Goal: Task Accomplishment & Management: Use online tool/utility

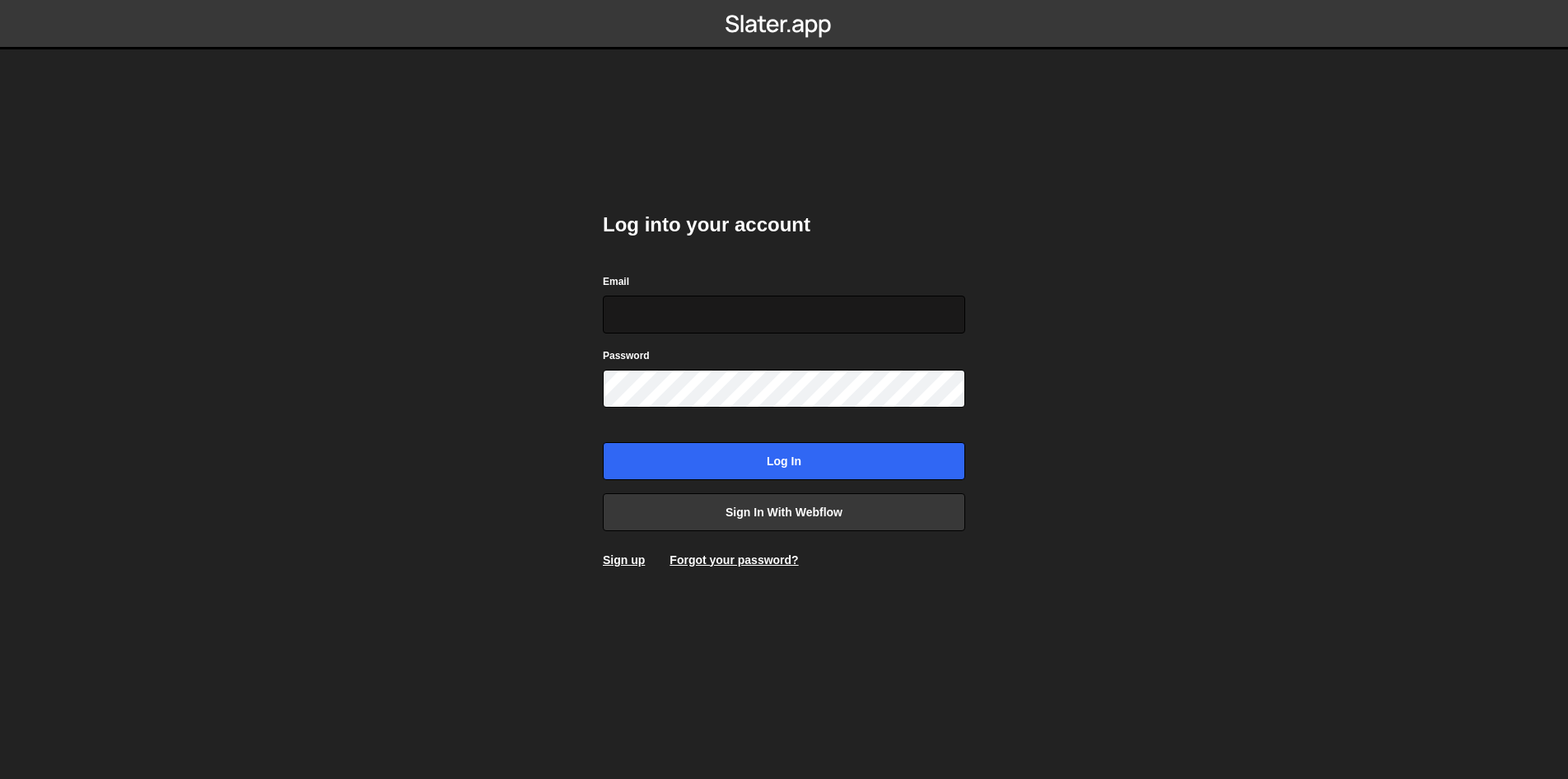
click at [731, 308] on input "Email" at bounding box center [784, 314] width 363 height 38
type input "ops@iteractives.com"
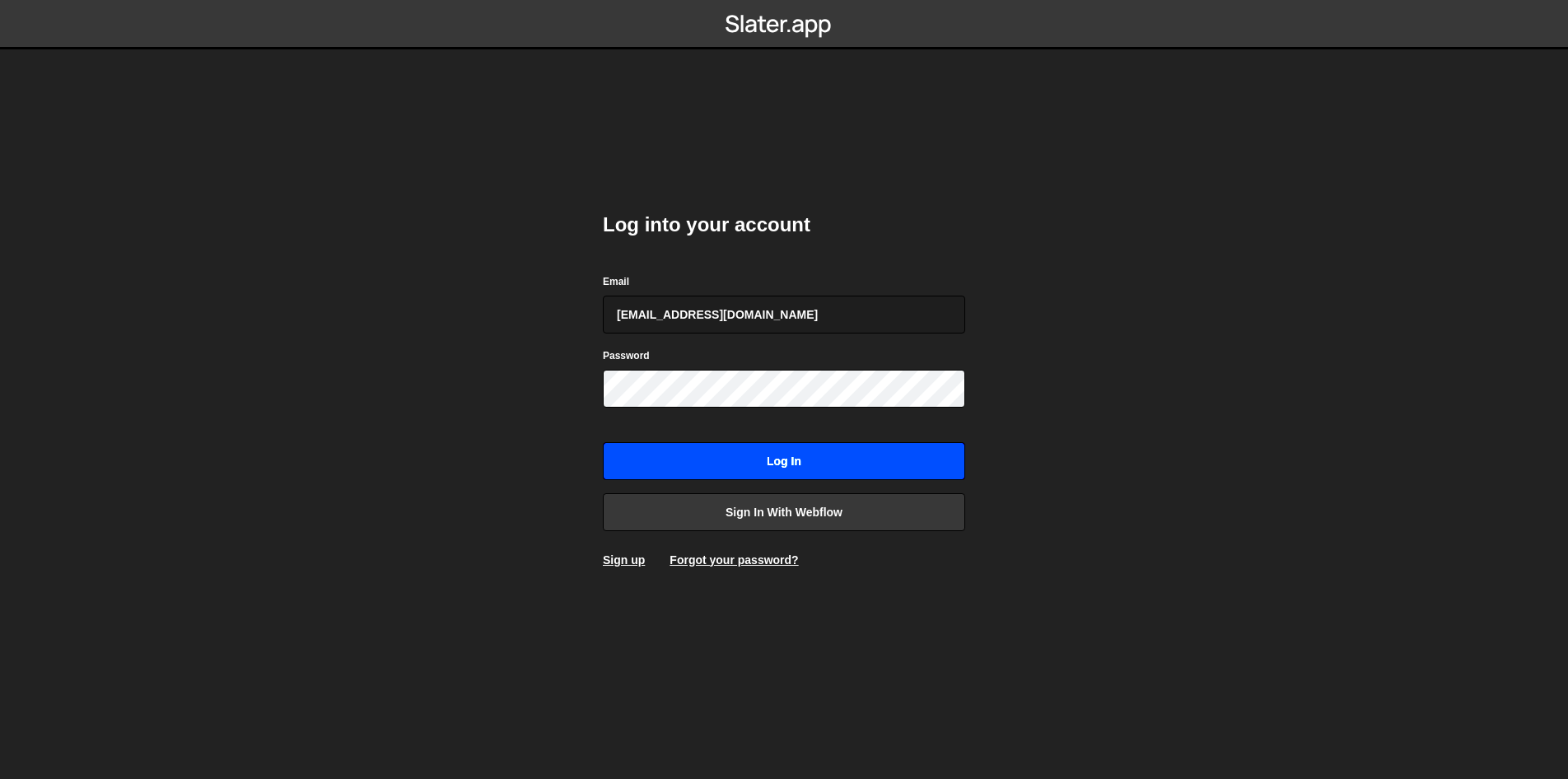
click at [756, 460] on input "Log in" at bounding box center [784, 461] width 363 height 38
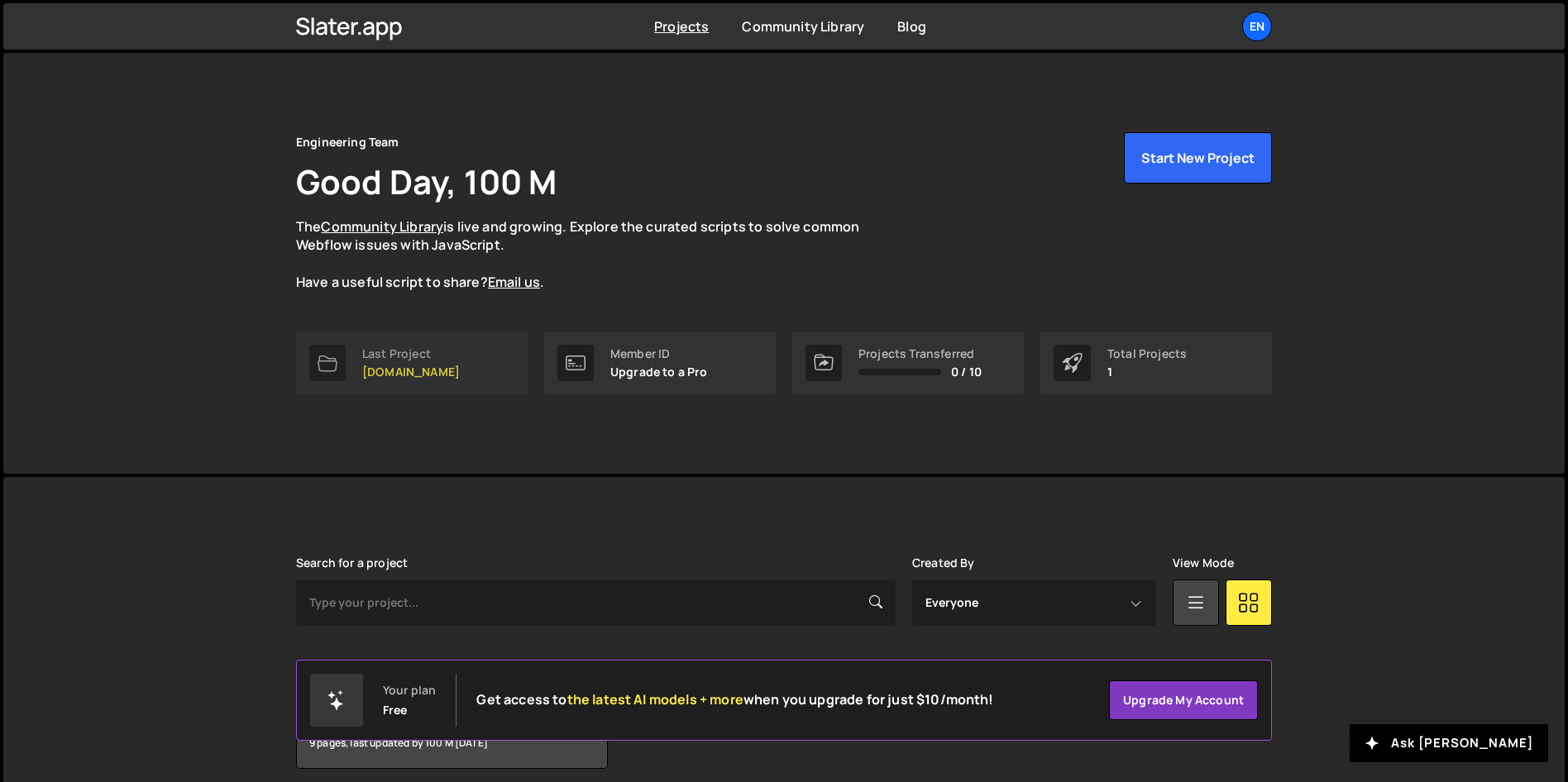
click at [436, 355] on div "Last Project" at bounding box center [411, 354] width 97 height 14
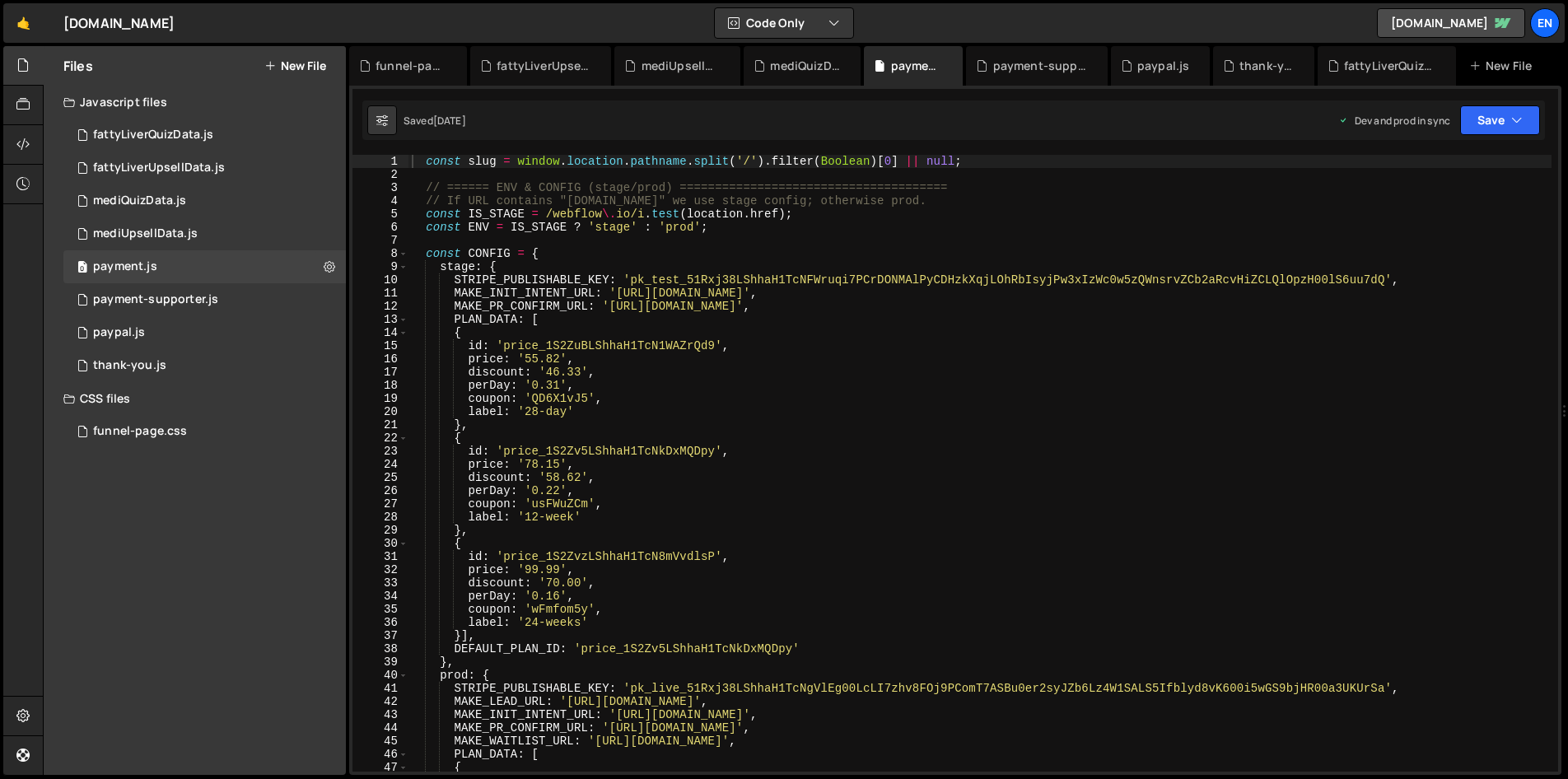
click at [0, 778] on nordpass-portal at bounding box center [0, 779] width 0 height 0
click at [146, 292] on div "payment-supporter.js" at bounding box center [155, 299] width 125 height 14
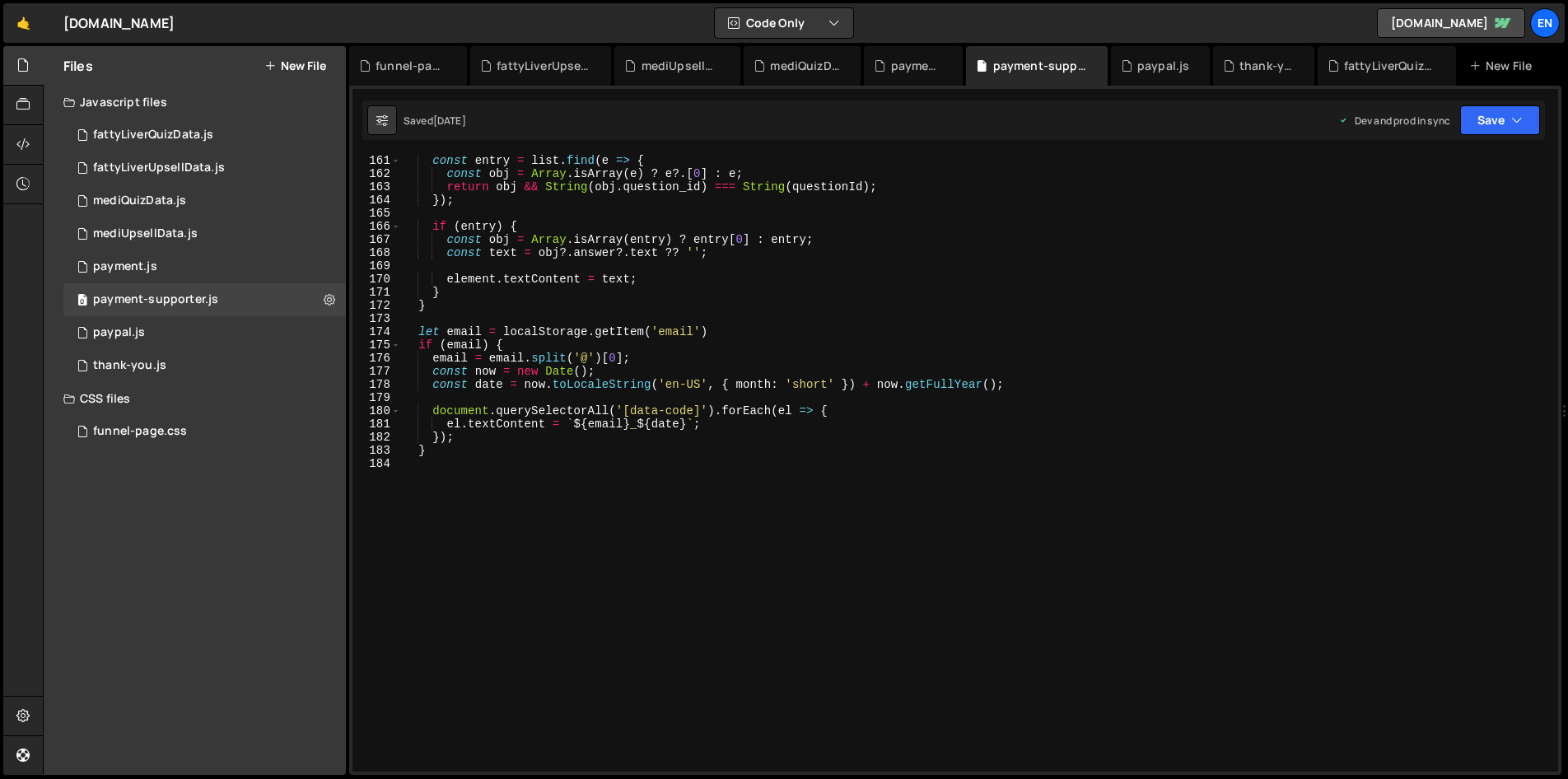
scroll to position [2109, 0]
click at [606, 498] on div "const entry = list . find ( e => { const obj = Array . isArray ( e ) ? e ?. [ 0…" at bounding box center [976, 475] width 1150 height 643
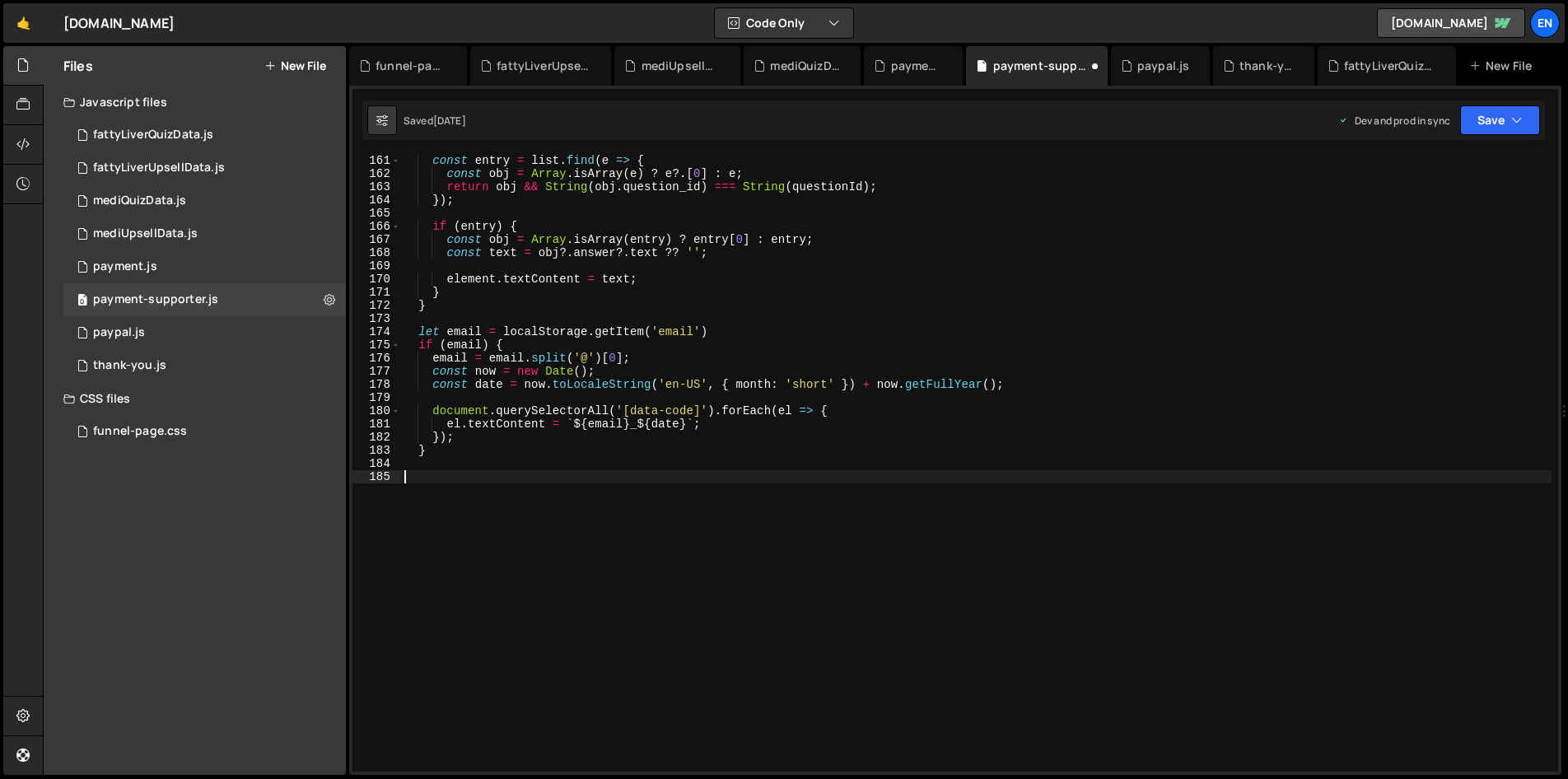
paste textarea "Oet40ckYHWocY2Hr%D&cgW8y4g8"
type textarea "Oet40ckYHWocY2Hr%D&cgW8y4g8"
click at [549, 474] on div "const entry = list . find ( e => { const obj = Array . isArray ( e ) ? e ?. [ 0…" at bounding box center [976, 475] width 1150 height 643
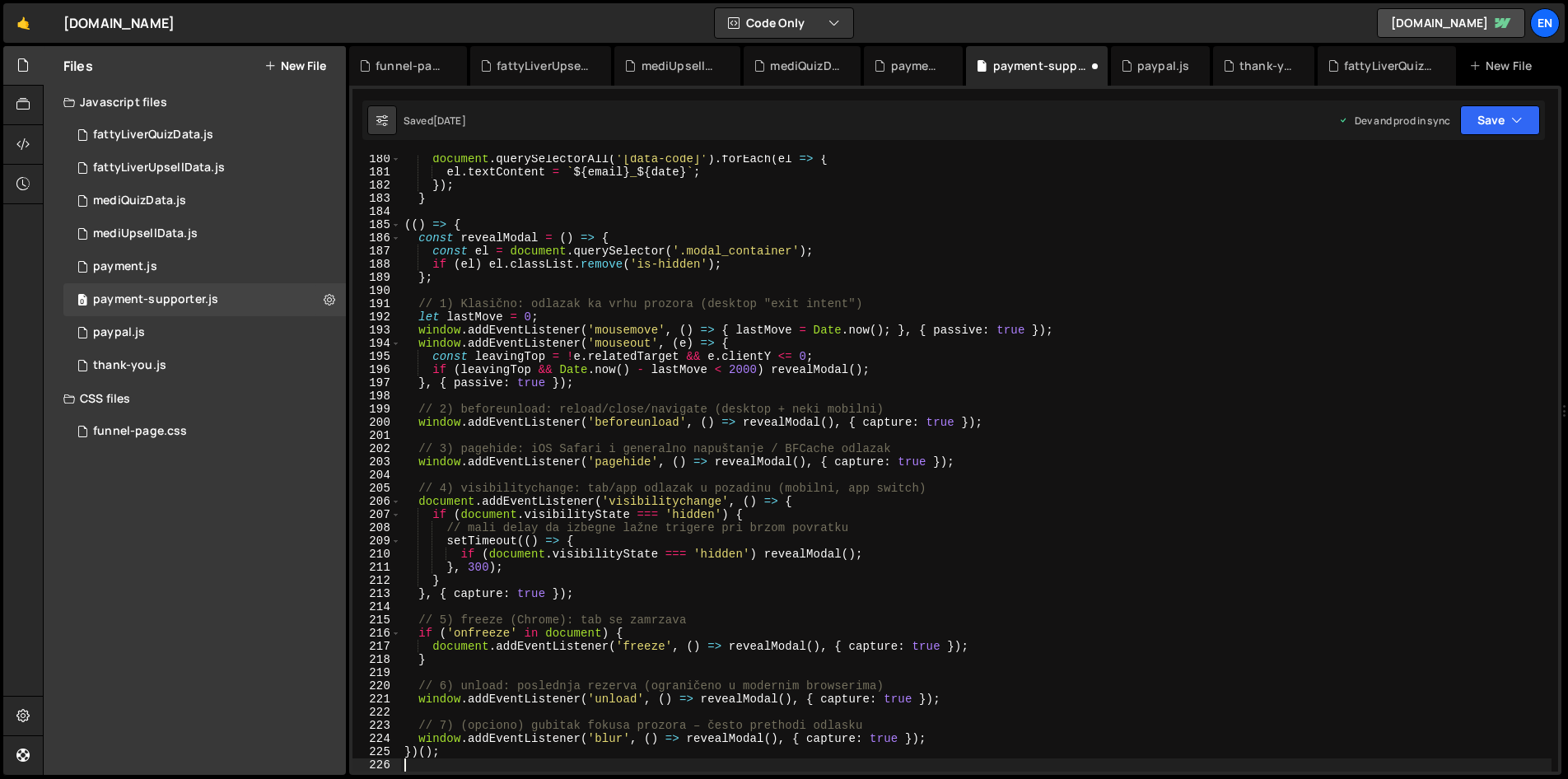
scroll to position [2439, 0]
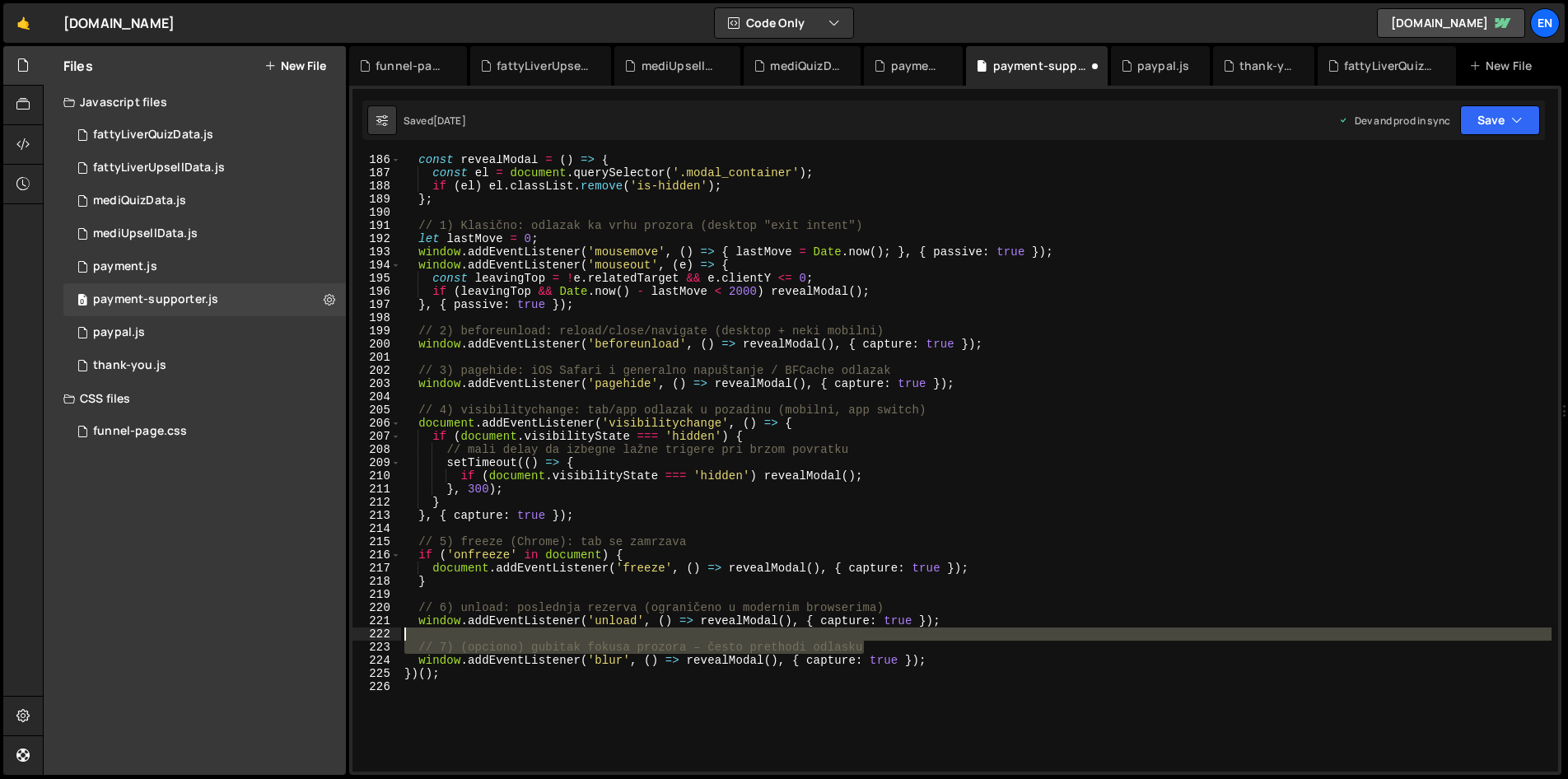
drag, startPoint x: 908, startPoint y: 645, endPoint x: 909, endPoint y: 635, distance: 10.0
click at [909, 635] on div "const revealModal = ( ) => { const el = document . querySelector ( '.modal_cont…" at bounding box center [976, 474] width 1150 height 643
type textarea "// 7) (opciono) gubitak fokusa prozora – često prethodi odlasku"
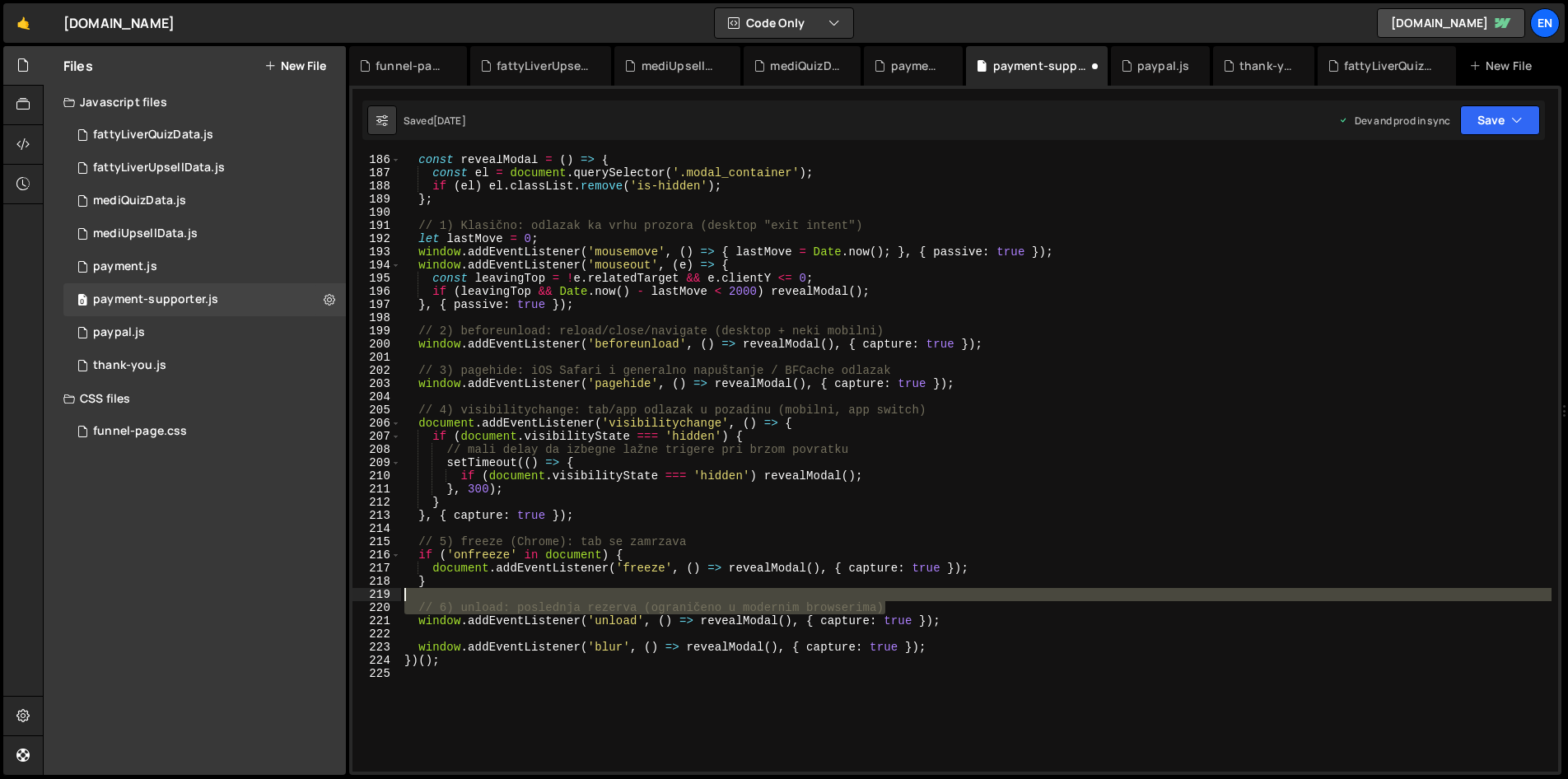
click at [899, 596] on div "const revealModal = ( ) => { const el = document . querySelector ( '.modal_cont…" at bounding box center [976, 474] width 1150 height 643
type textarea "// 6) unload: poslednja rezerva (ograničeno u modernim browserima)"
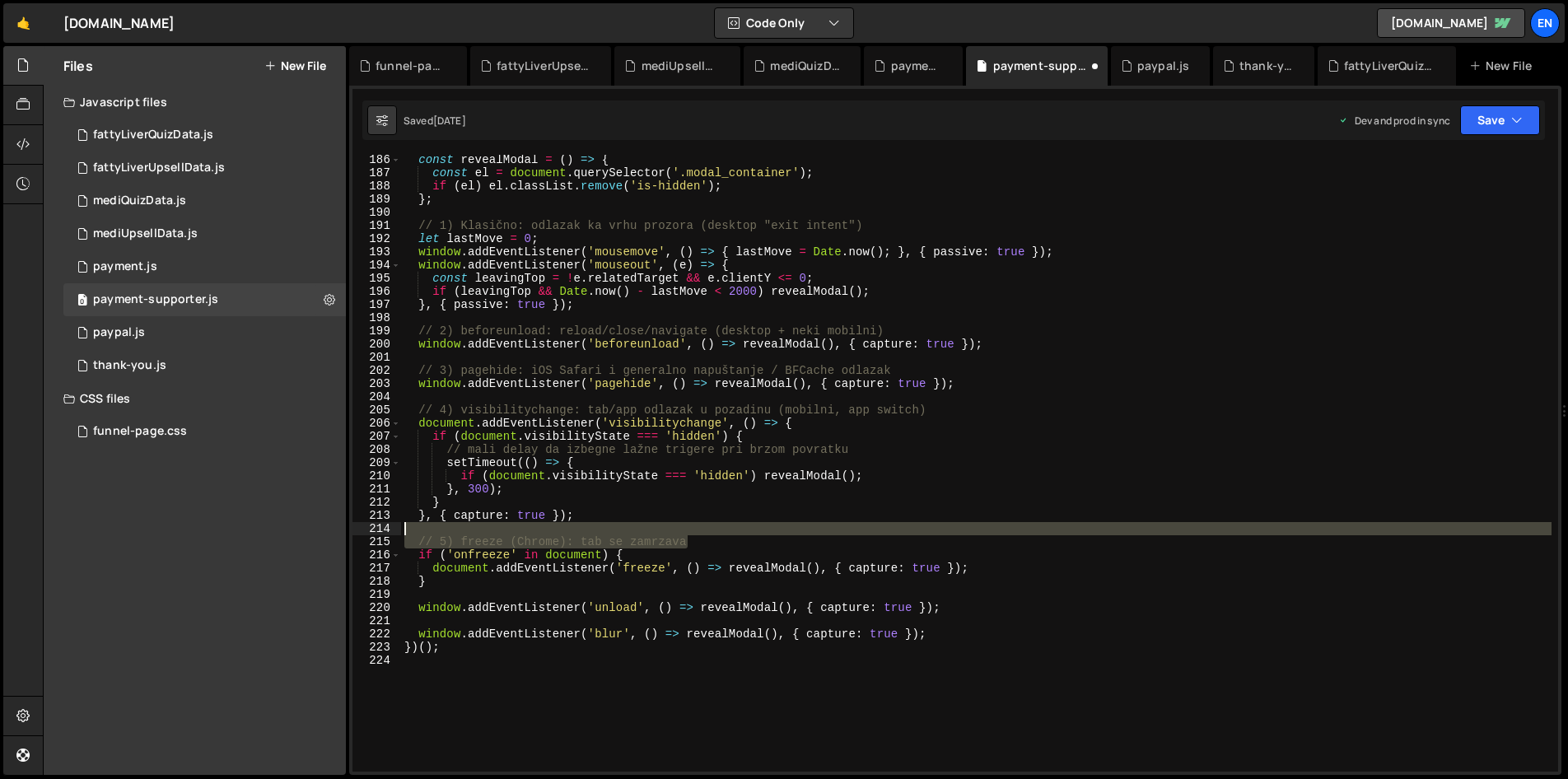
drag, startPoint x: 730, startPoint y: 545, endPoint x: 727, endPoint y: 529, distance: 16.3
click at [727, 529] on div "const revealModal = ( ) => { const el = document . querySelector ( '.modal_cont…" at bounding box center [976, 474] width 1150 height 643
type textarea "// 5) freeze (Chrome): tab se zamrzava"
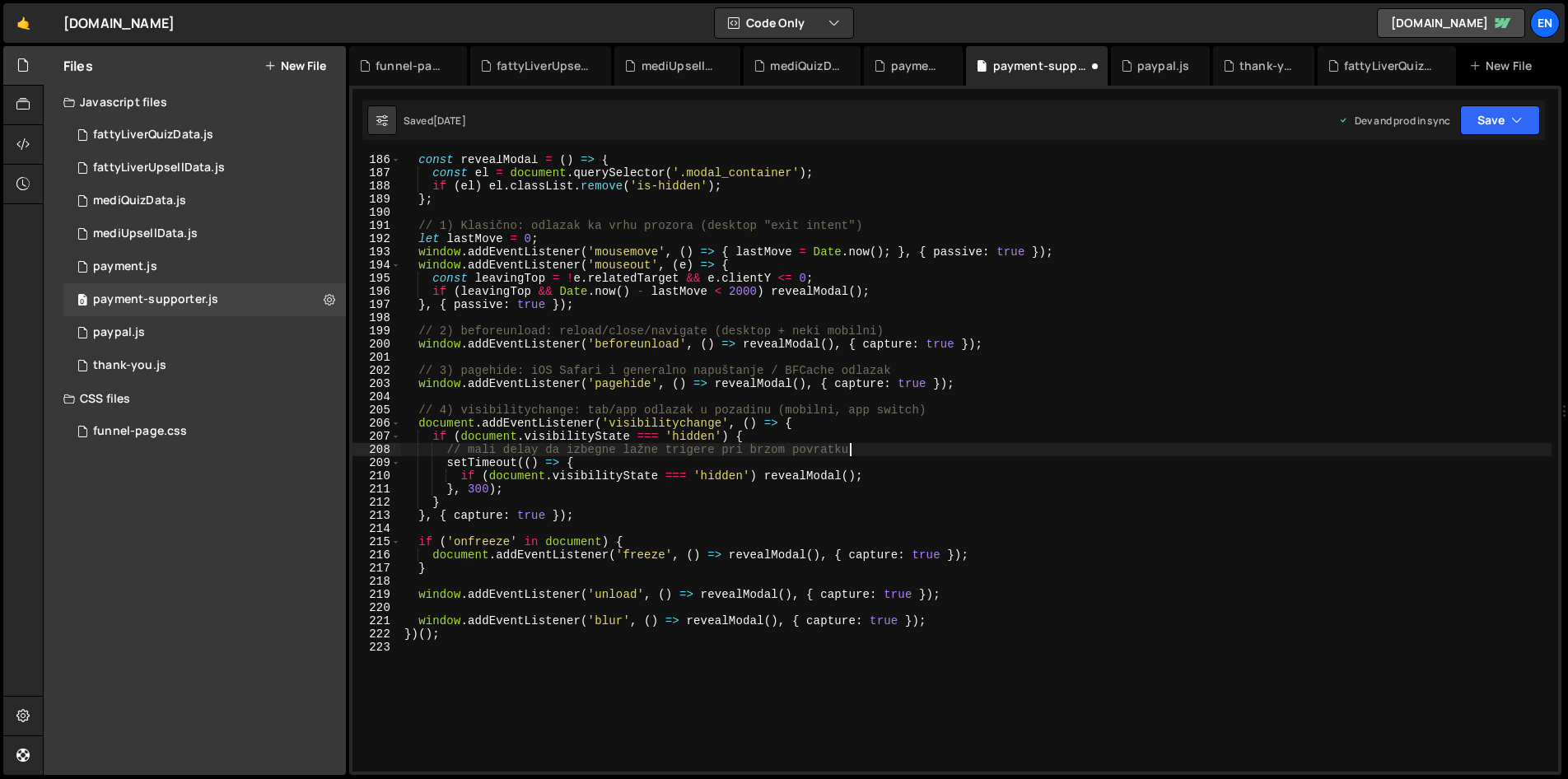
click at [900, 452] on div "const revealModal = ( ) => { const el = document . querySelector ( '.modal_cont…" at bounding box center [976, 474] width 1150 height 643
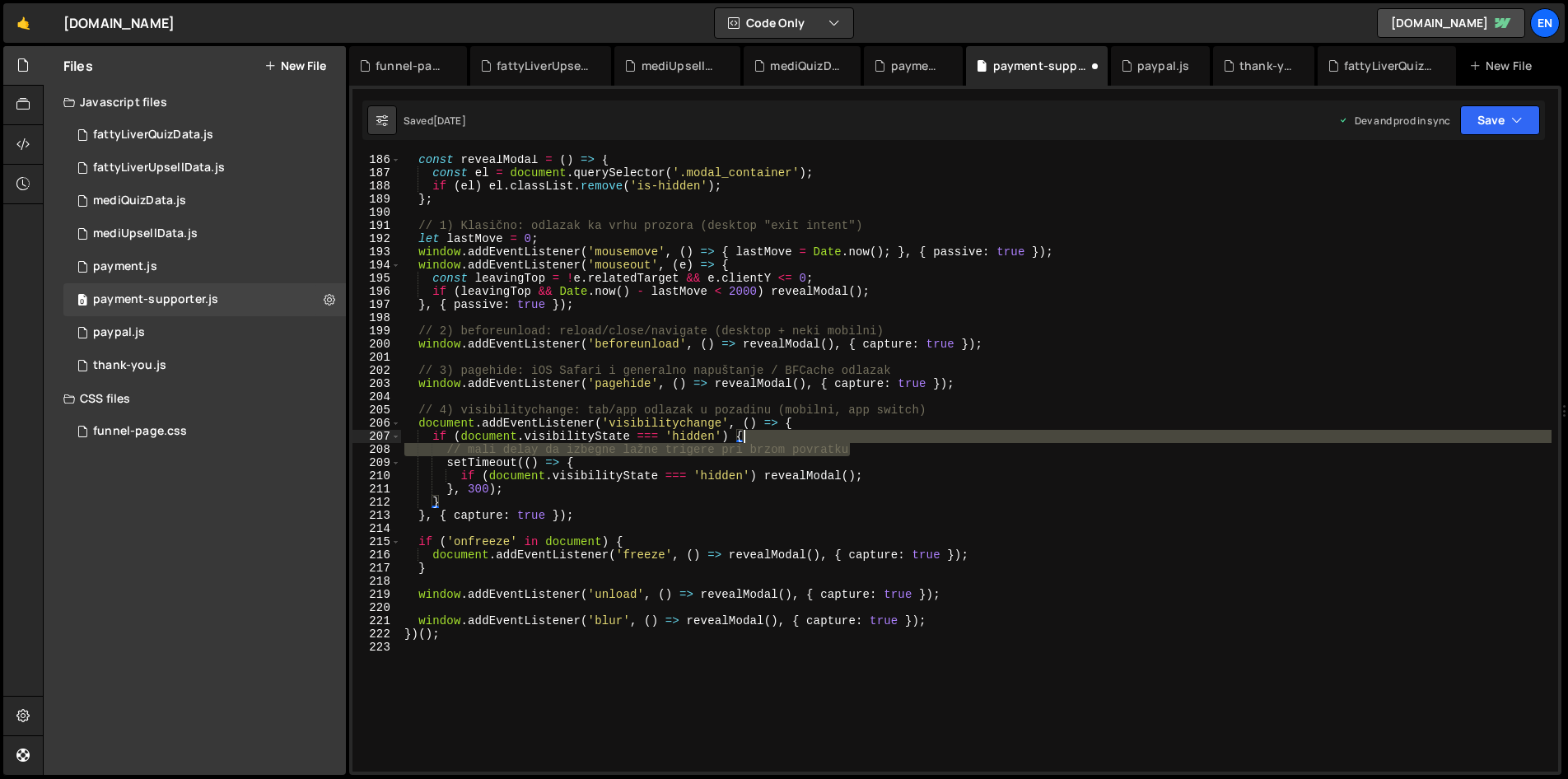
drag, startPoint x: 900, startPoint y: 447, endPoint x: 901, endPoint y: 438, distance: 9.1
click at [901, 438] on div "const revealModal = ( ) => { const el = document . querySelector ( '.modal_cont…" at bounding box center [976, 474] width 1150 height 643
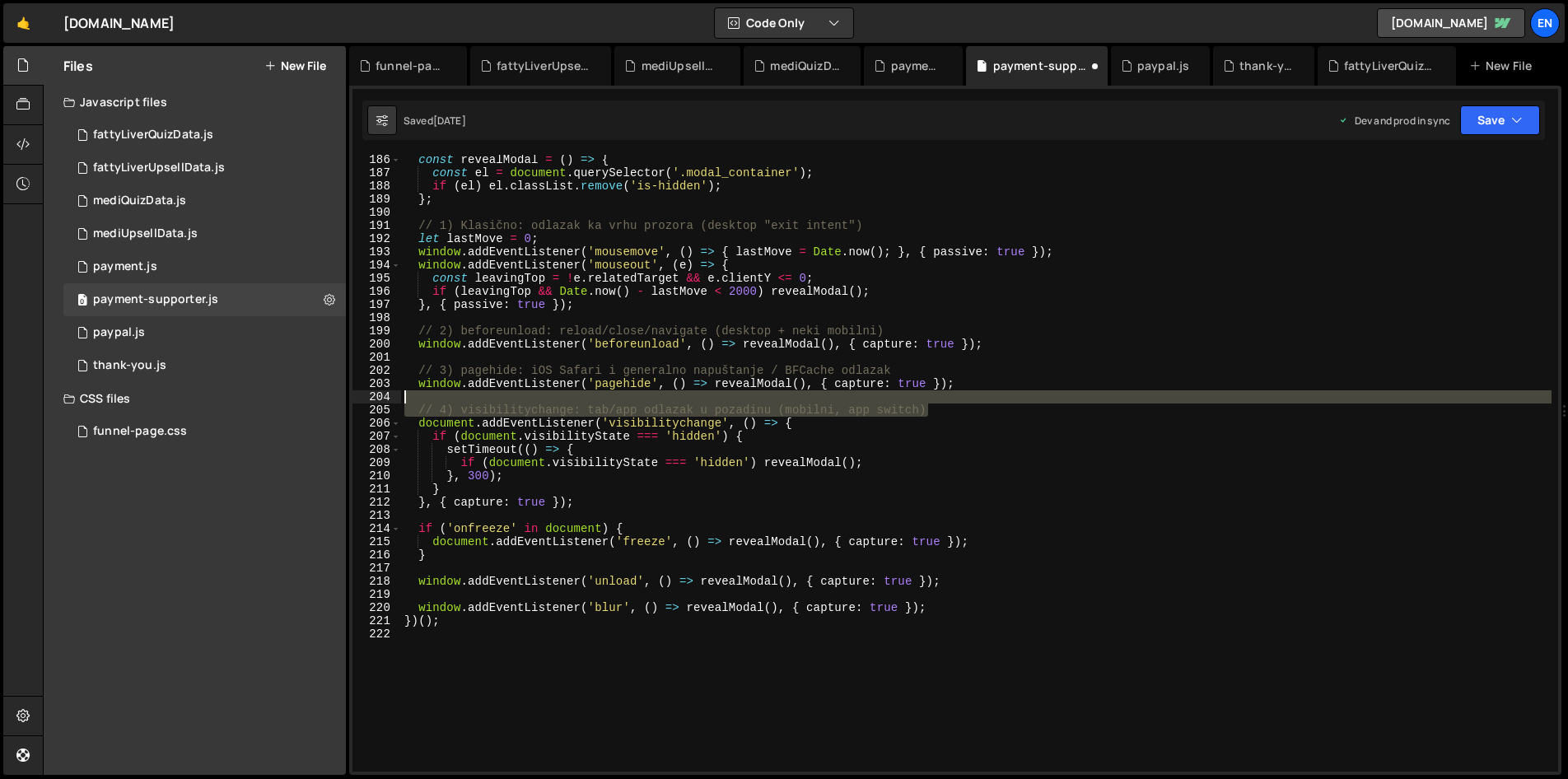
click at [956, 400] on div "const revealModal = ( ) => { const el = document . querySelector ( '.modal_cont…" at bounding box center [976, 474] width 1150 height 643
type textarea "// 4) visibilitychange: tab/app odlazak u pozadinu (mobilni, app switch)"
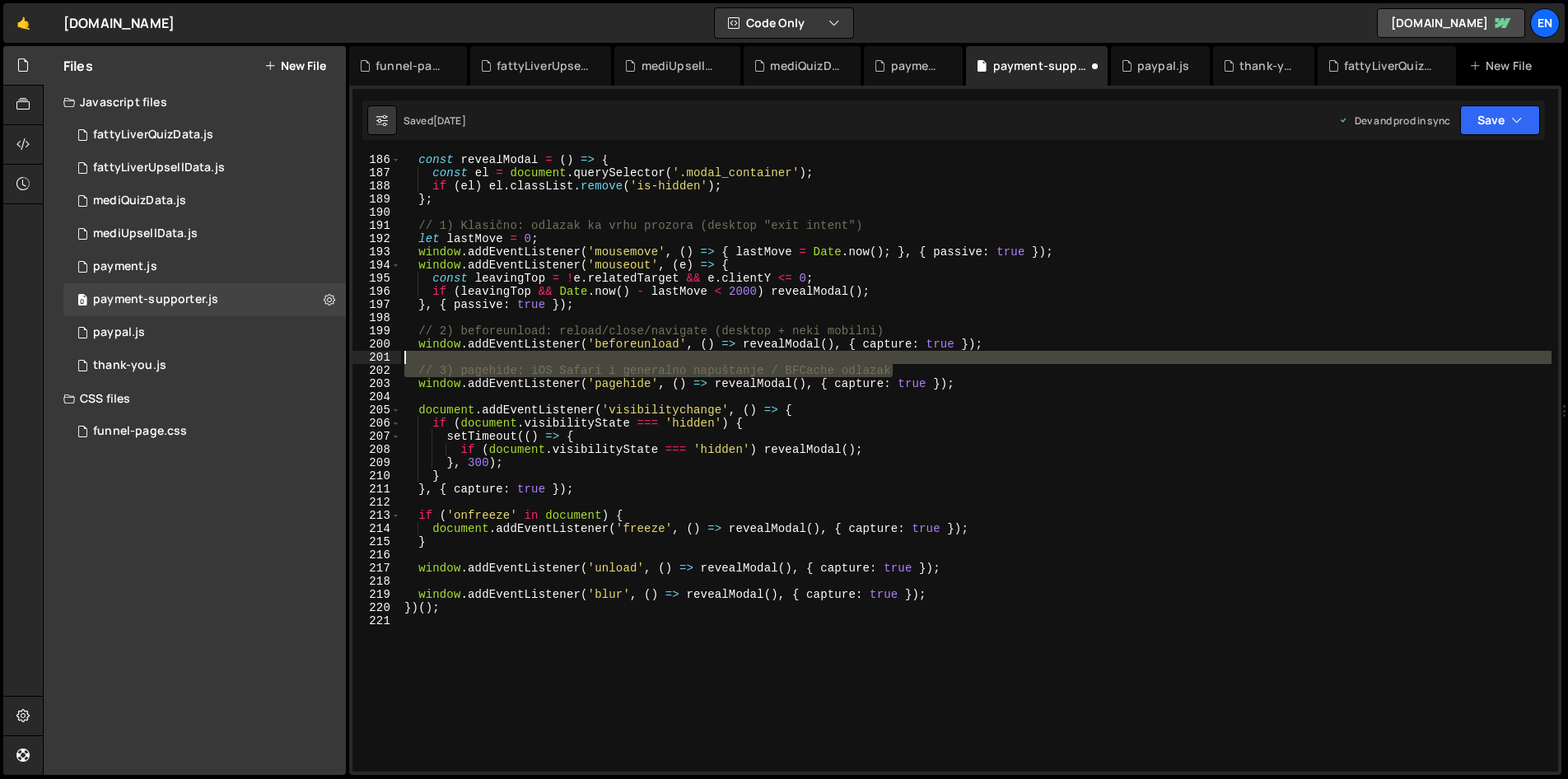
click at [917, 362] on div "const revealModal = ( ) => { const el = document . querySelector ( '.modal_cont…" at bounding box center [976, 474] width 1150 height 643
type textarea "// 3) pagehide: iOS Safari i generalno napuštanje / BFCache odlazak"
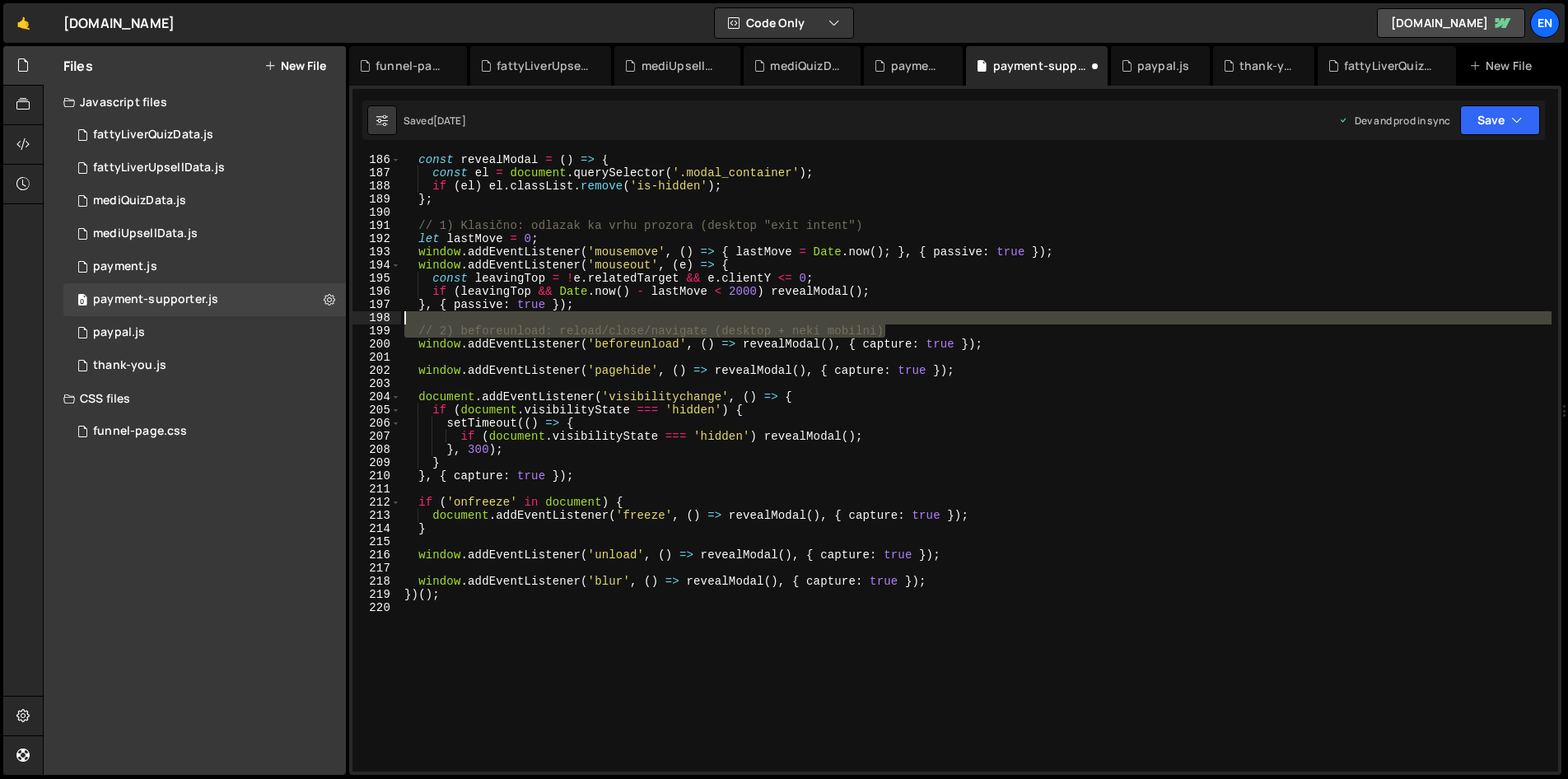
click at [909, 320] on div "const revealModal = ( ) => { const el = document . querySelector ( '.modal_cont…" at bounding box center [976, 474] width 1150 height 643
type textarea "// 2) beforeunload: reload/close/navigate (desktop + neki mobilni)"
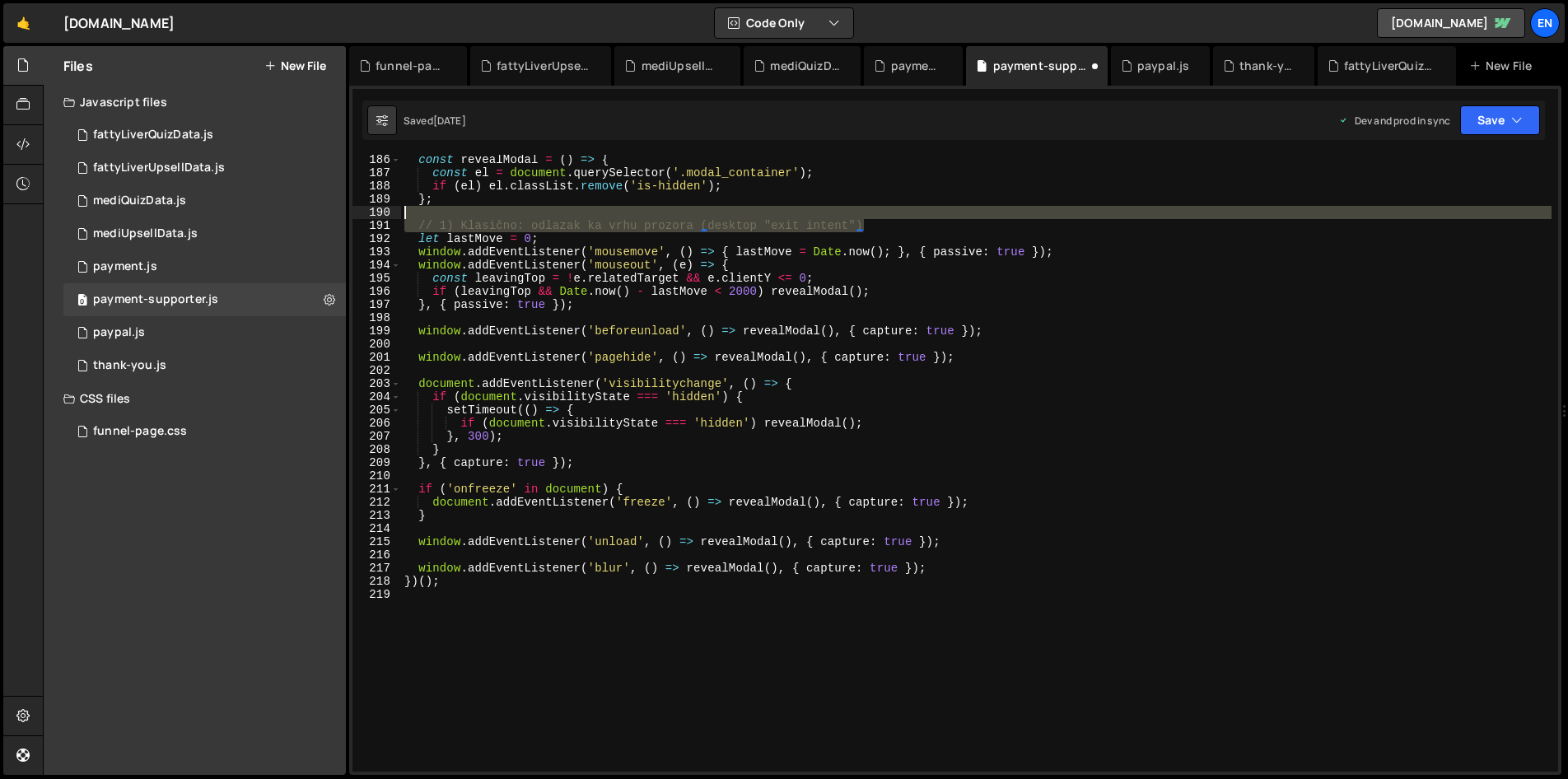
click at [883, 217] on div "const revealModal = ( ) => { const el = document . querySelector ( '.modal_cont…" at bounding box center [976, 474] width 1150 height 643
type textarea "// 1) Klasično: odlazak ka vrhu prozora (desktop "exit intent")"
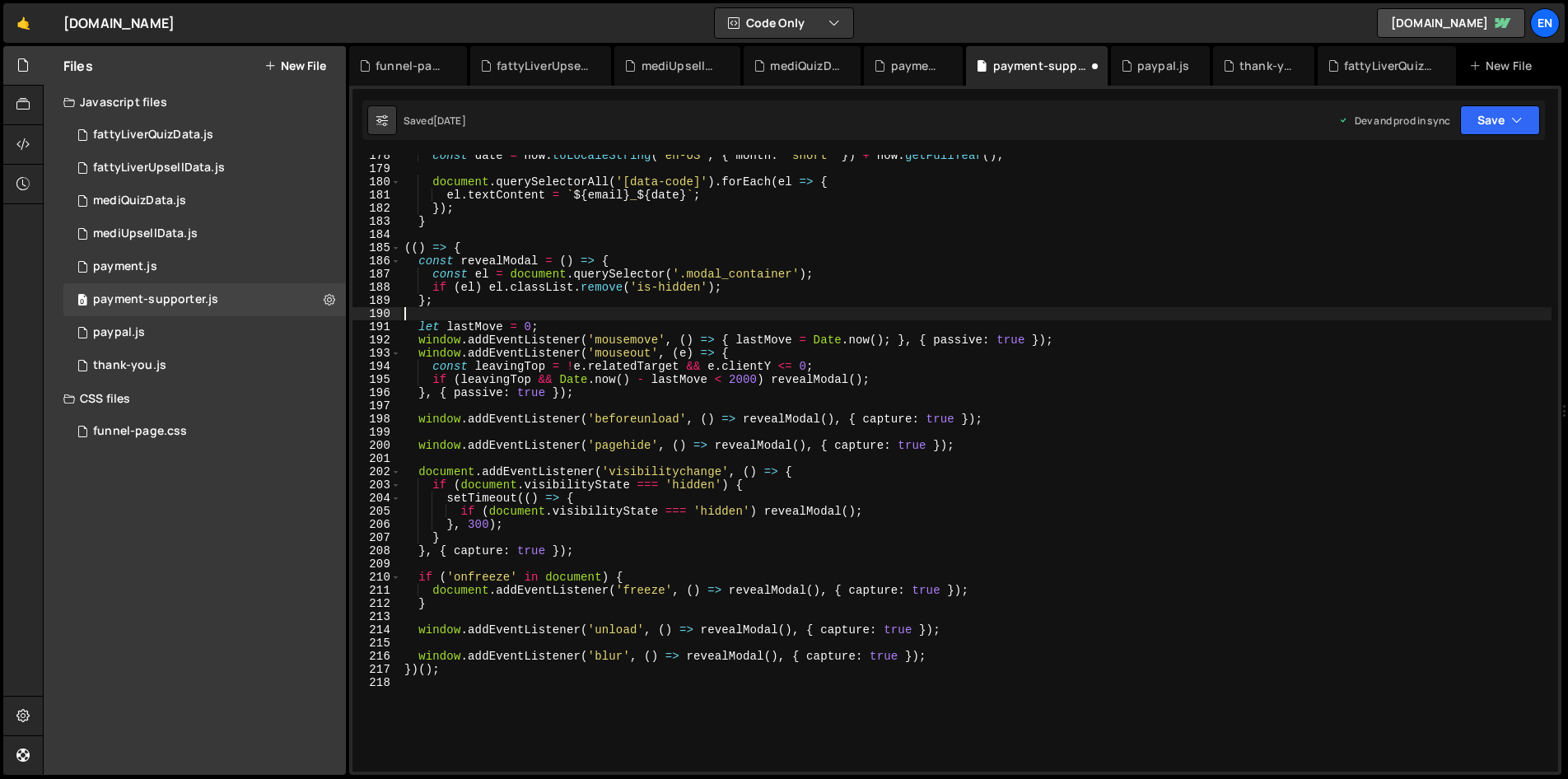
scroll to position [2333, 0]
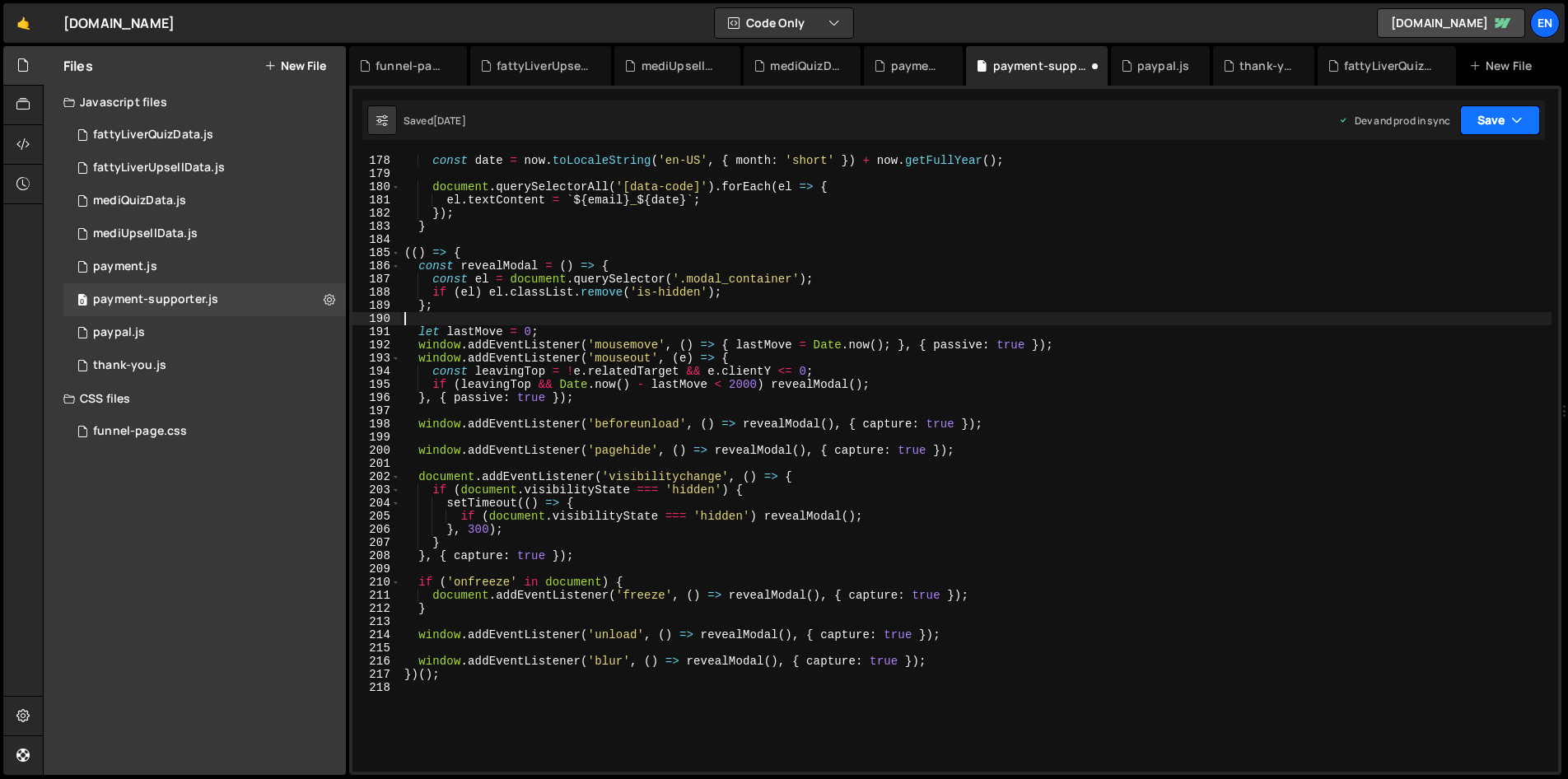
click at [1500, 121] on button "Save" at bounding box center [1500, 120] width 80 height 30
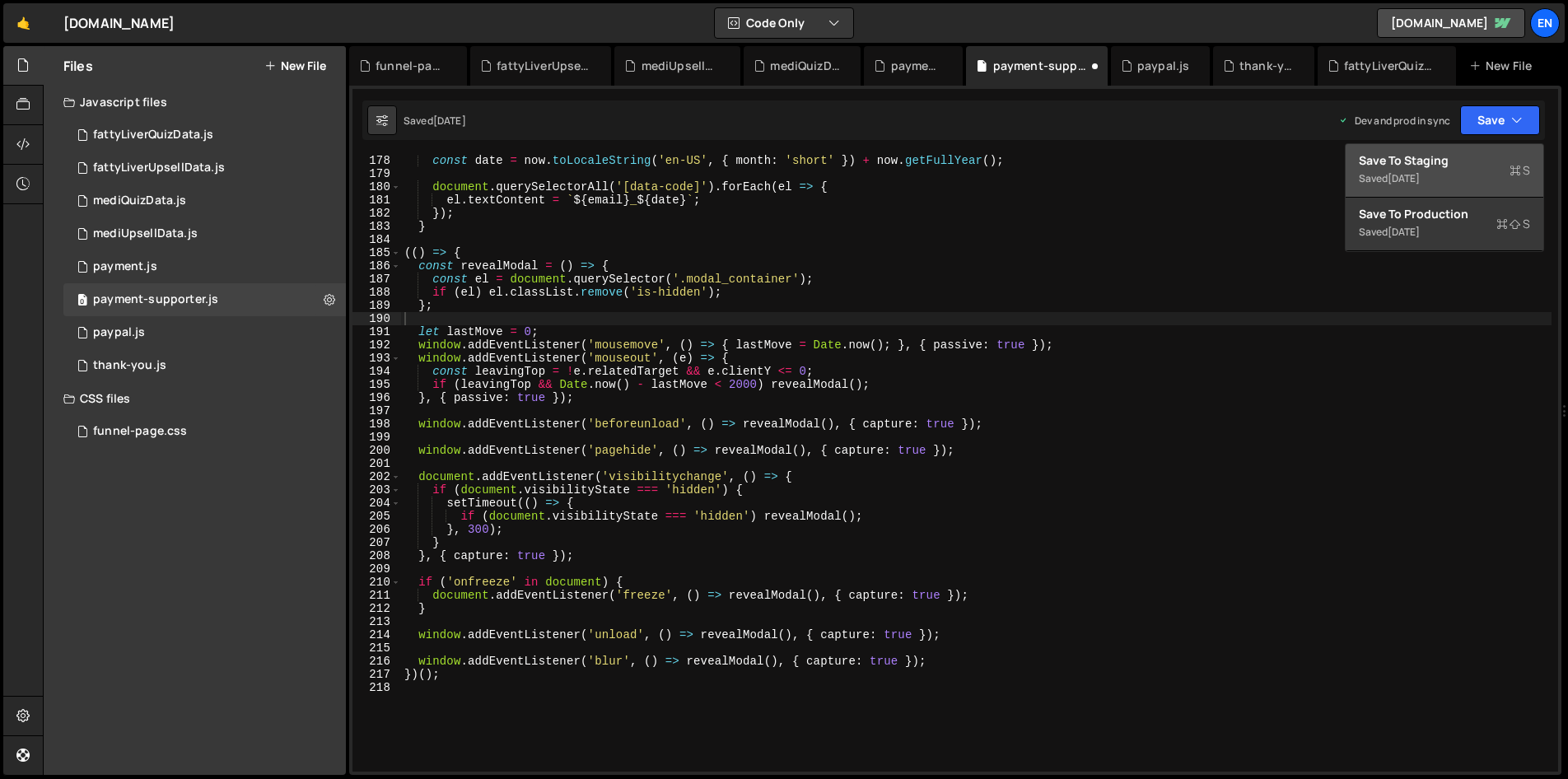
click at [1440, 164] on div "Save to Staging S" at bounding box center [1444, 160] width 172 height 16
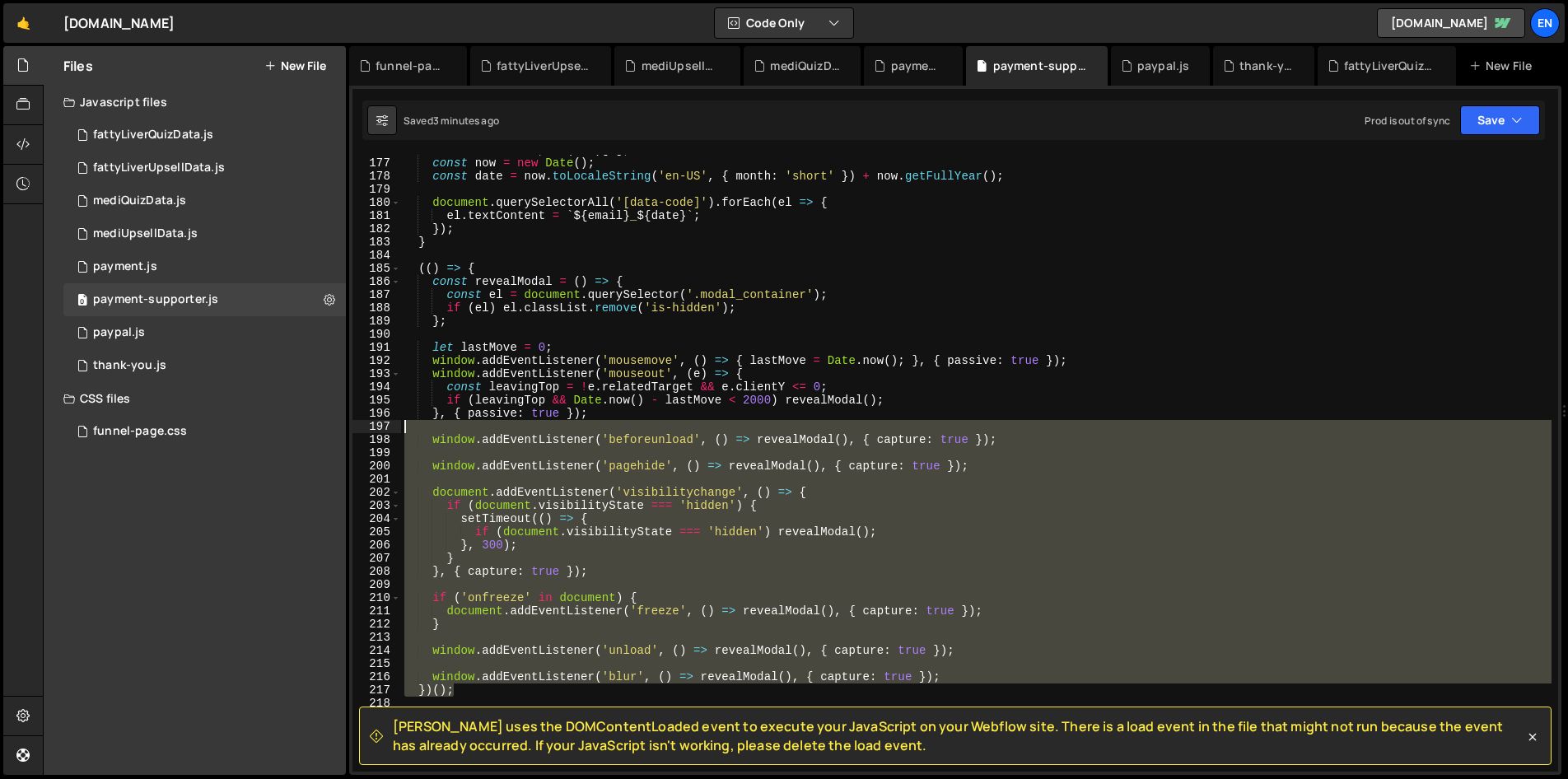
scroll to position [2317, 0]
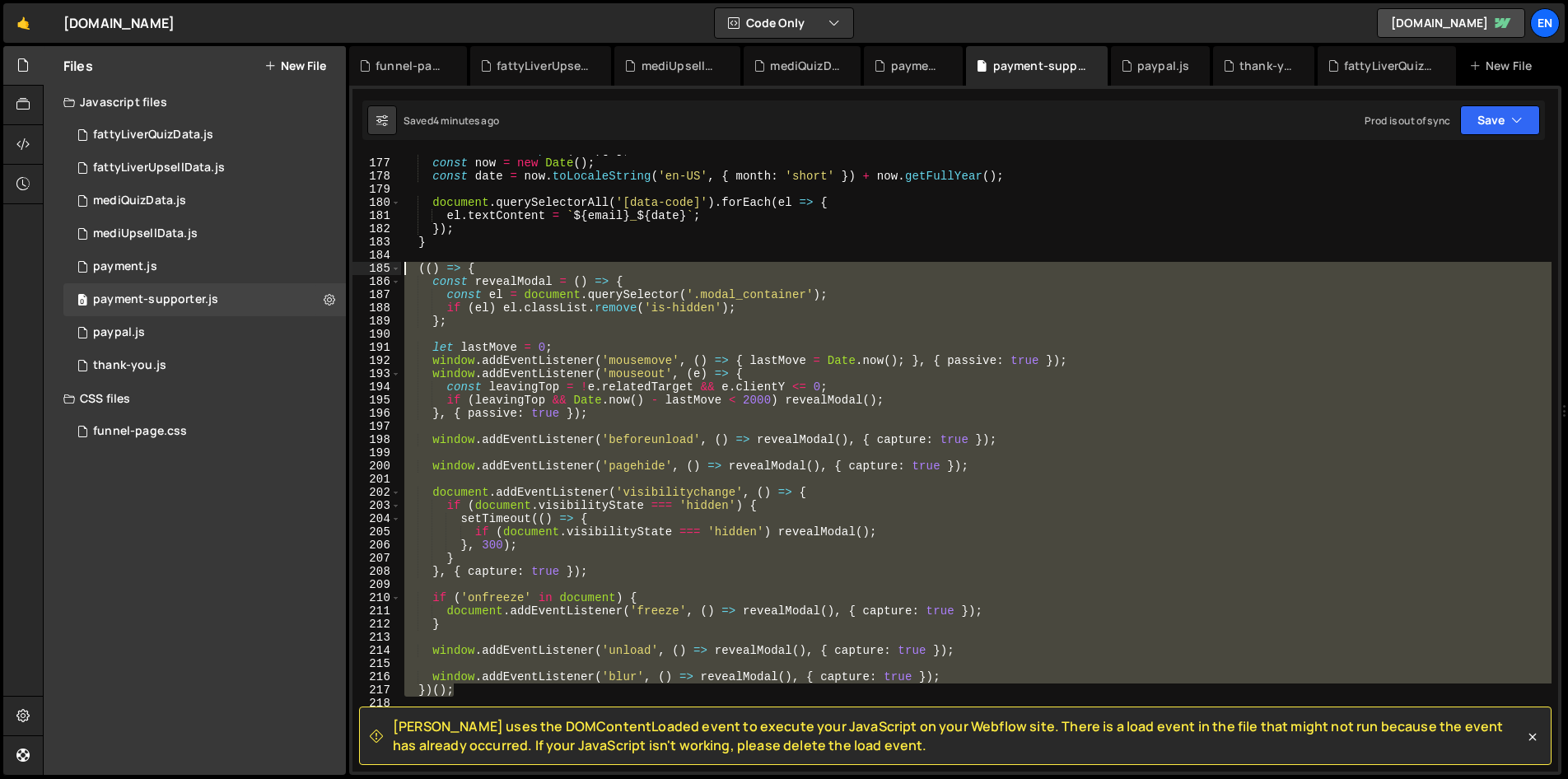
drag, startPoint x: 475, startPoint y: 612, endPoint x: 387, endPoint y: 267, distance: 356.0
click at [387, 267] on div "})(); 176 177 178 179 180 181 182 183 184 185 186 187 188 189 190 191 192 193 1…" at bounding box center [955, 463] width 1205 height 617
paste textarea "})();"
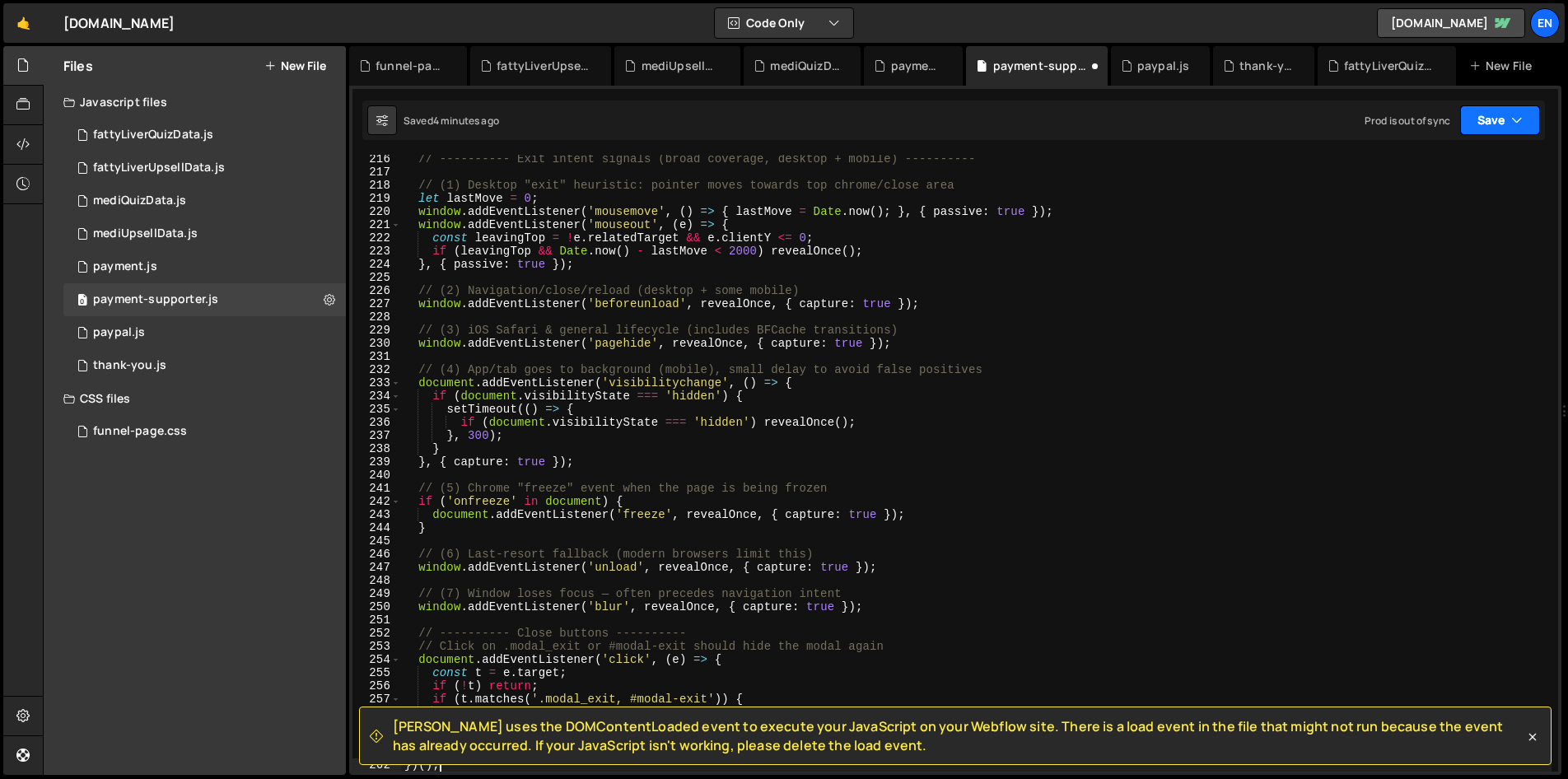
click at [1497, 109] on button "Save" at bounding box center [1500, 120] width 80 height 30
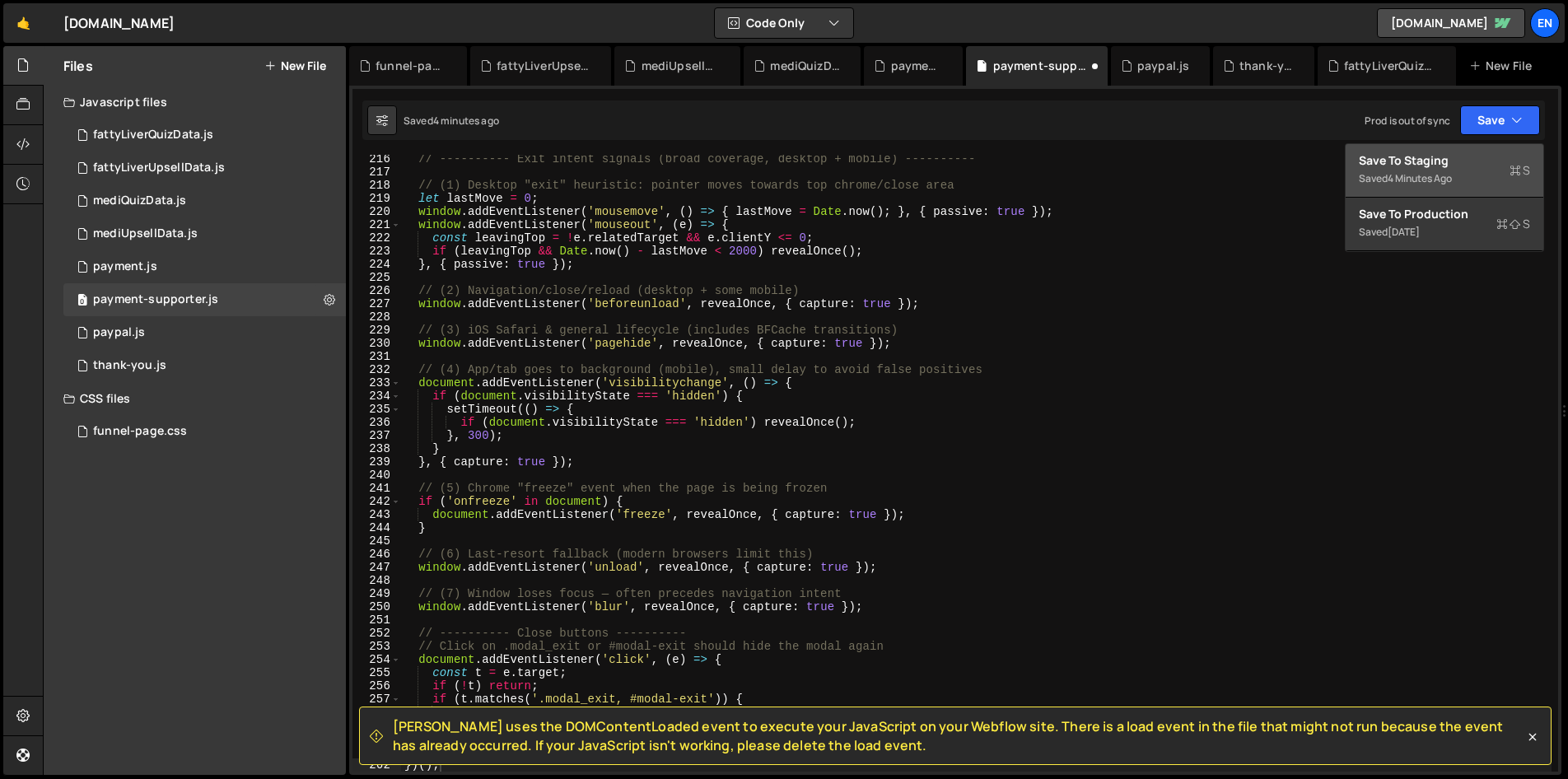
click at [1424, 167] on div "Save to Staging S" at bounding box center [1444, 160] width 172 height 16
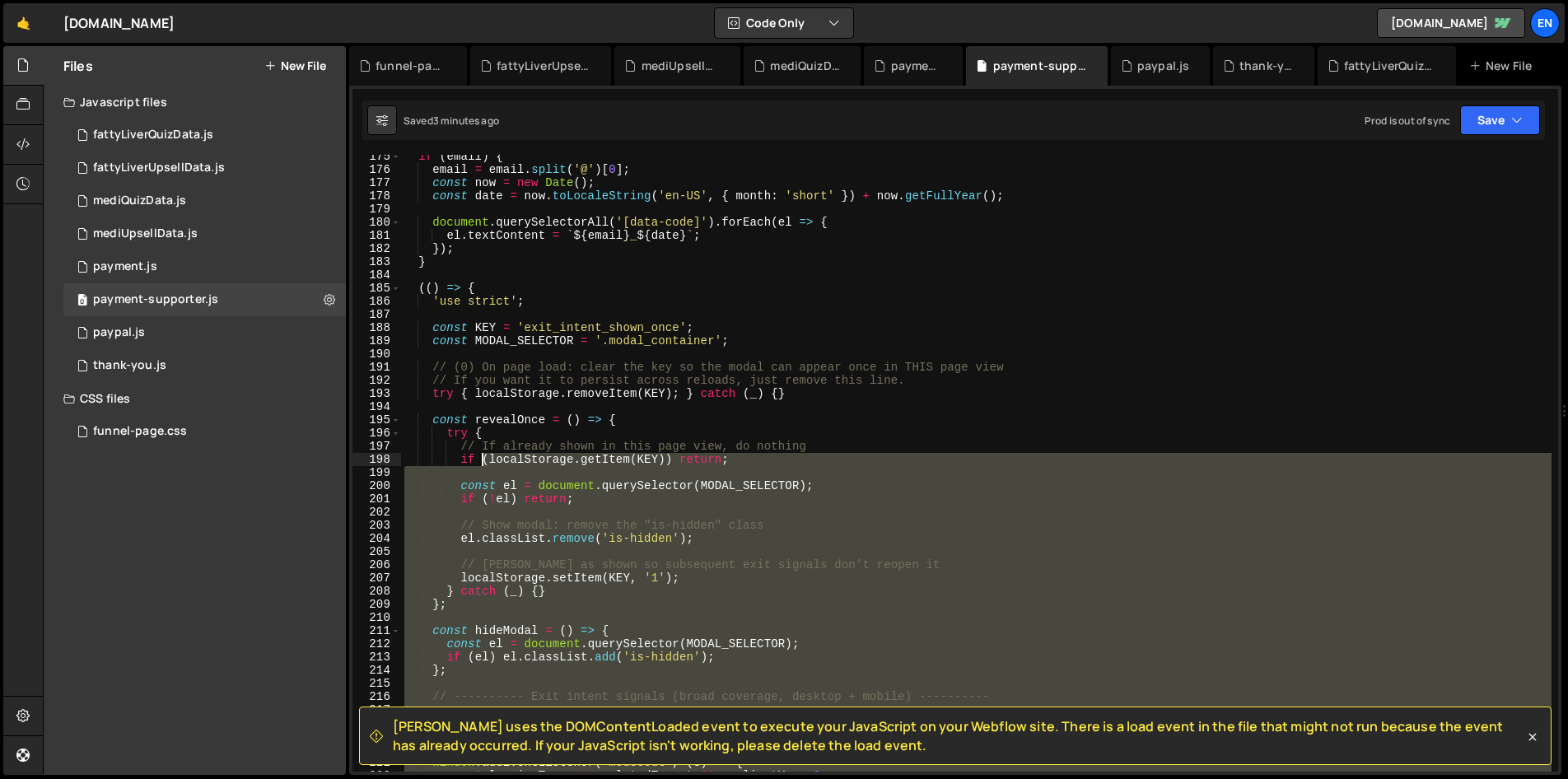
scroll to position [2290, 0]
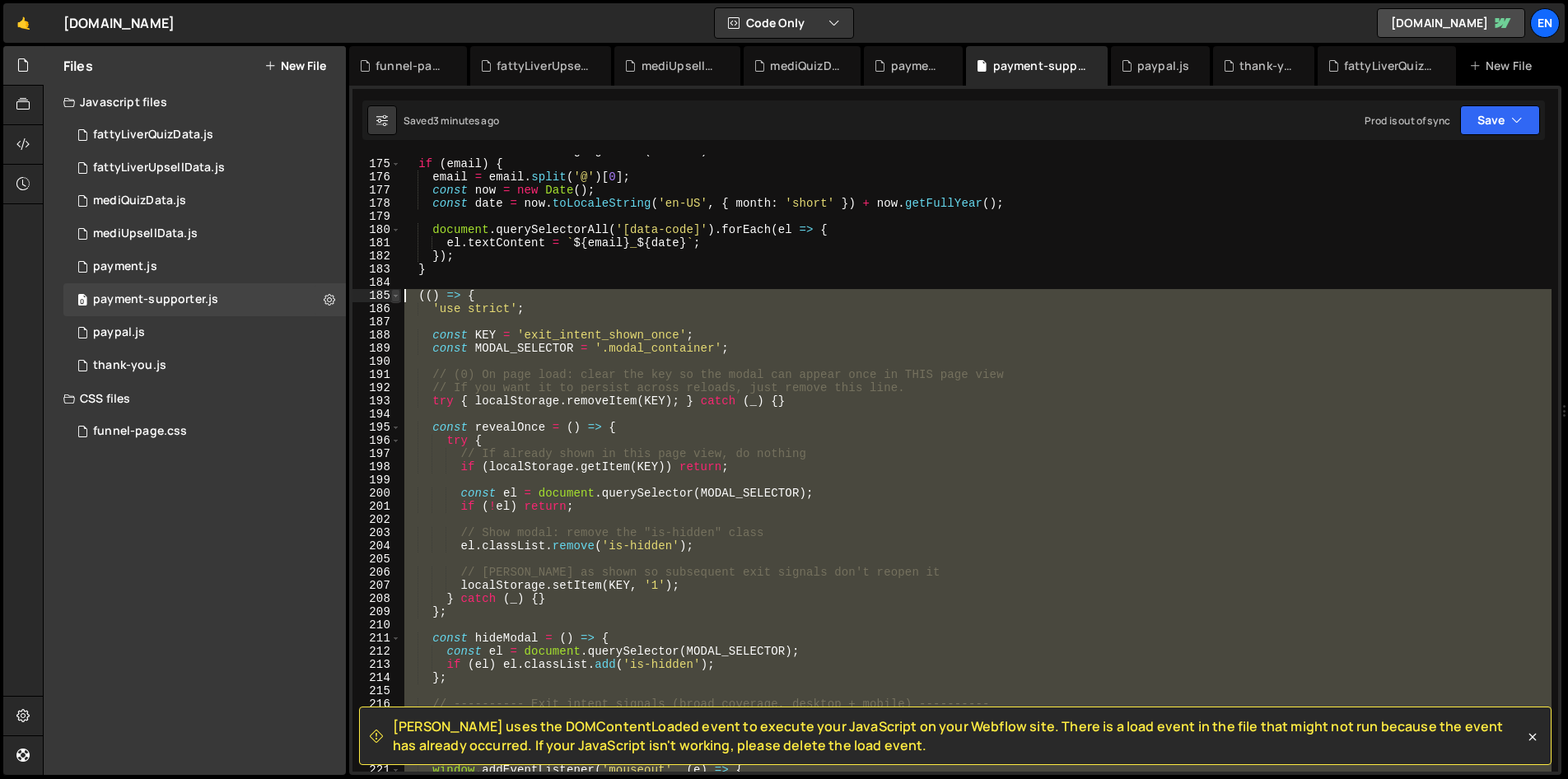
drag, startPoint x: 483, startPoint y: 621, endPoint x: 398, endPoint y: 297, distance: 335.0
click at [398, 297] on div "})(); 174 175 176 177 178 179 180 181 182 183 184 185 186 187 188 189 190 191 1…" at bounding box center [955, 463] width 1205 height 617
paste textarea "})()"
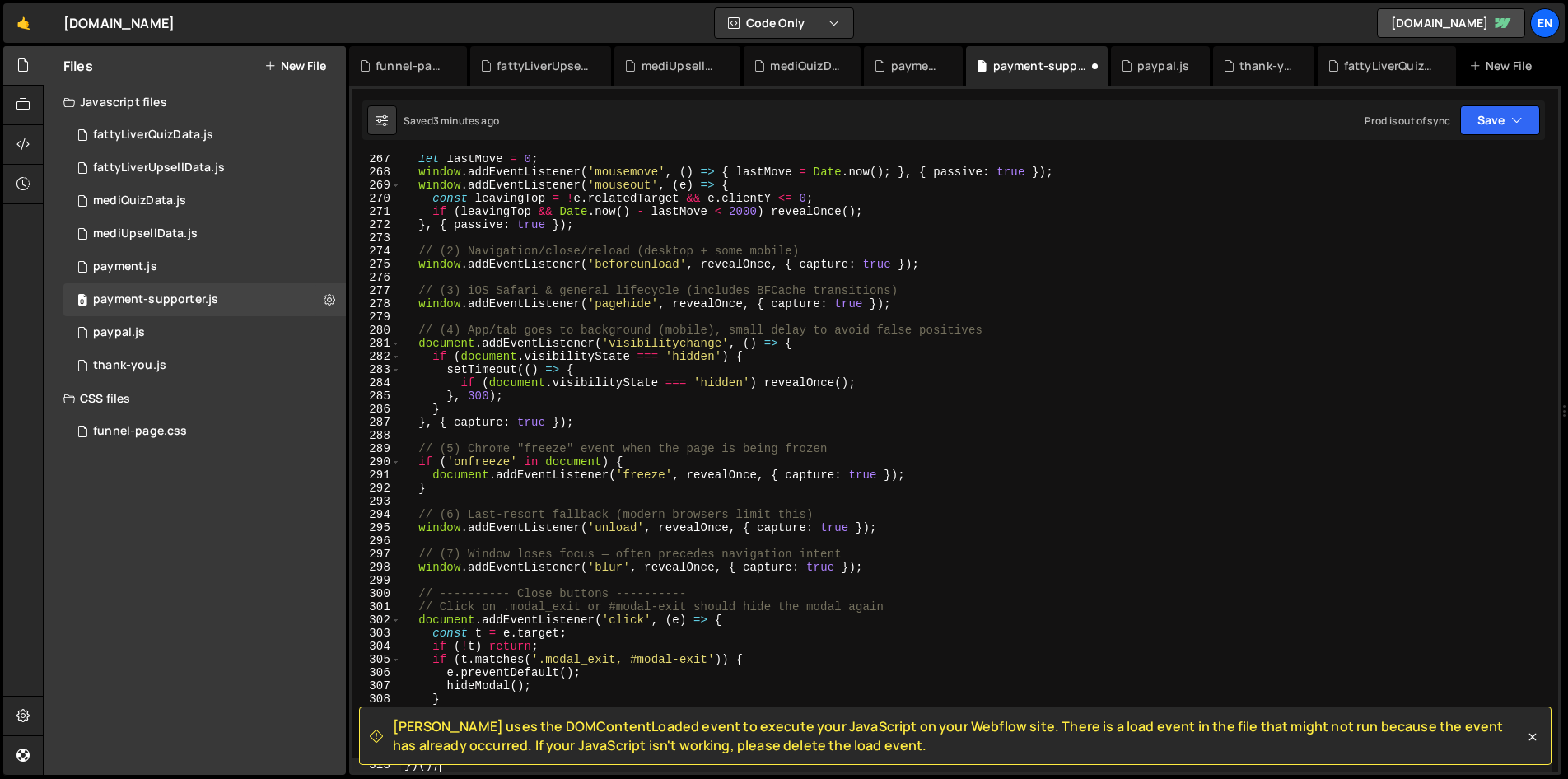
scroll to position [3507, 0]
click at [1499, 110] on button "Save" at bounding box center [1500, 120] width 80 height 30
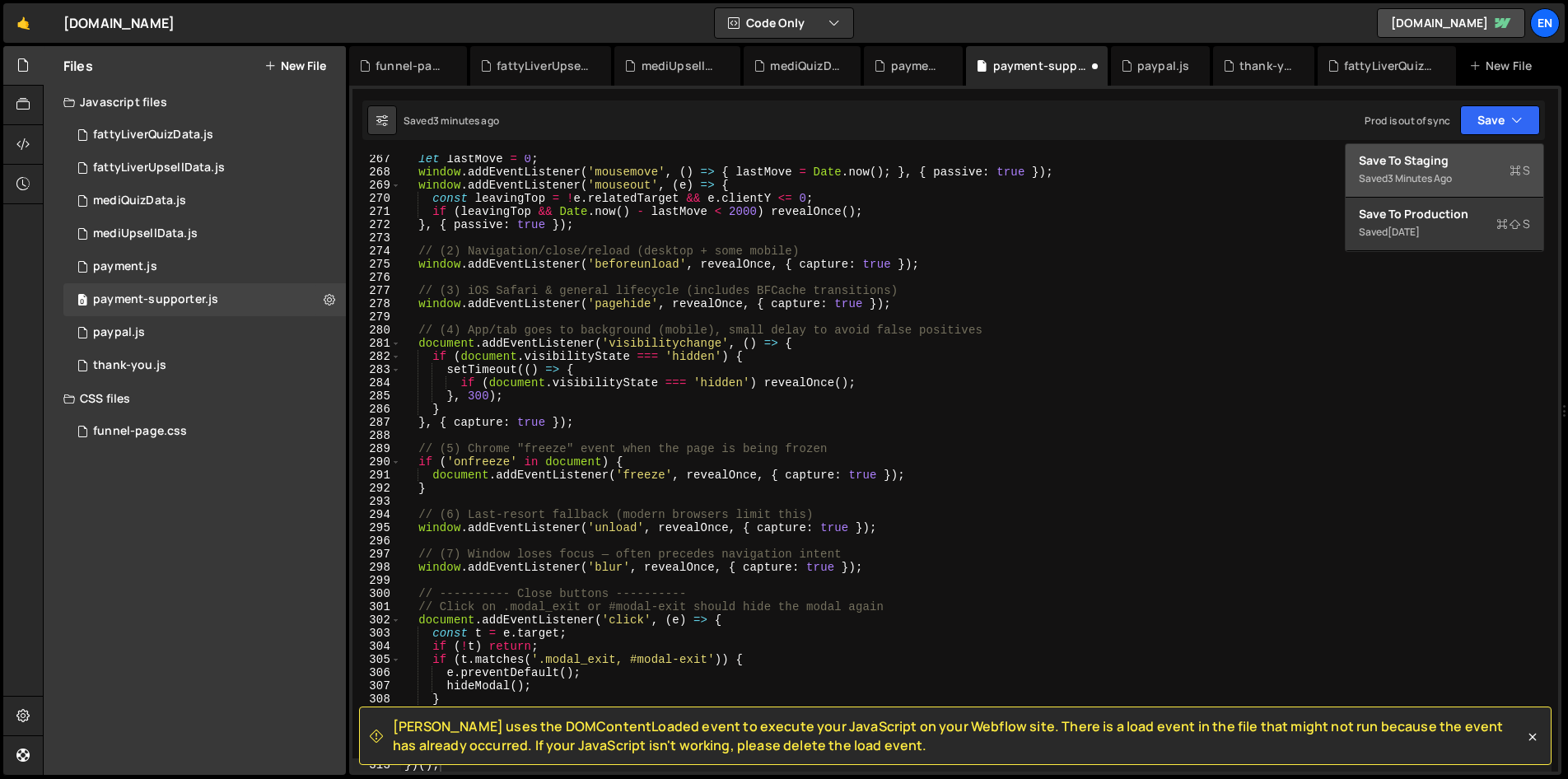
click at [1430, 162] on div "Save to Staging S" at bounding box center [1444, 160] width 172 height 16
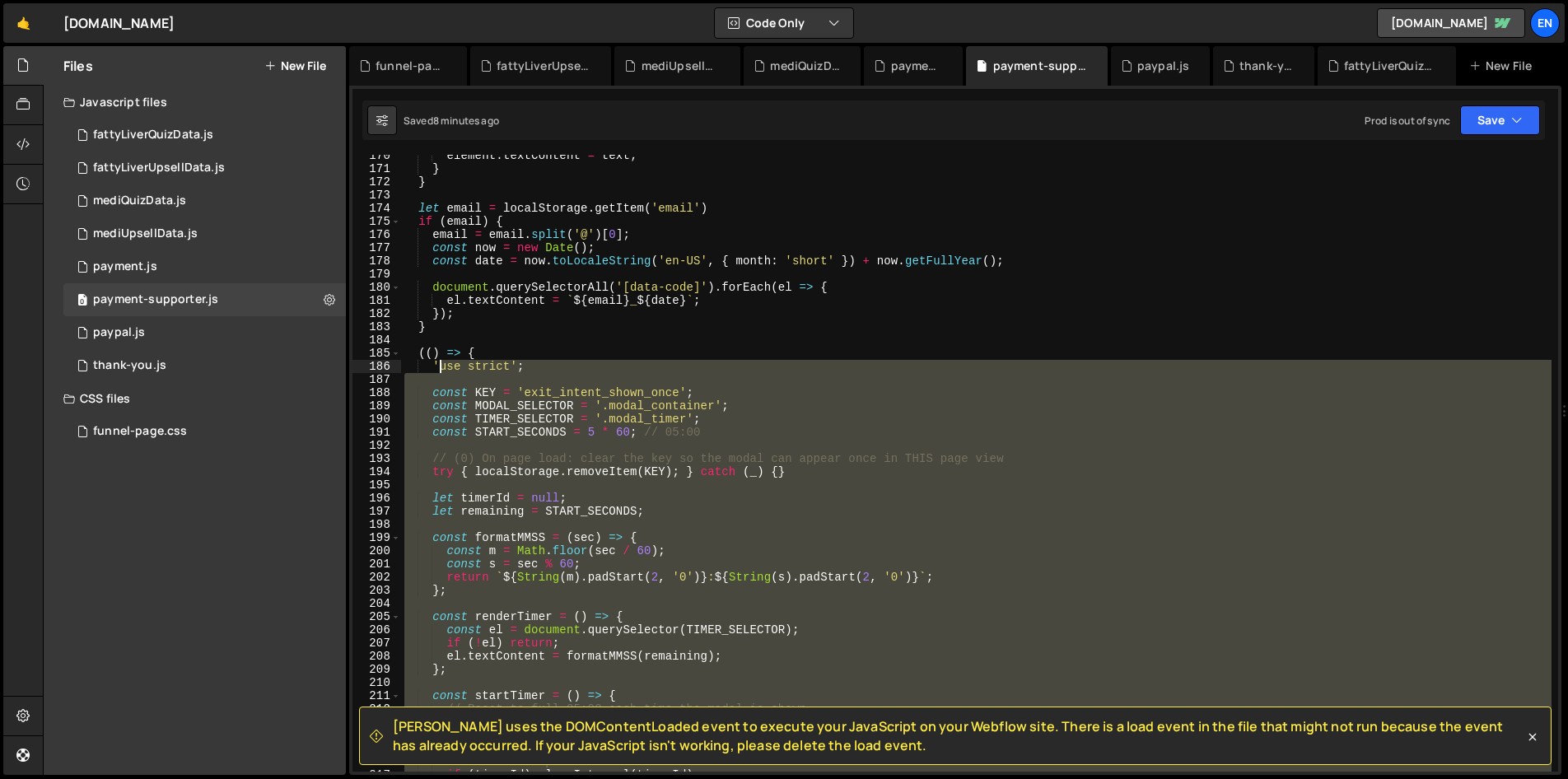
scroll to position [2224, 0]
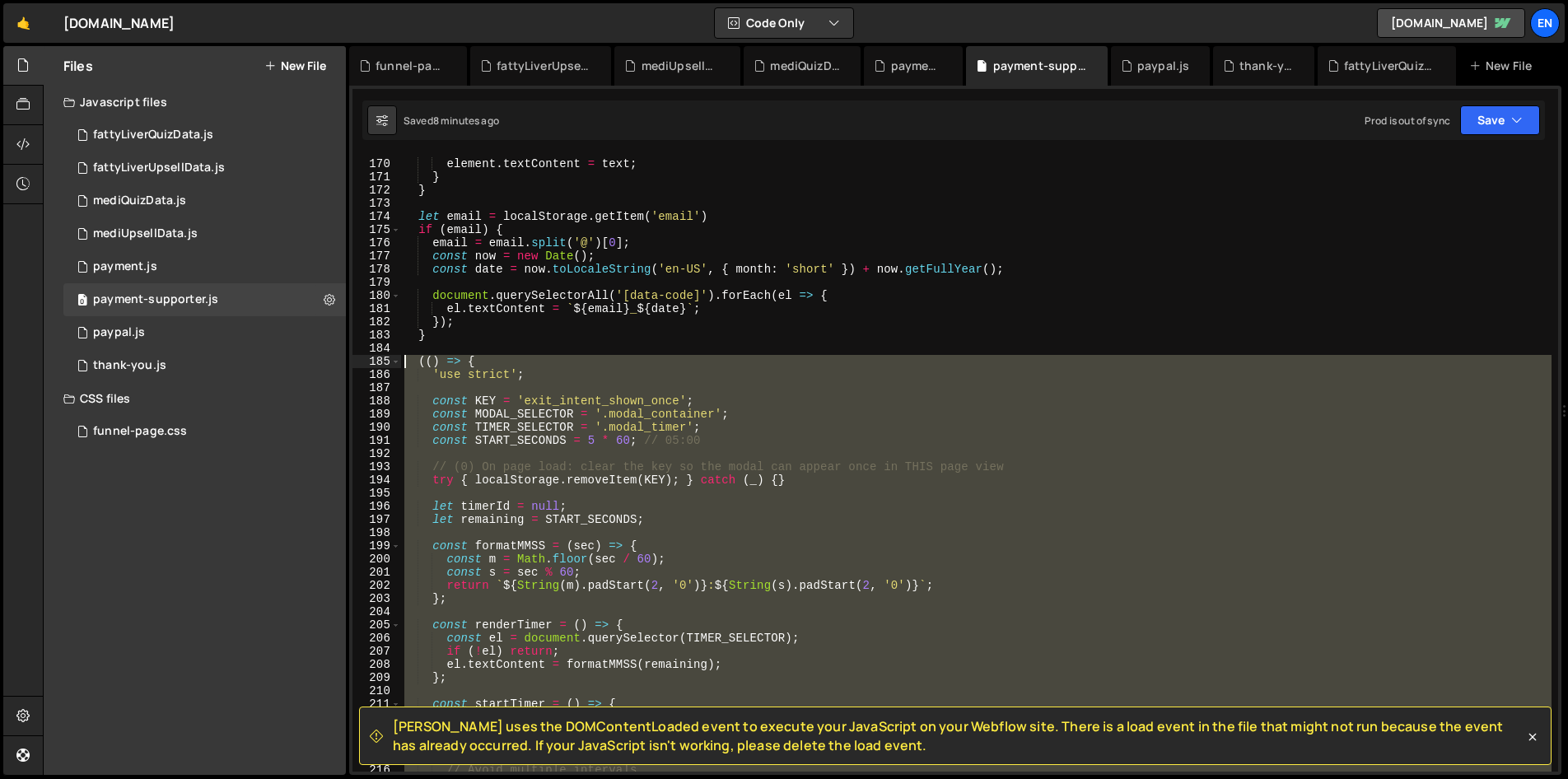
drag, startPoint x: 471, startPoint y: 449, endPoint x: 407, endPoint y: 363, distance: 107.2
click at [407, 363] on div "element . textContent = text ; } } let email = localStorage . getItem ( 'email'…" at bounding box center [976, 466] width 1150 height 643
paste textarea "})()"
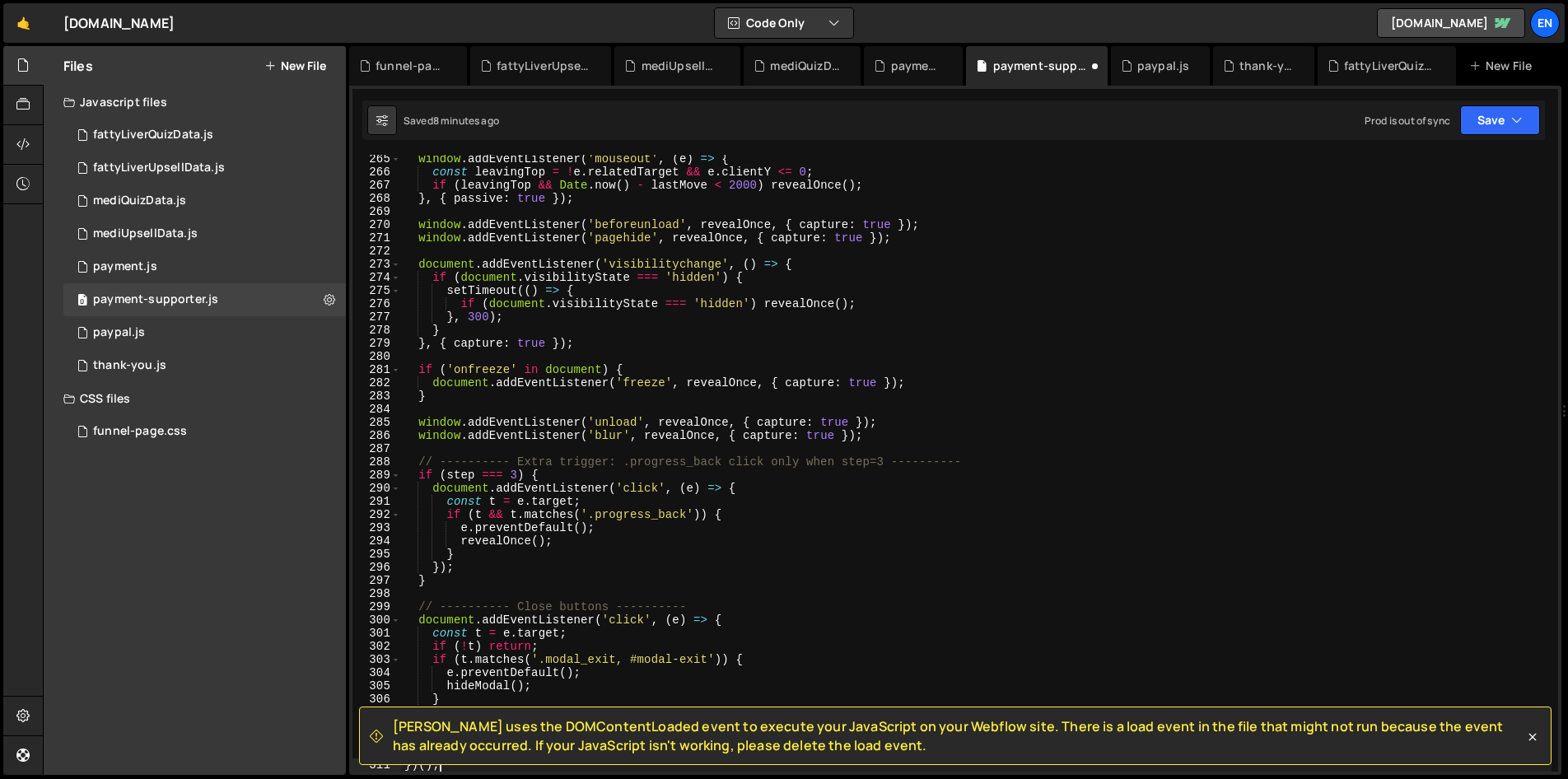
scroll to position [3480, 0]
click at [1496, 121] on button "Save" at bounding box center [1500, 120] width 80 height 30
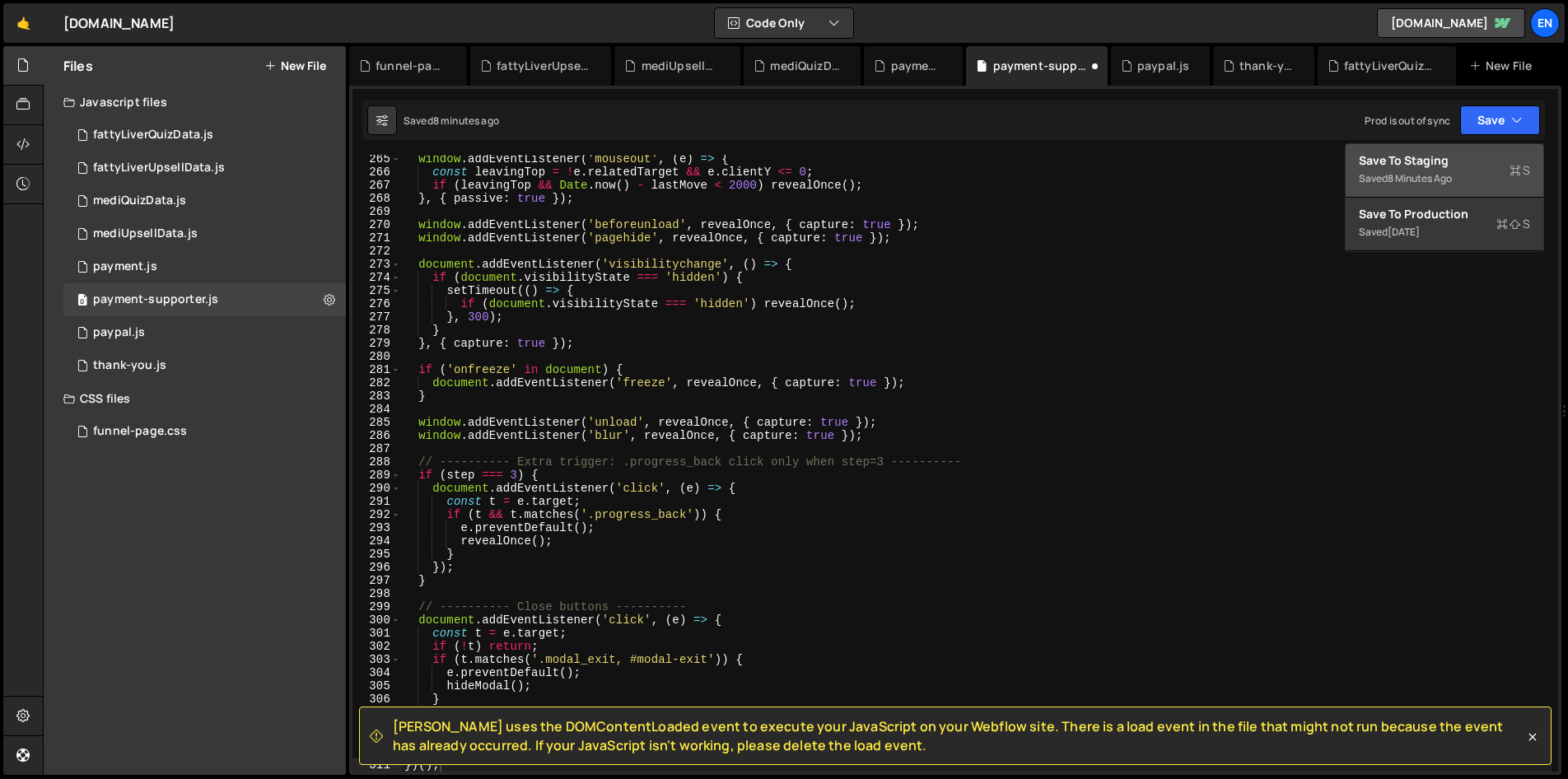
click at [1413, 161] on div "Save to Staging S" at bounding box center [1444, 160] width 172 height 16
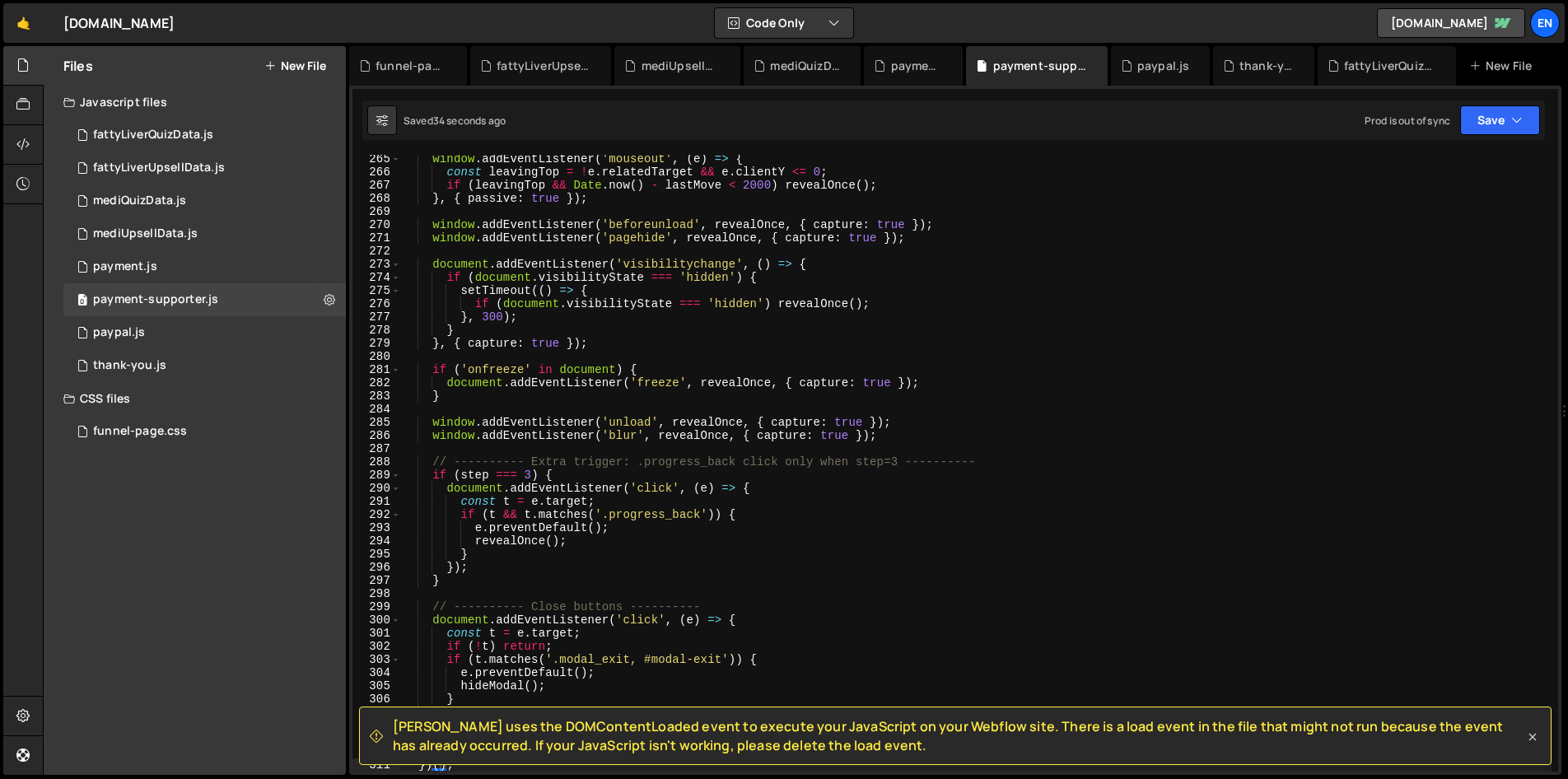
click at [1534, 738] on icon at bounding box center [1532, 737] width 8 height 8
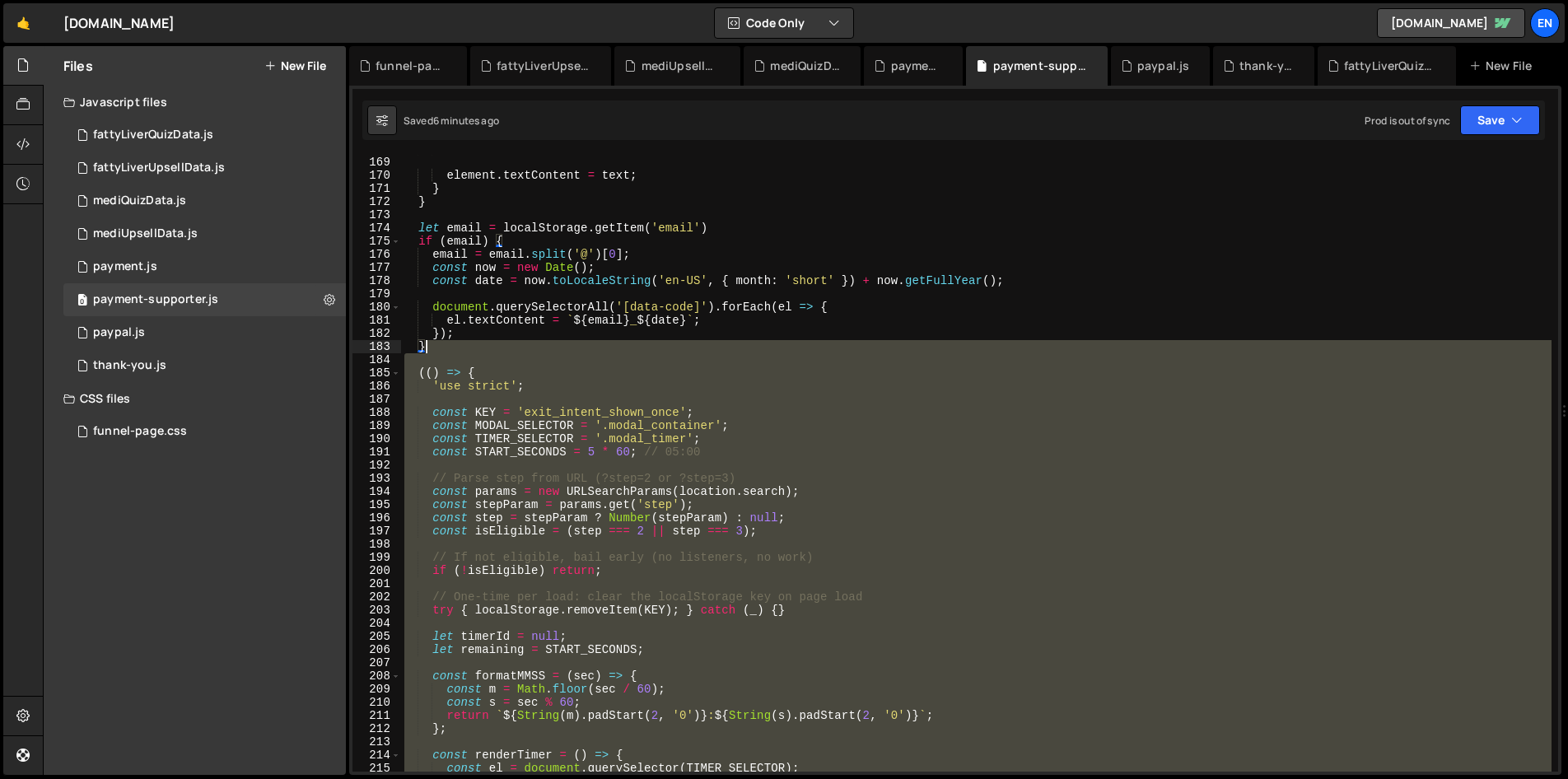
scroll to position [2206, 0]
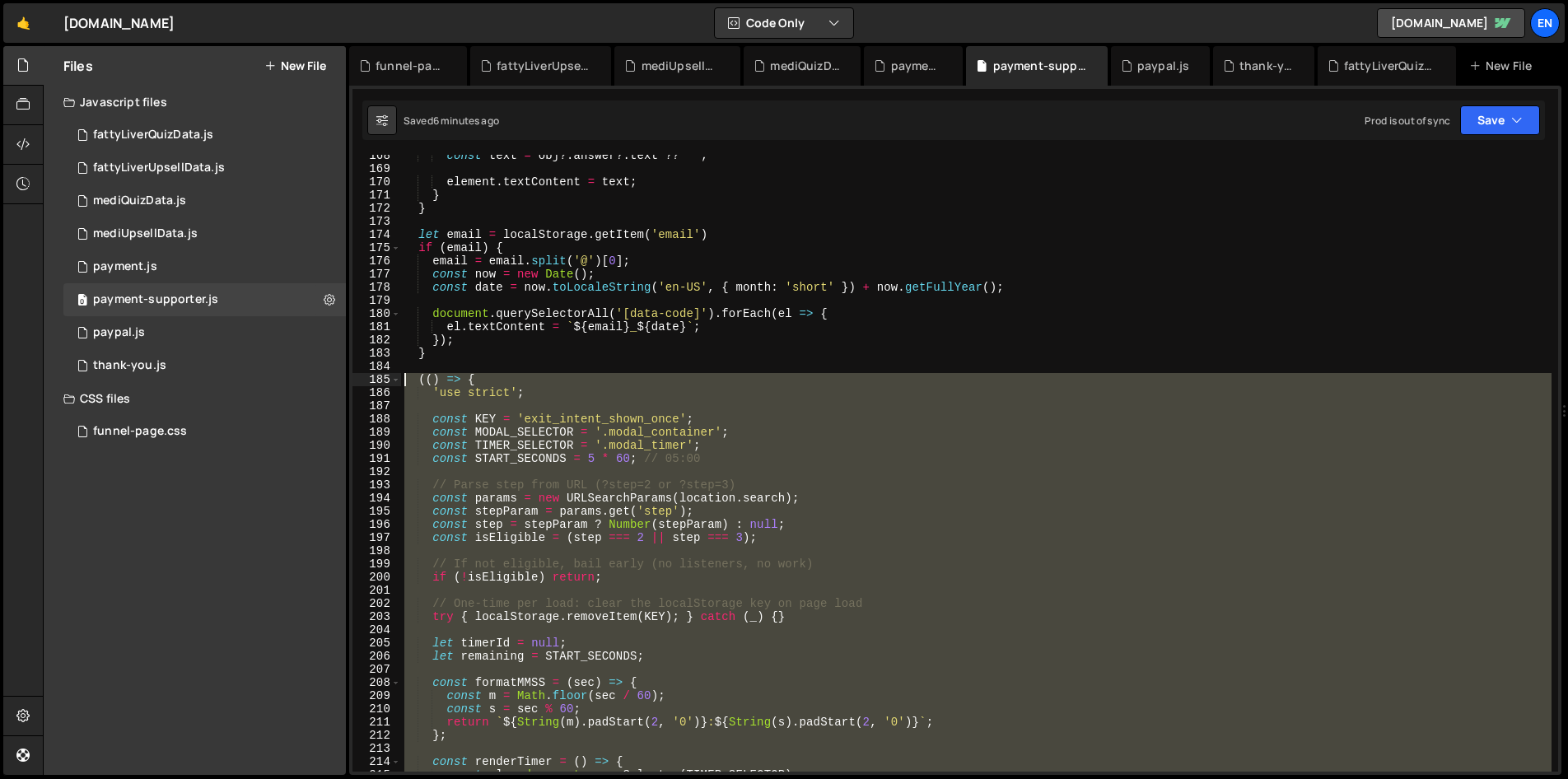
drag, startPoint x: 487, startPoint y: 454, endPoint x: 401, endPoint y: 385, distance: 110.3
click at [401, 385] on div "const text = obj ?. answer ?. text ?? '' ; element . textContent = text ; } } l…" at bounding box center [976, 470] width 1150 height 643
paste textarea "})()"
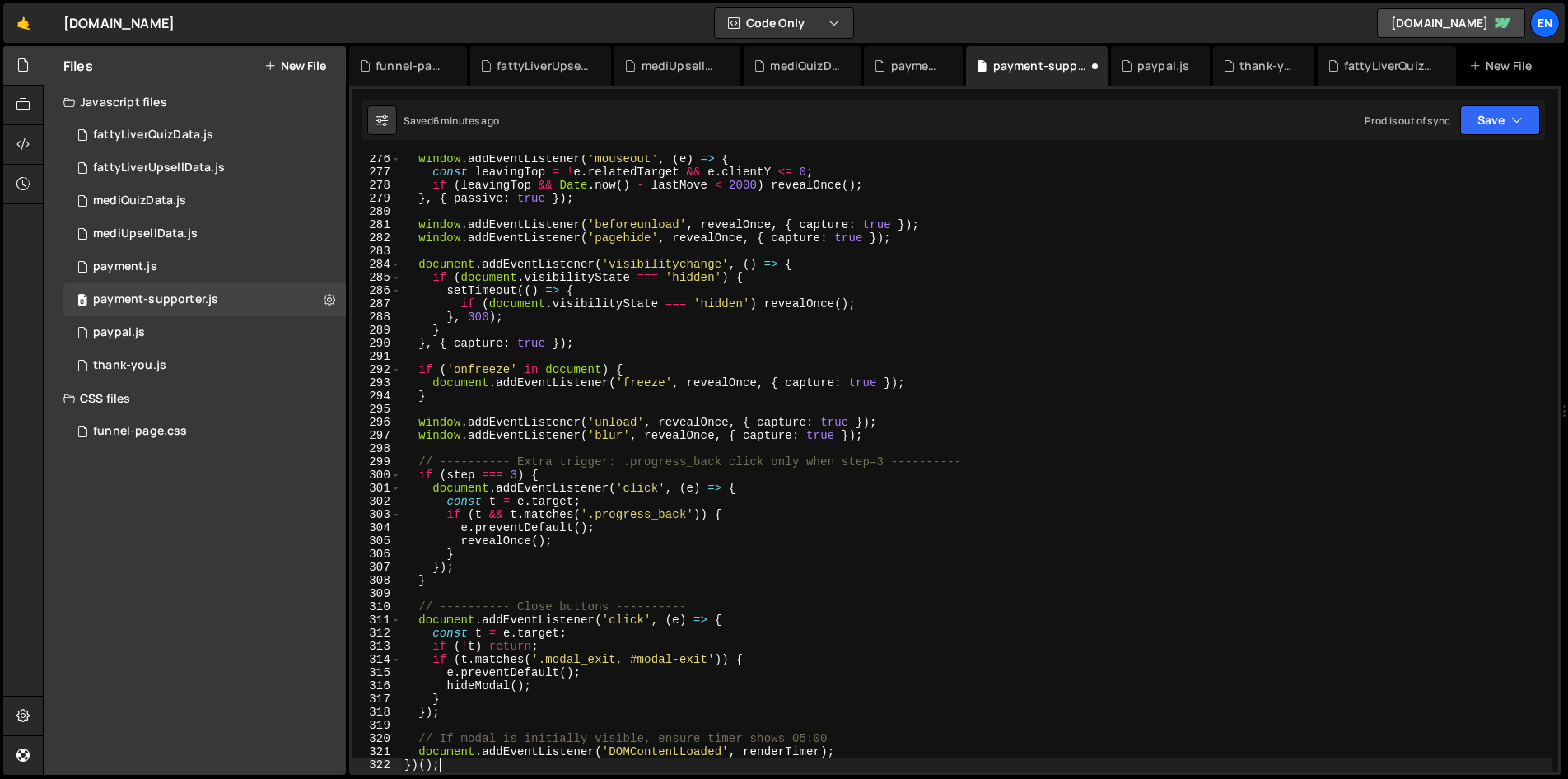
scroll to position [3626, 0]
click at [1503, 121] on button "Save" at bounding box center [1500, 120] width 80 height 30
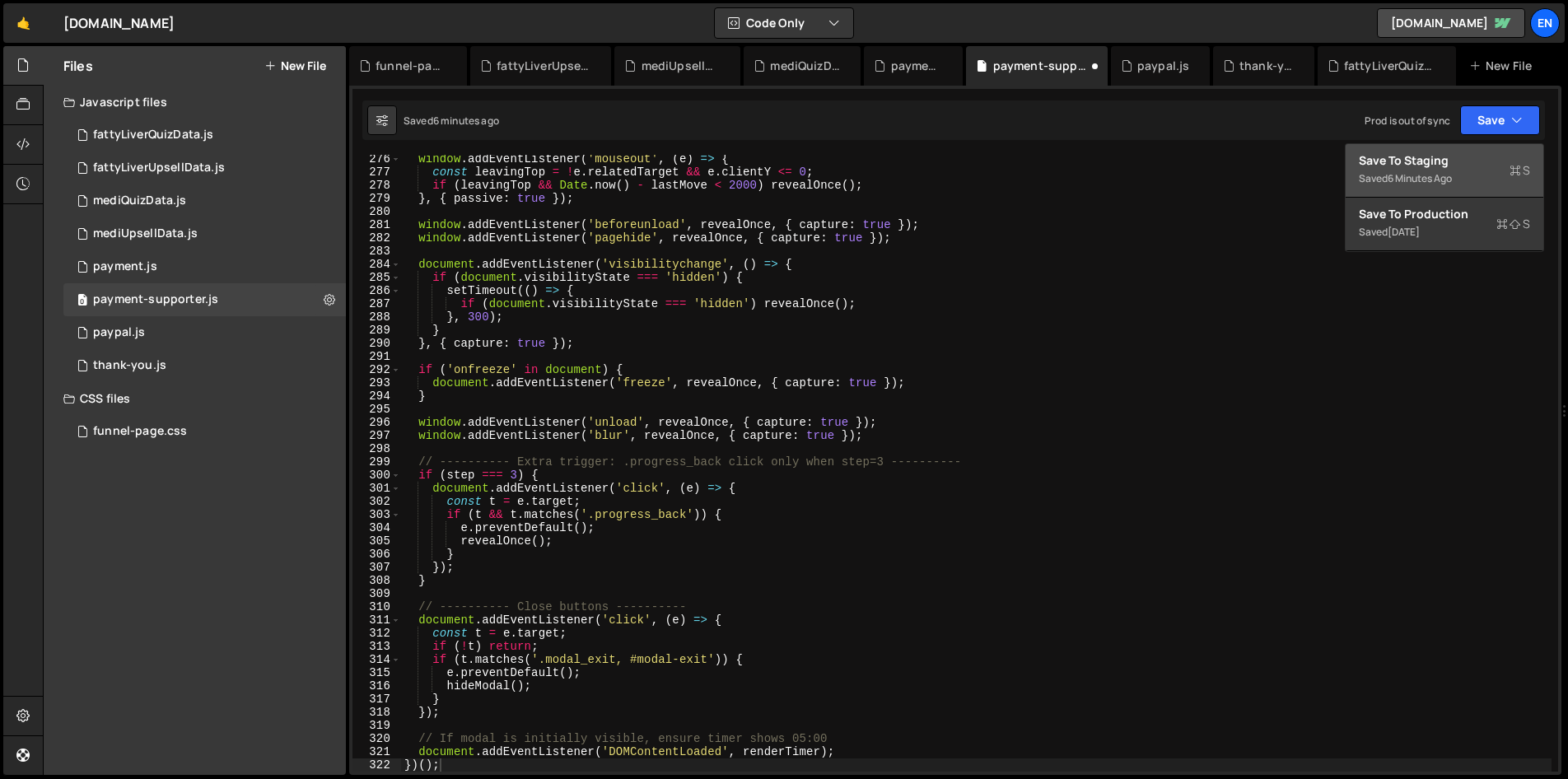
click at [1389, 159] on div "Save to Staging S" at bounding box center [1444, 160] width 172 height 16
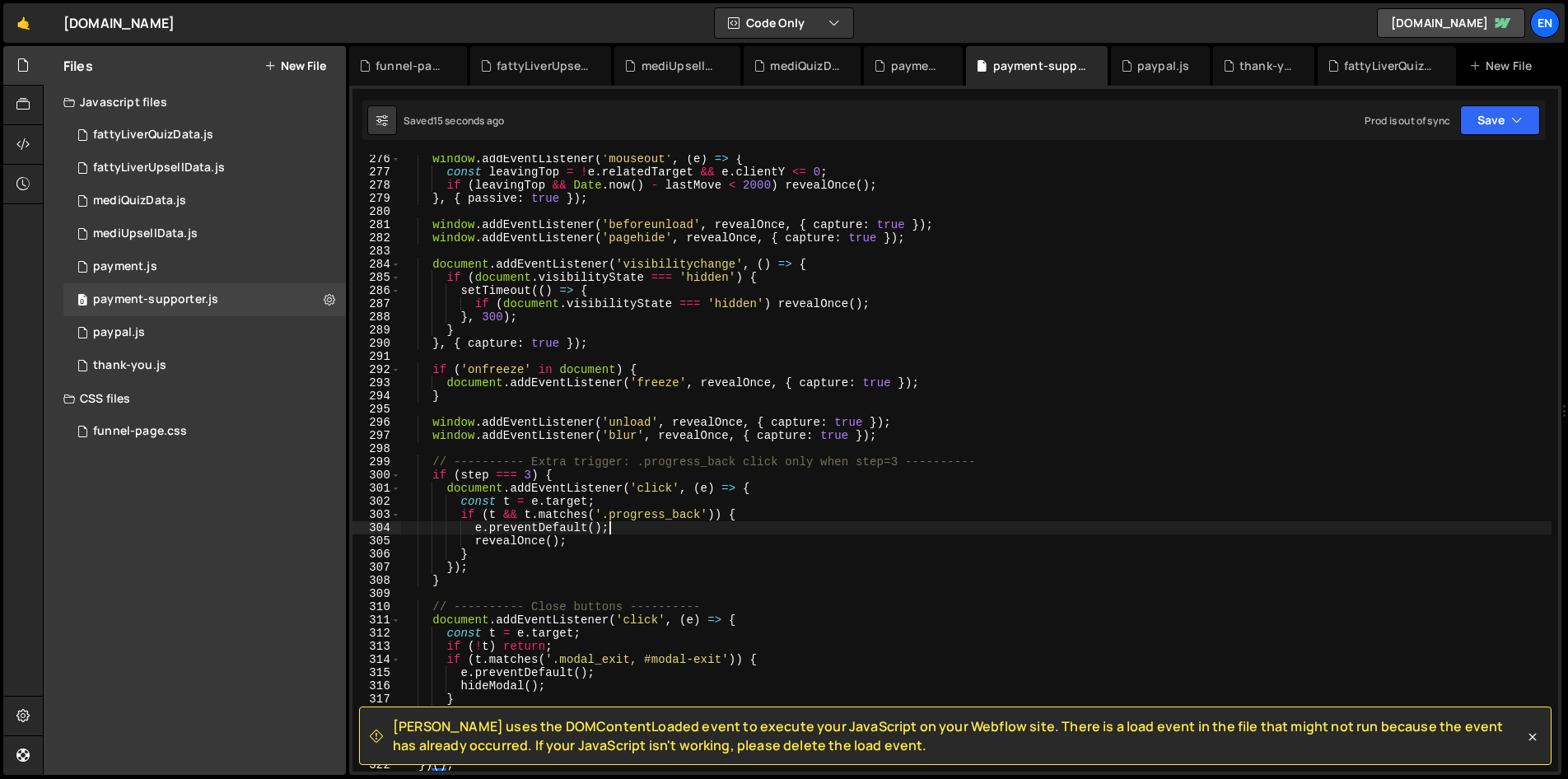
click at [635, 523] on div "window . addEventListener ( 'mouseout' , ( e ) => { const leavingTop = ! e . re…" at bounding box center [976, 473] width 1150 height 643
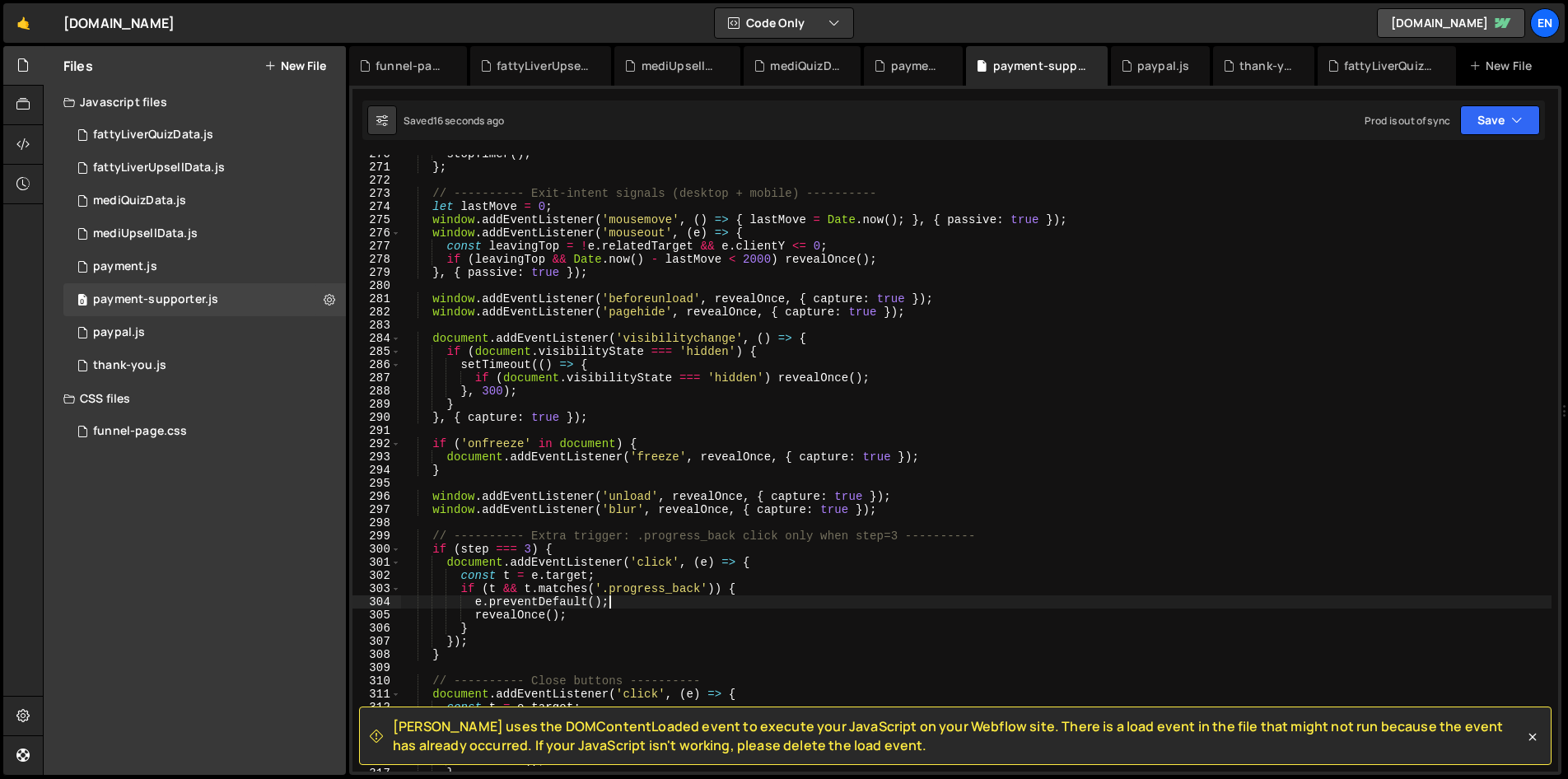
scroll to position [3478, 0]
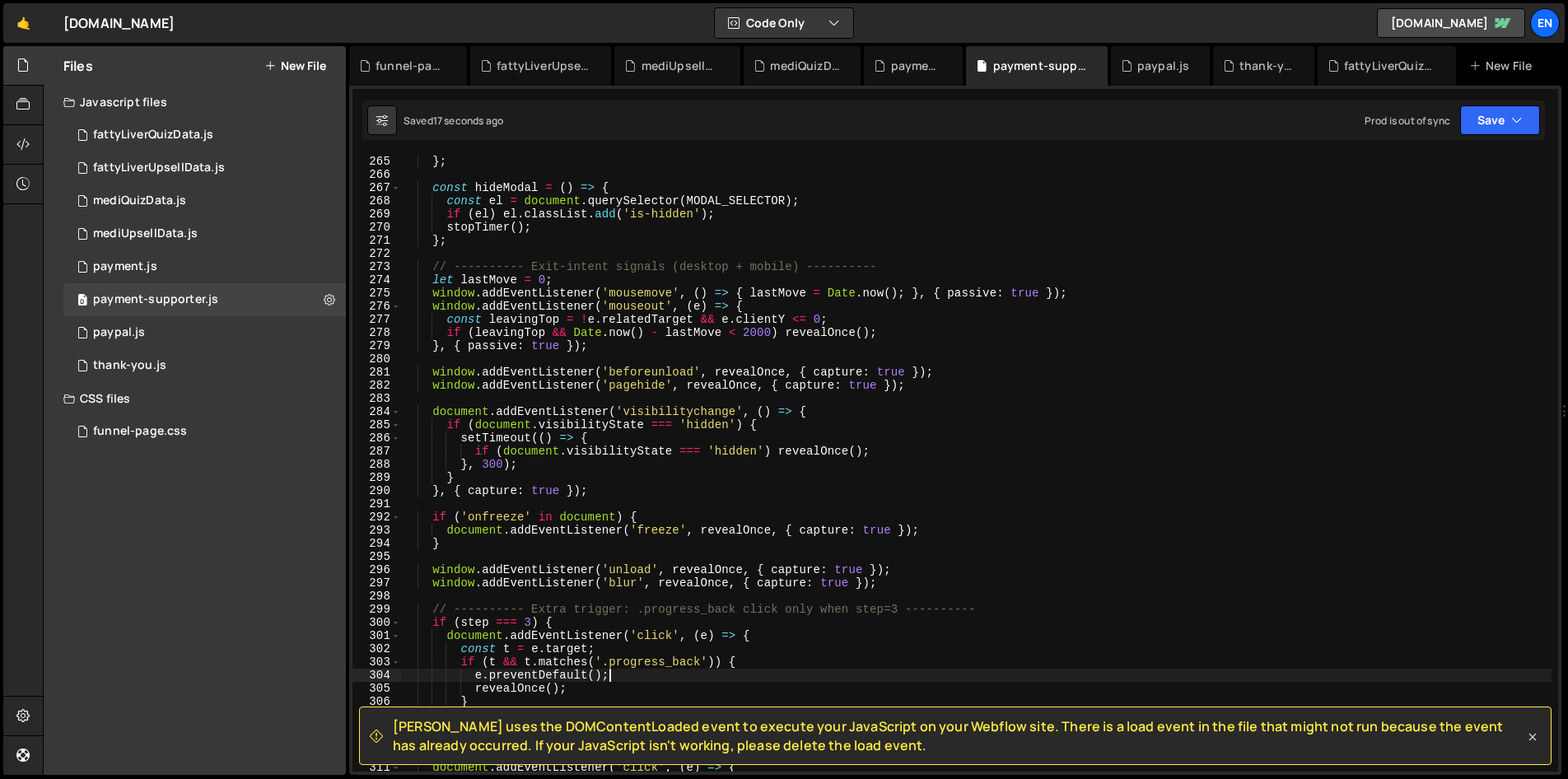
click at [1533, 733] on icon at bounding box center [1531, 737] width 16 height 16
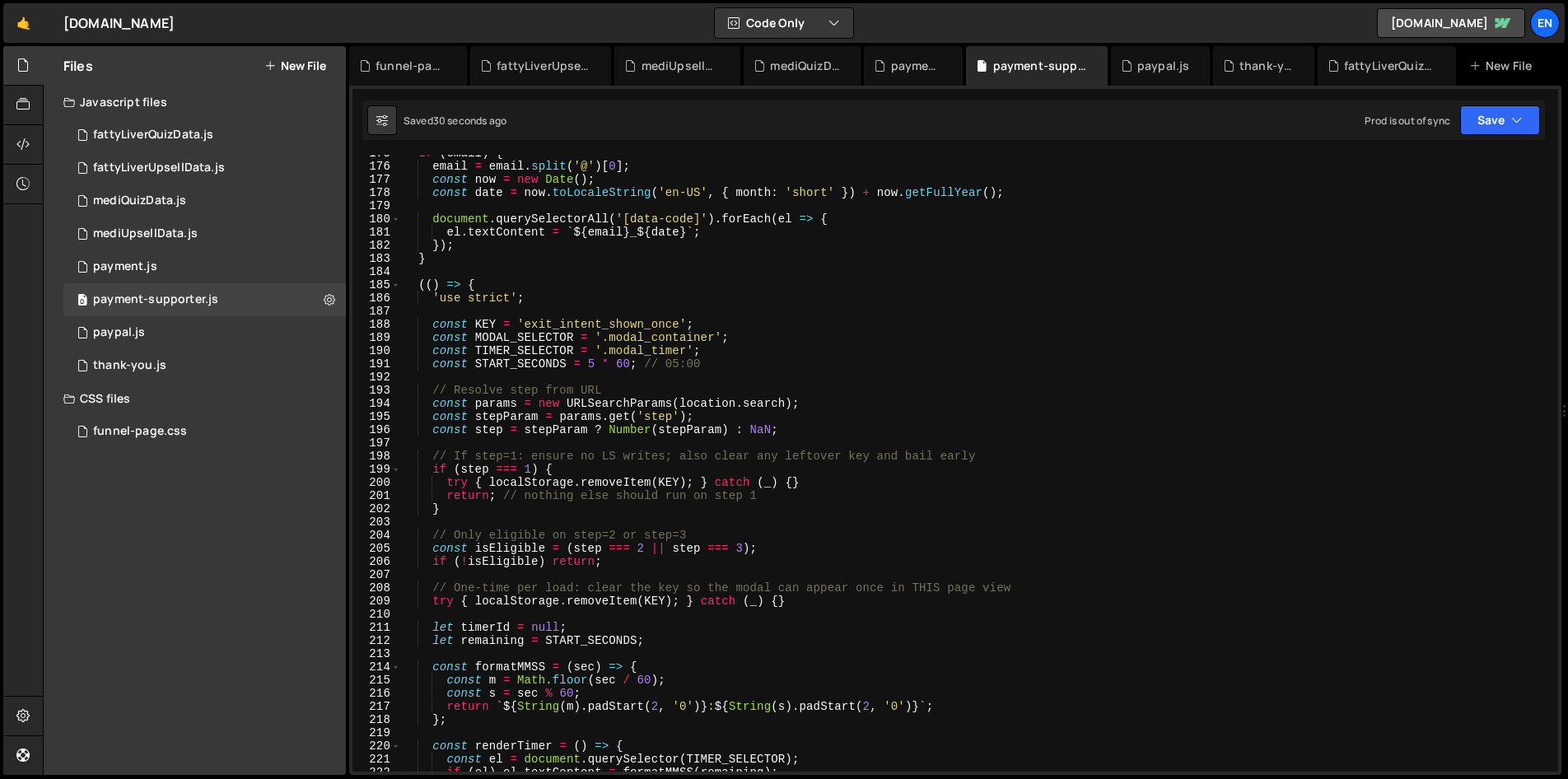
scroll to position [2330, 0]
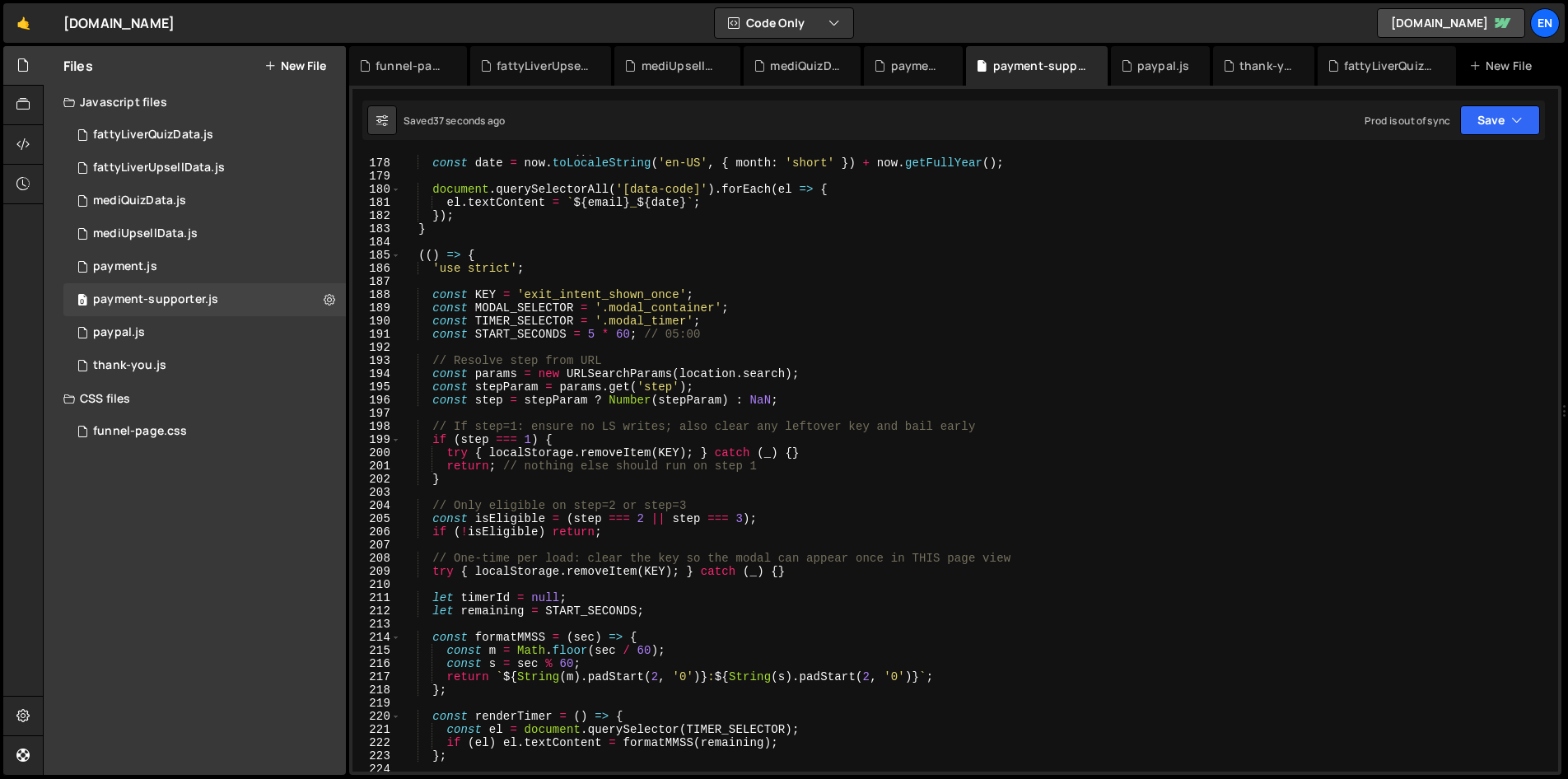
click at [757, 399] on div "const now = new Date ( ) ; const date = now . toLocaleString ( 'en-US' , { mont…" at bounding box center [976, 465] width 1150 height 643
type textarea "const step = stepParam ? Number(stepParam) : 1;"
click at [908, 343] on div "const now = new Date ( ) ; const date = now . toLocaleString ( 'en-US' , { mont…" at bounding box center [976, 465] width 1150 height 643
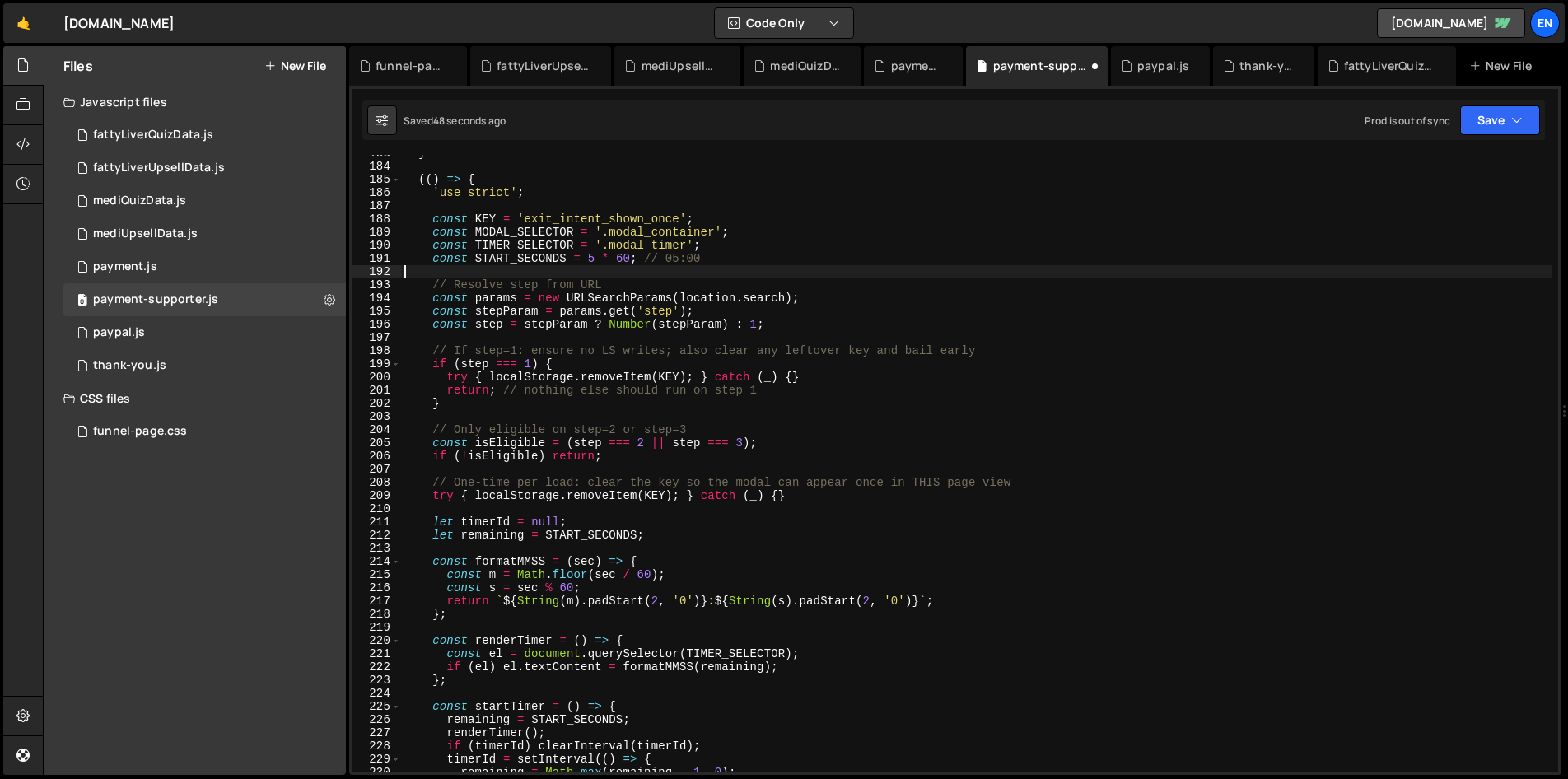
scroll to position [2406, 0]
click at [1509, 118] on button "Save" at bounding box center [1500, 120] width 80 height 30
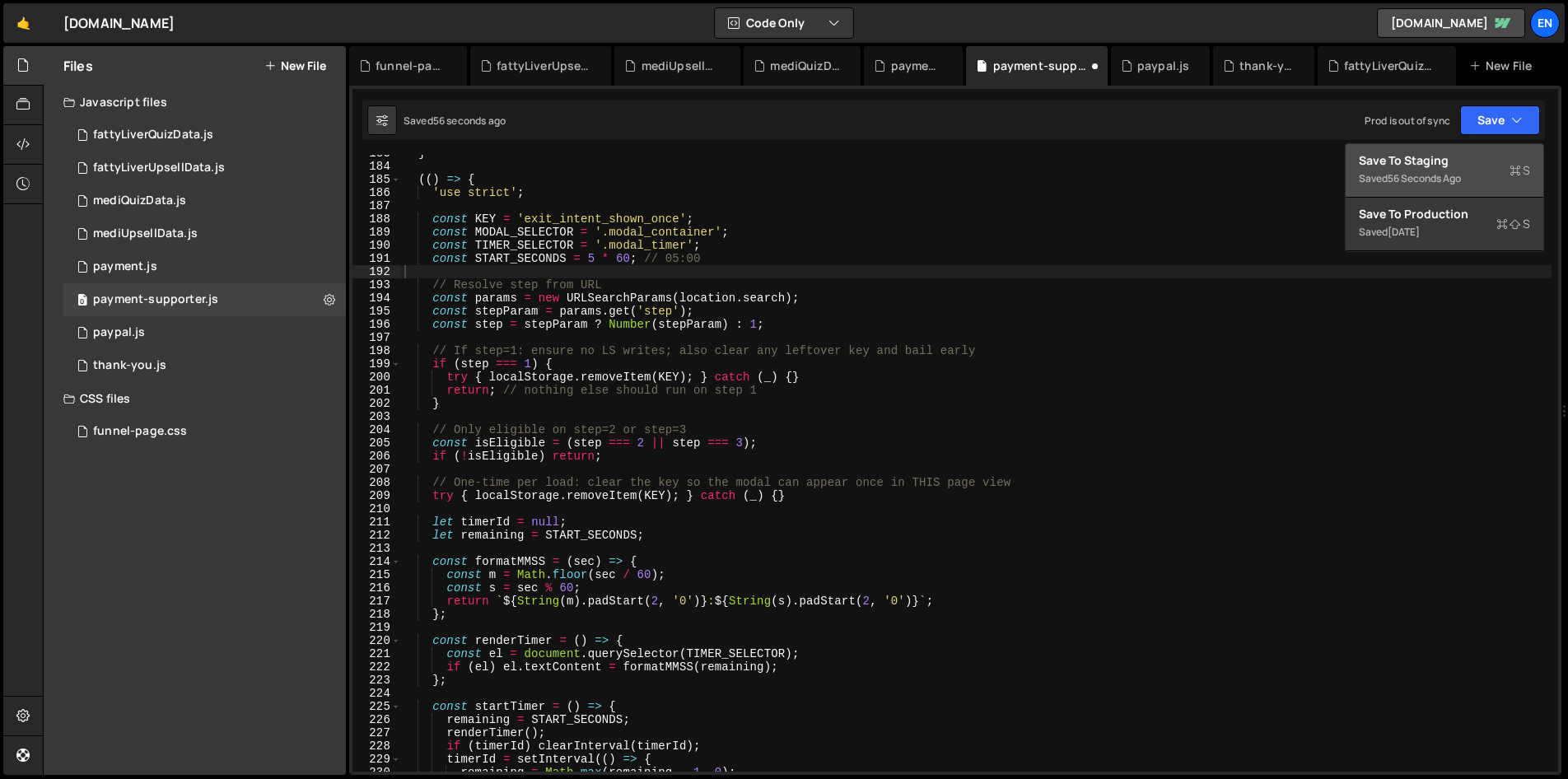
click at [1441, 158] on div "Save to Staging S" at bounding box center [1444, 160] width 172 height 16
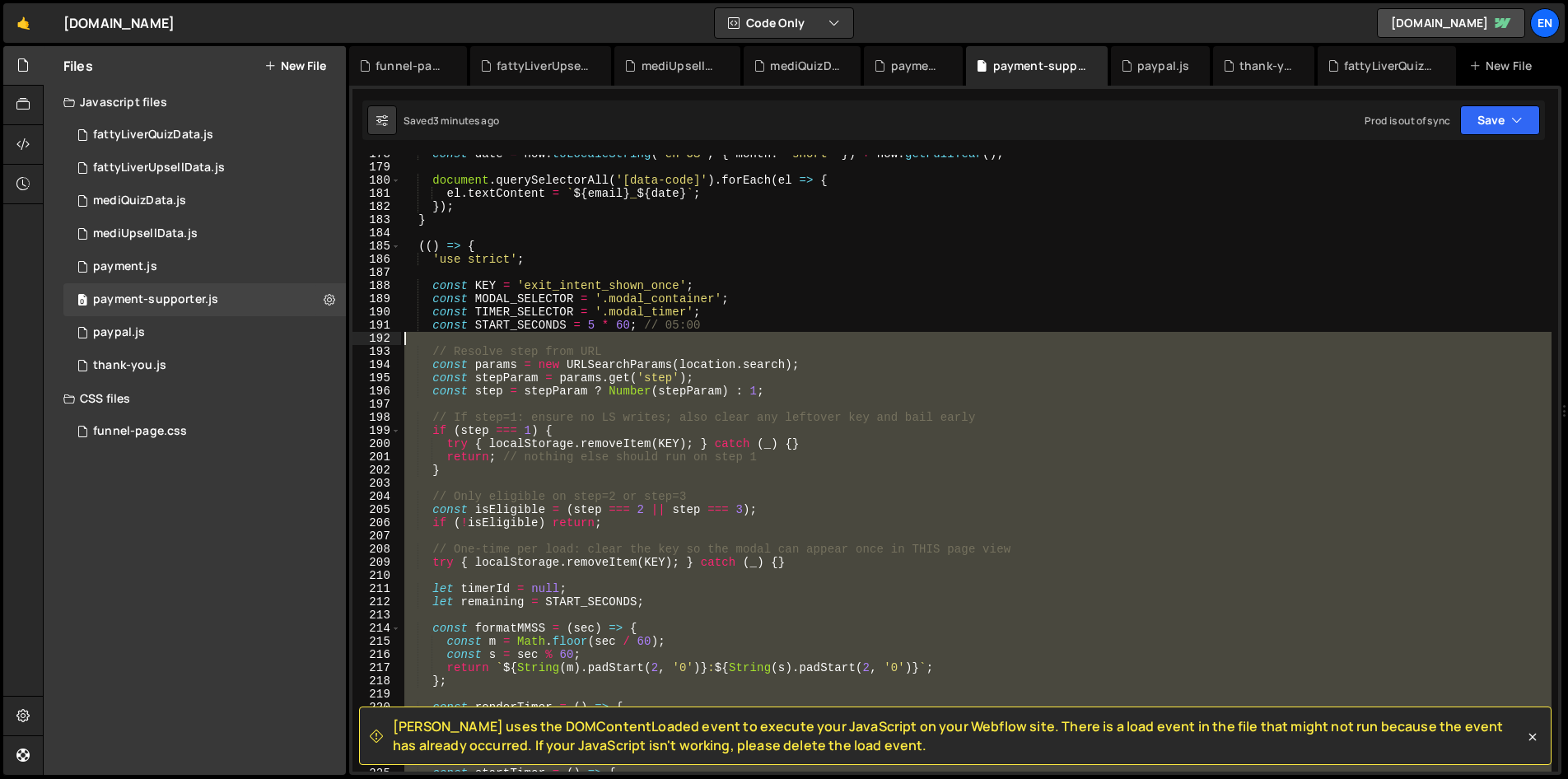
scroll to position [2246, 0]
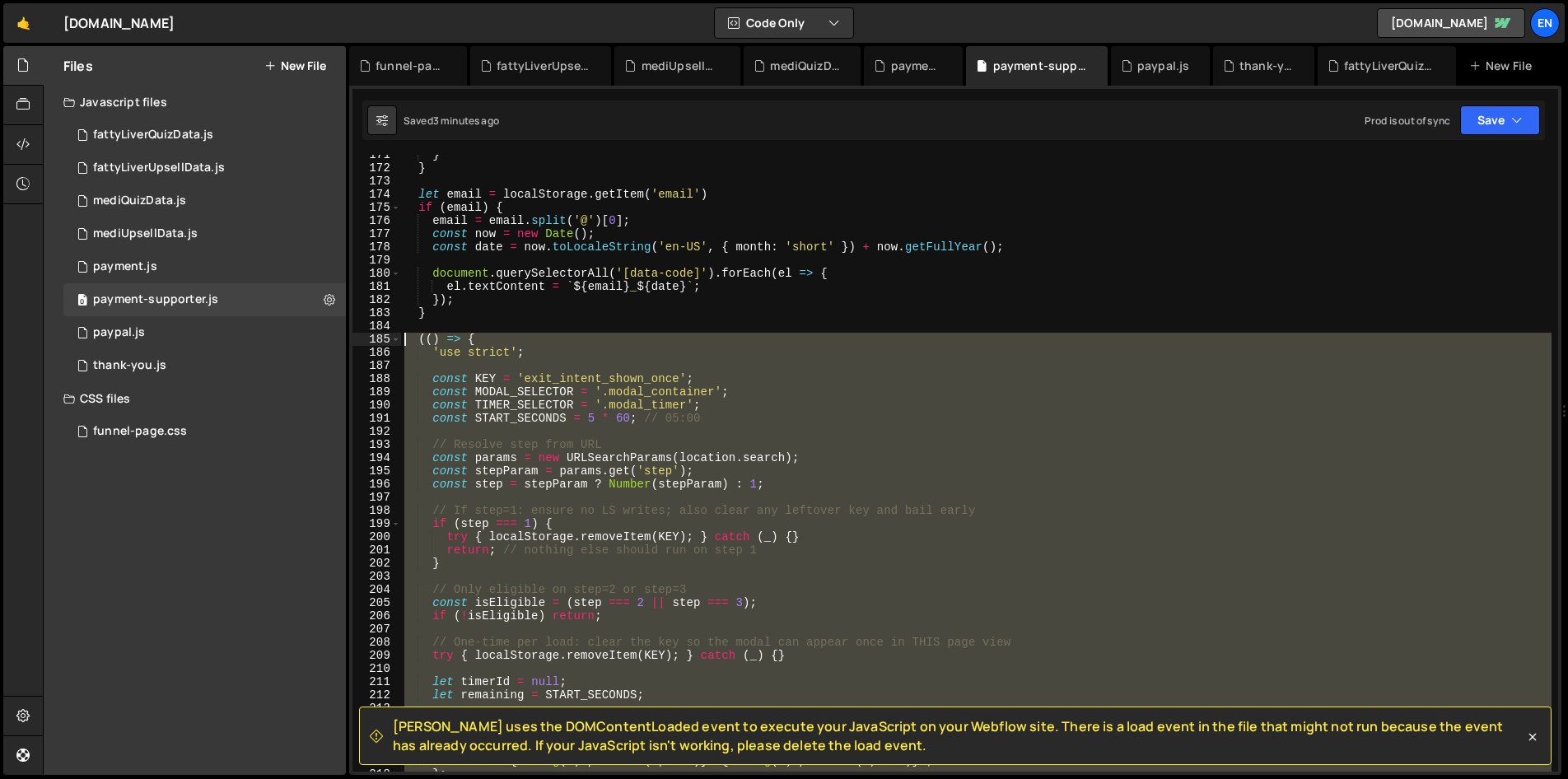
drag, startPoint x: 490, startPoint y: 454, endPoint x: 366, endPoint y: 343, distance: 166.4
click at [366, 343] on div "})(); 171 172 173 174 175 176 177 178 179 180 181 182 183 184 185 186 187 188 1…" at bounding box center [955, 463] width 1205 height 617
paste textarea "})()"
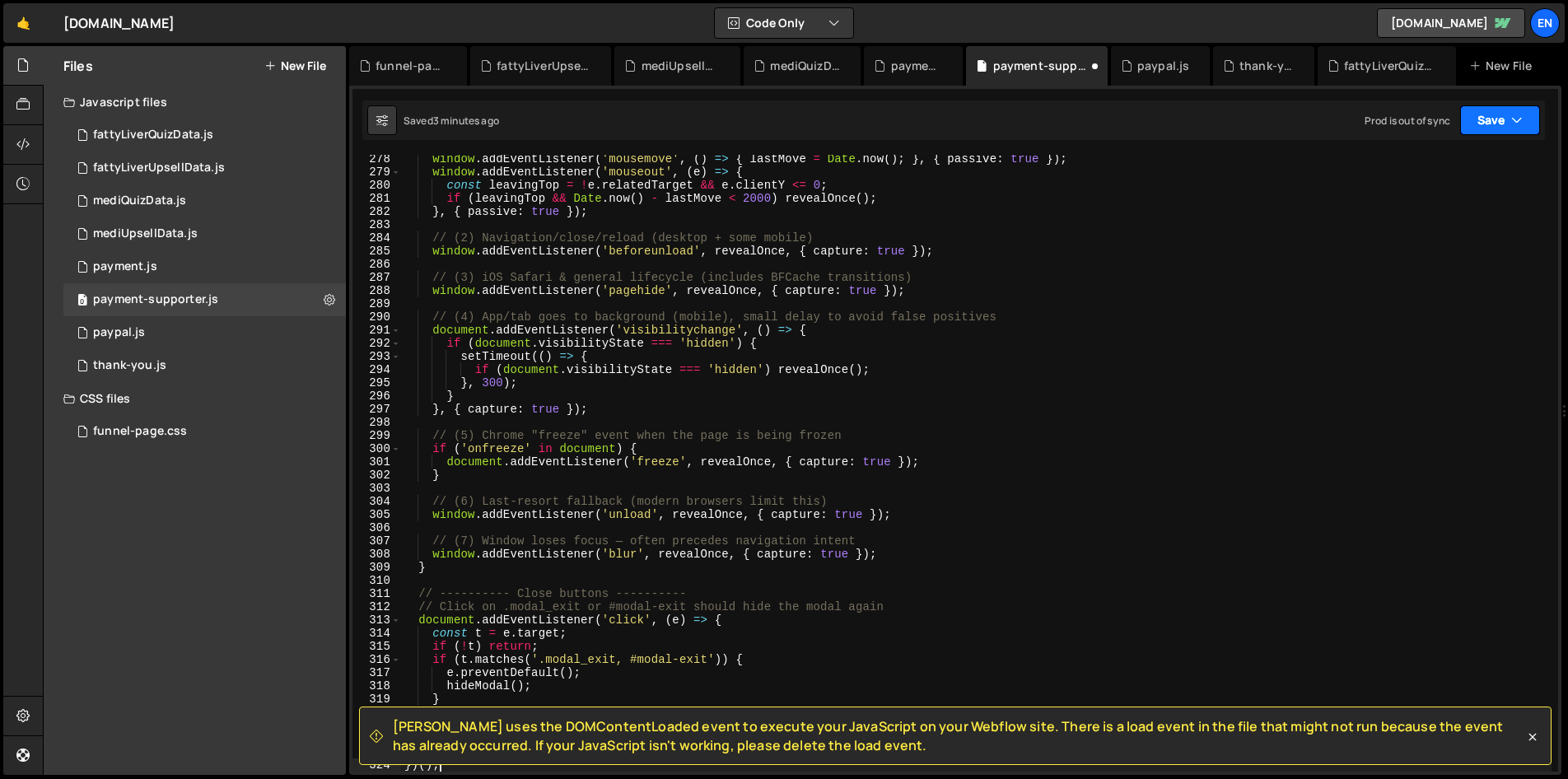
click at [1509, 112] on button "Save" at bounding box center [1500, 120] width 80 height 30
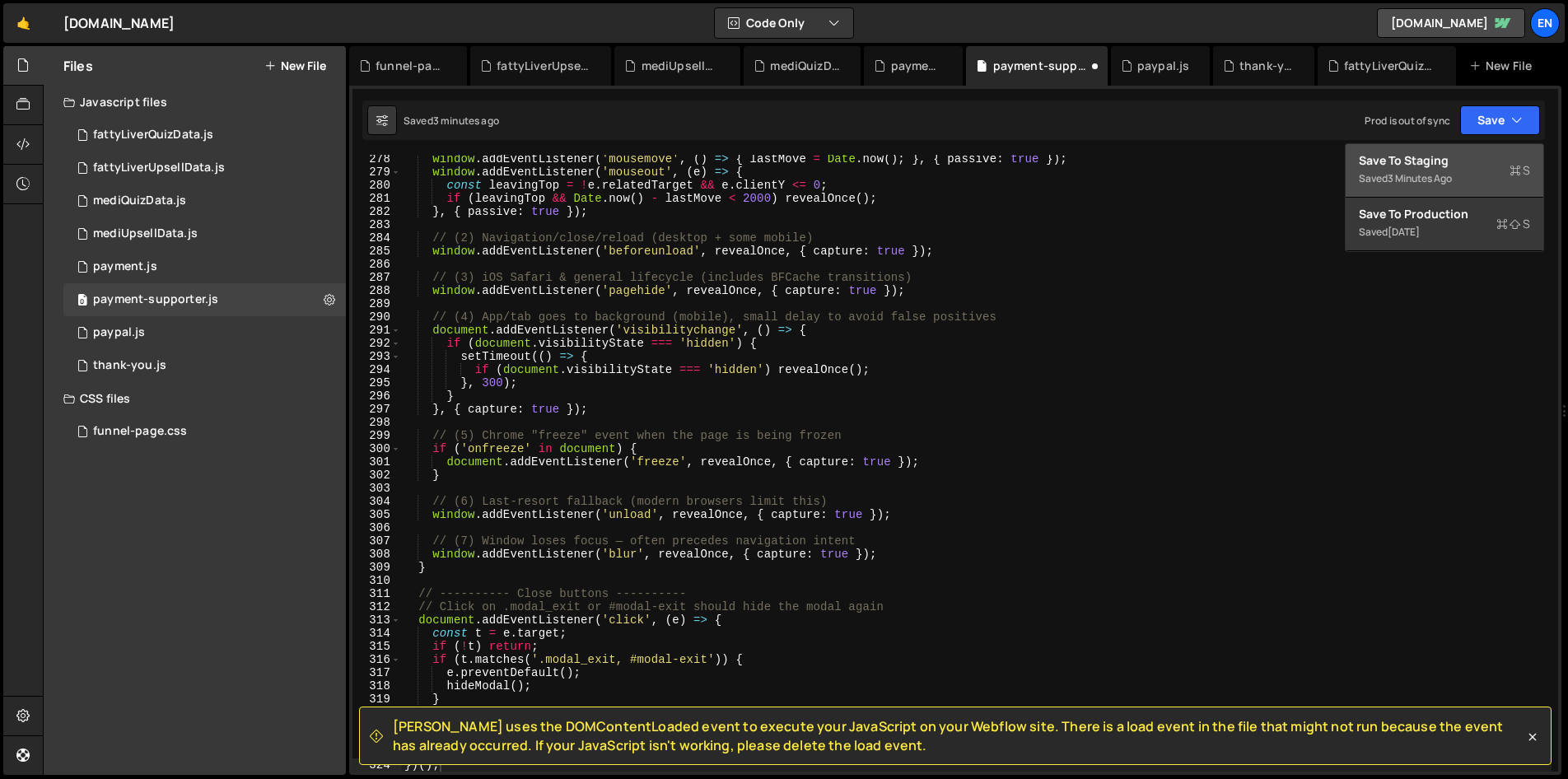
click at [1416, 154] on div "Save to Staging S" at bounding box center [1444, 160] width 172 height 16
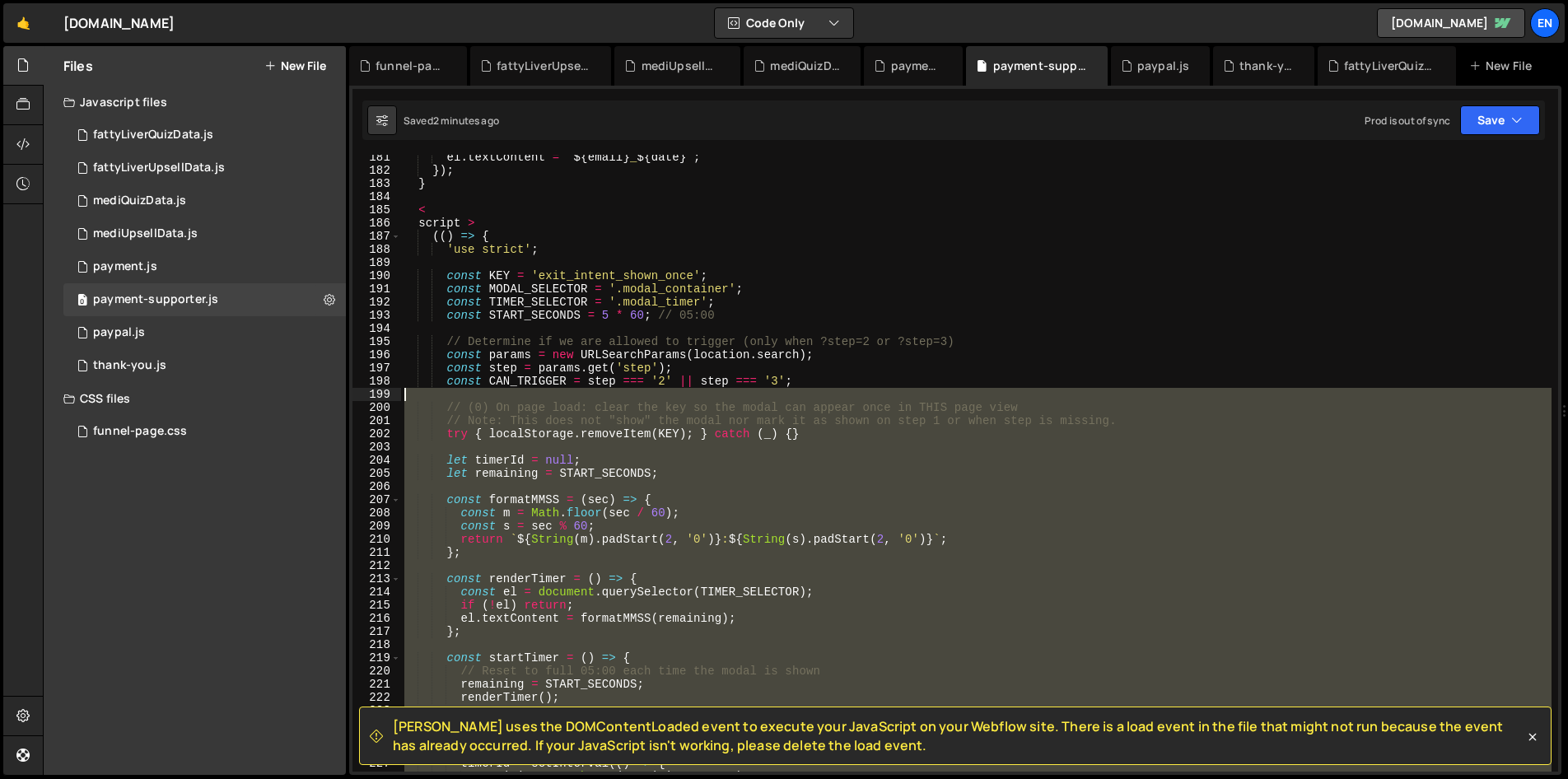
scroll to position [2350, 0]
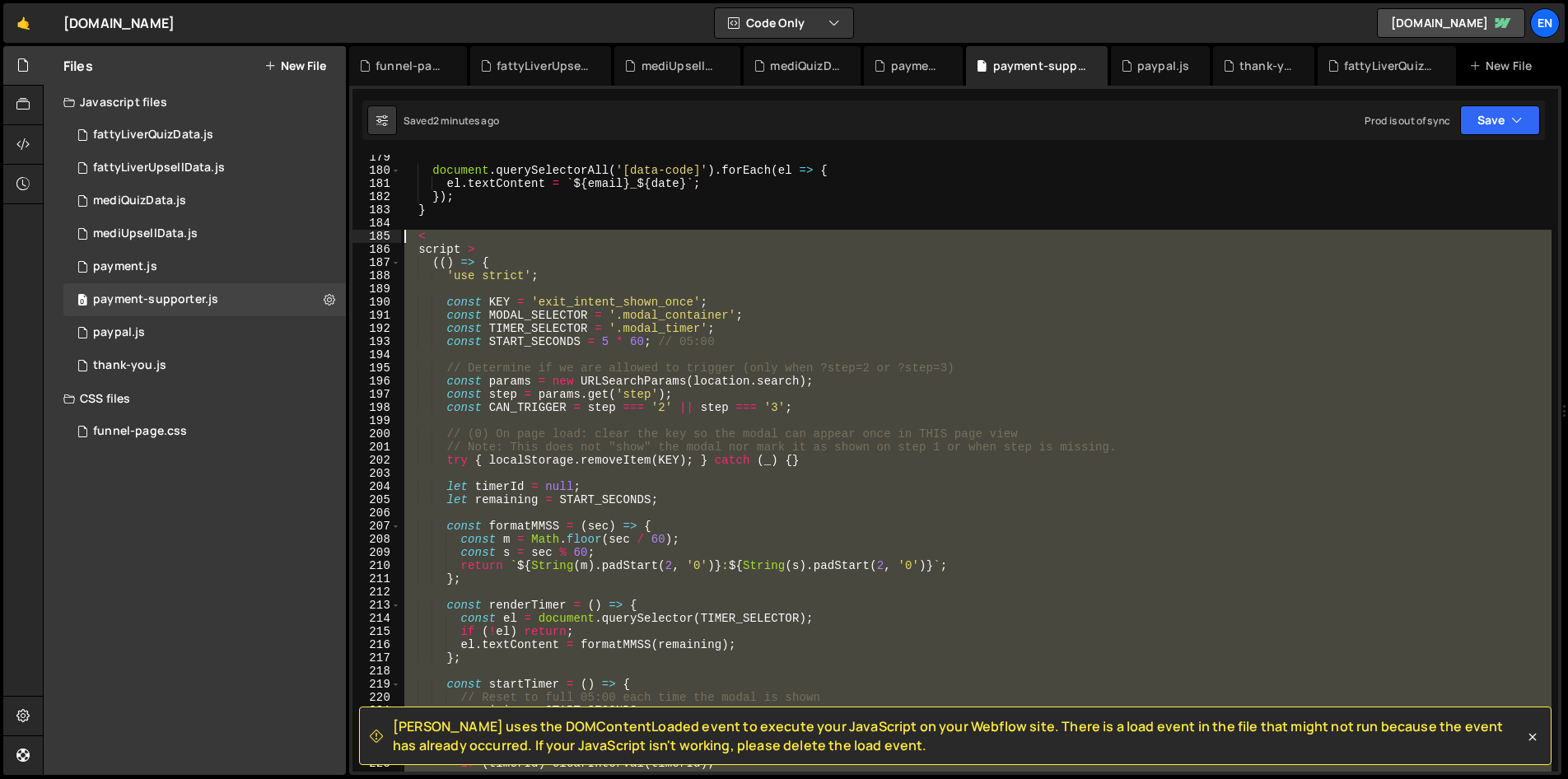
drag, startPoint x: 508, startPoint y: 450, endPoint x: 389, endPoint y: 242, distance: 239.6
click at [389, 242] on div "})(); 179 180 181 182 183 184 185 186 187 188 189 190 191 192 193 194 195 196 1…" at bounding box center [955, 463] width 1205 height 617
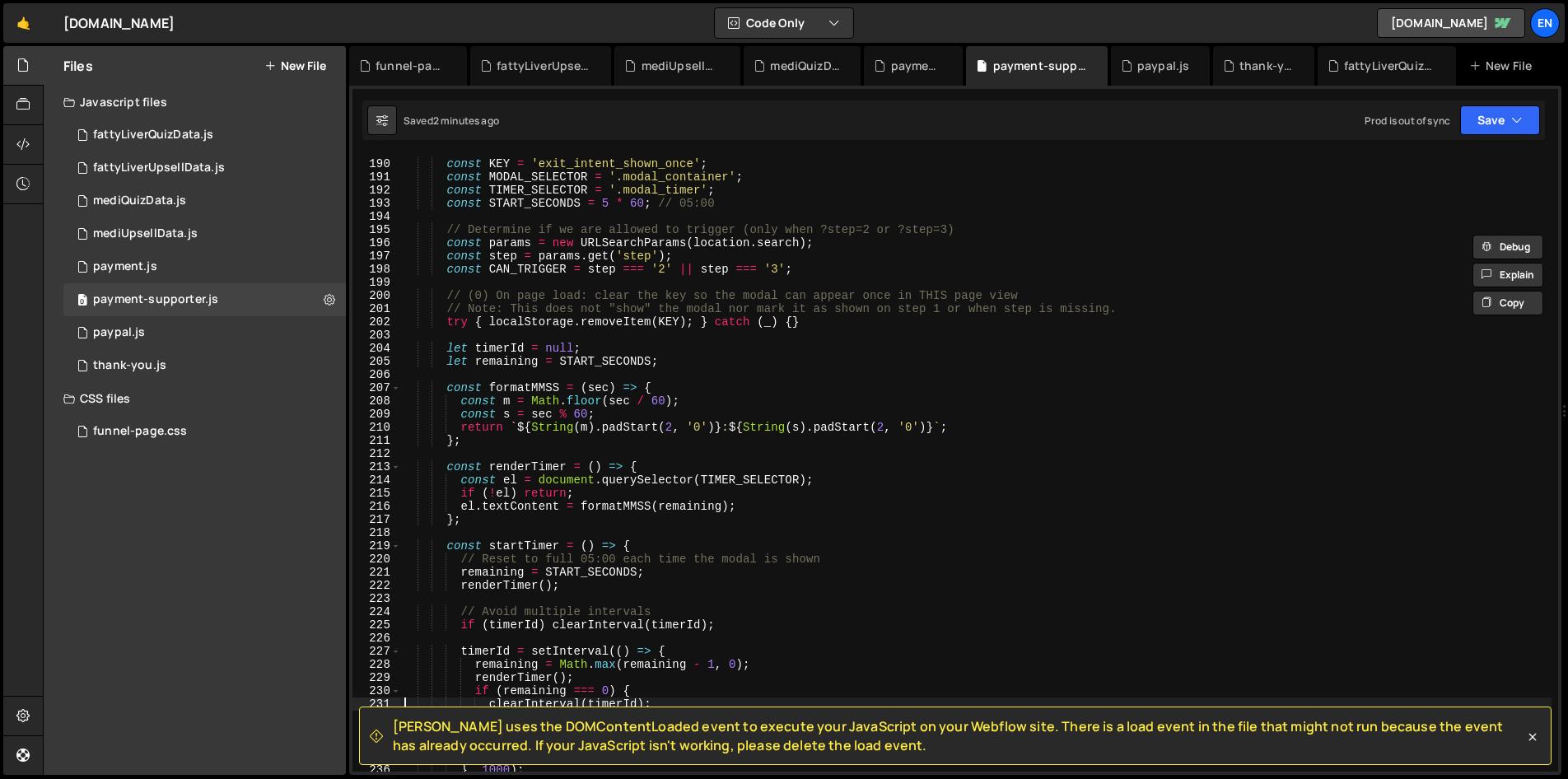
scroll to position [2671, 0]
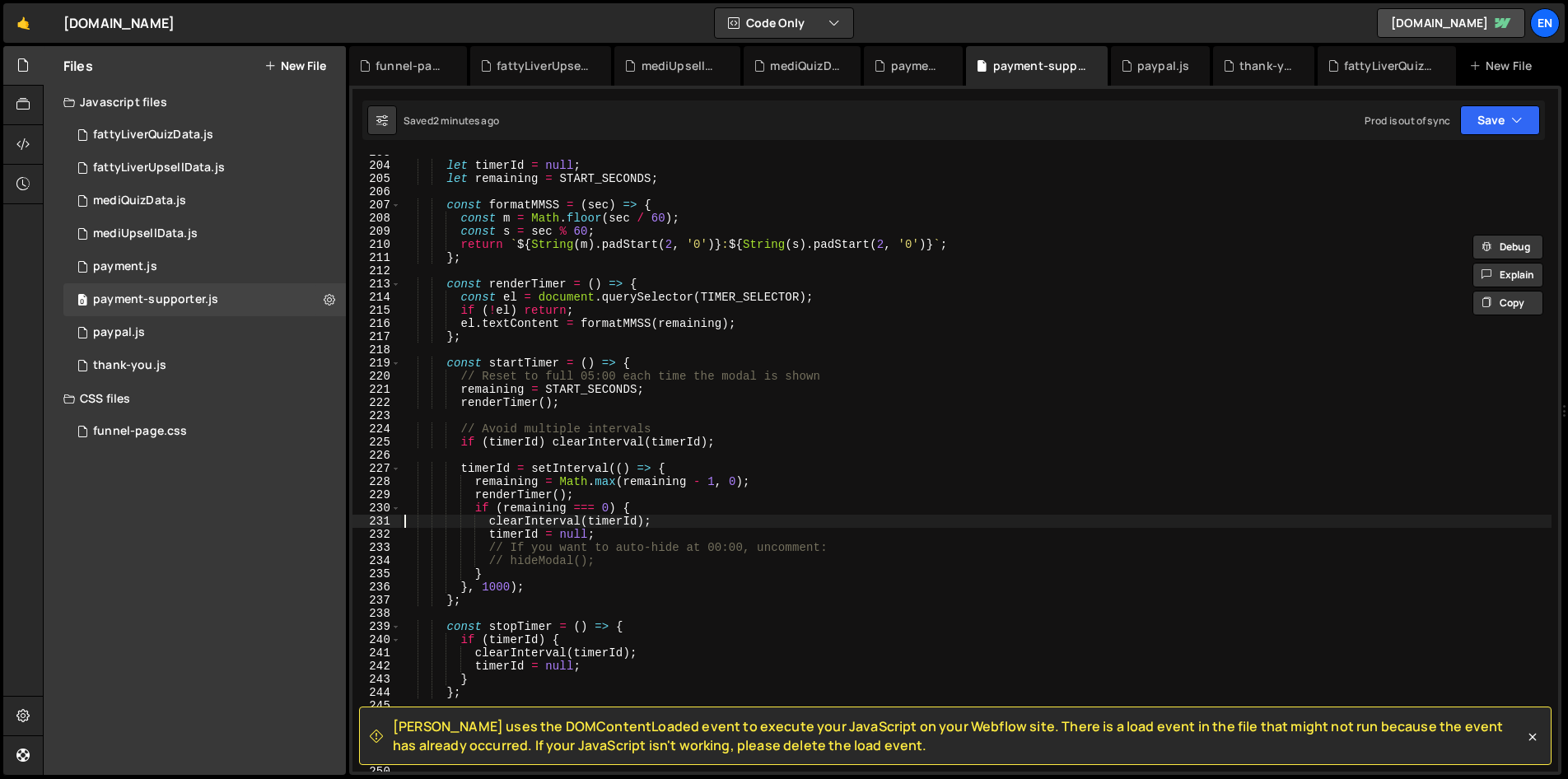
click at [675, 441] on div "let timerId = null ; let remaining = START_SECONDS ; const formatMMSS = ( sec )…" at bounding box center [976, 467] width 1150 height 643
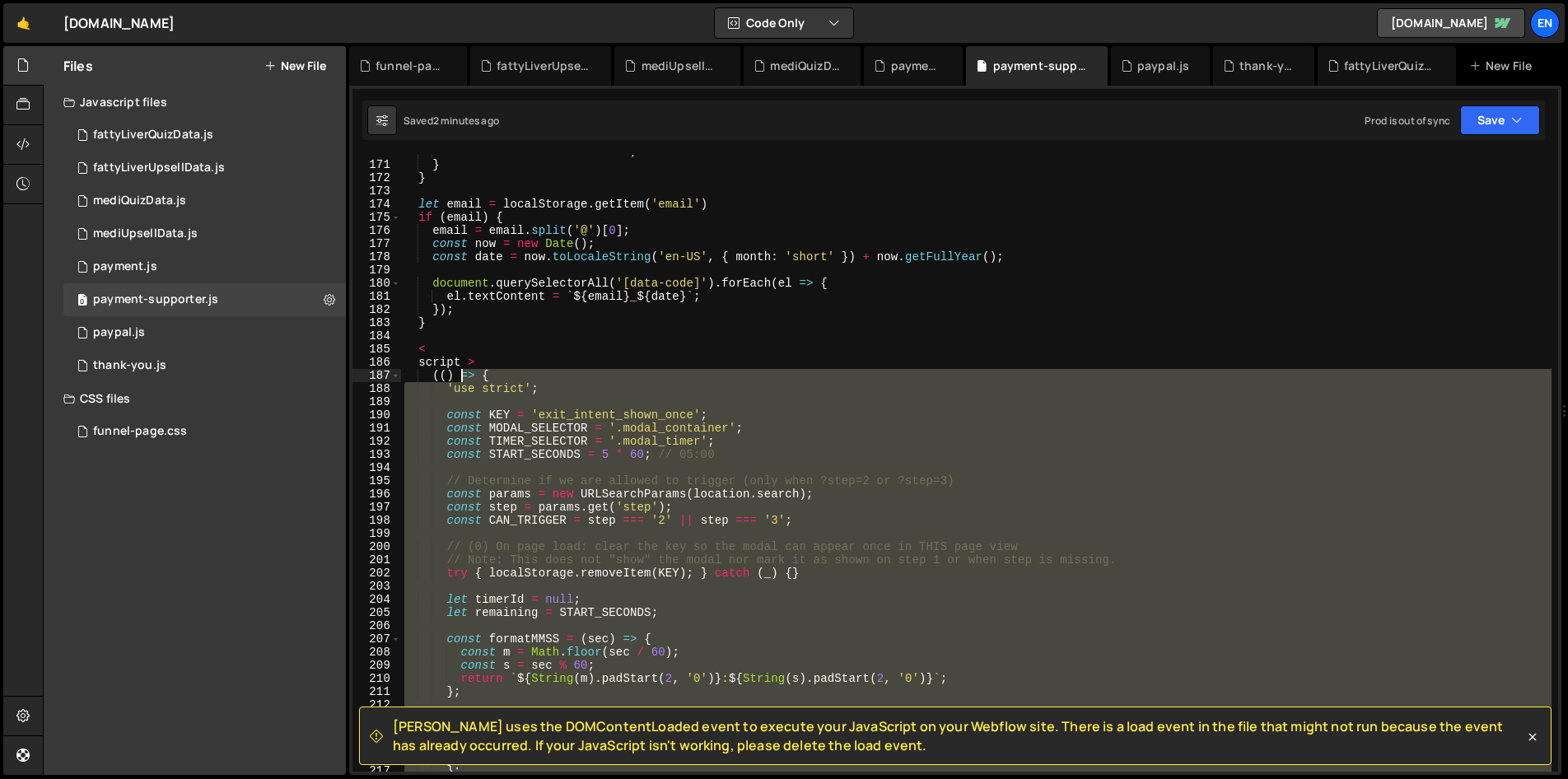
scroll to position [2229, 0]
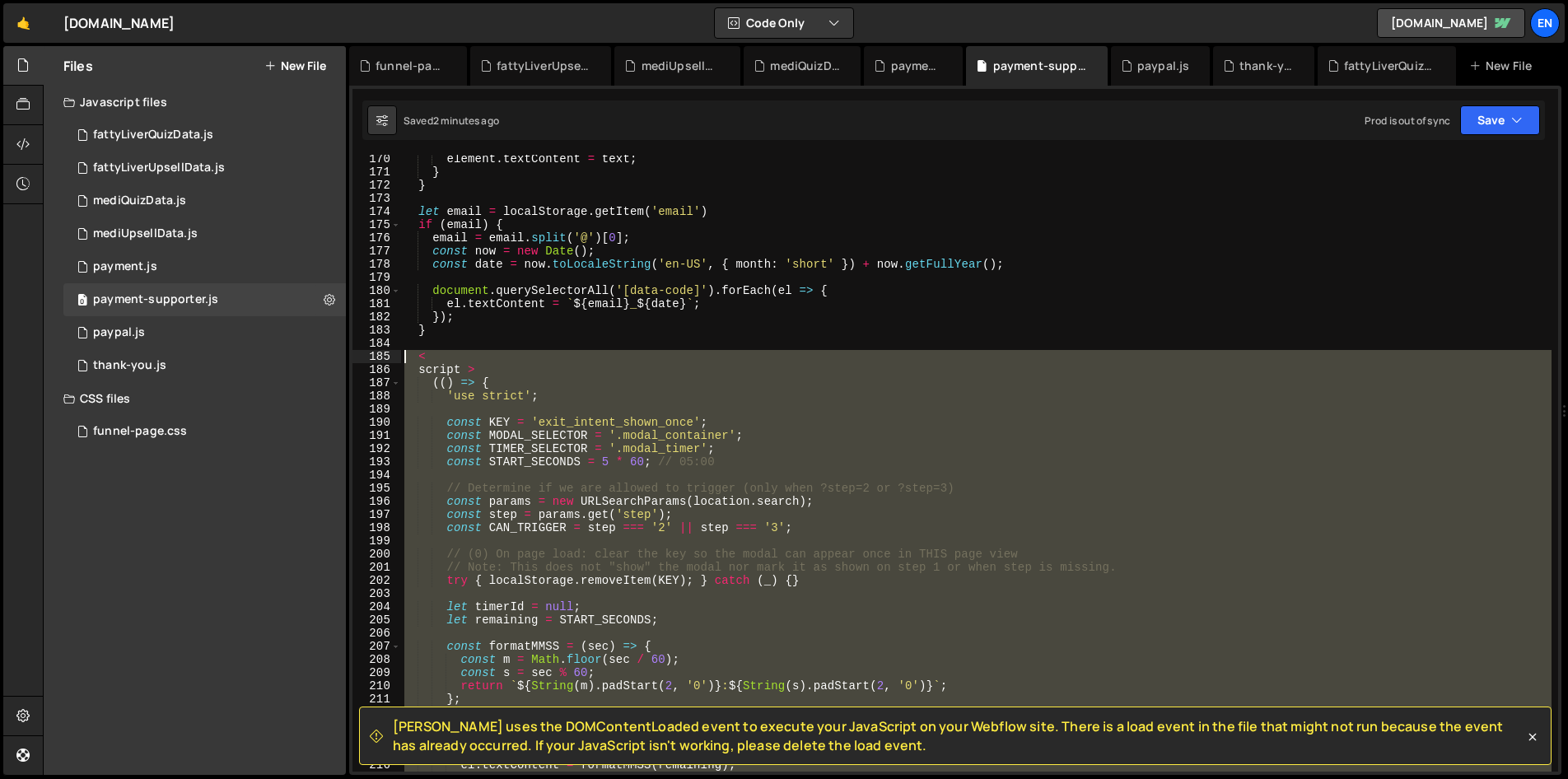
drag, startPoint x: 494, startPoint y: 454, endPoint x: 405, endPoint y: 358, distance: 130.9
click at [405, 358] on div "element . textContent = text ; } } let email = localStorage . getItem ( 'email'…" at bounding box center [976, 473] width 1150 height 643
paste textarea "})();"
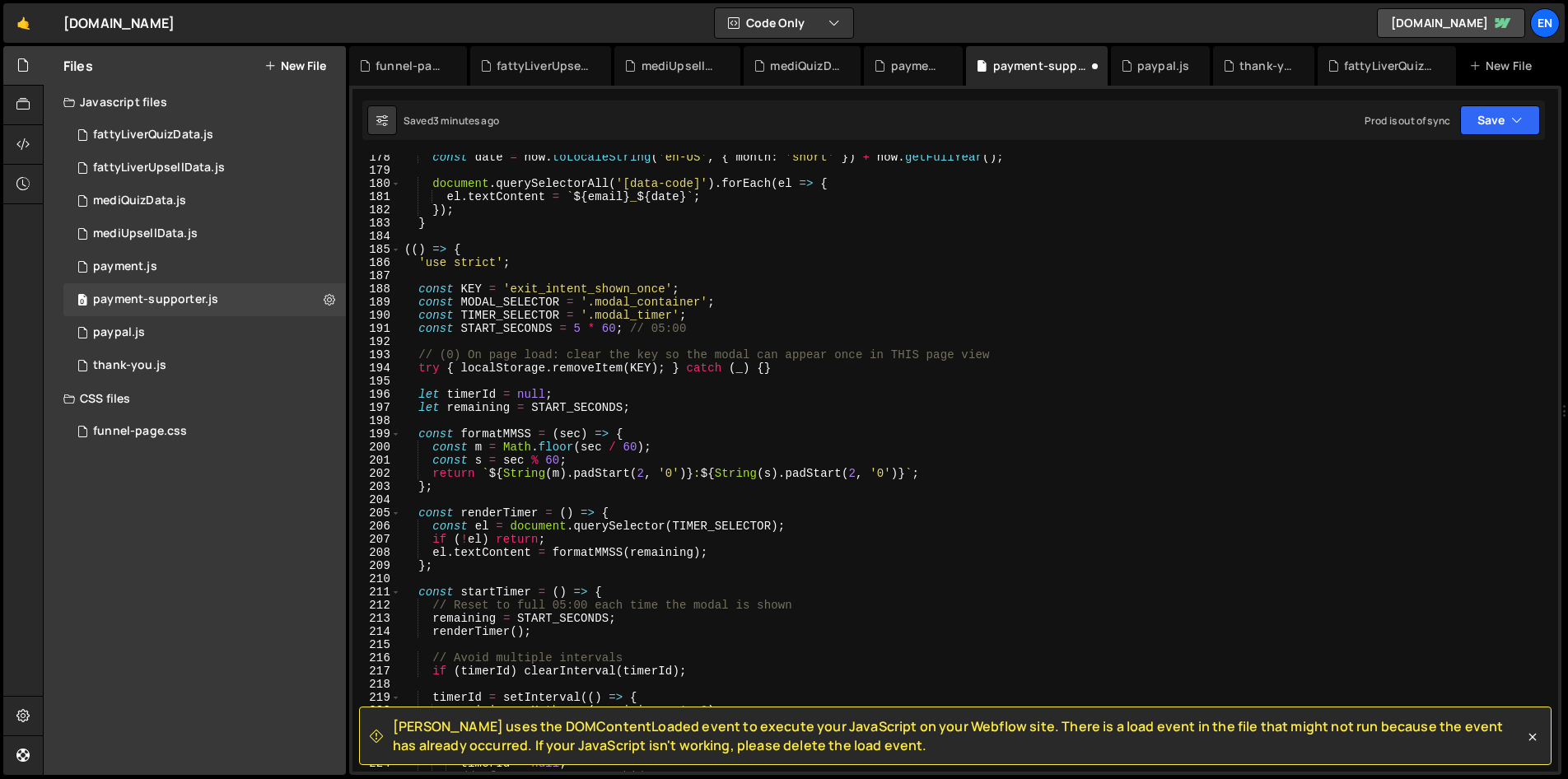
scroll to position [2299, 0]
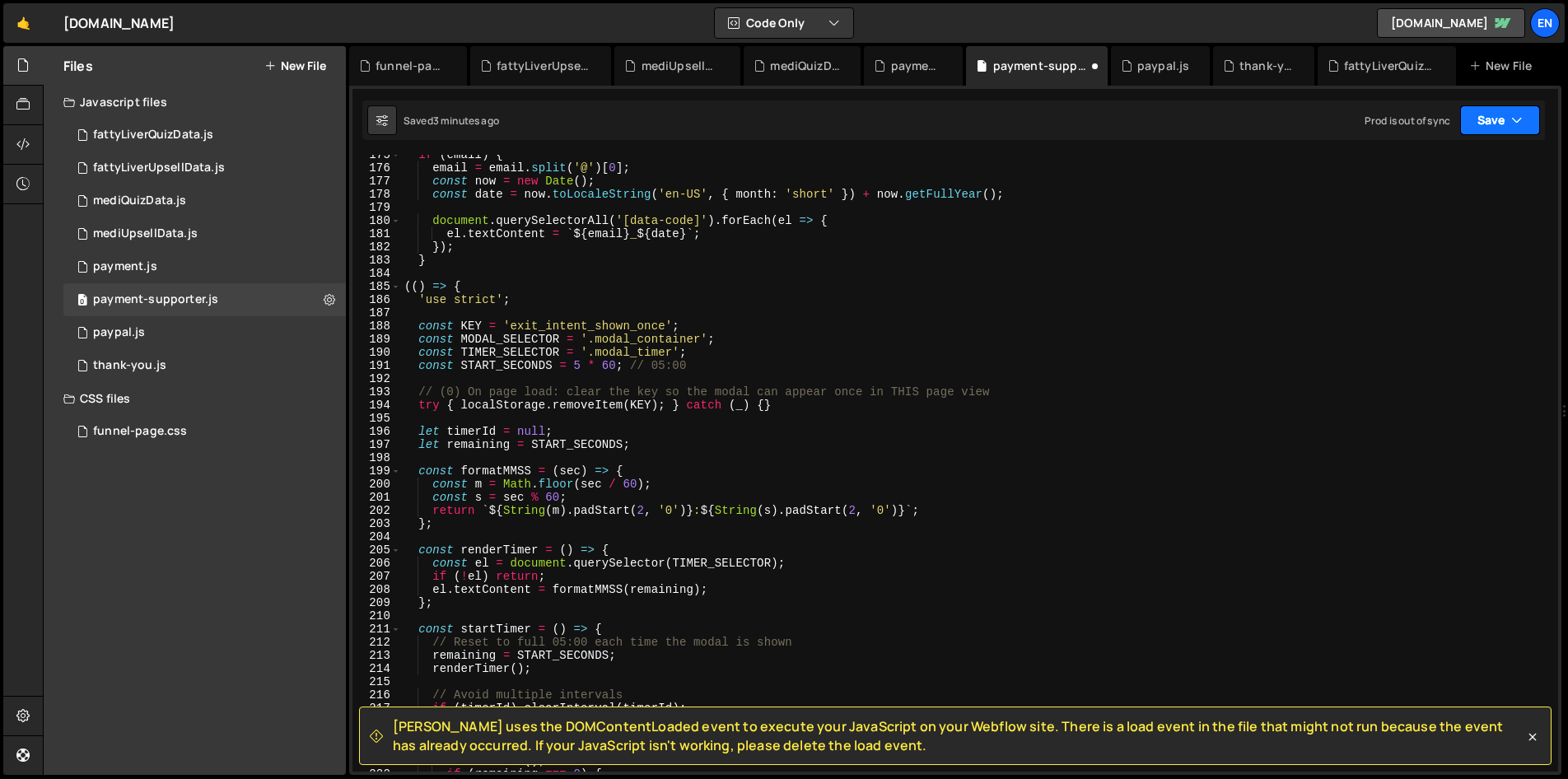
click at [1492, 122] on button "Save" at bounding box center [1500, 120] width 80 height 30
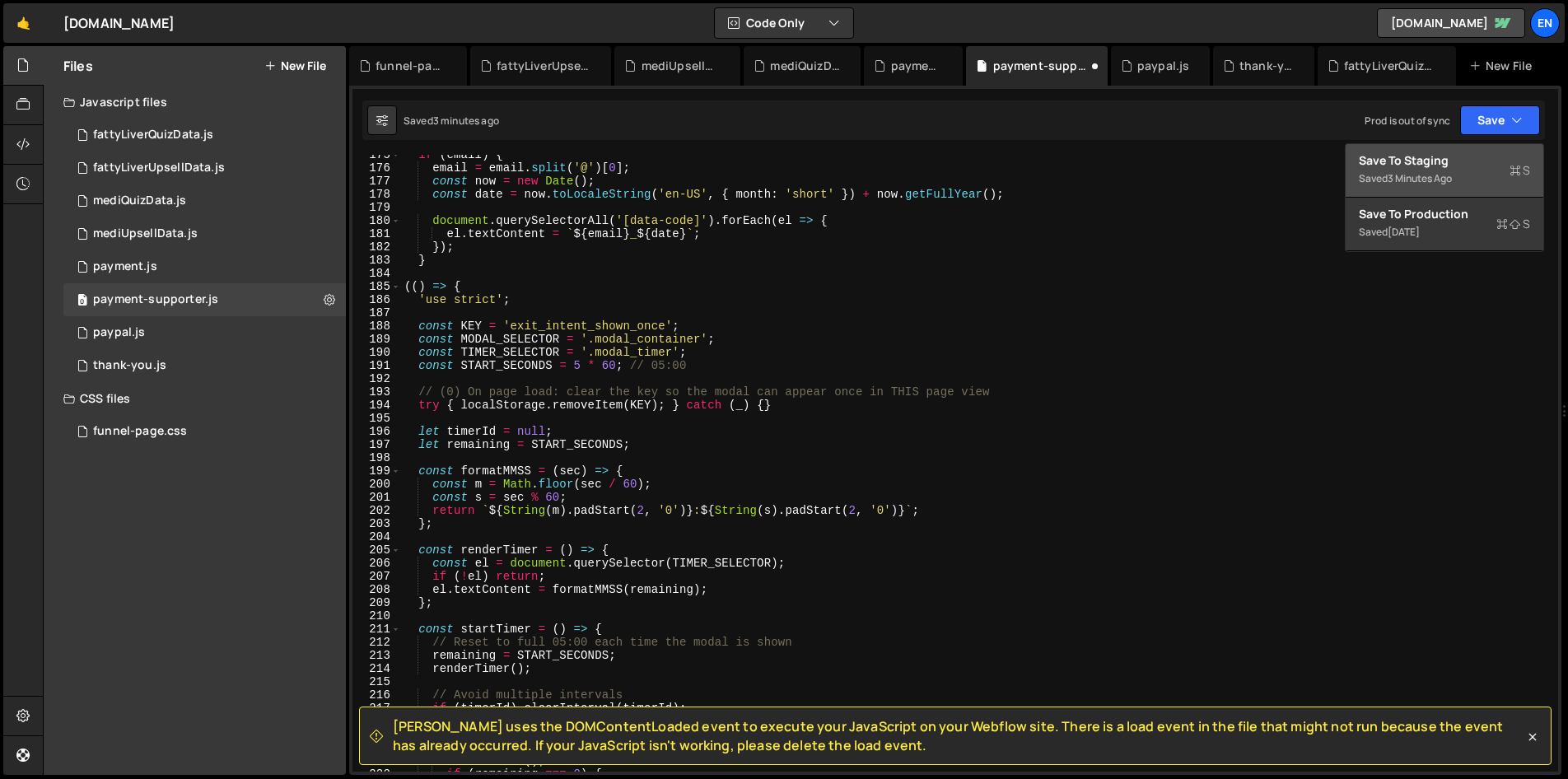
click at [1420, 162] on div "Save to Staging S" at bounding box center [1444, 160] width 172 height 16
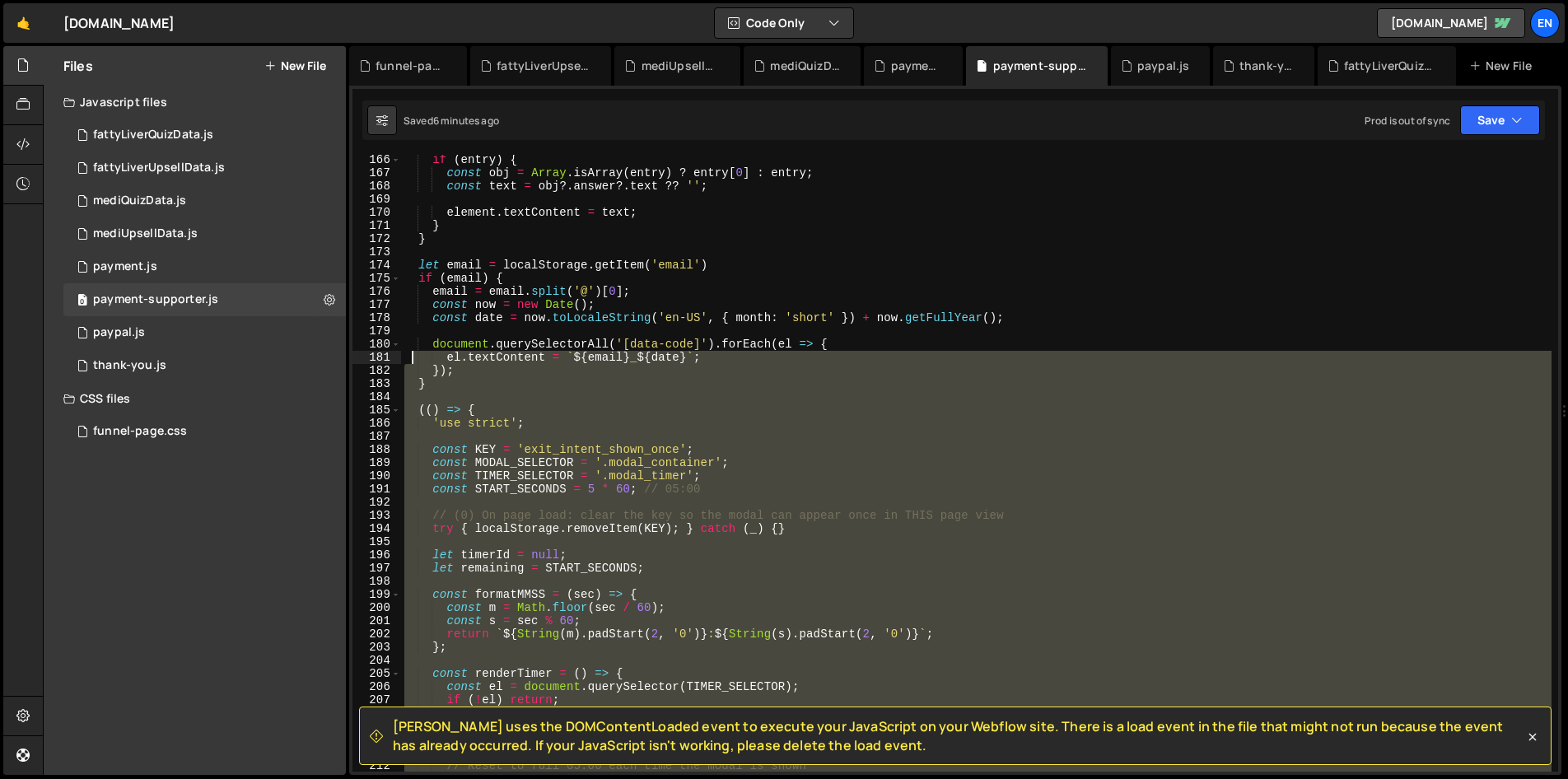
scroll to position [2176, 0]
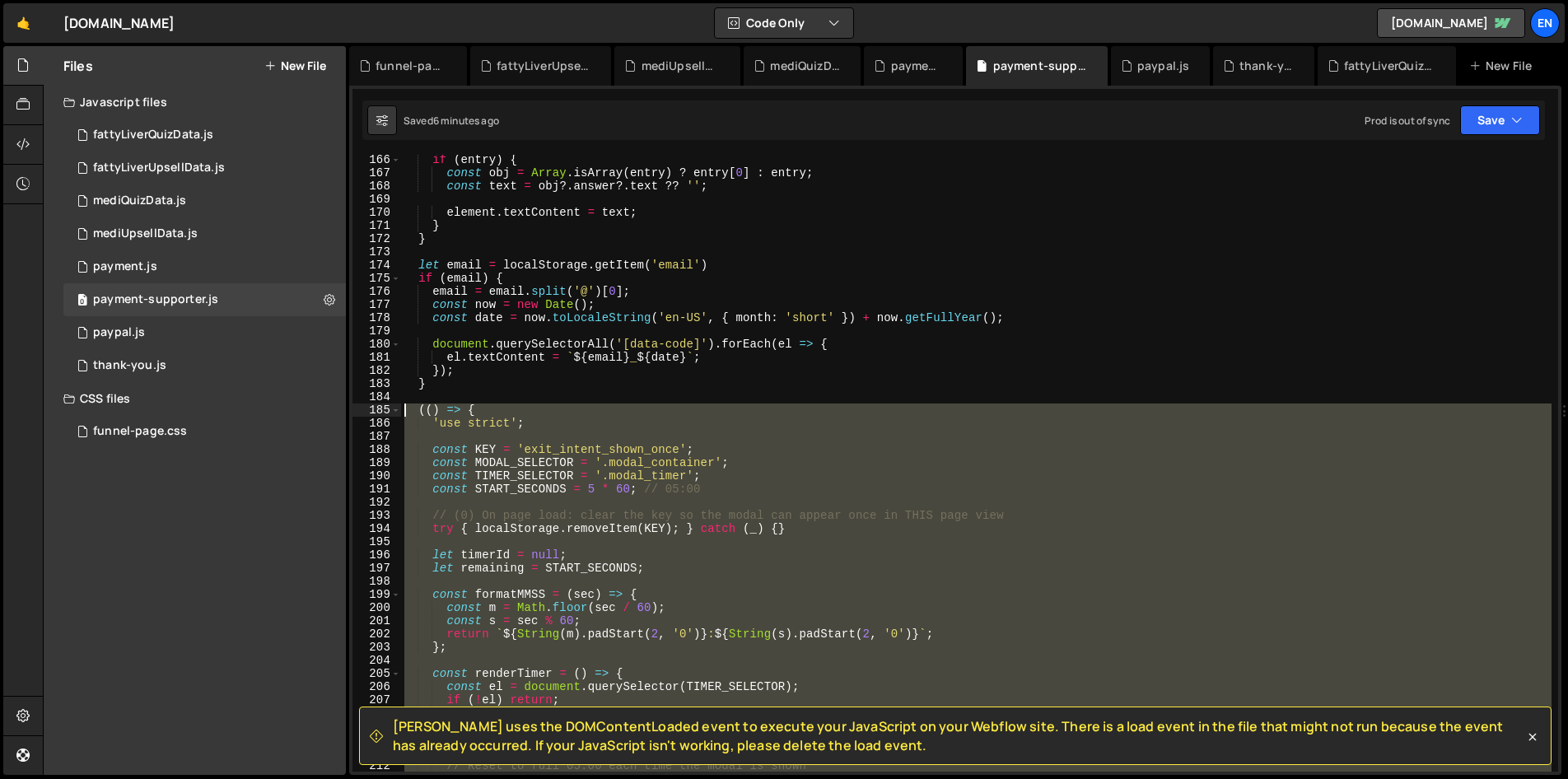
drag, startPoint x: 465, startPoint y: 448, endPoint x: 400, endPoint y: 411, distance: 74.8
click at [400, 411] on div "})(); 166 167 168 169 170 171 172 173 174 175 176 177 178 179 180 181 182 183 1…" at bounding box center [955, 463] width 1205 height 617
paste textarea "})()"
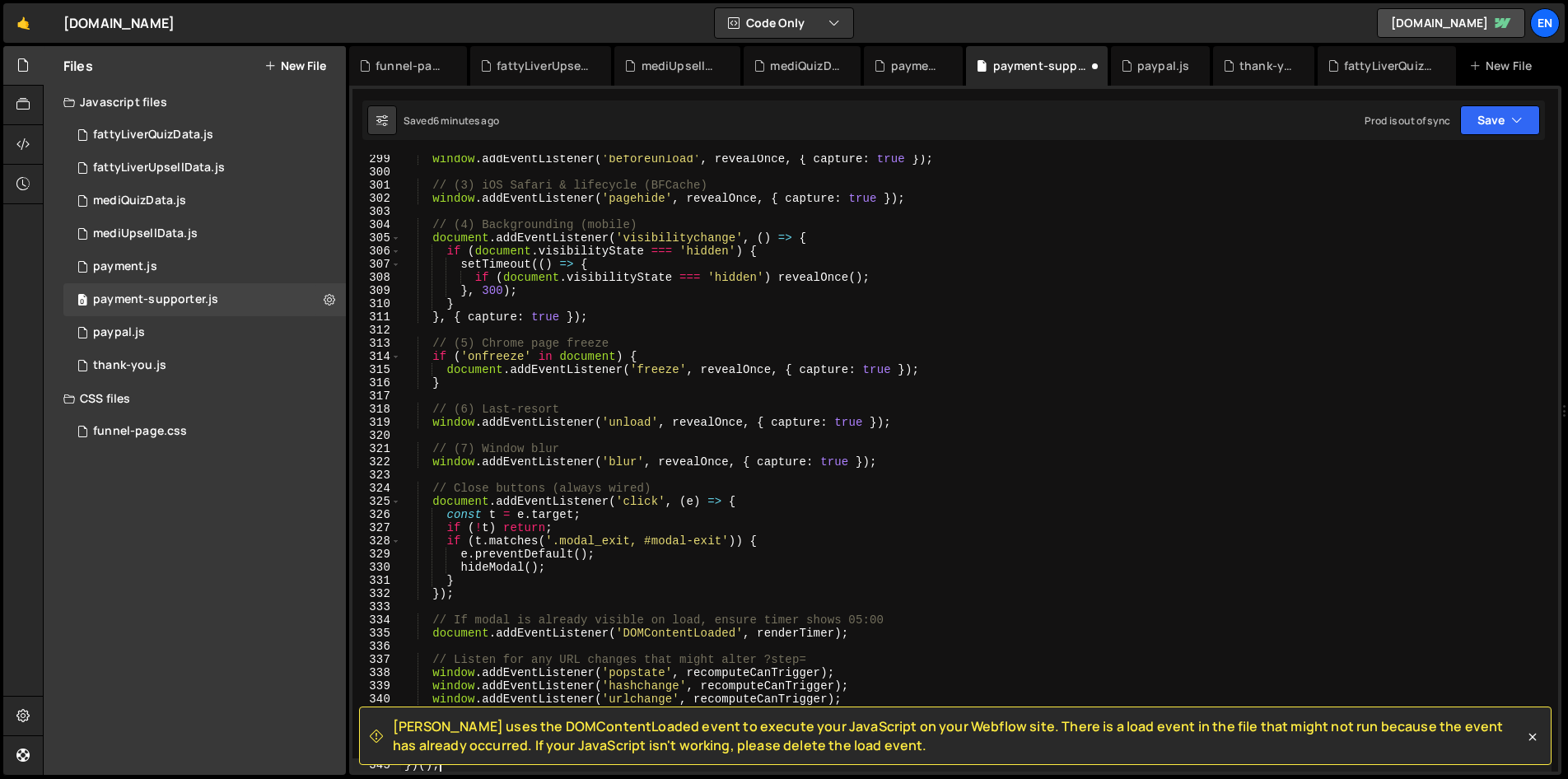
scroll to position [3929, 0]
click at [1488, 112] on button "Save" at bounding box center [1500, 120] width 80 height 30
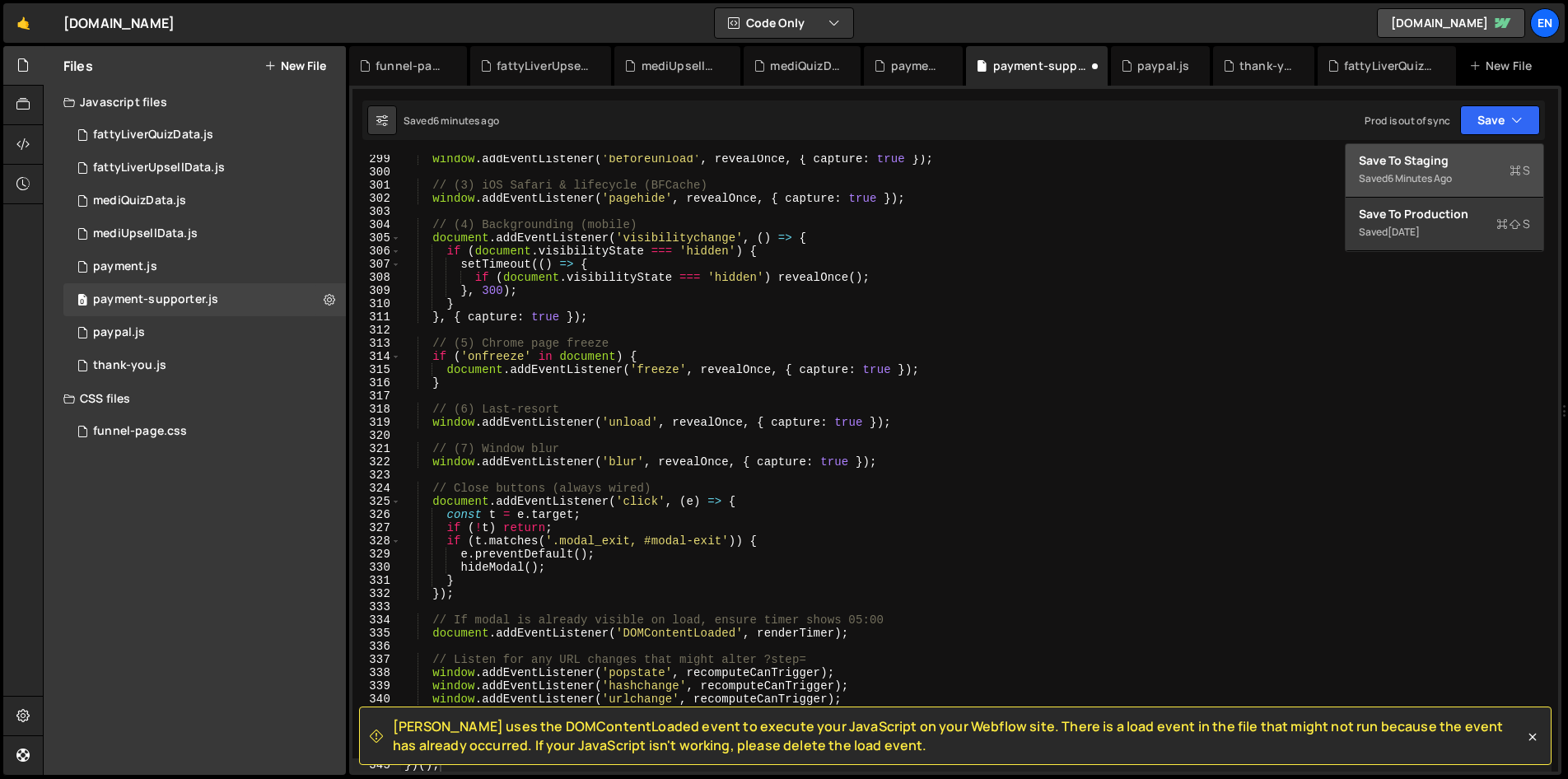
click at [1459, 175] on div "Saved 6 minutes ago" at bounding box center [1444, 178] width 172 height 20
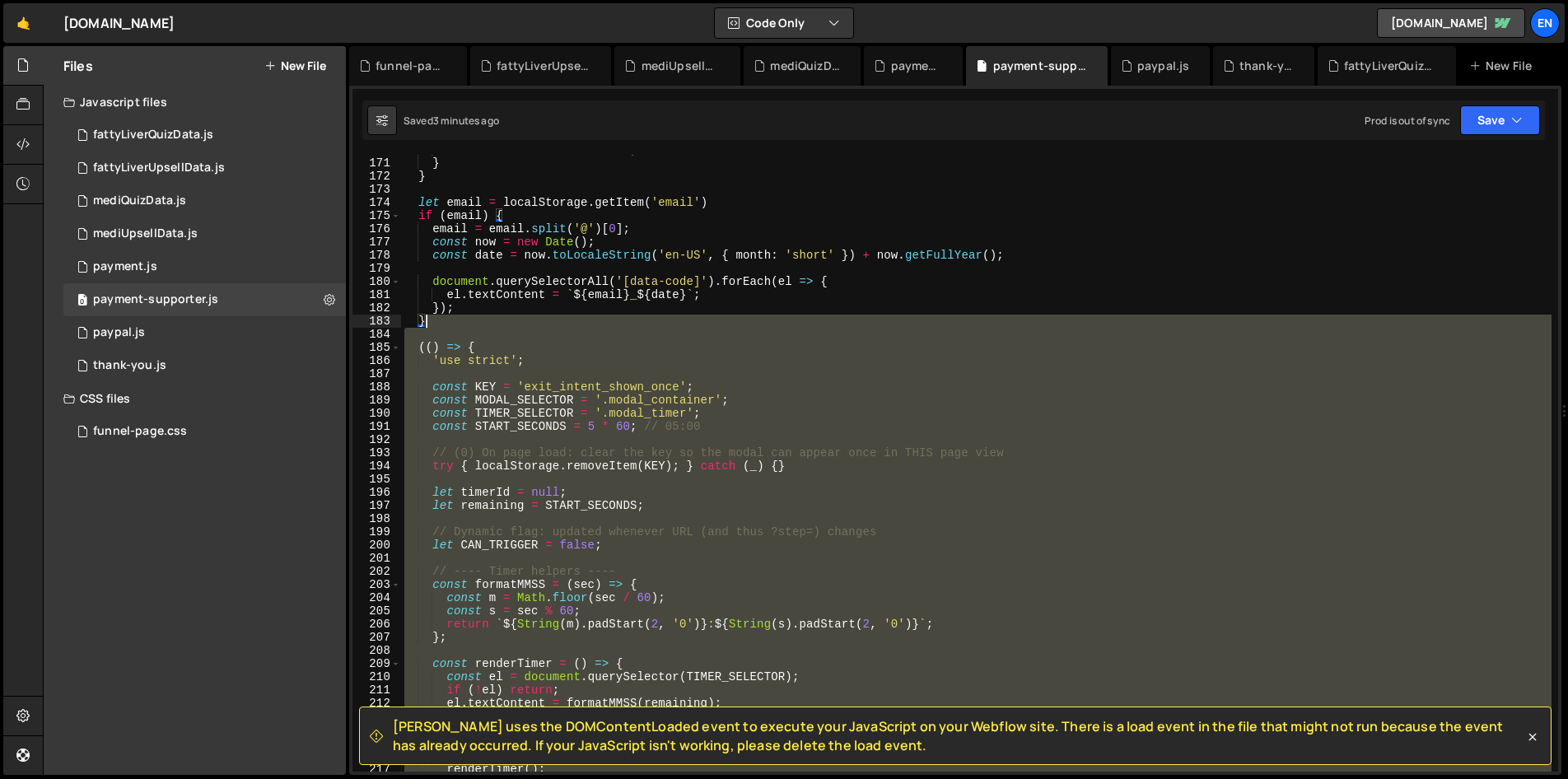
scroll to position [2238, 0]
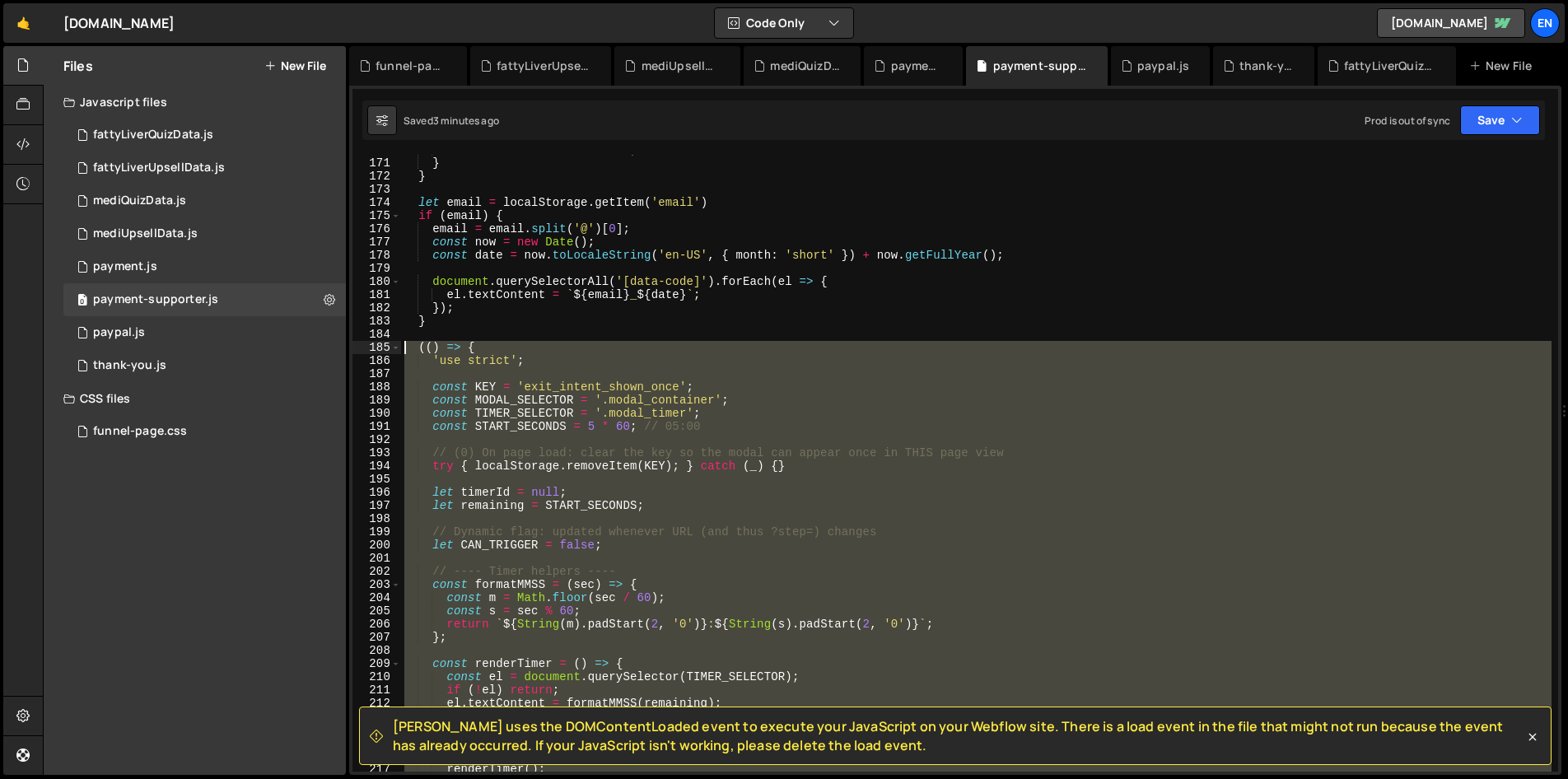
drag, startPoint x: 476, startPoint y: 448, endPoint x: 384, endPoint y: 348, distance: 135.9
click at [384, 348] on div "})(); 170 171 172 173 174 175 176 177 178 179 180 181 182 183 184 185 186 187 1…" at bounding box center [955, 463] width 1205 height 617
paste textarea "})()"
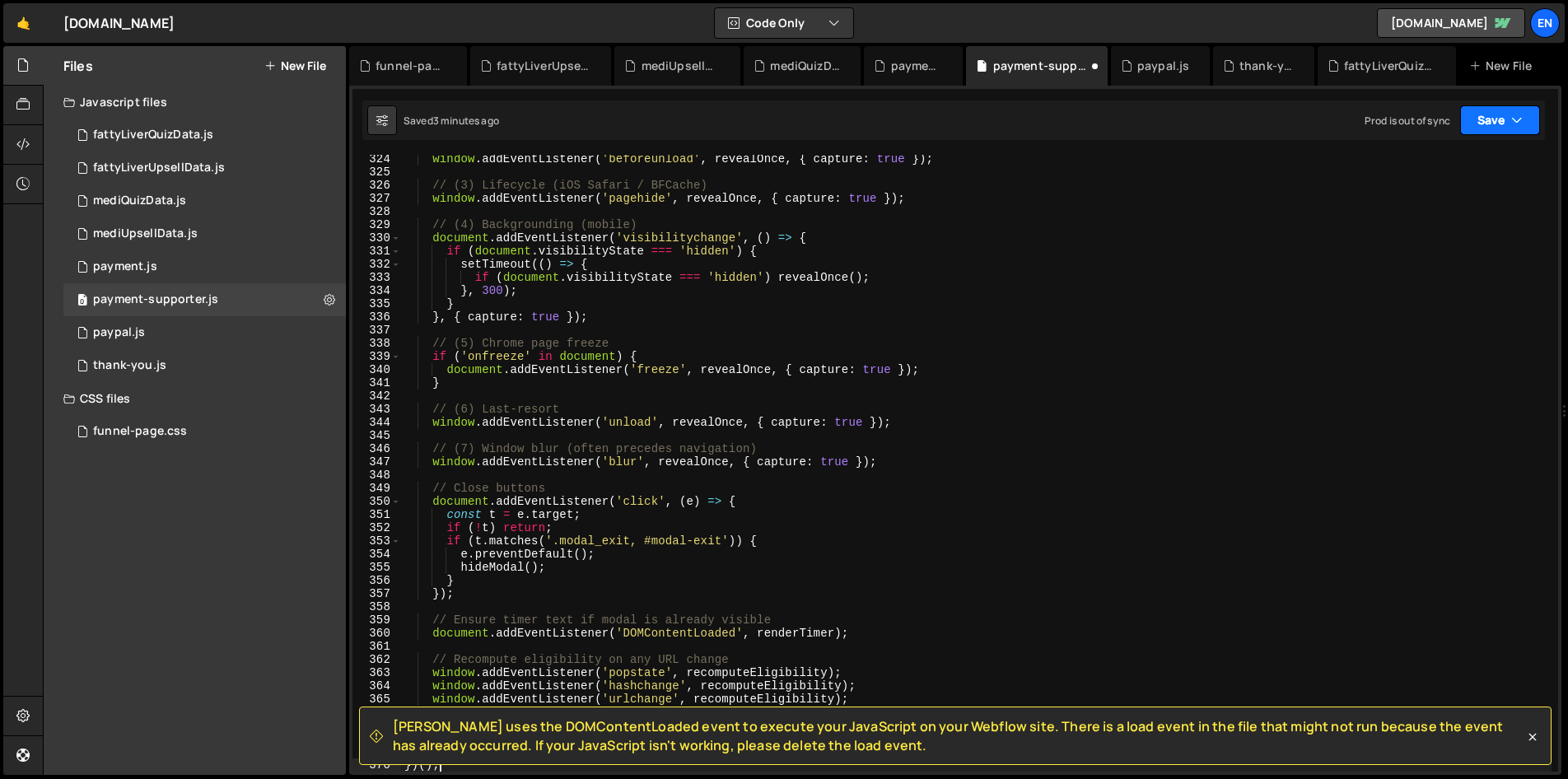
click at [1516, 116] on icon "button" at bounding box center [1517, 120] width 12 height 16
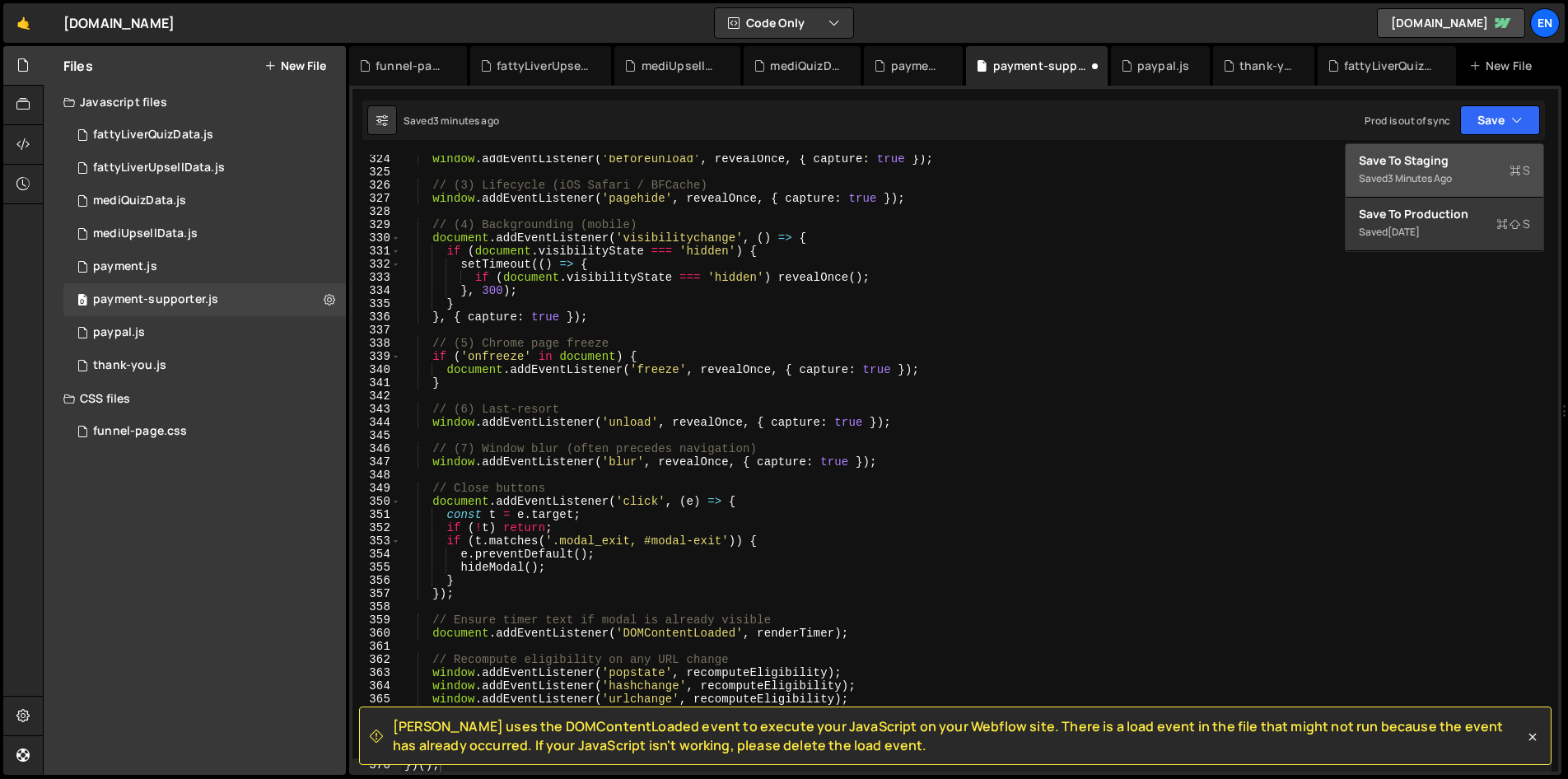
click at [1417, 167] on div "Save to Staging S" at bounding box center [1444, 160] width 172 height 16
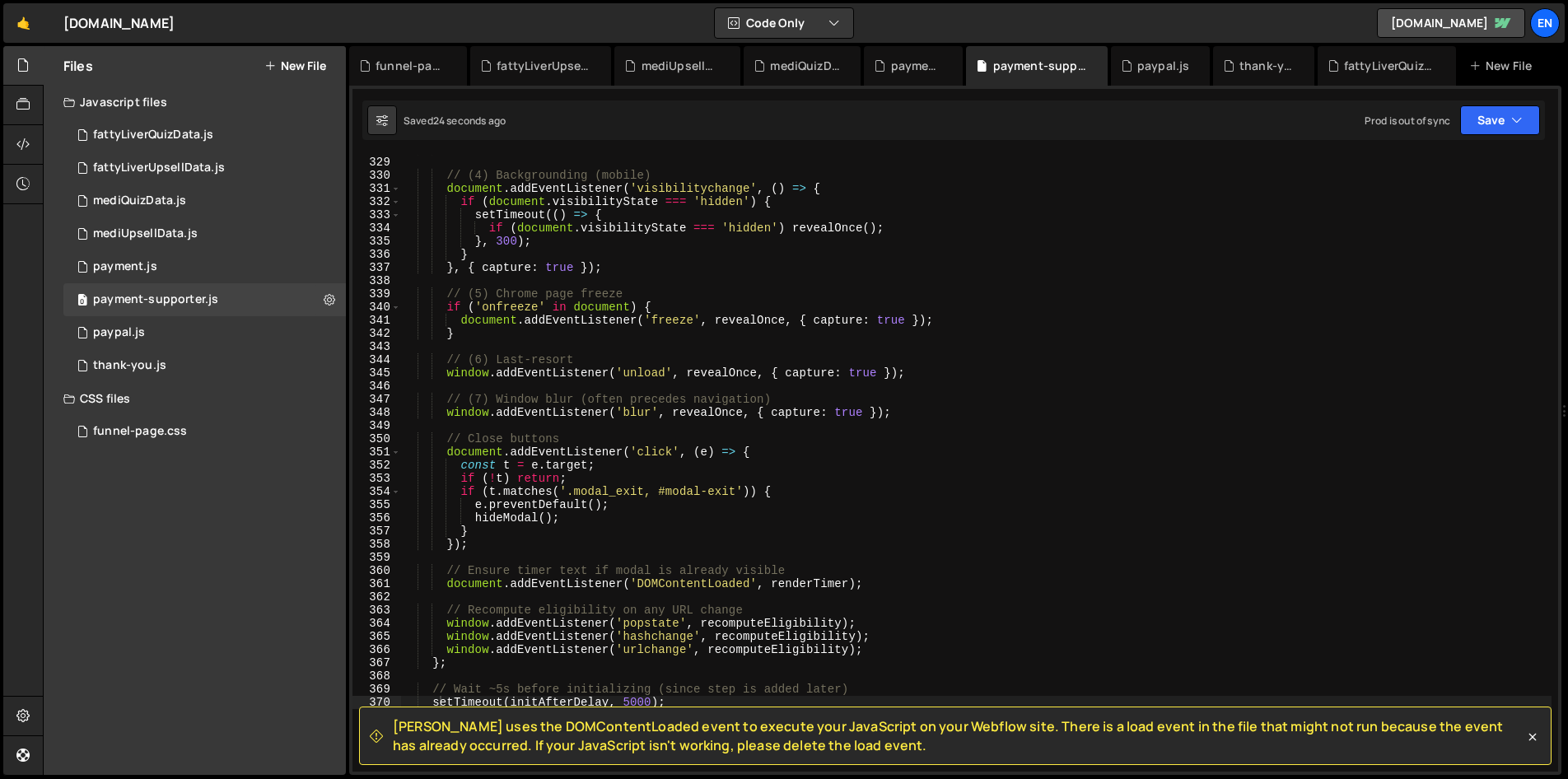
scroll to position [4587, 0]
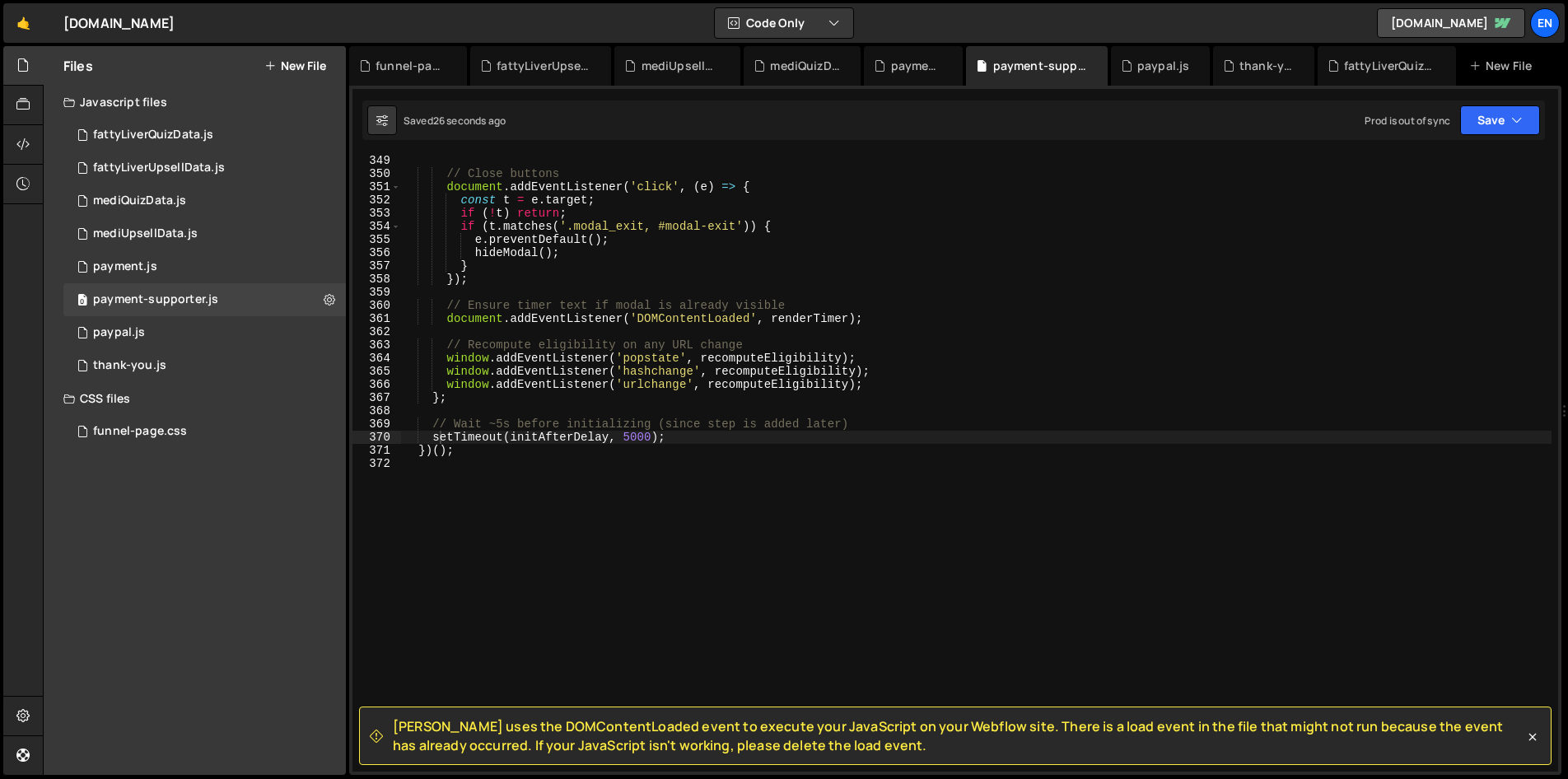
click at [635, 439] on div "// Close buttons document . addEventListener ( 'click' , ( e ) => { const t = e…" at bounding box center [976, 475] width 1150 height 643
type textarea "setTimeout(initAfterDelay, 2000);"
click at [797, 550] on div "// Close buttons document . addEventListener ( 'click' , ( e ) => { const t = e…" at bounding box center [976, 475] width 1150 height 643
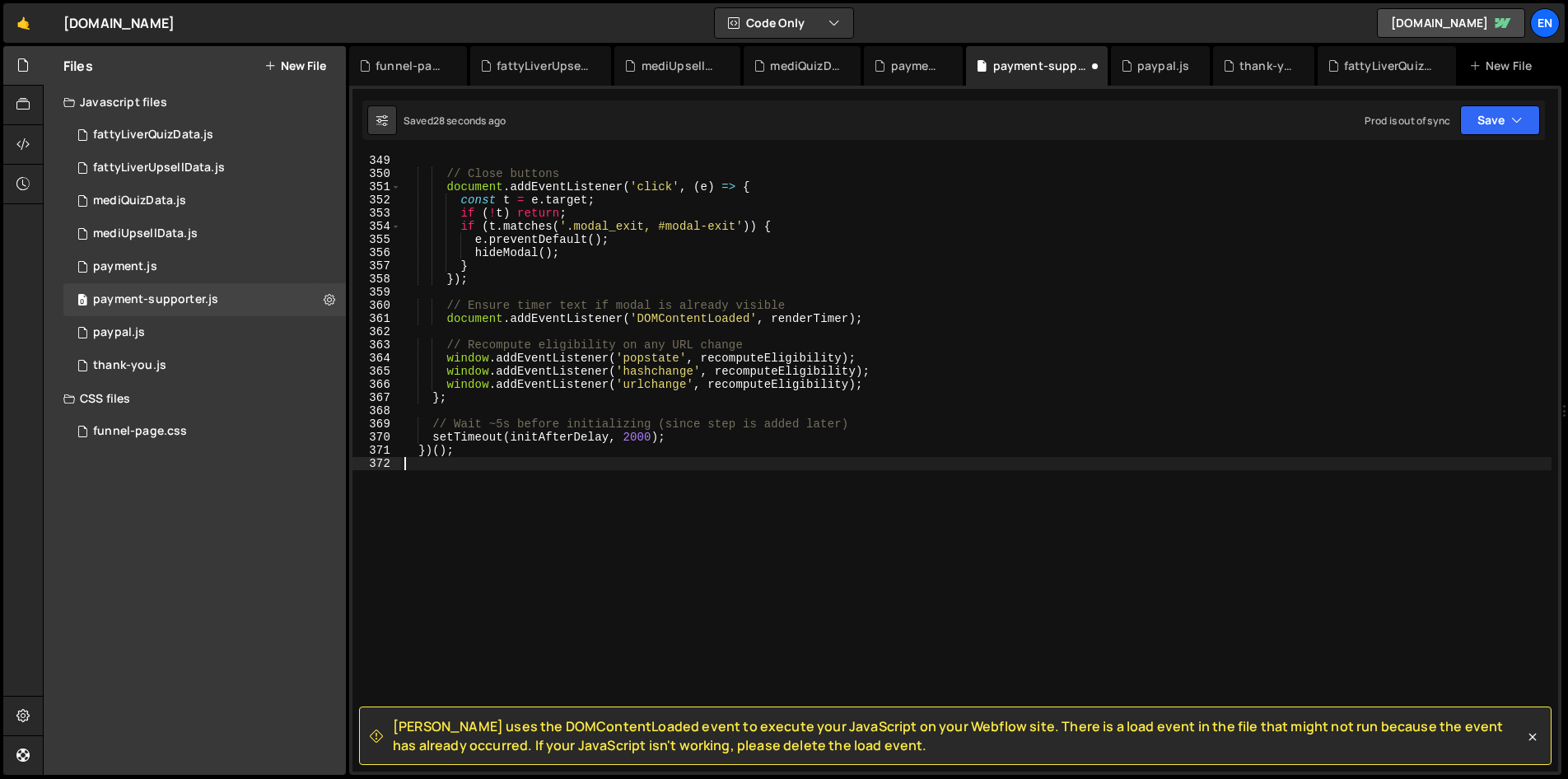
scroll to position [0, 0]
click at [1509, 119] on button "Save" at bounding box center [1500, 120] width 80 height 30
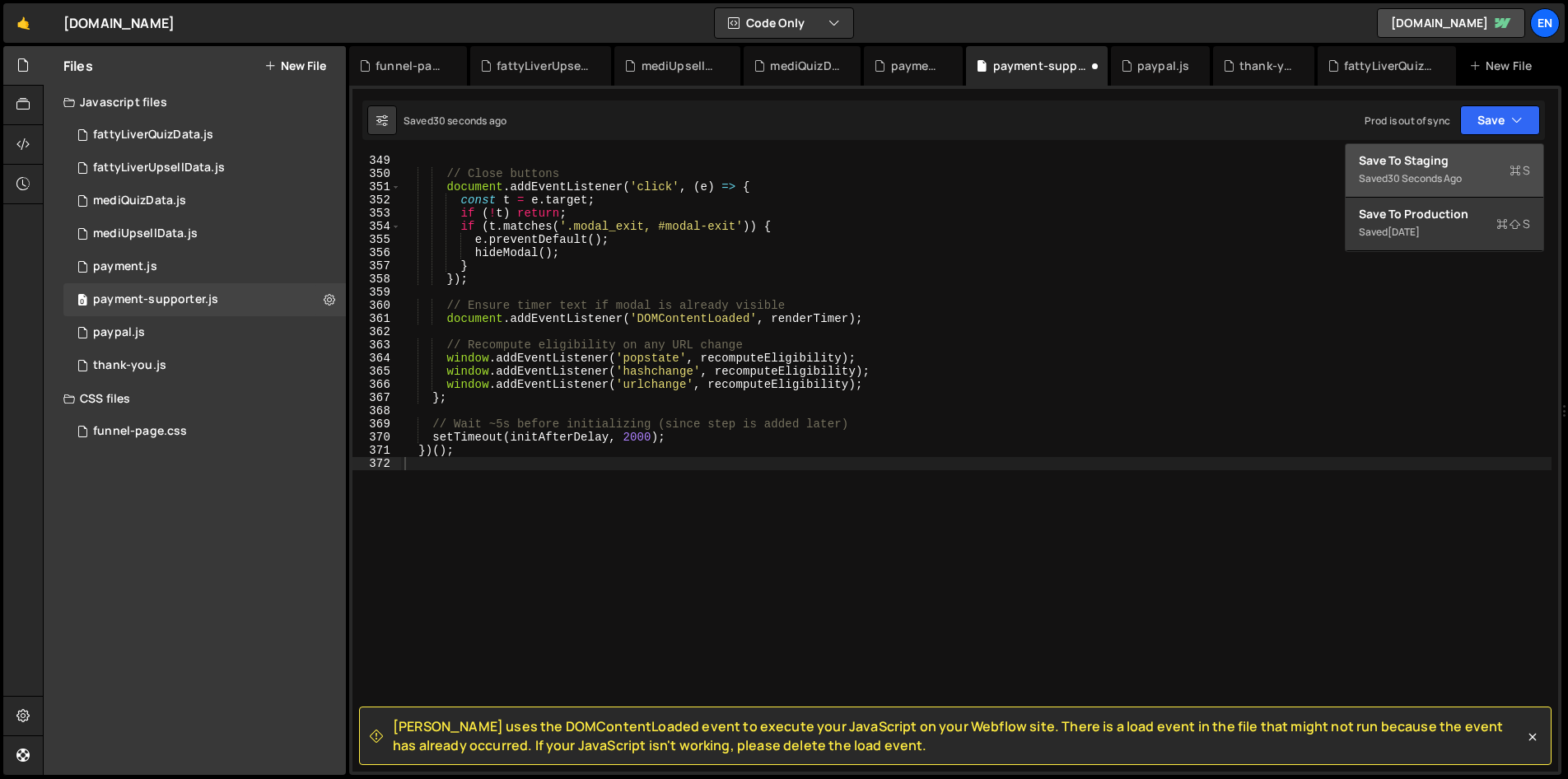
click at [1399, 161] on div "Save to Staging S" at bounding box center [1444, 160] width 172 height 16
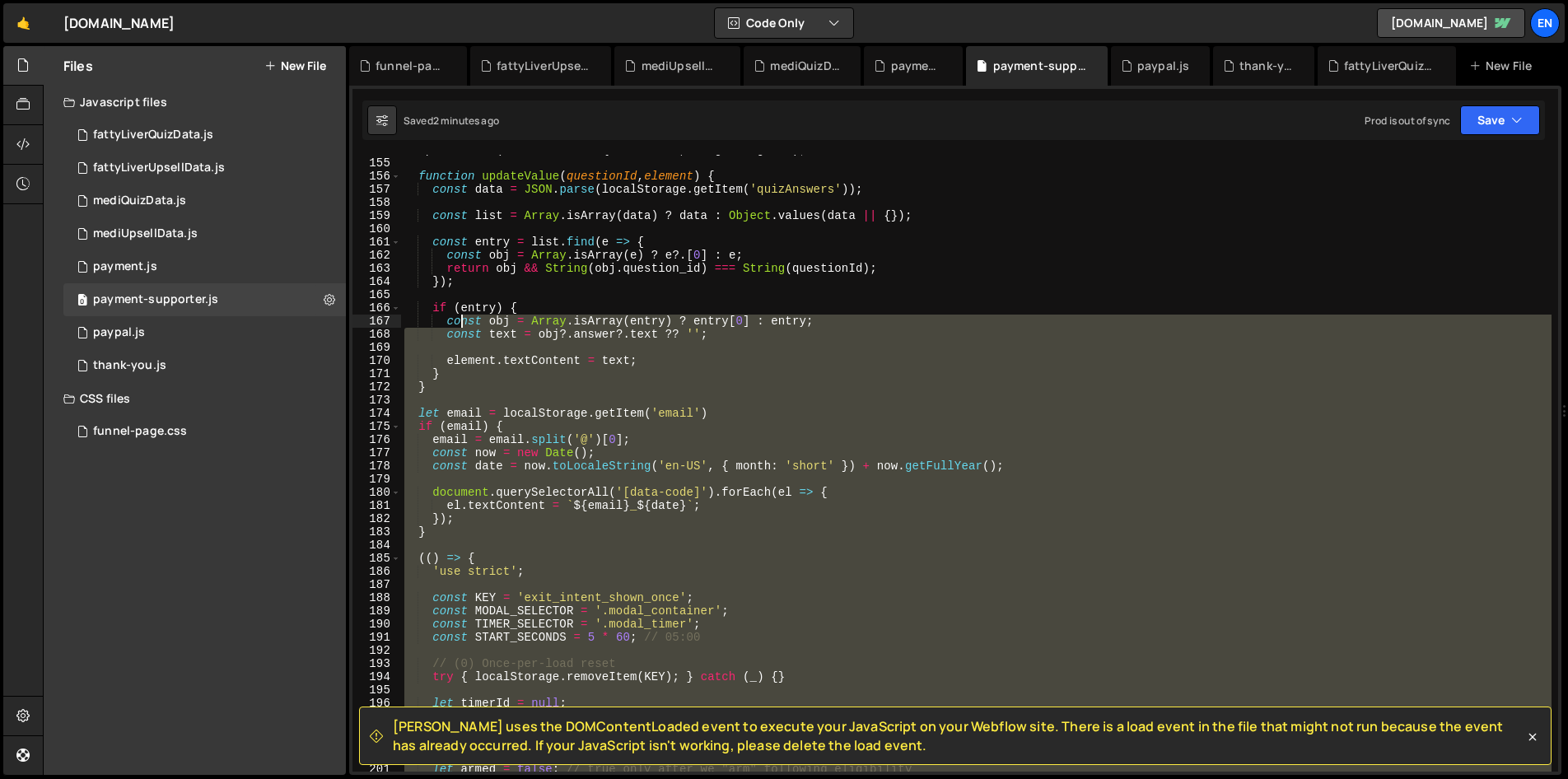
scroll to position [2027, 0]
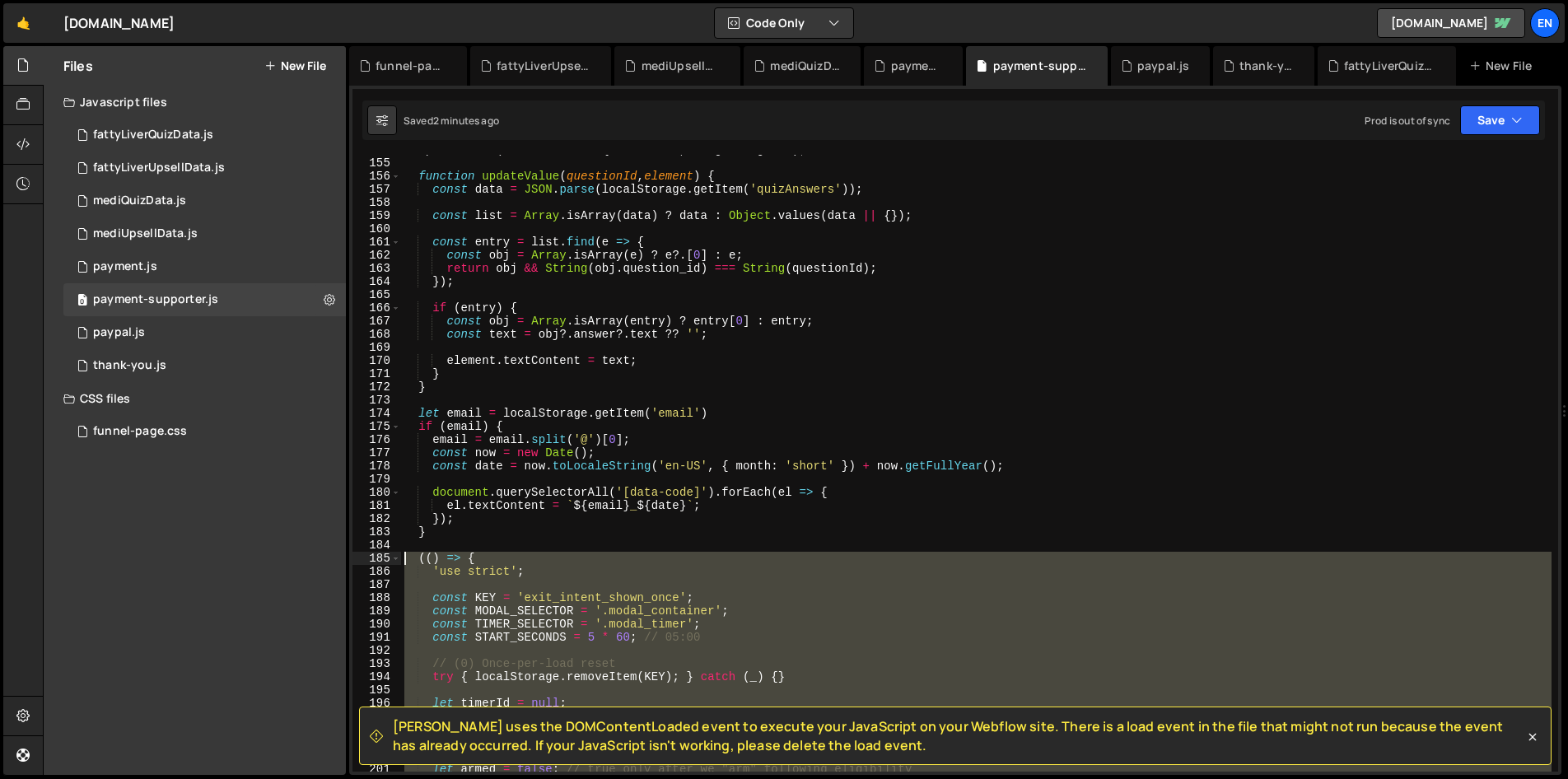
drag, startPoint x: 480, startPoint y: 485, endPoint x: 404, endPoint y: 560, distance: 106.8
click at [404, 560] on div "updateValue ( TARGET_WEIGHT_QUESTION_ID , targetWeightEl ) ; function updateVal…" at bounding box center [976, 465] width 1150 height 643
paste textarea "})()"
type textarea "})();"
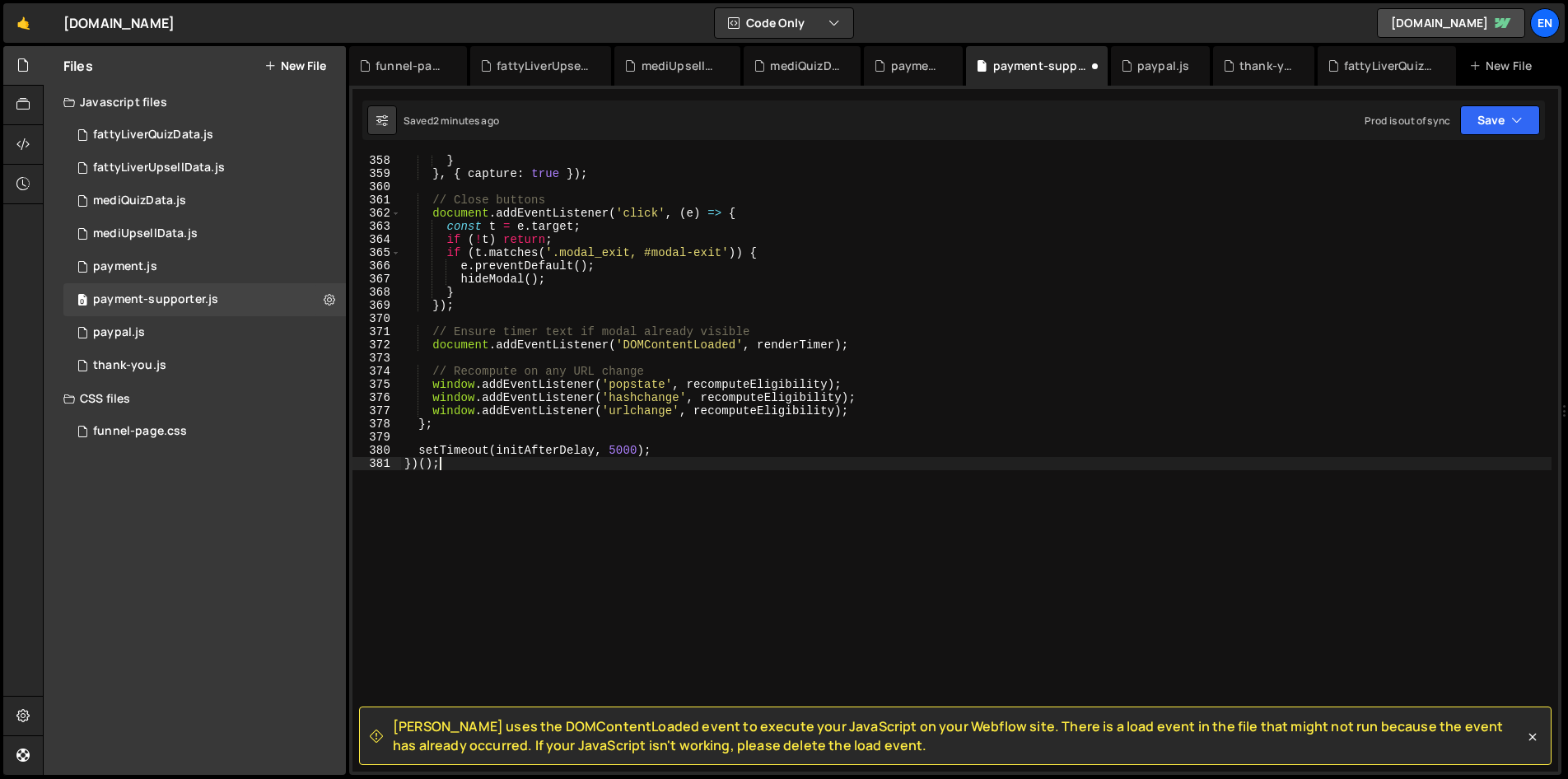
scroll to position [4705, 0]
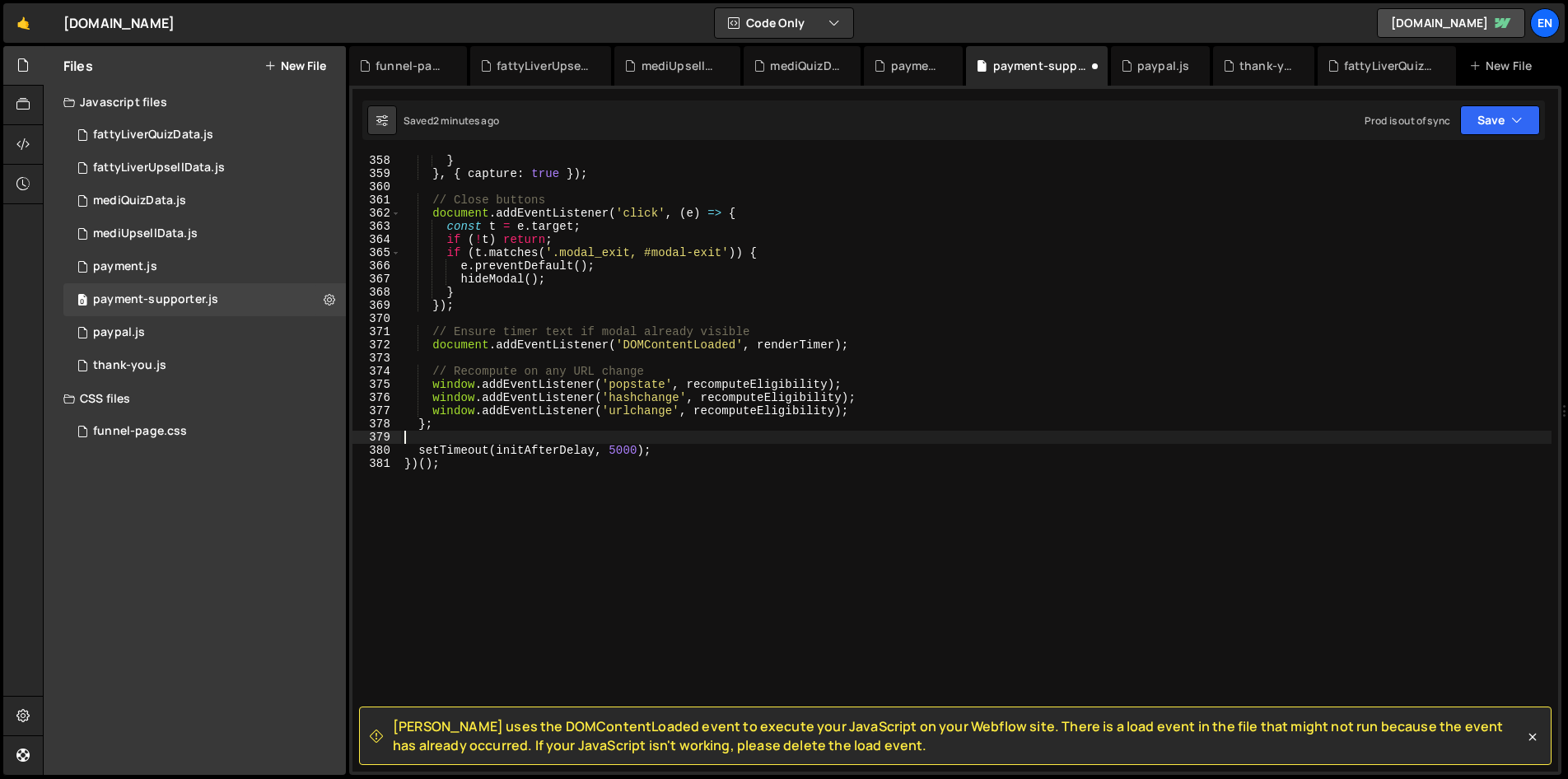
click at [616, 443] on div "} } , { capture : true }) ; // Close buttons document . addEventListener ( 'cli…" at bounding box center [976, 475] width 1150 height 643
click at [624, 448] on div "} } , { capture : true }) ; // Close buttons document . addEventListener ( 'cli…" at bounding box center [976, 475] width 1150 height 643
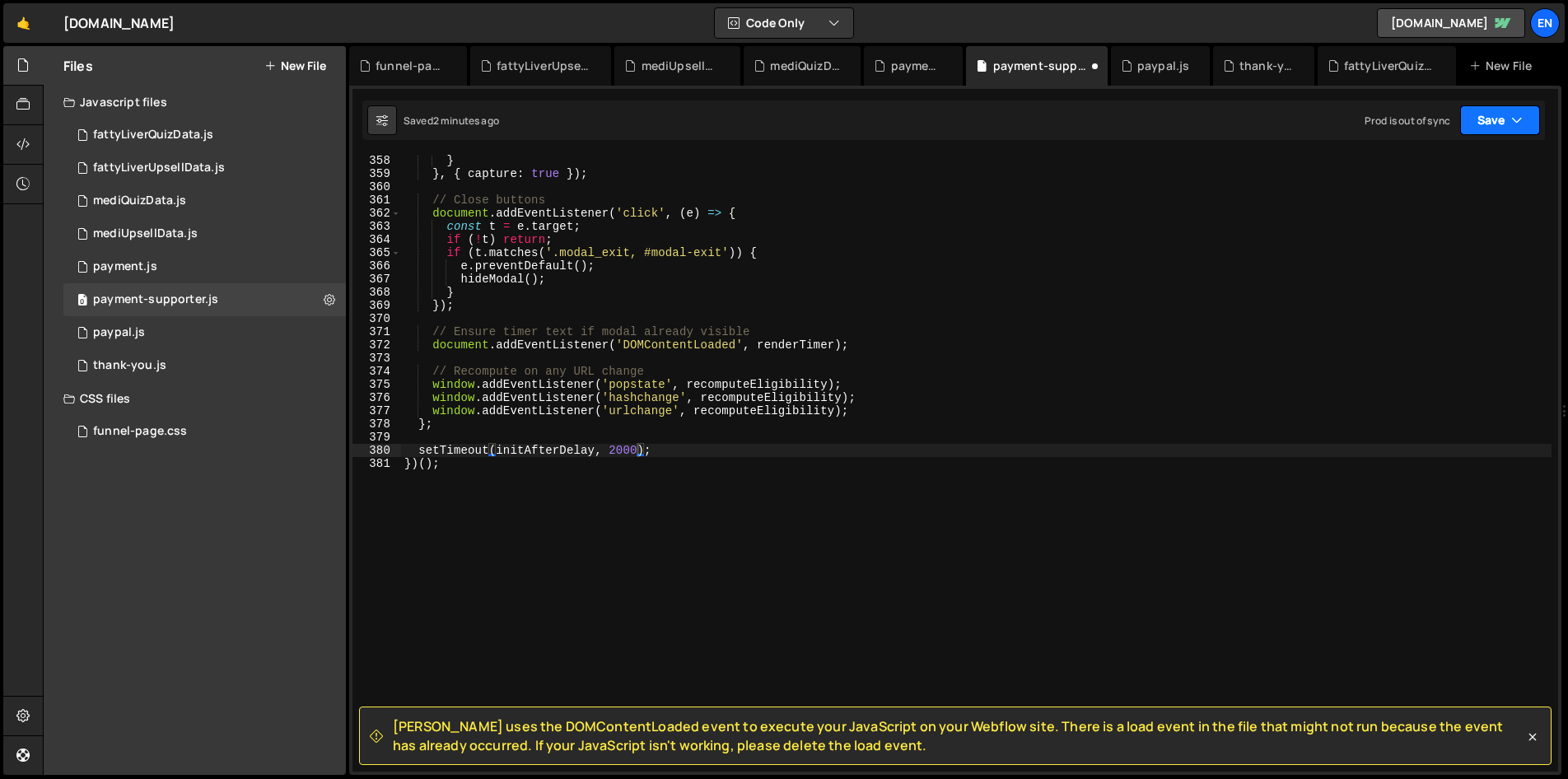
click at [1496, 110] on button "Save" at bounding box center [1500, 120] width 80 height 30
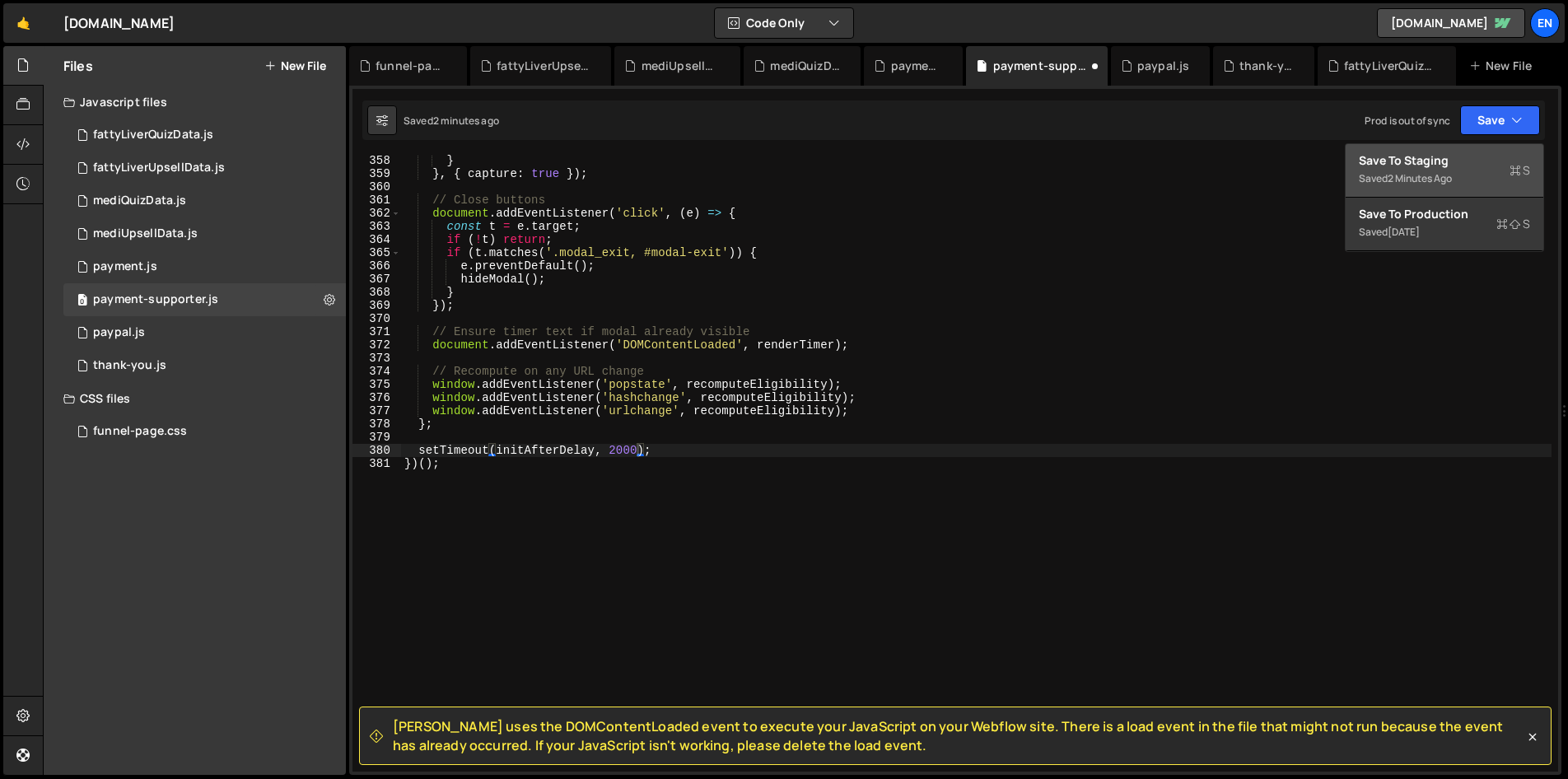
click at [1420, 167] on div "Save to Staging S" at bounding box center [1444, 160] width 172 height 16
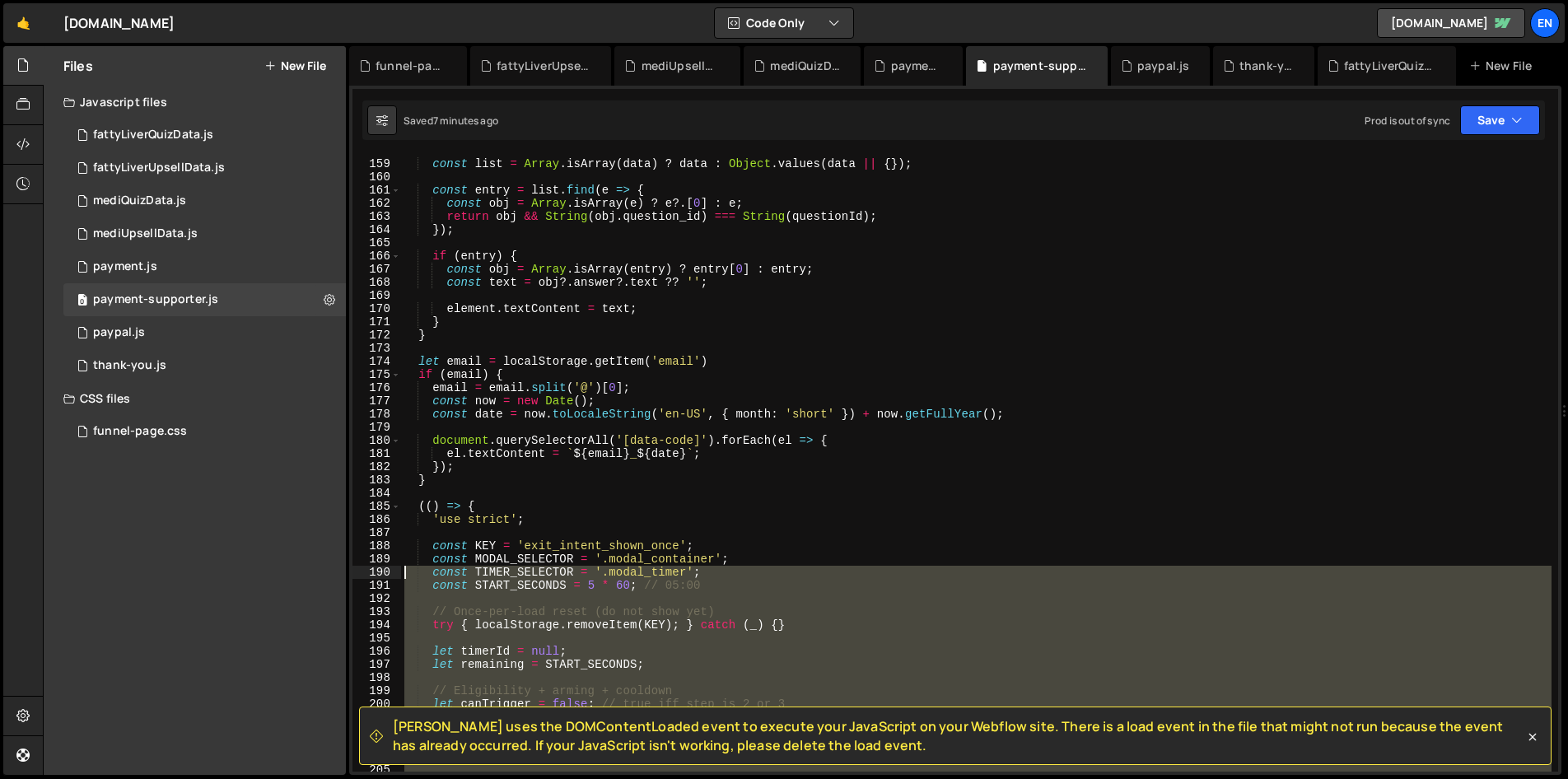
scroll to position [2068, 0]
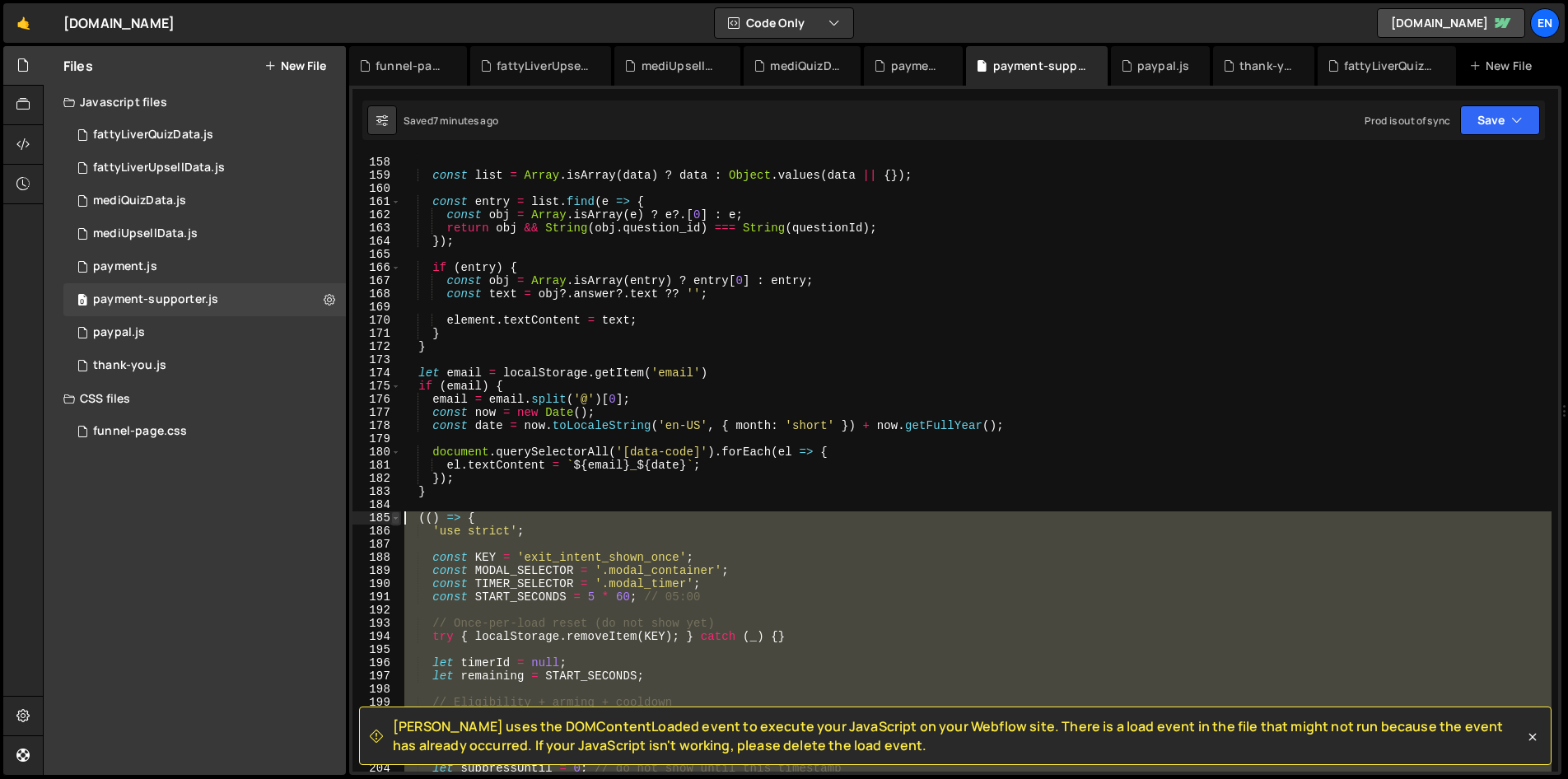
drag, startPoint x: 491, startPoint y: 505, endPoint x: 398, endPoint y: 517, distance: 93.8
click at [398, 517] on div "})(); 157 158 159 160 161 162 163 164 165 166 167 168 169 170 171 172 173 174 1…" at bounding box center [955, 463] width 1205 height 617
type textarea "(() => { 'use strict';"
paste textarea
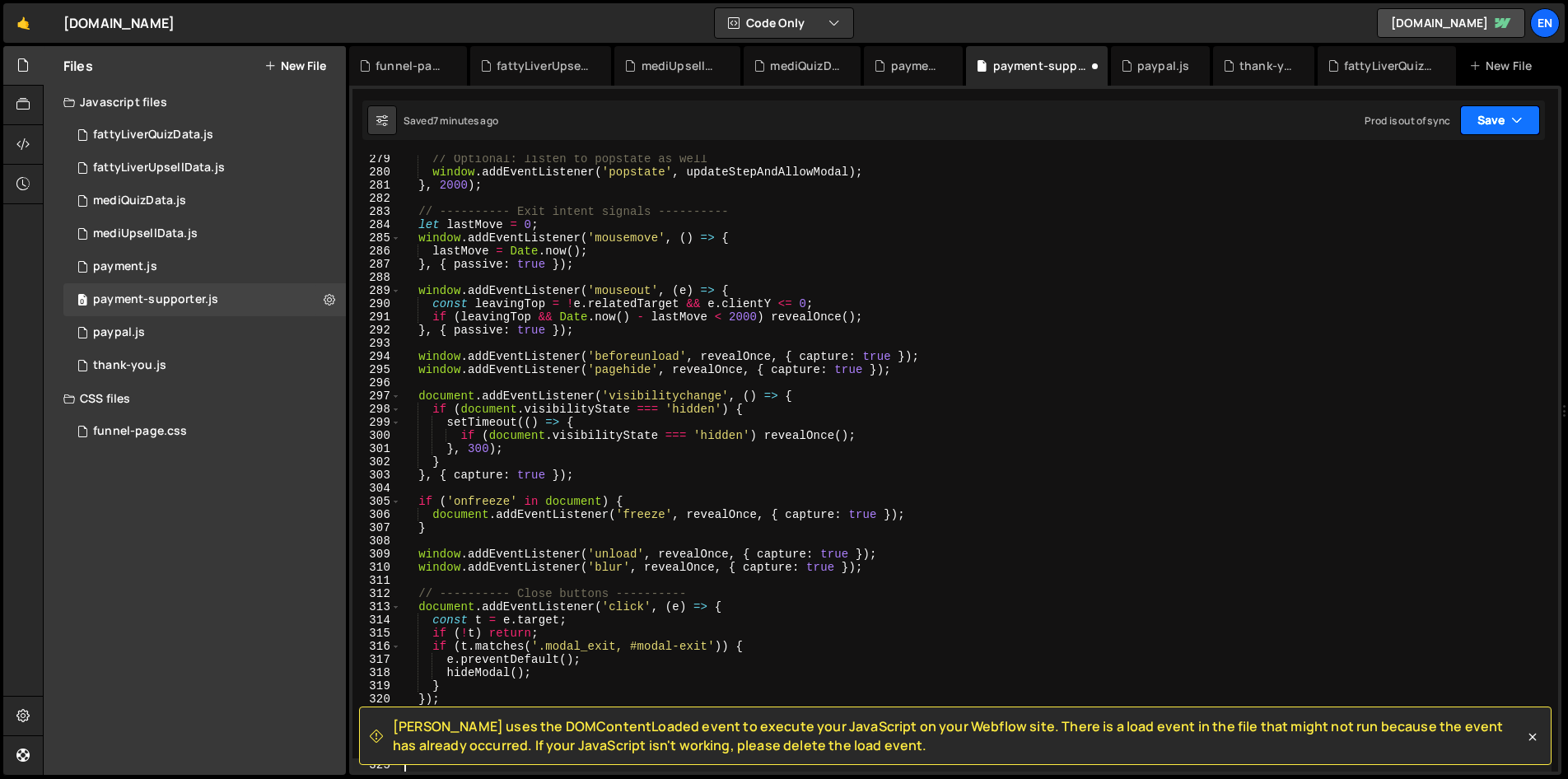
click at [1512, 128] on button "Save" at bounding box center [1500, 120] width 80 height 30
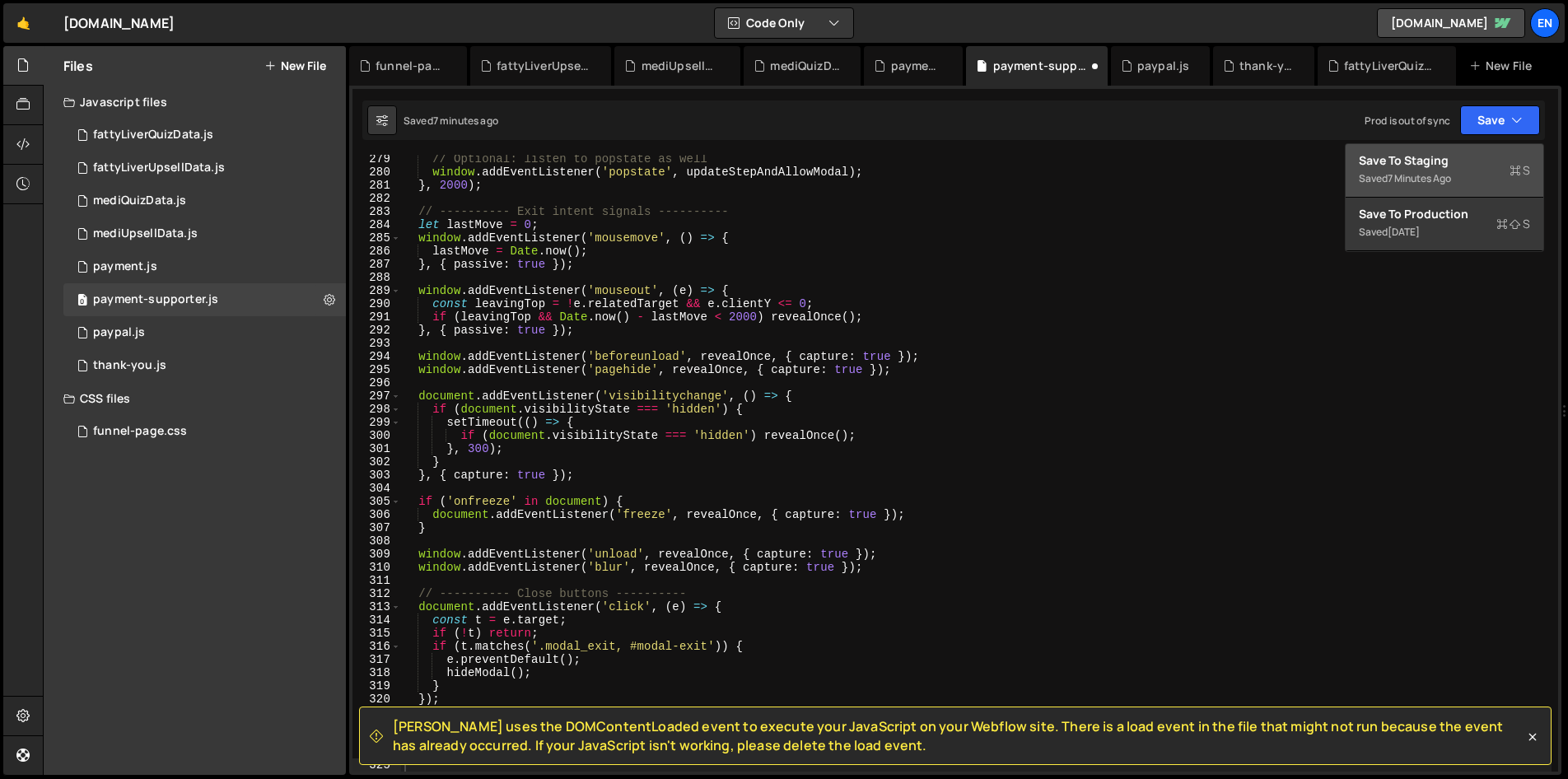
click at [1433, 161] on div "Save to Staging S" at bounding box center [1444, 160] width 172 height 16
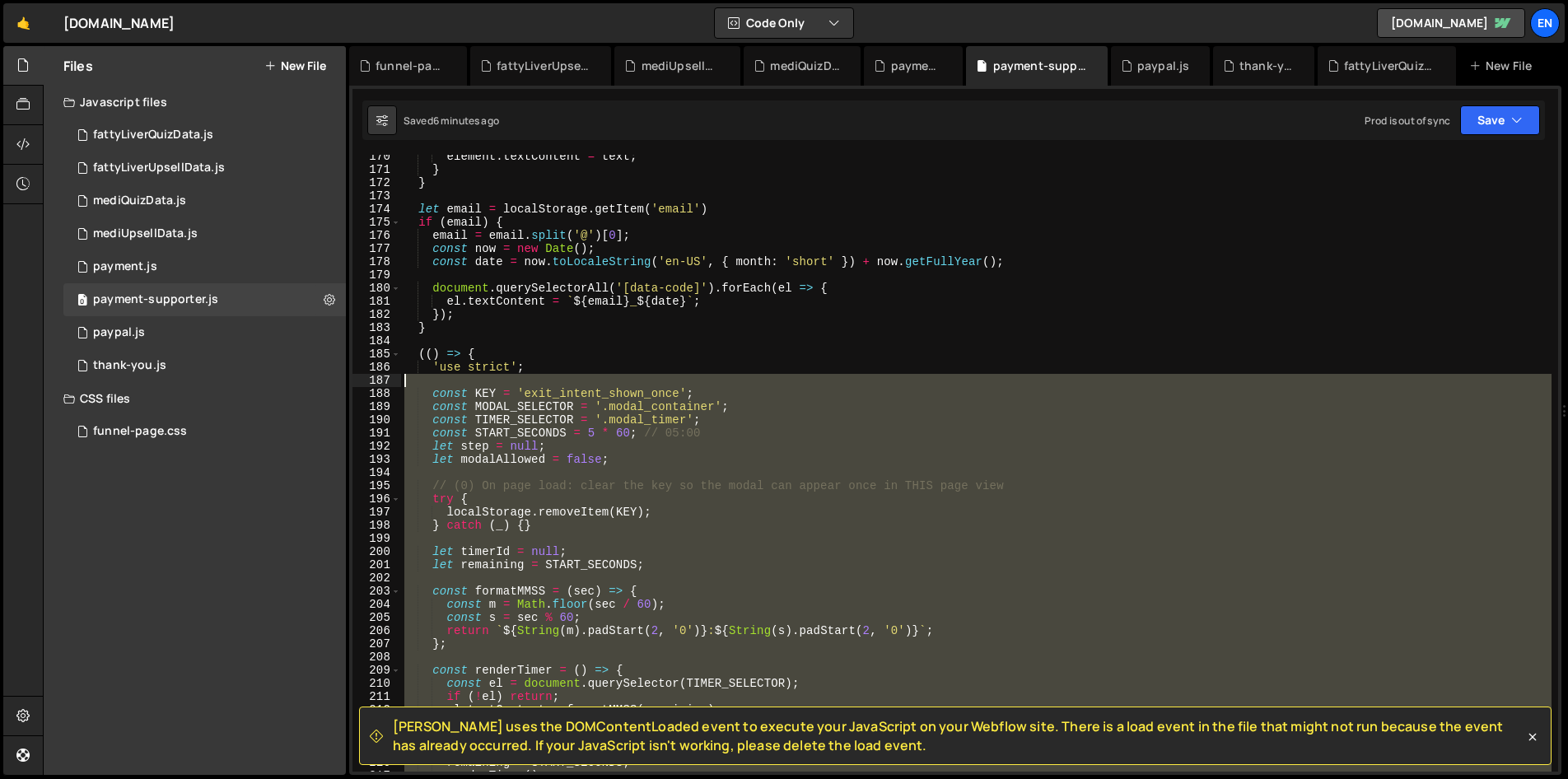
scroll to position [2203, 0]
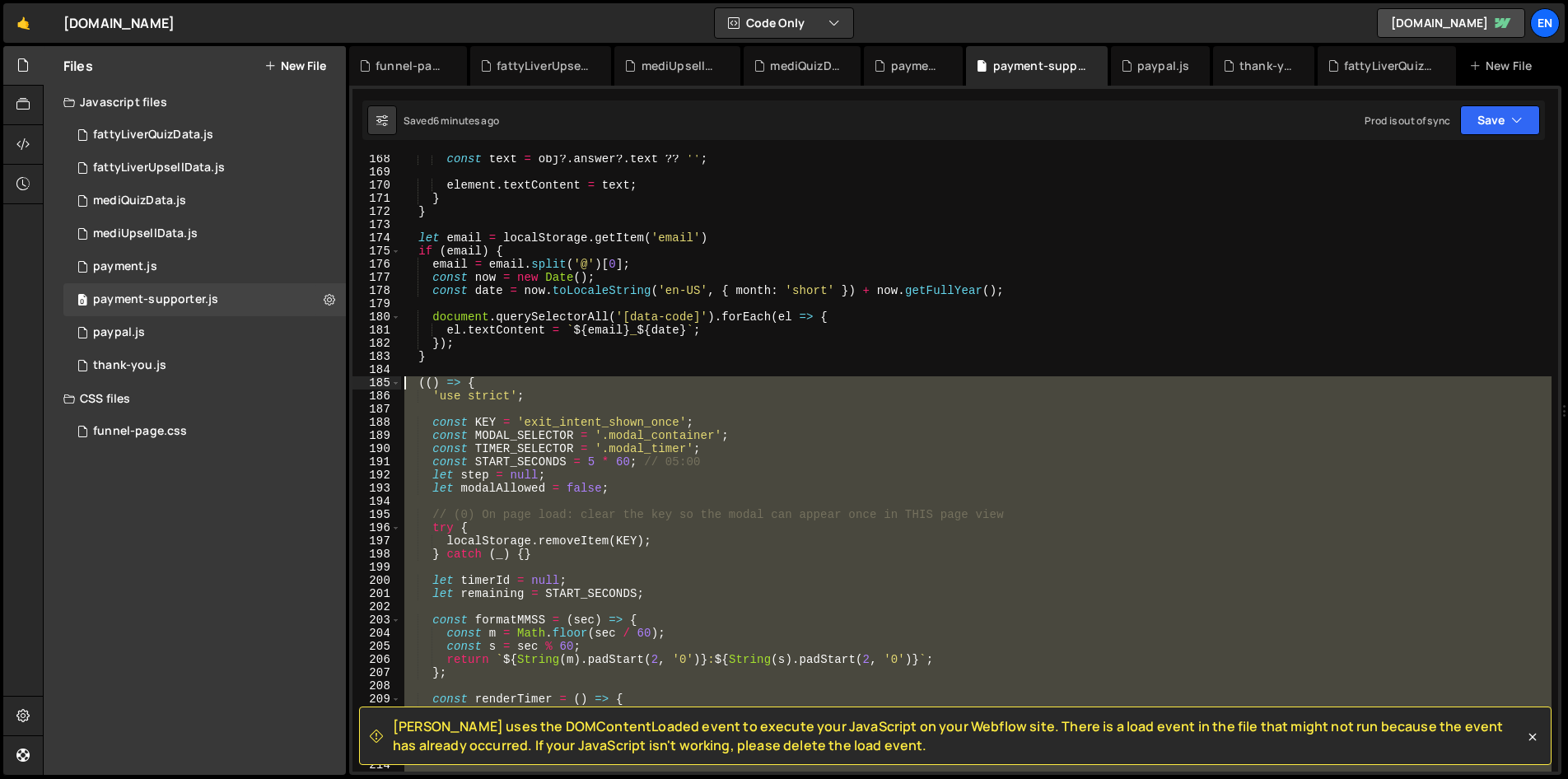
drag, startPoint x: 494, startPoint y: 448, endPoint x: 383, endPoint y: 383, distance: 128.6
click at [383, 383] on div "})(); 168 169 170 171 172 173 174 175 176 177 178 179 180 181 182 183 184 185 1…" at bounding box center [955, 463] width 1205 height 617
type textarea "(() => { 'use strict';"
paste textarea
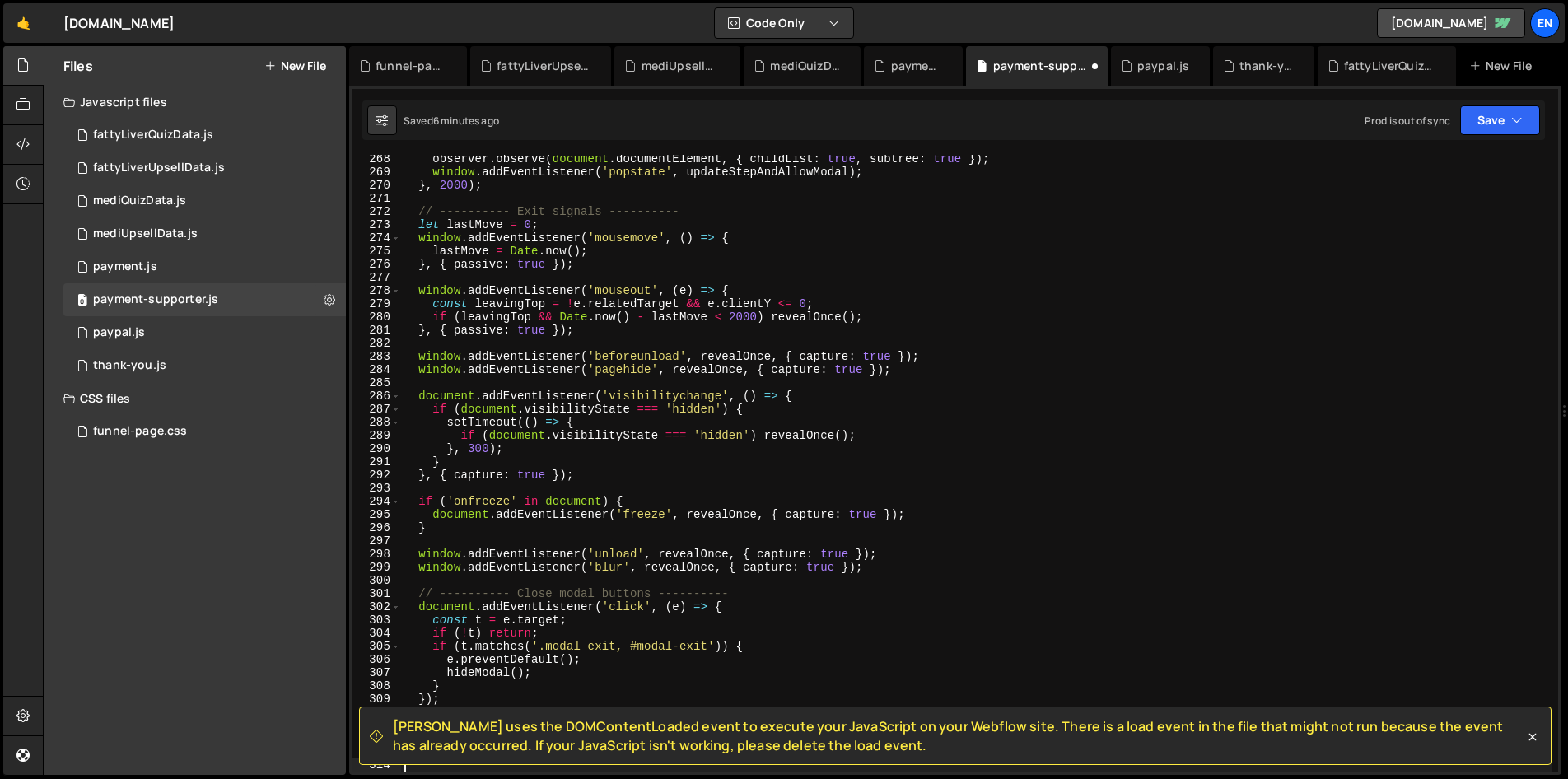
scroll to position [3520, 0]
click at [1504, 122] on button "Save" at bounding box center [1500, 120] width 80 height 30
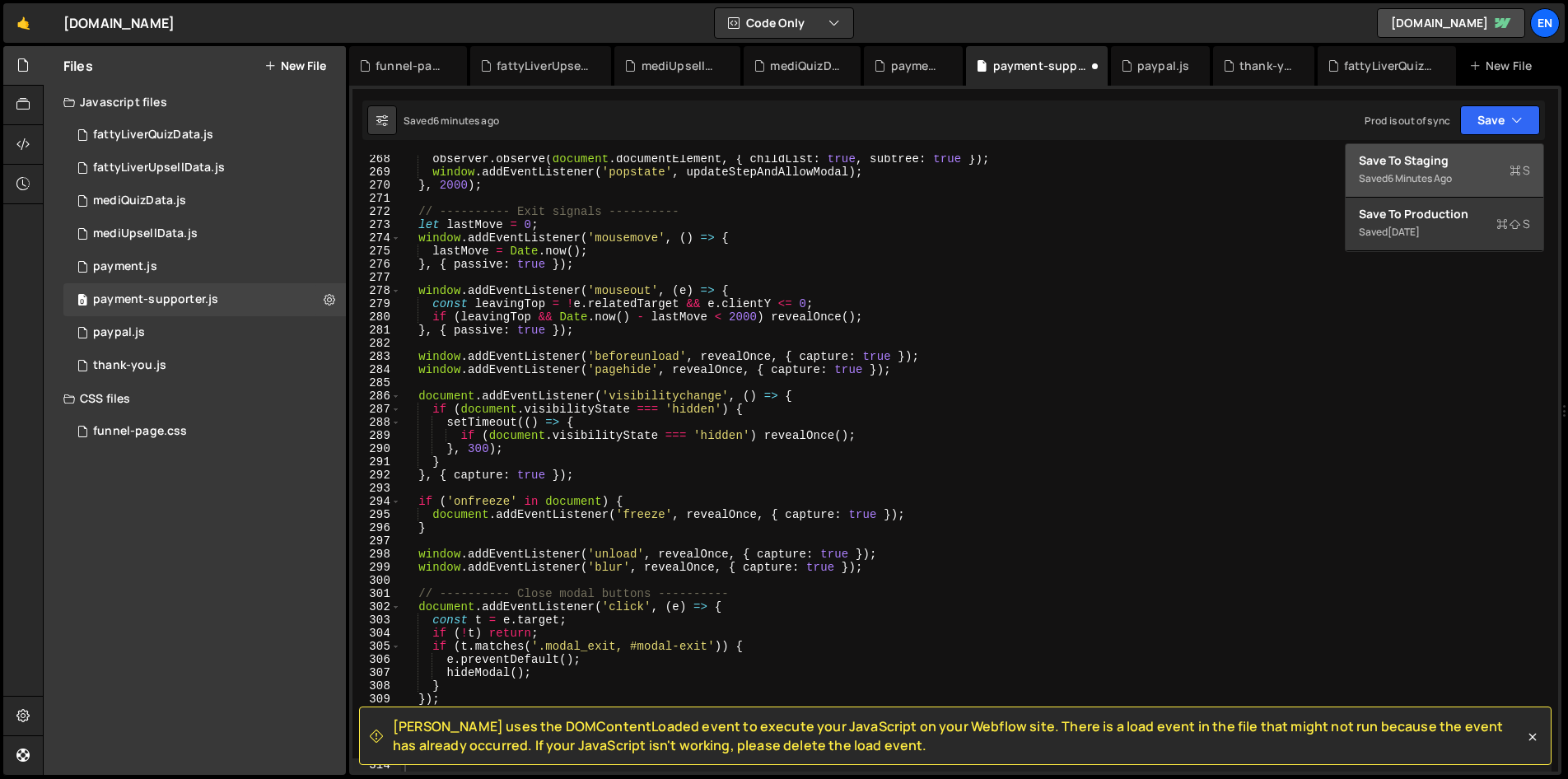
click at [1409, 160] on div "Save to Staging S" at bounding box center [1444, 160] width 172 height 16
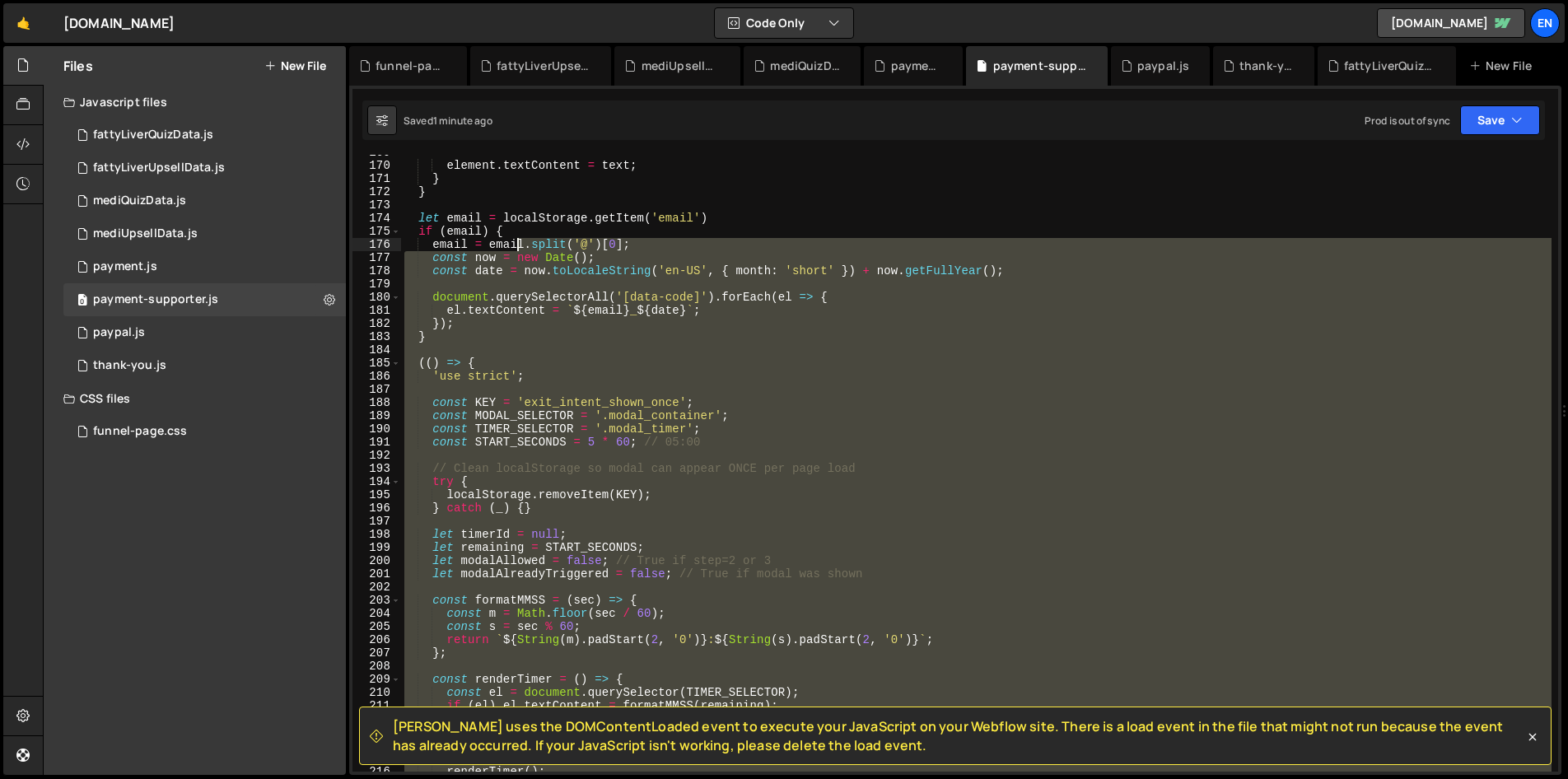
scroll to position [2222, 0]
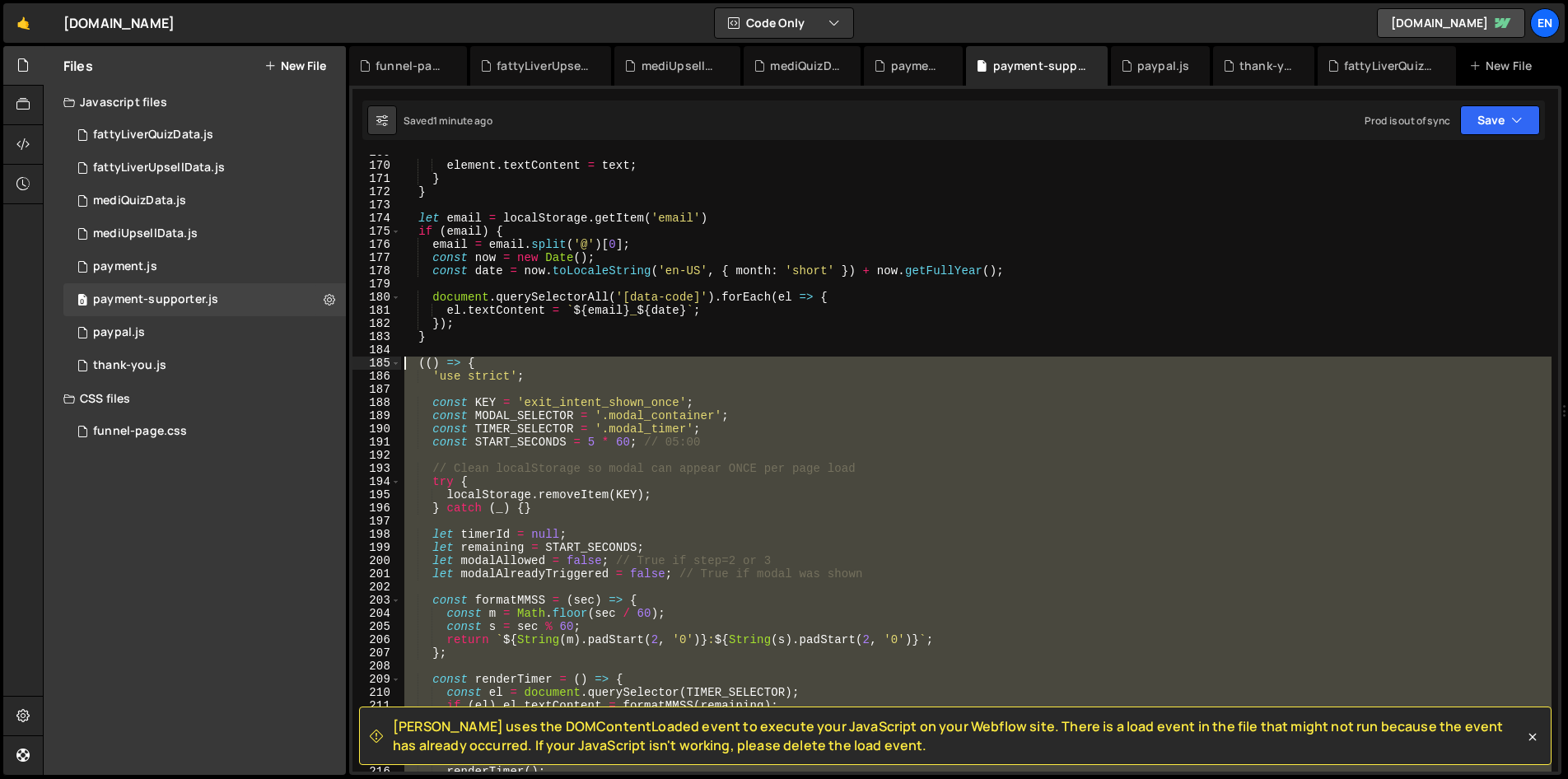
drag, startPoint x: 505, startPoint y: 446, endPoint x: 386, endPoint y: 359, distance: 147.4
click at [386, 359] on div "})(); 169 170 171 172 173 174 175 176 177 178 179 180 181 182 183 184 185 186 1…" at bounding box center [955, 463] width 1205 height 617
type textarea "(() => { 'use strict';"
paste textarea
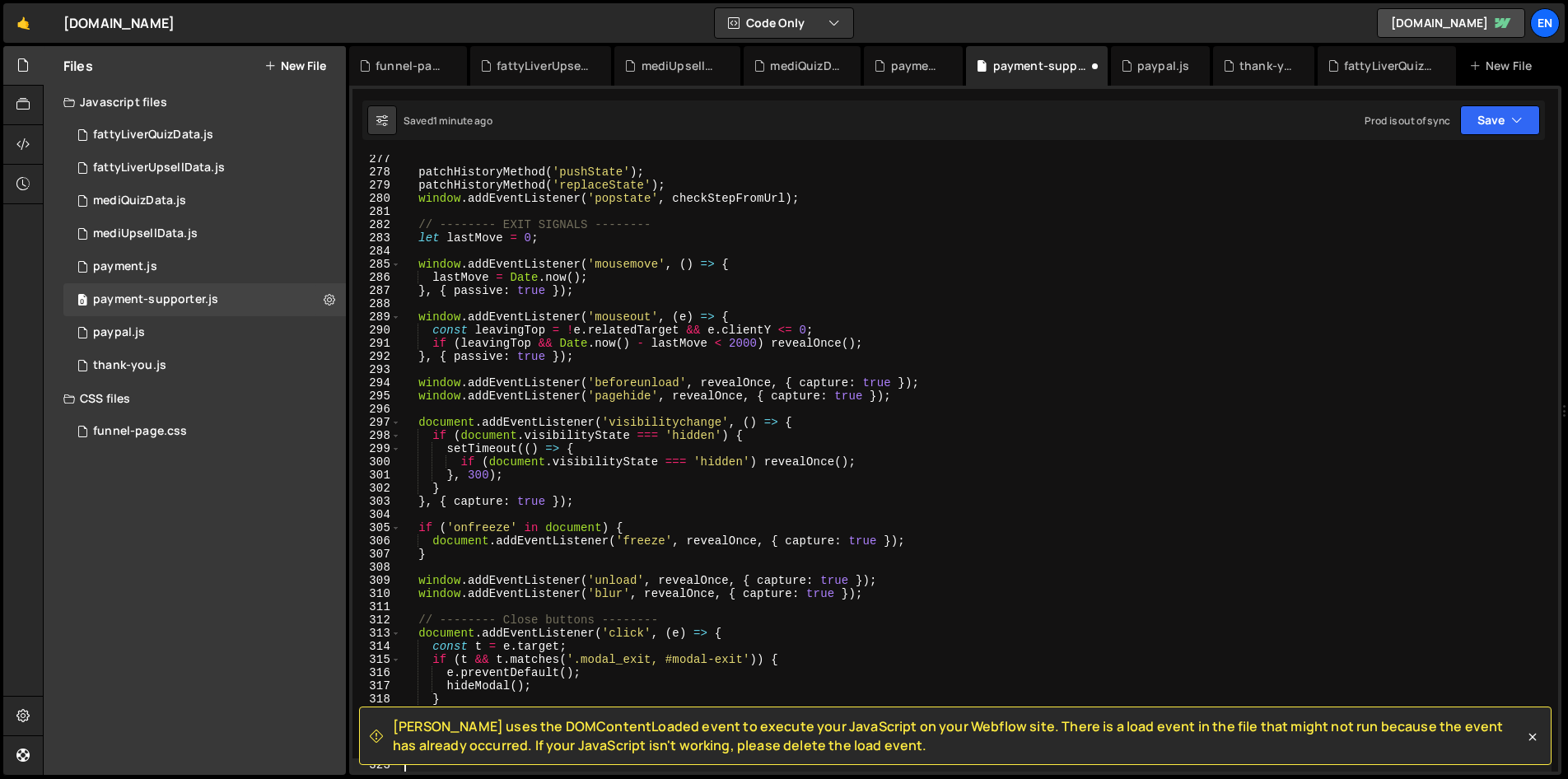
scroll to position [3638, 0]
click at [1533, 107] on button "Save" at bounding box center [1500, 120] width 80 height 30
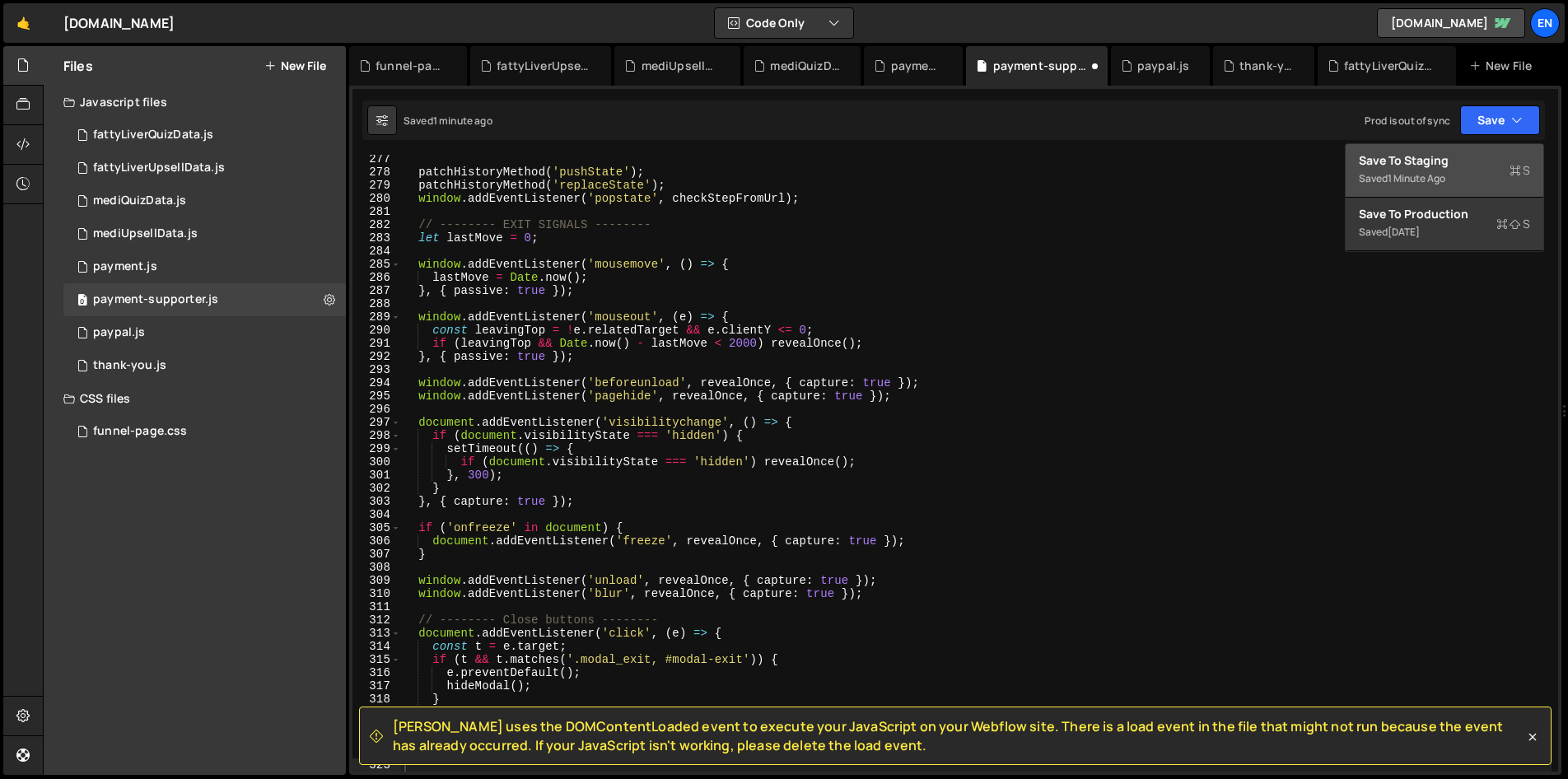
click at [1427, 167] on div "Save to Staging S" at bounding box center [1444, 160] width 172 height 16
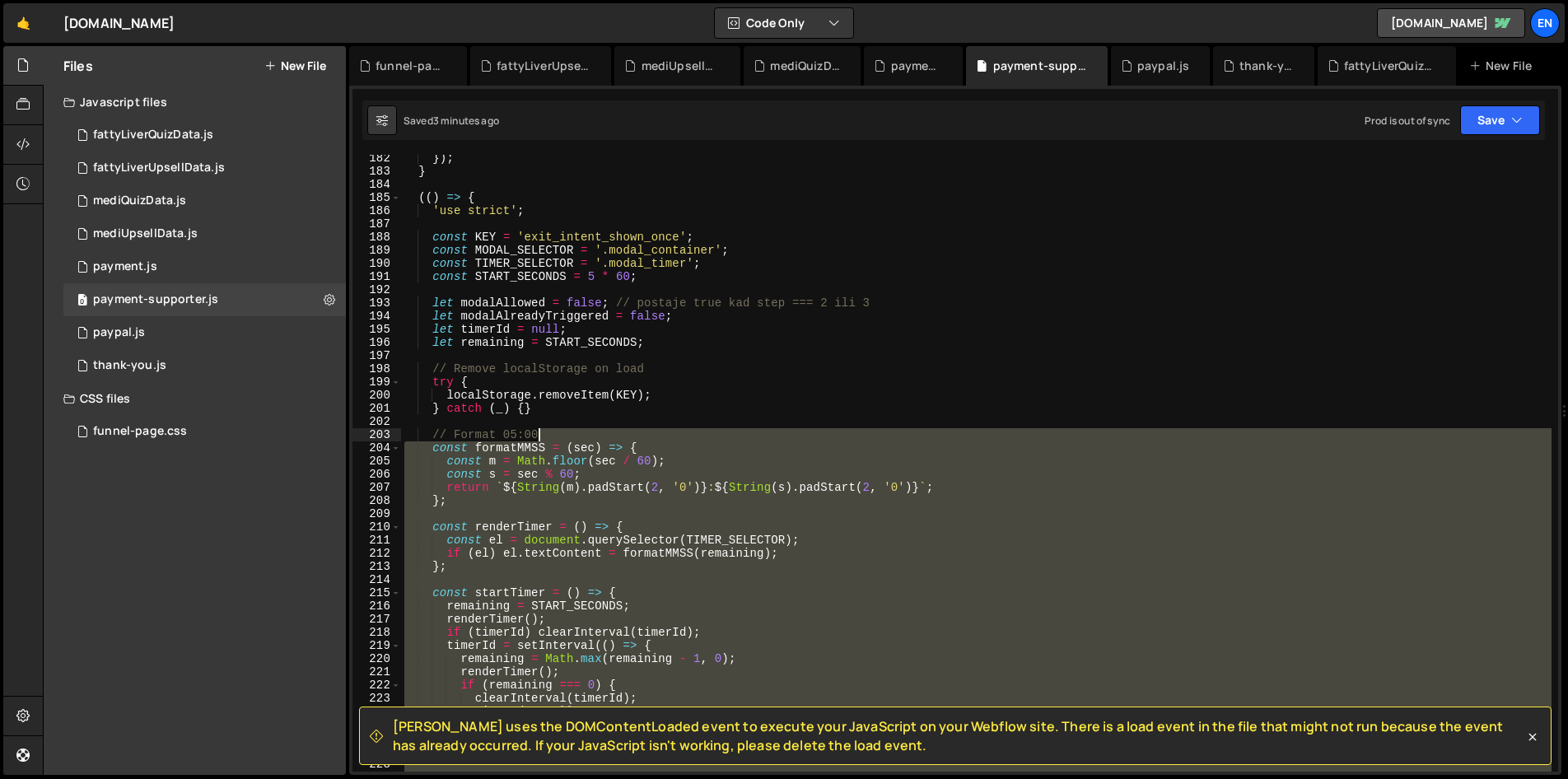
scroll to position [2223, 0]
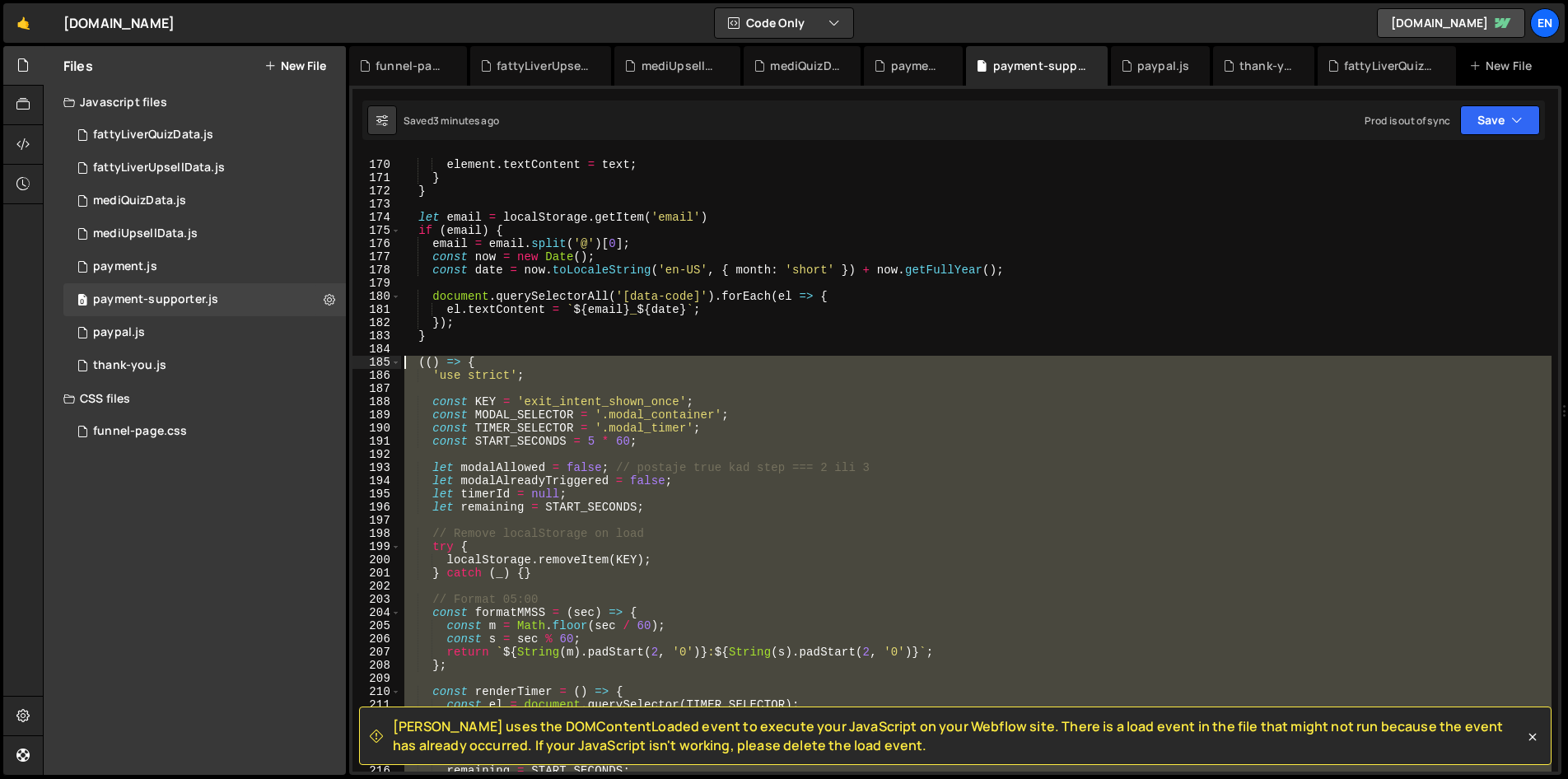
drag, startPoint x: 500, startPoint y: 459, endPoint x: 374, endPoint y: 363, distance: 158.4
click at [374, 363] on div "169 170 171 172 173 174 175 176 177 178 179 180 181 182 183 184 185 186 187 188…" at bounding box center [955, 463] width 1205 height 617
type textarea "(() => { 'use strict';"
paste textarea
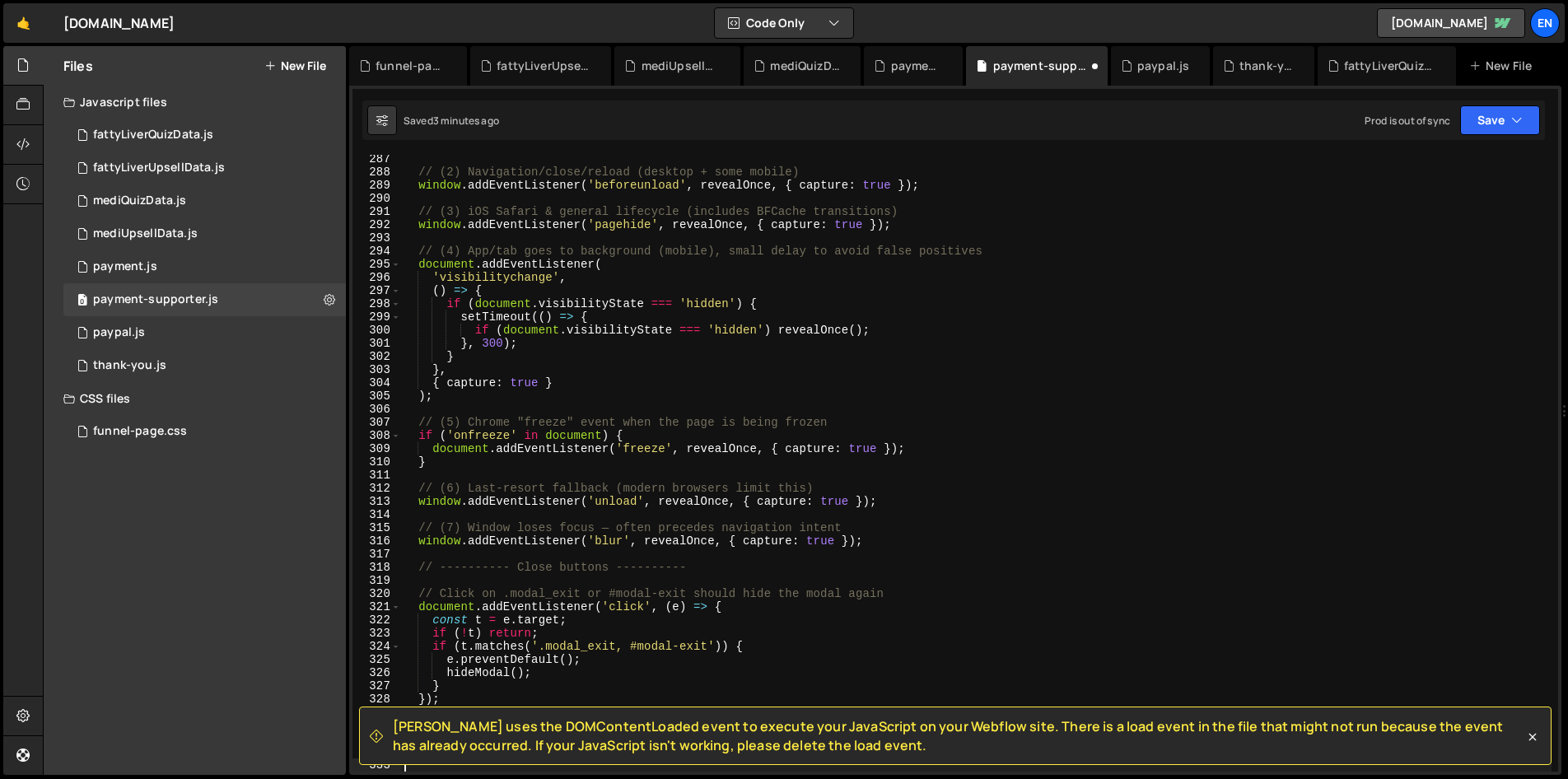
scroll to position [3771, 0]
click at [1513, 114] on icon "button" at bounding box center [1517, 120] width 12 height 16
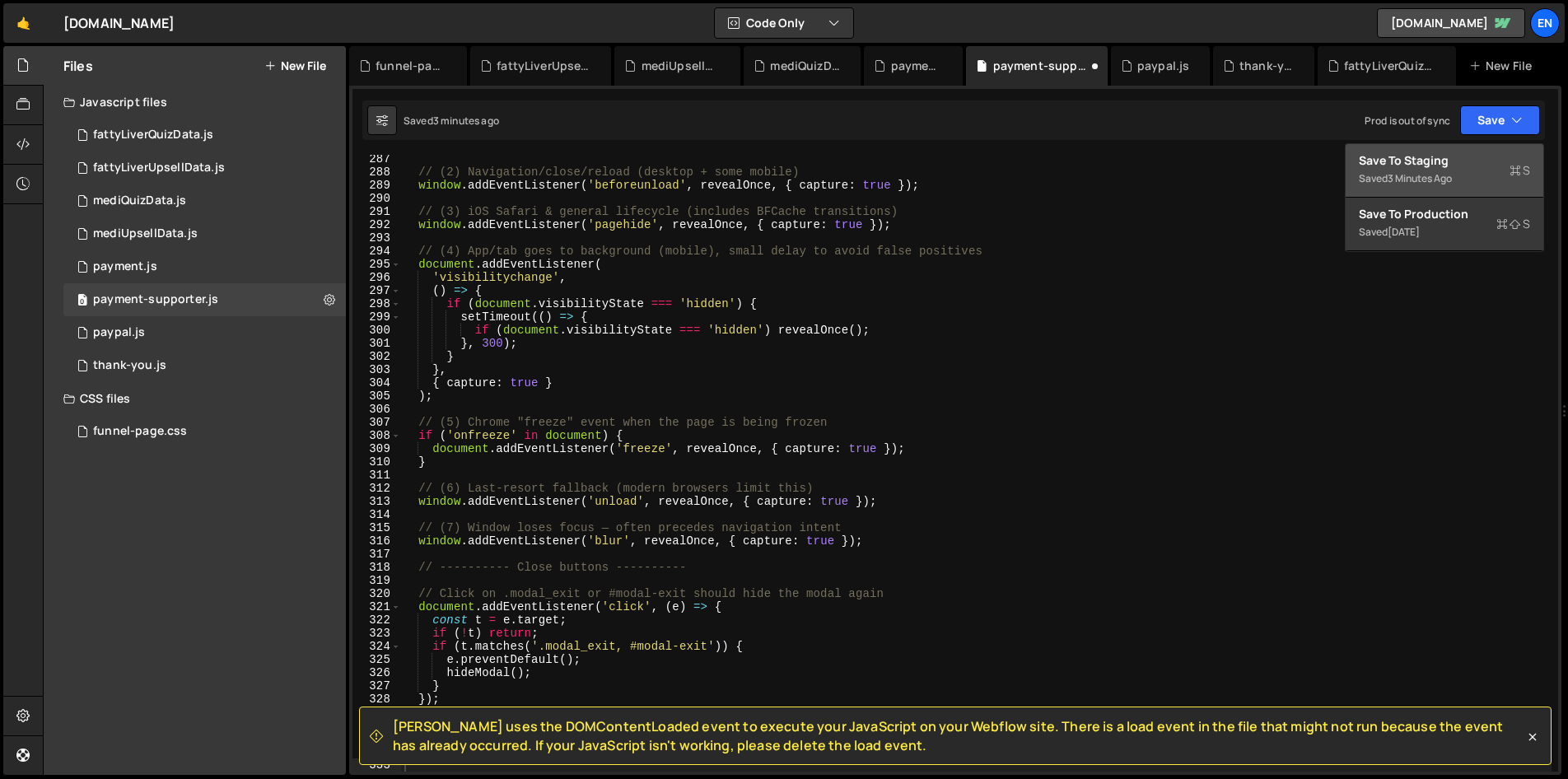
click at [1399, 162] on div "Save to Staging S" at bounding box center [1444, 160] width 172 height 16
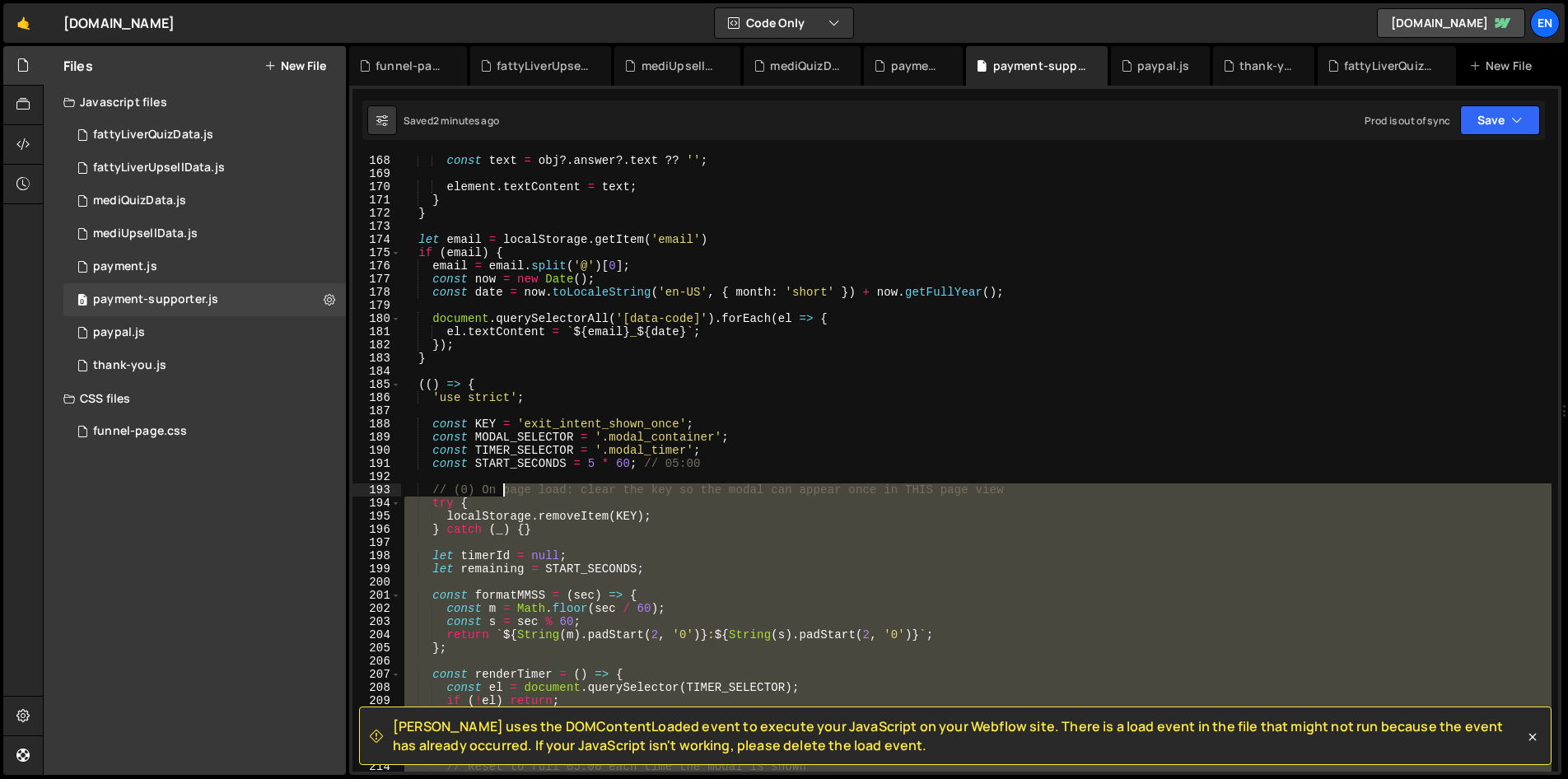
scroll to position [2103, 0]
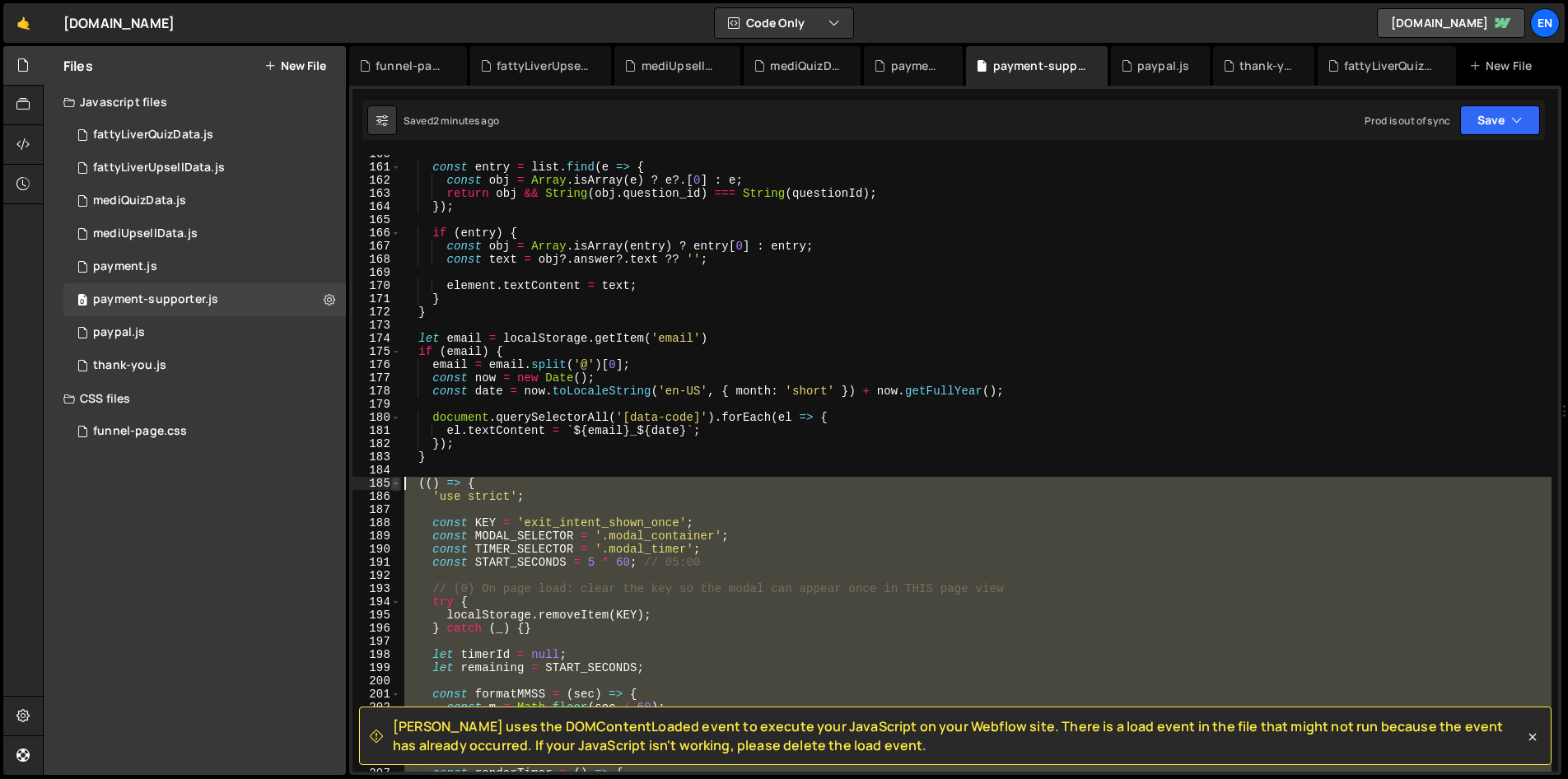
drag, startPoint x: 494, startPoint y: 452, endPoint x: 399, endPoint y: 486, distance: 100.9
click at [399, 486] on div "})(); 160 161 162 163 164 165 166 167 168 169 170 171 172 173 174 175 176 177 1…" at bounding box center [955, 463] width 1205 height 617
type textarea "(() => { 'use strict';"
paste textarea
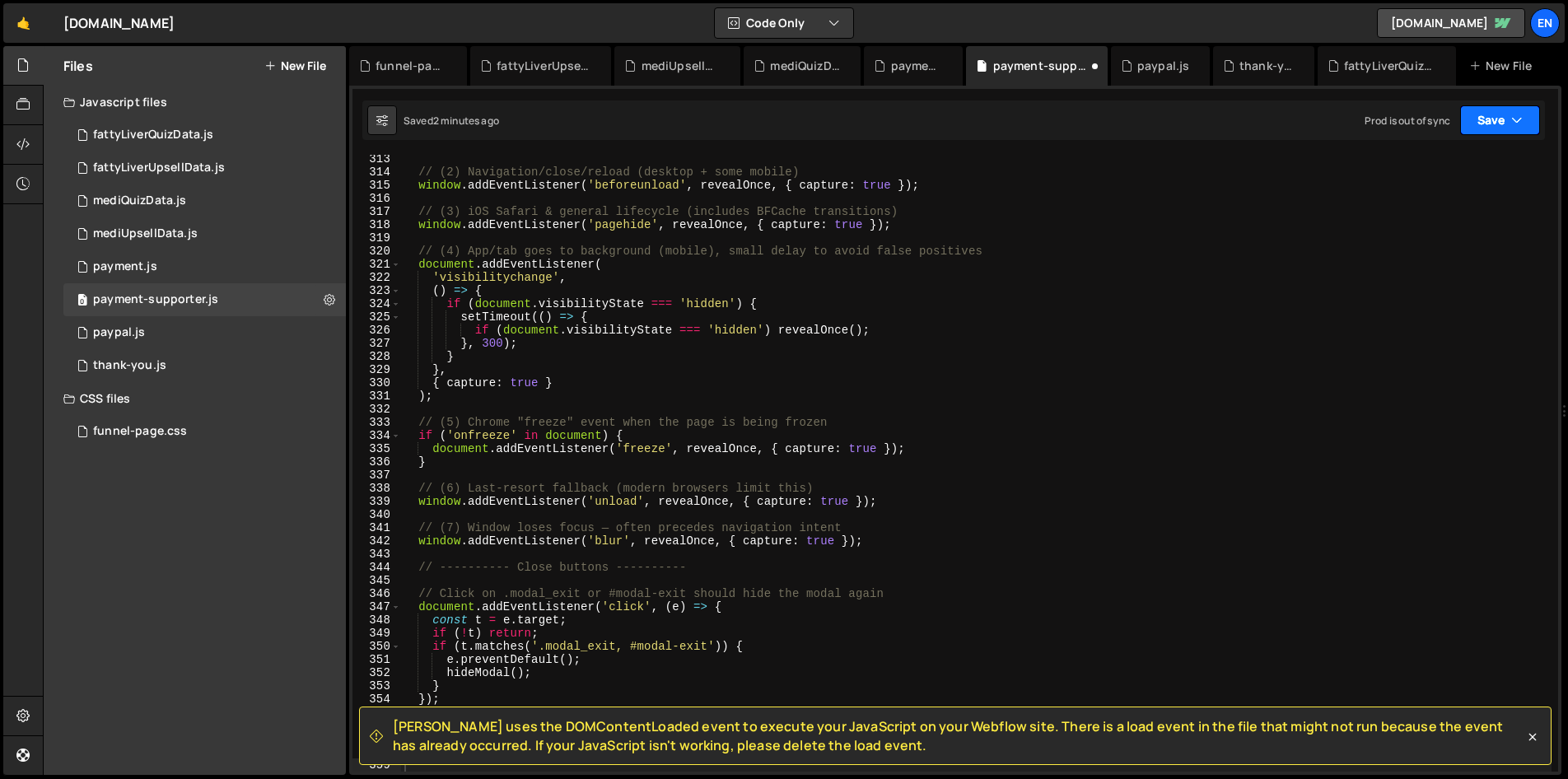
click at [1499, 118] on button "Save" at bounding box center [1500, 120] width 80 height 30
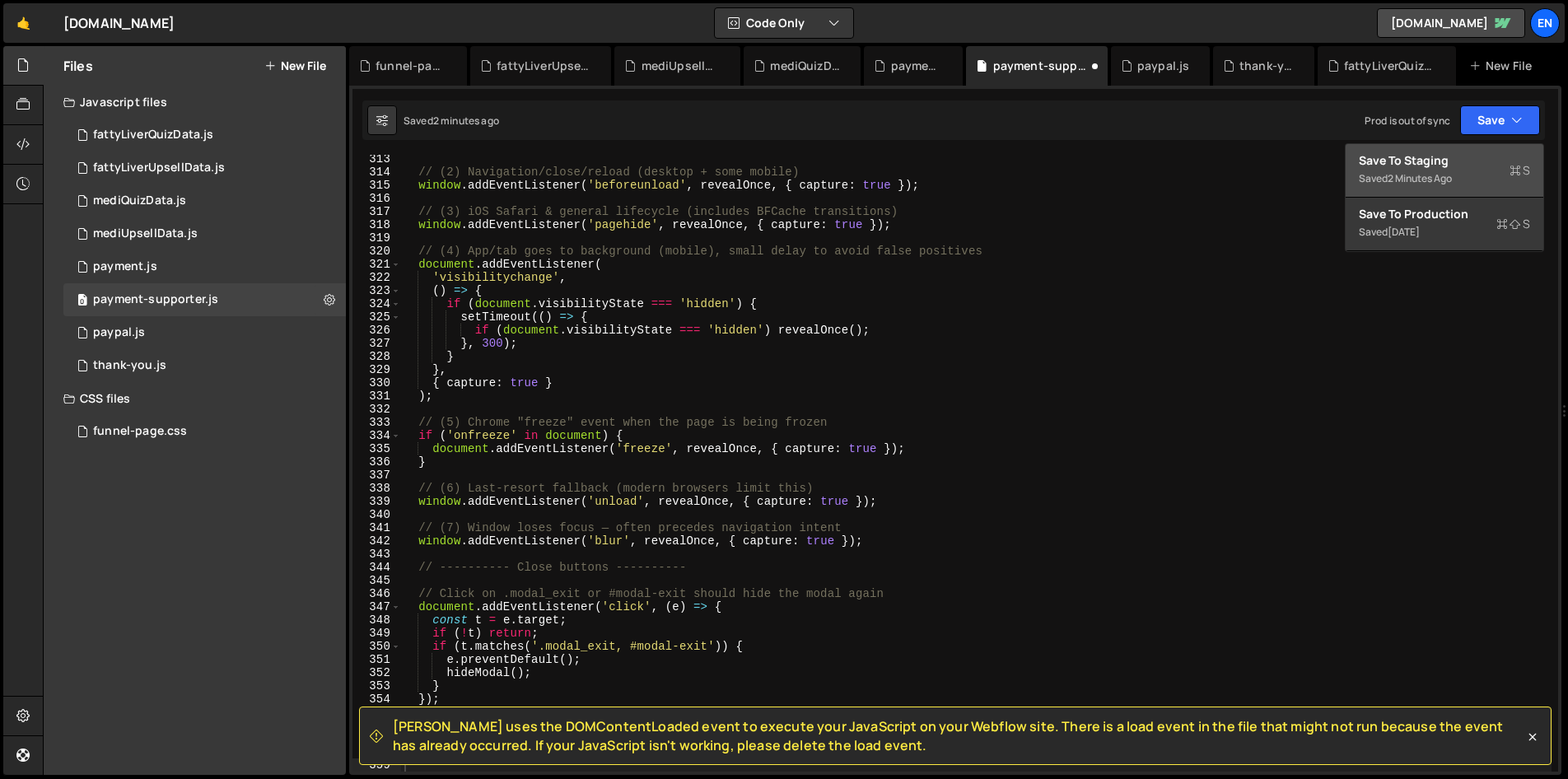
click at [1446, 158] on div "Save to Staging S" at bounding box center [1444, 160] width 172 height 16
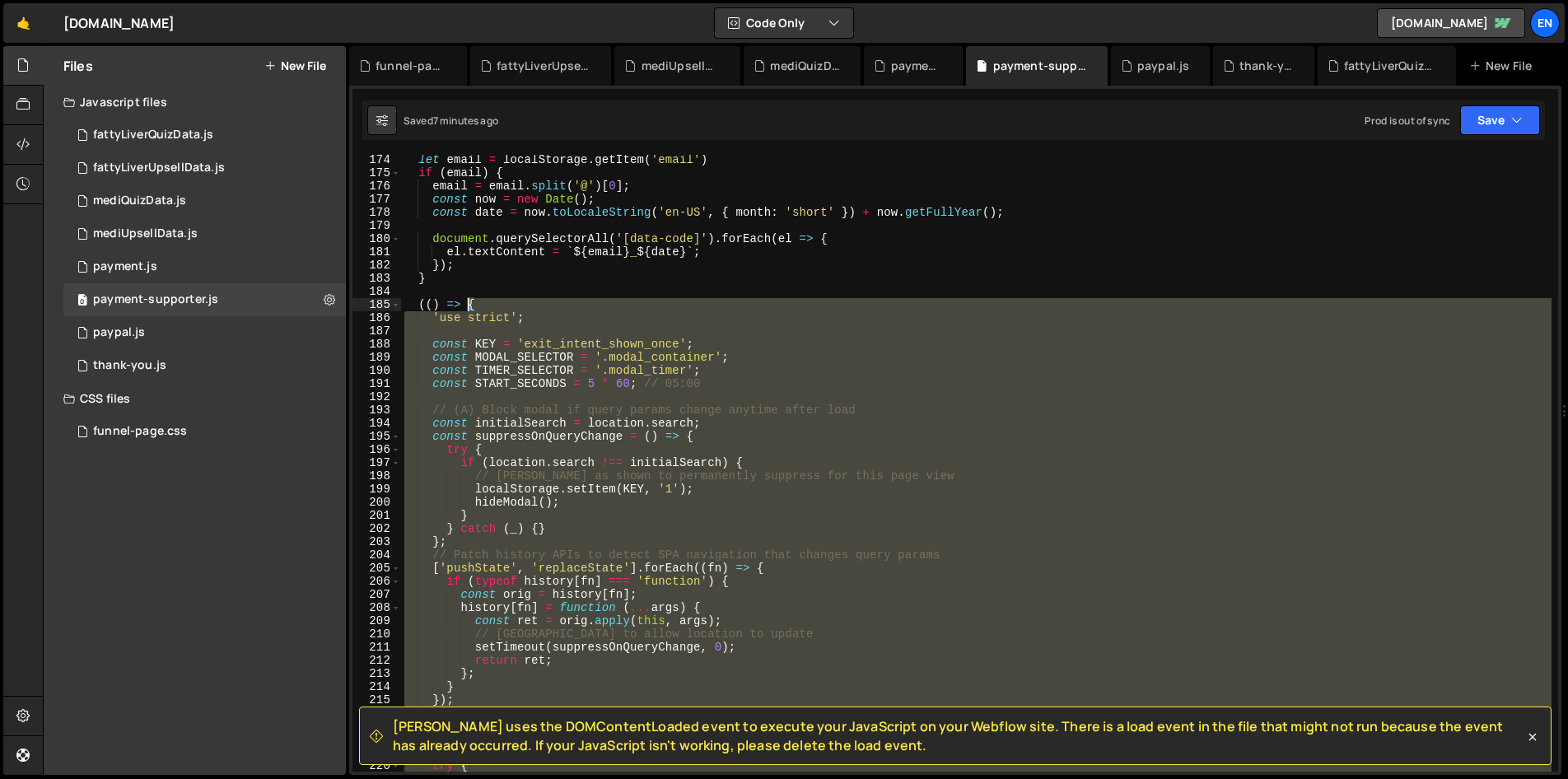
scroll to position [2280, 0]
drag, startPoint x: 492, startPoint y: 454, endPoint x: 358, endPoint y: 305, distance: 200.4
click at [358, 305] on div "})(); 174 175 176 177 178 179 180 181 182 183 184 185 186 187 188 189 190 191 1…" at bounding box center [955, 463] width 1205 height 617
type textarea "(() => { 'use strict';"
paste textarea
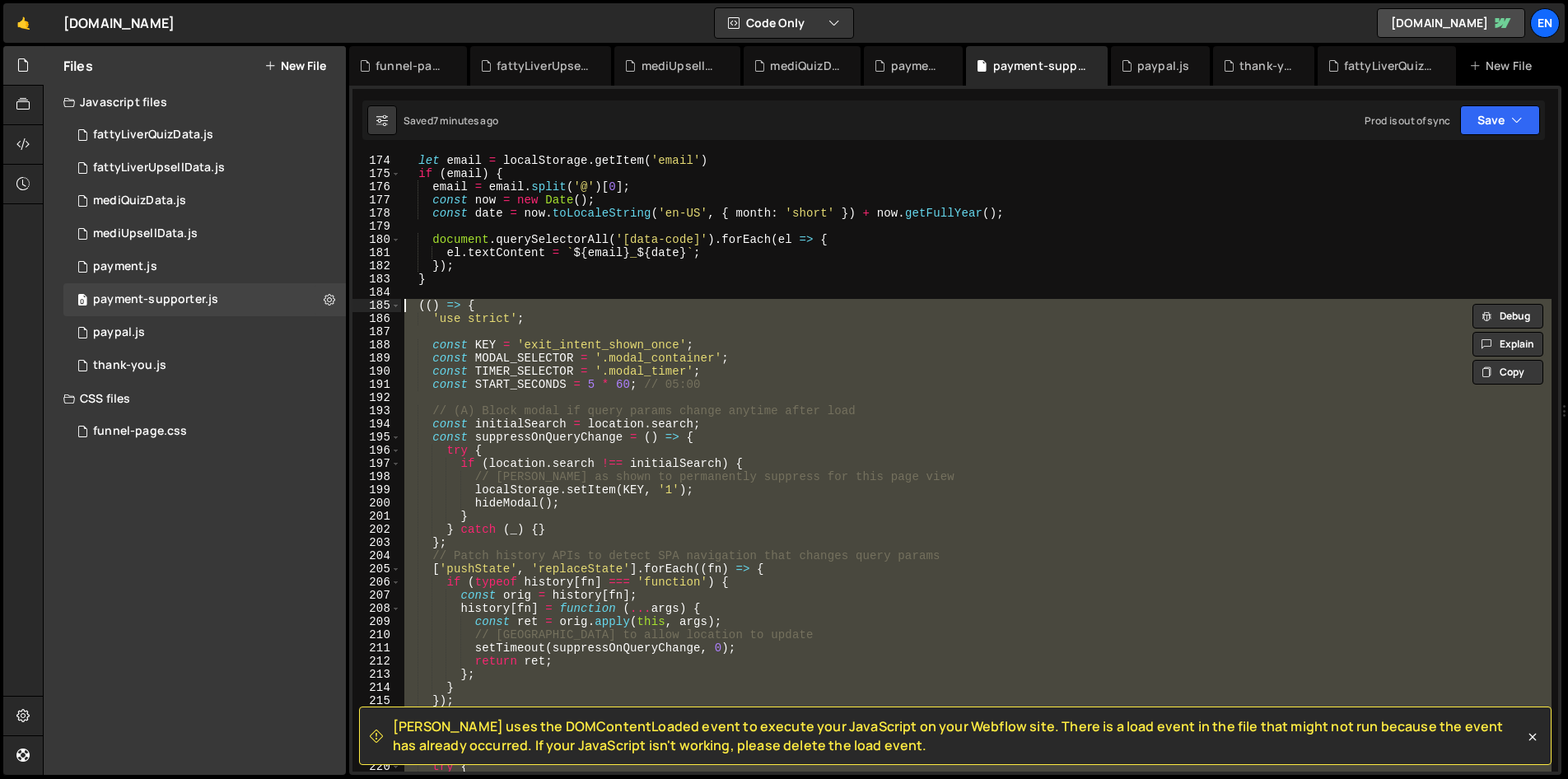
scroll to position [3547, 0]
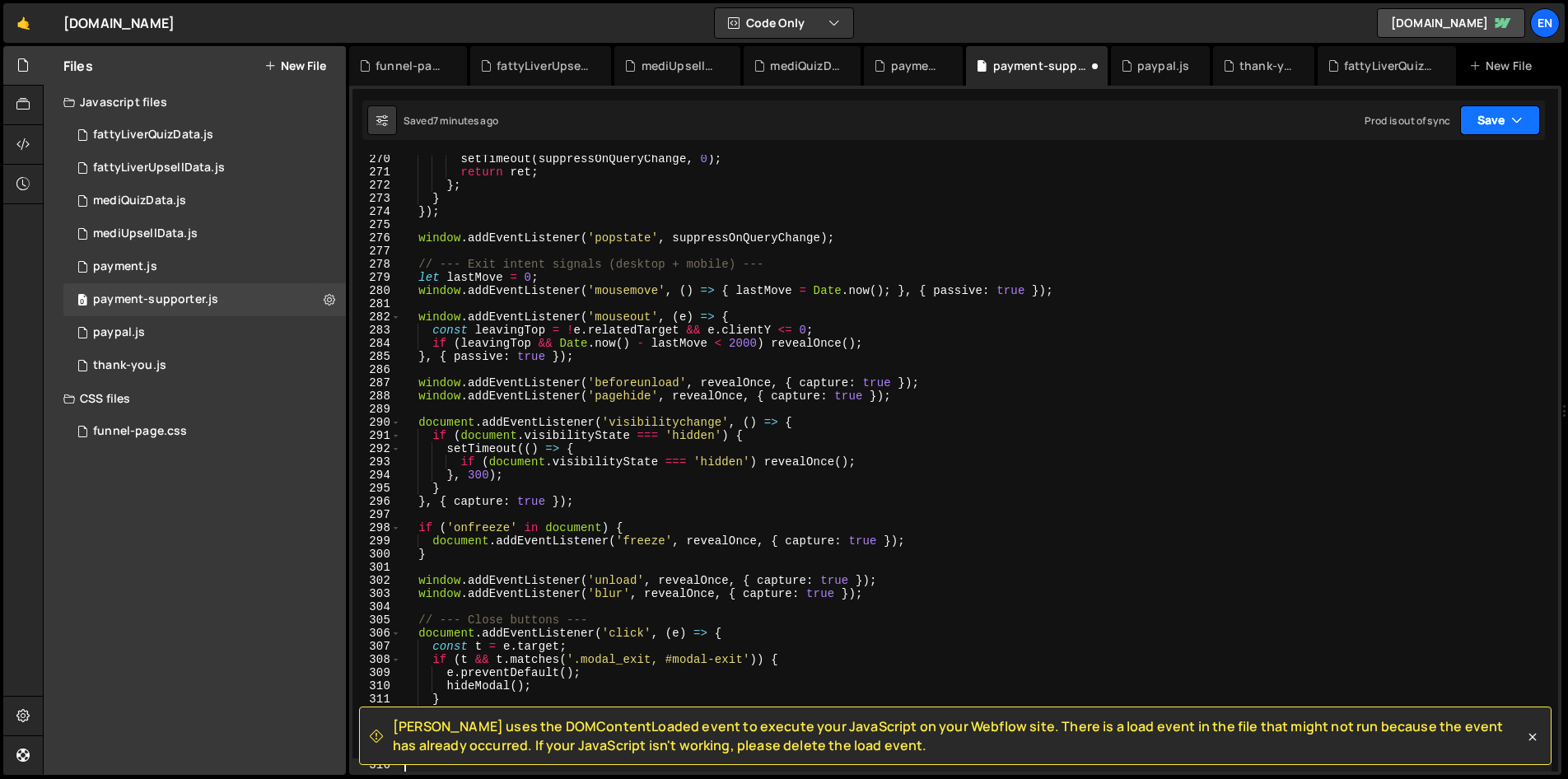
click at [1519, 113] on icon "button" at bounding box center [1517, 120] width 12 height 16
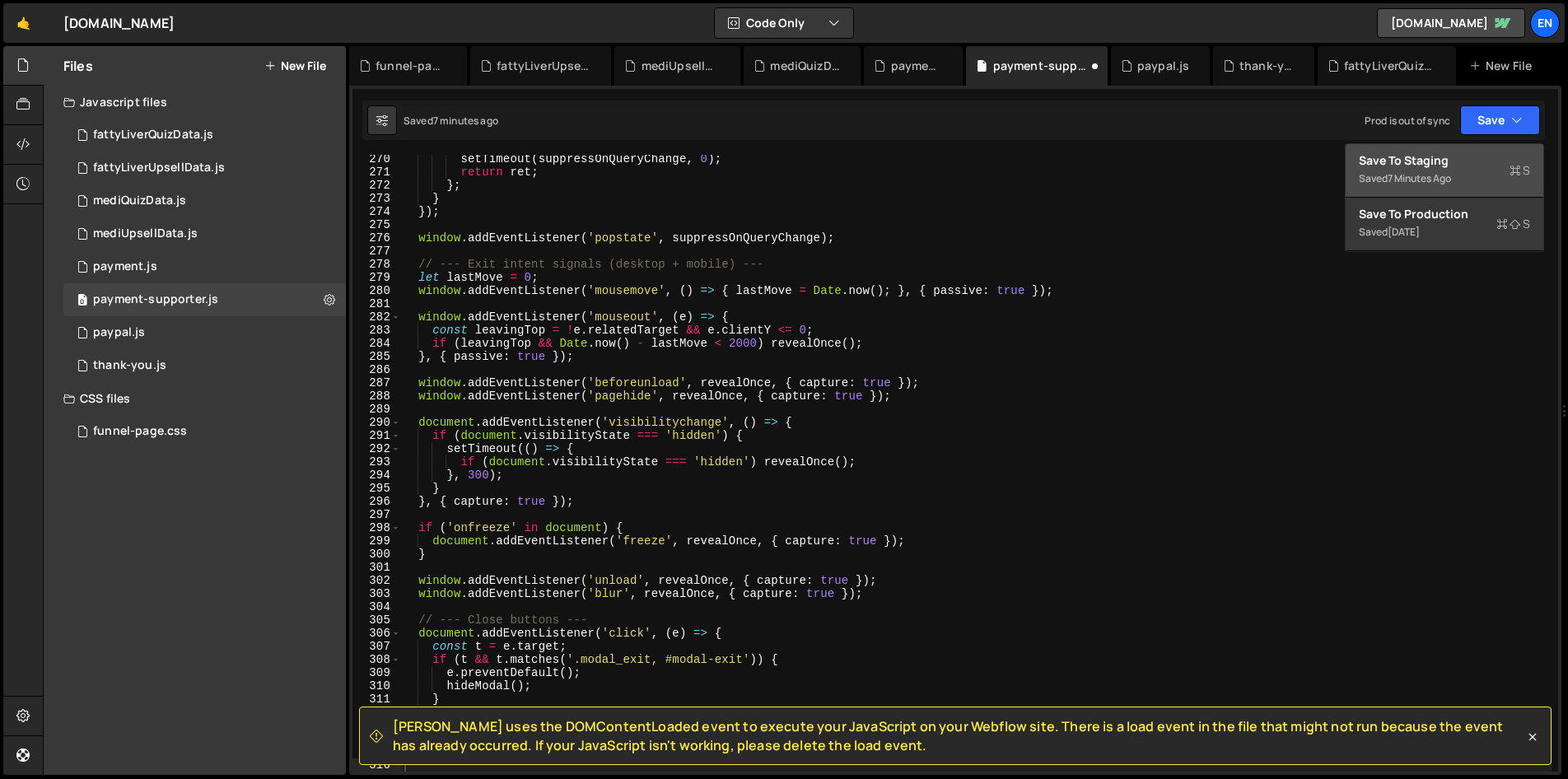
click at [1428, 166] on div "Save to Staging S" at bounding box center [1444, 160] width 172 height 16
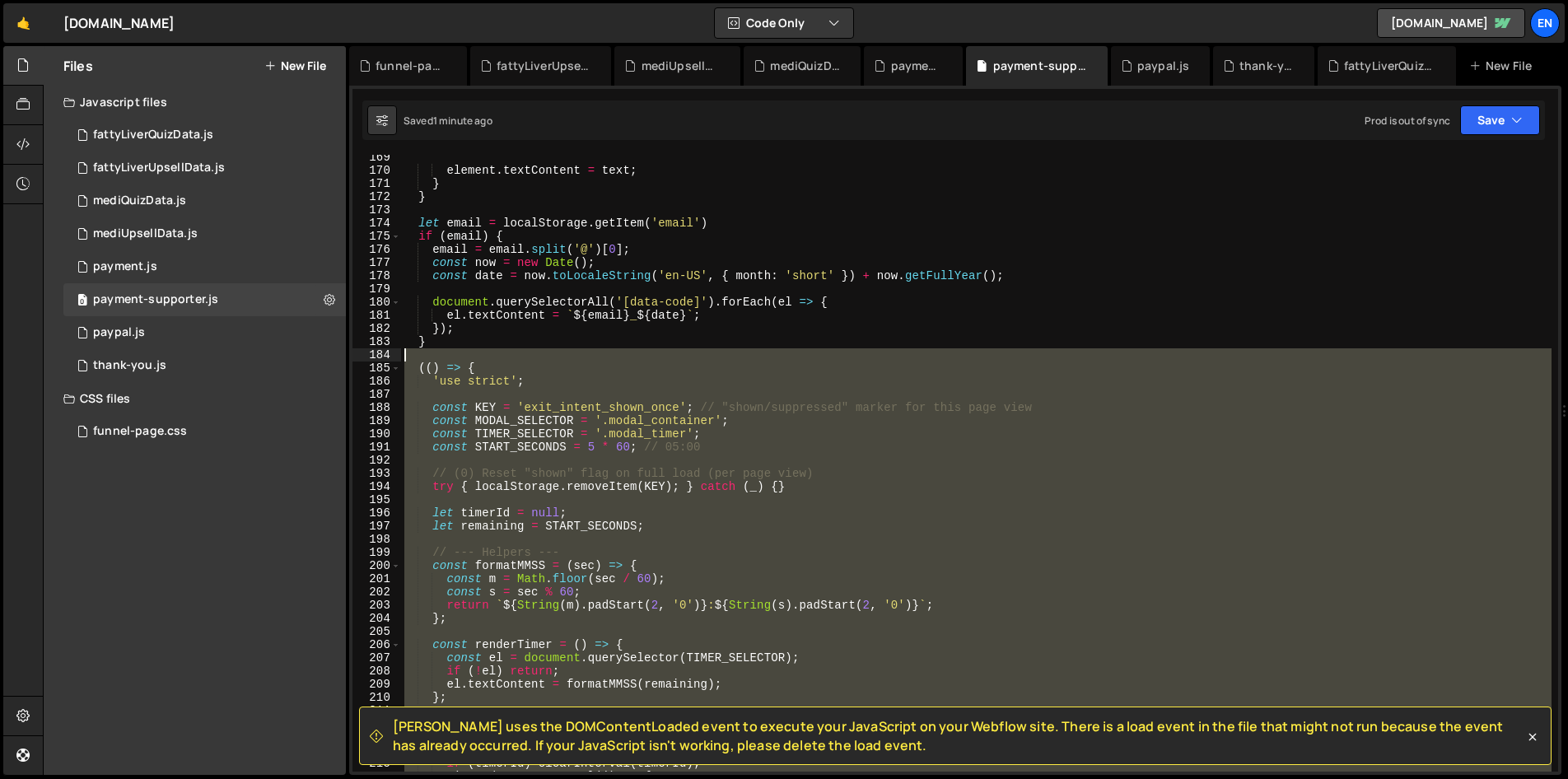
scroll to position [2217, 0]
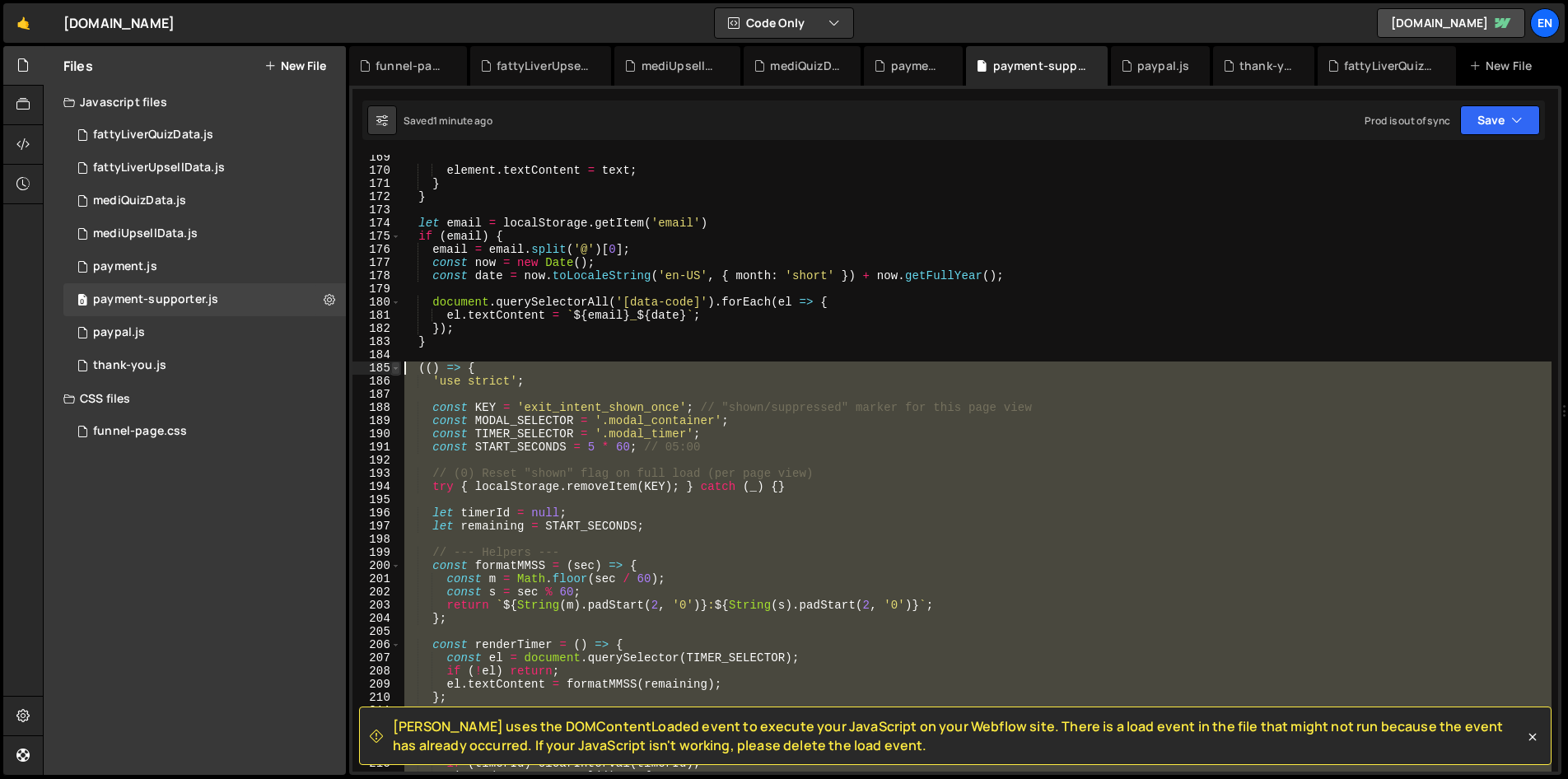
drag, startPoint x: 477, startPoint y: 451, endPoint x: 398, endPoint y: 370, distance: 113.1
click at [398, 370] on div "})(); 169 170 171 172 173 174 175 176 177 178 179 180 181 182 183 184 185 186 1…" at bounding box center [955, 463] width 1205 height 617
type textarea "(() => { 'use strict';"
paste textarea
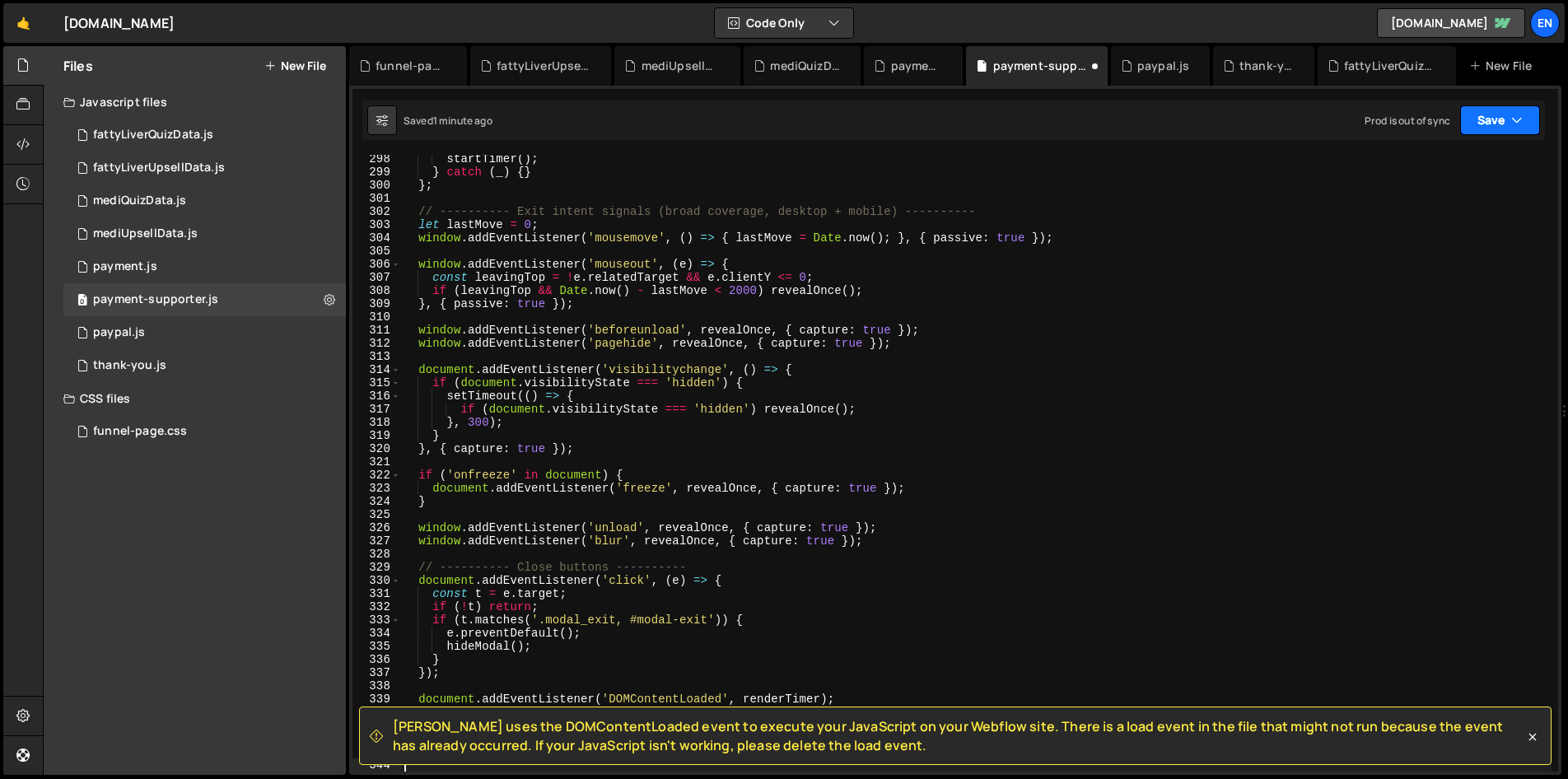
click at [1493, 121] on button "Save" at bounding box center [1500, 120] width 80 height 30
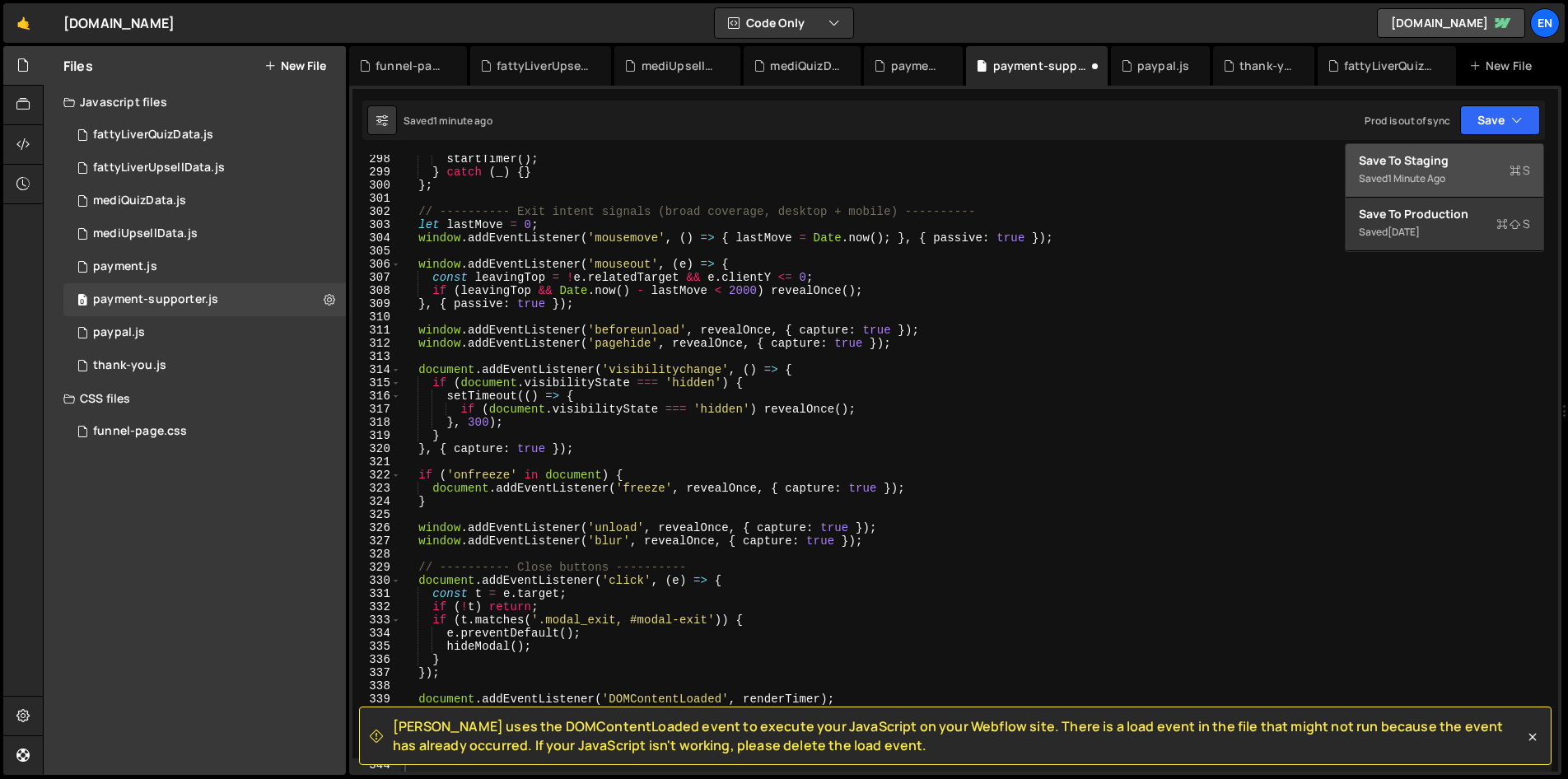
click at [1437, 161] on div "Save to Staging S" at bounding box center [1444, 160] width 172 height 16
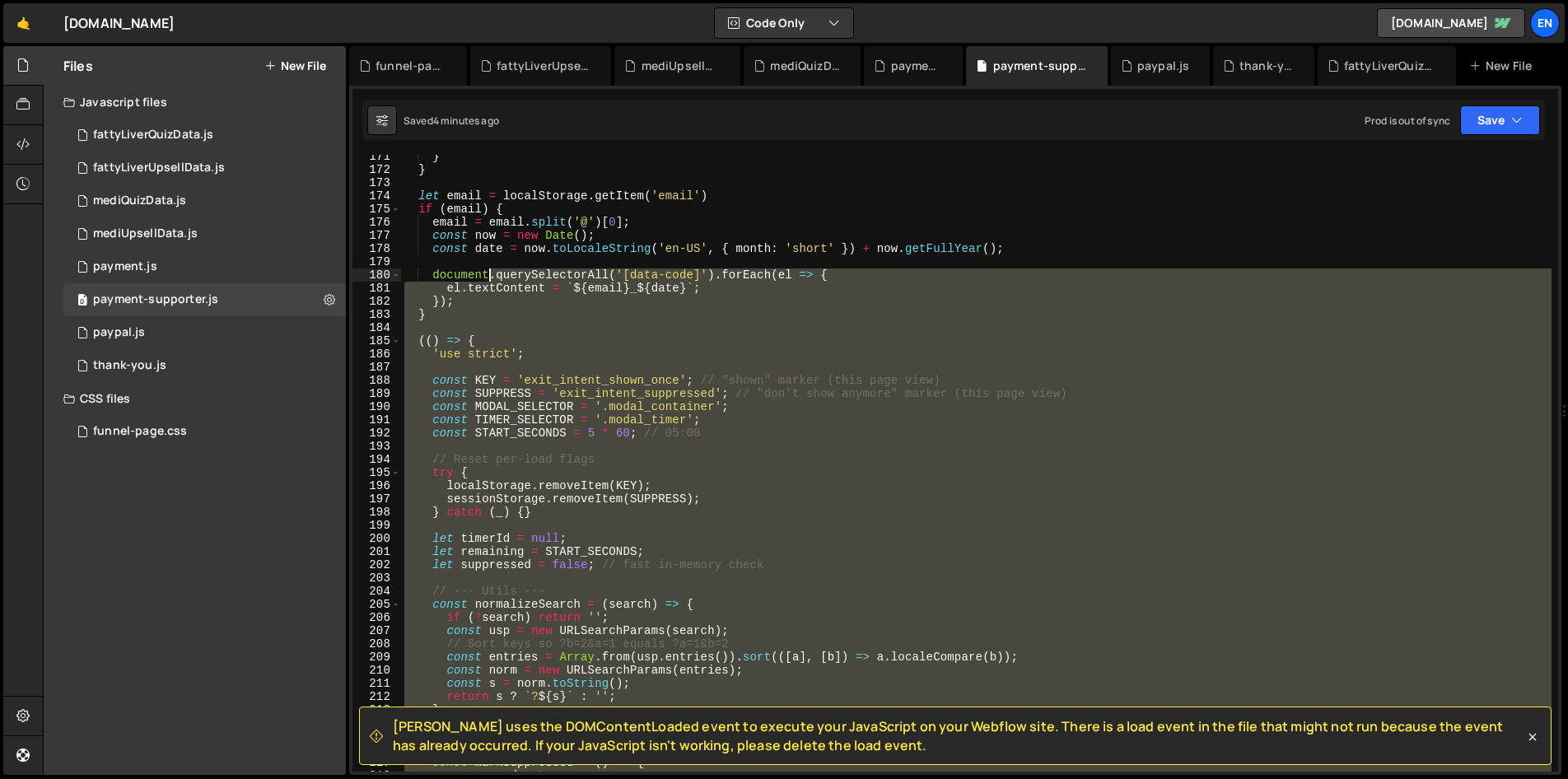
scroll to position [2244, 0]
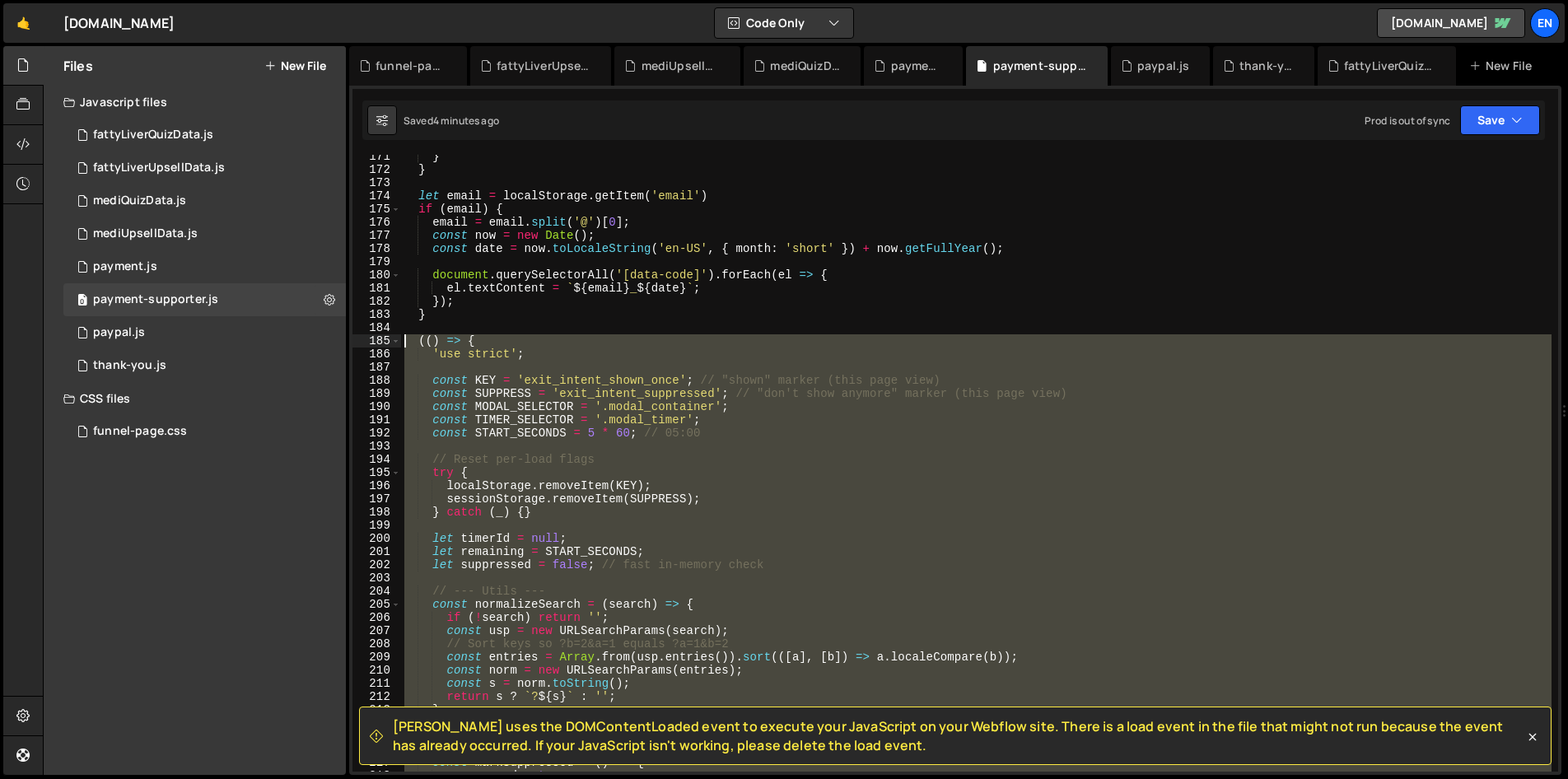
drag, startPoint x: 479, startPoint y: 449, endPoint x: 377, endPoint y: 342, distance: 147.8
click at [377, 342] on div "})(); 171 172 173 174 175 176 177 178 179 180 181 182 183 184 185 186 187 188 1…" at bounding box center [955, 463] width 1205 height 617
type textarea "(() => { 'use strict';"
paste textarea
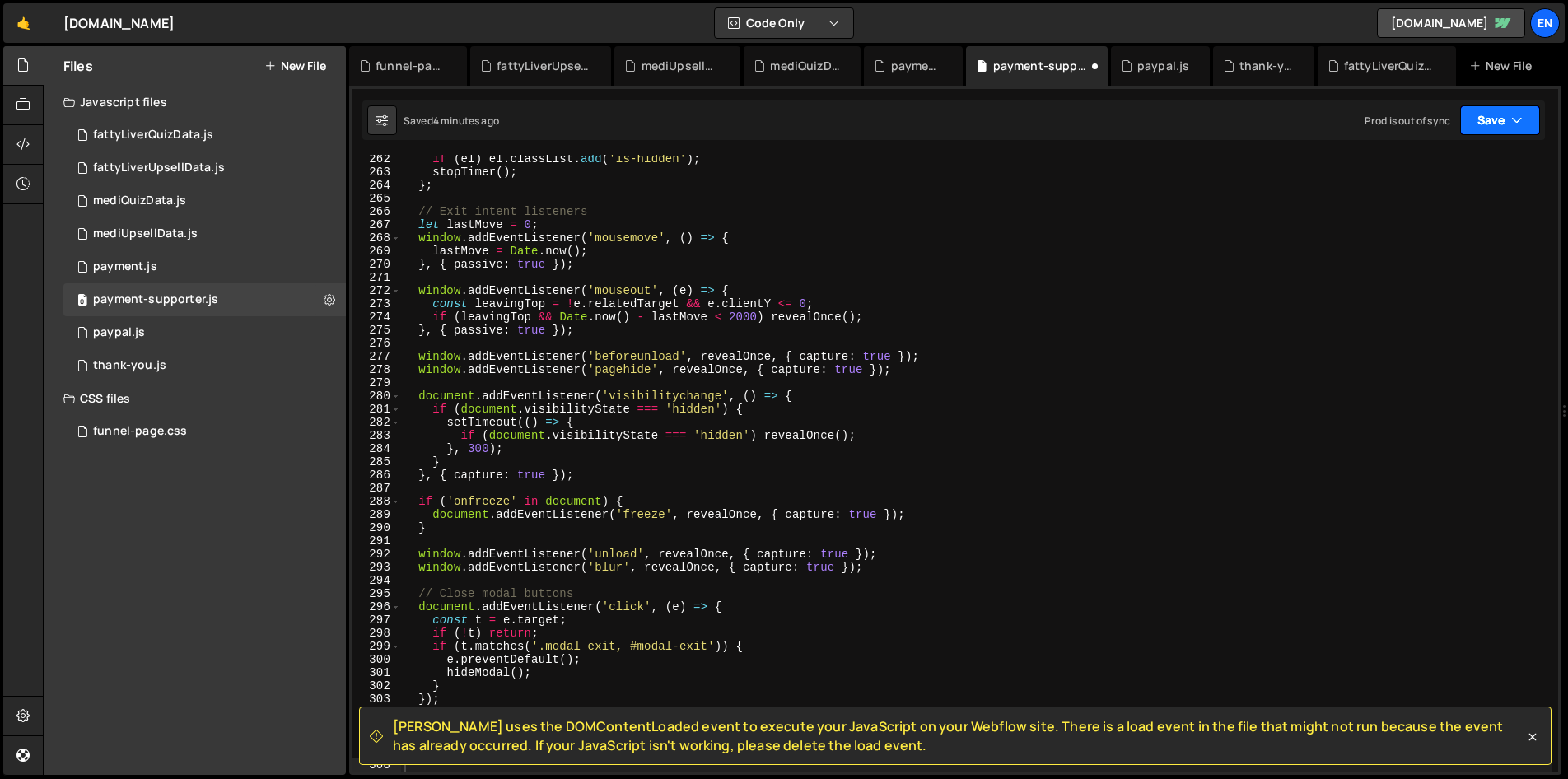
click at [1505, 109] on button "Save" at bounding box center [1500, 120] width 80 height 30
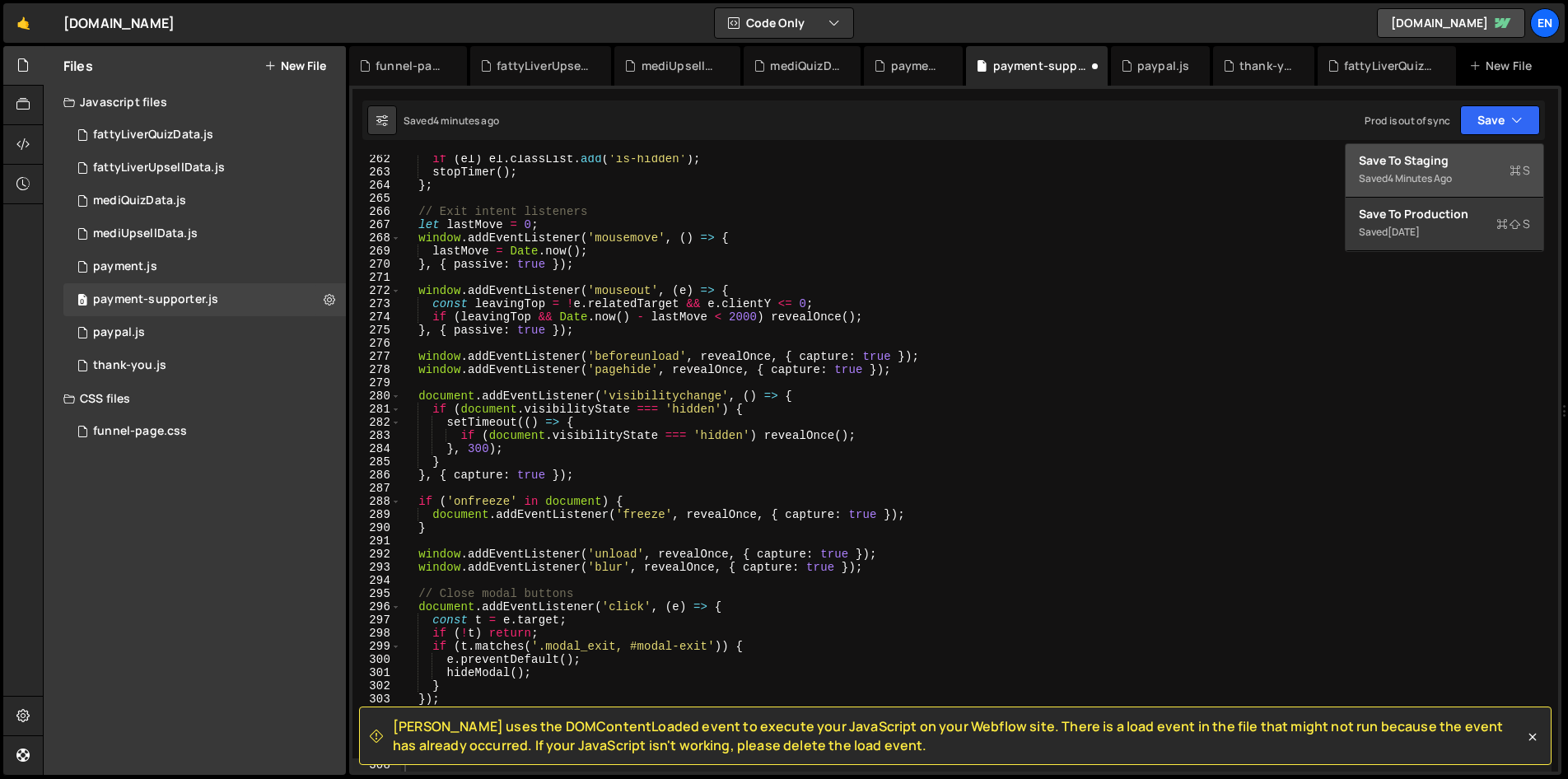
click at [1445, 166] on div "Save to Staging S" at bounding box center [1444, 160] width 172 height 16
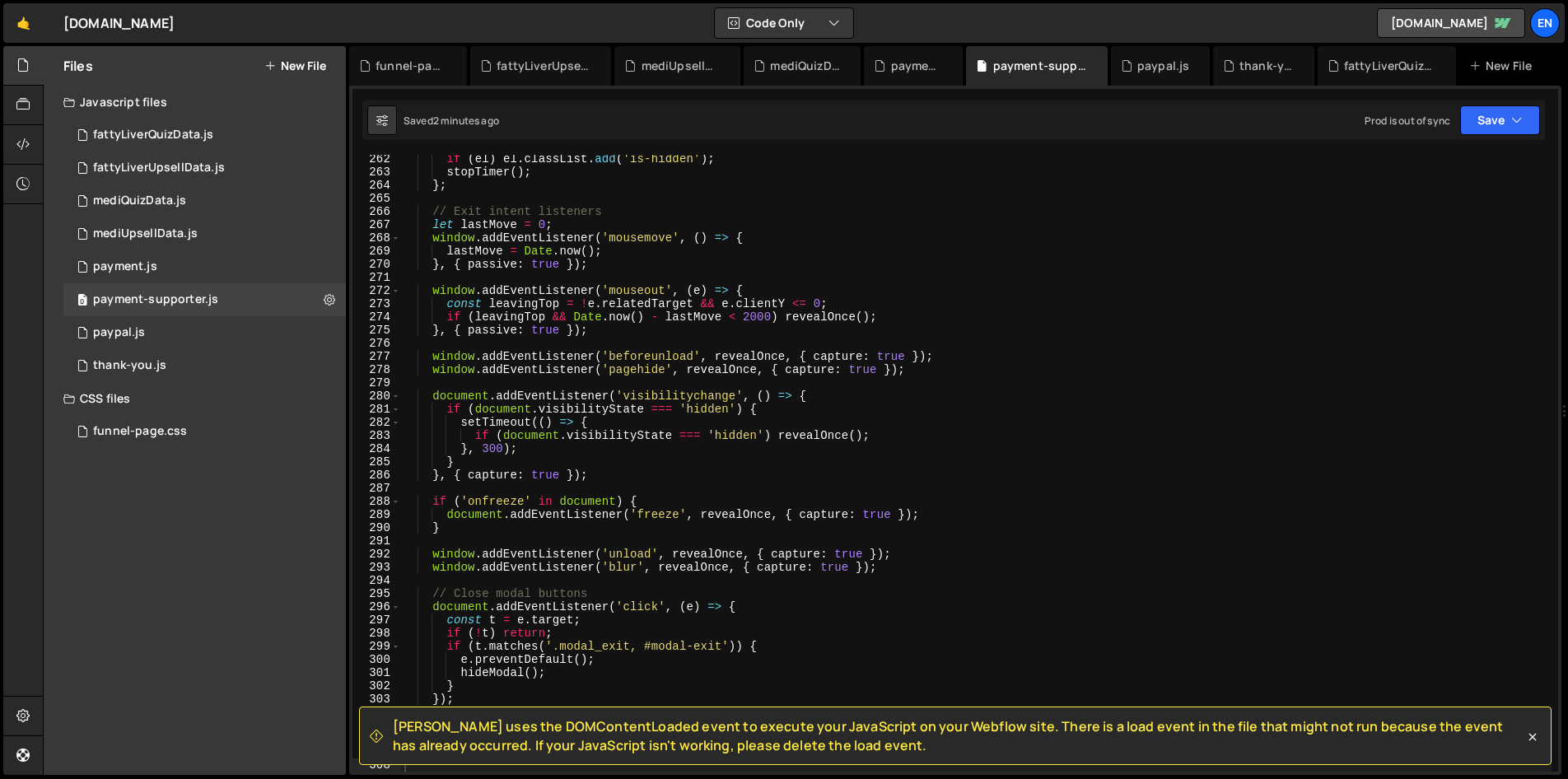
click at [912, 427] on div "if ( el ) el . classList . add ( 'is-hidden' ) ; stopTimer ( ) ; } ; // Exit in…" at bounding box center [976, 473] width 1150 height 643
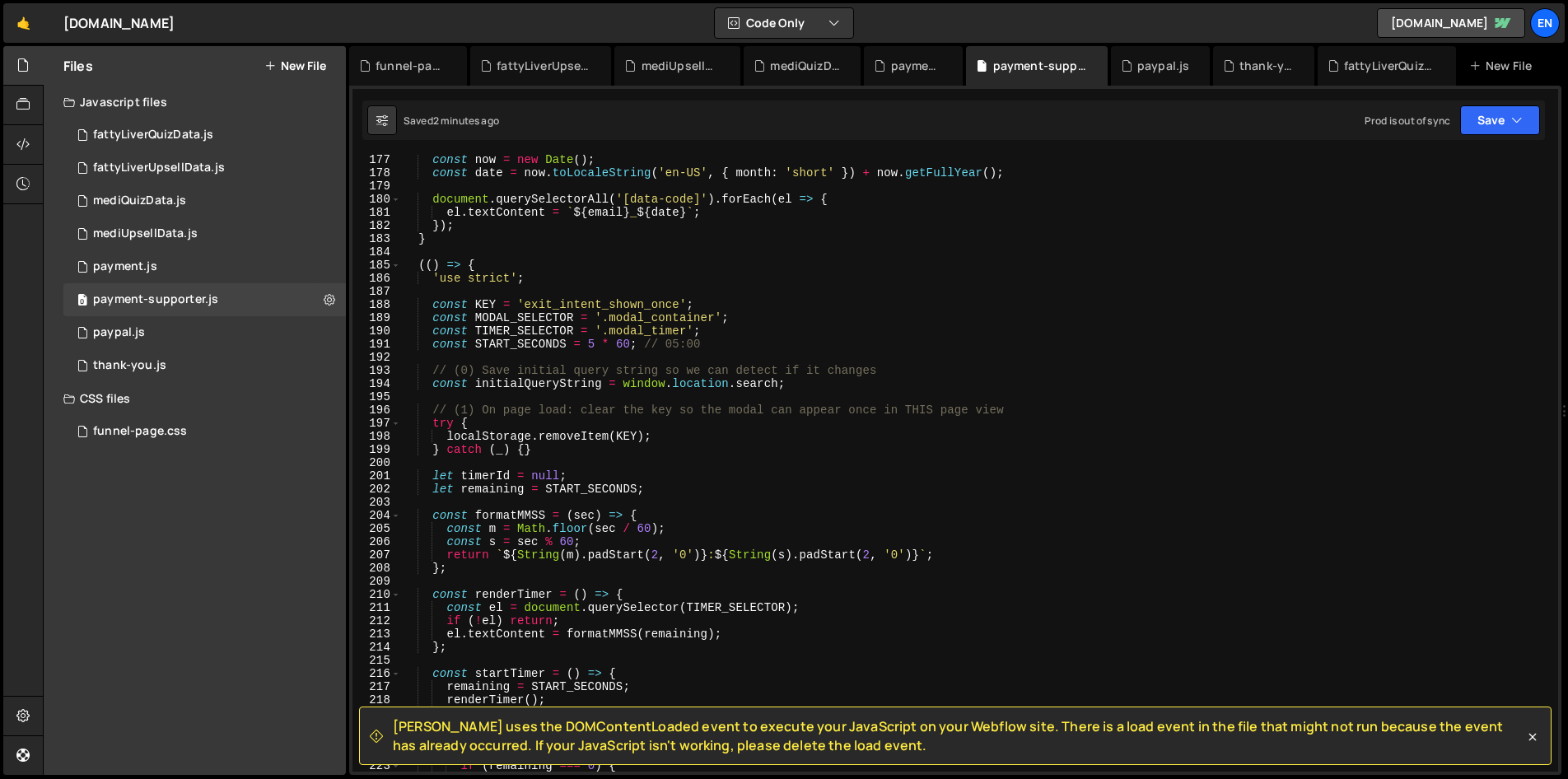
scroll to position [2321, 0]
click at [1534, 737] on icon at bounding box center [1531, 737] width 16 height 16
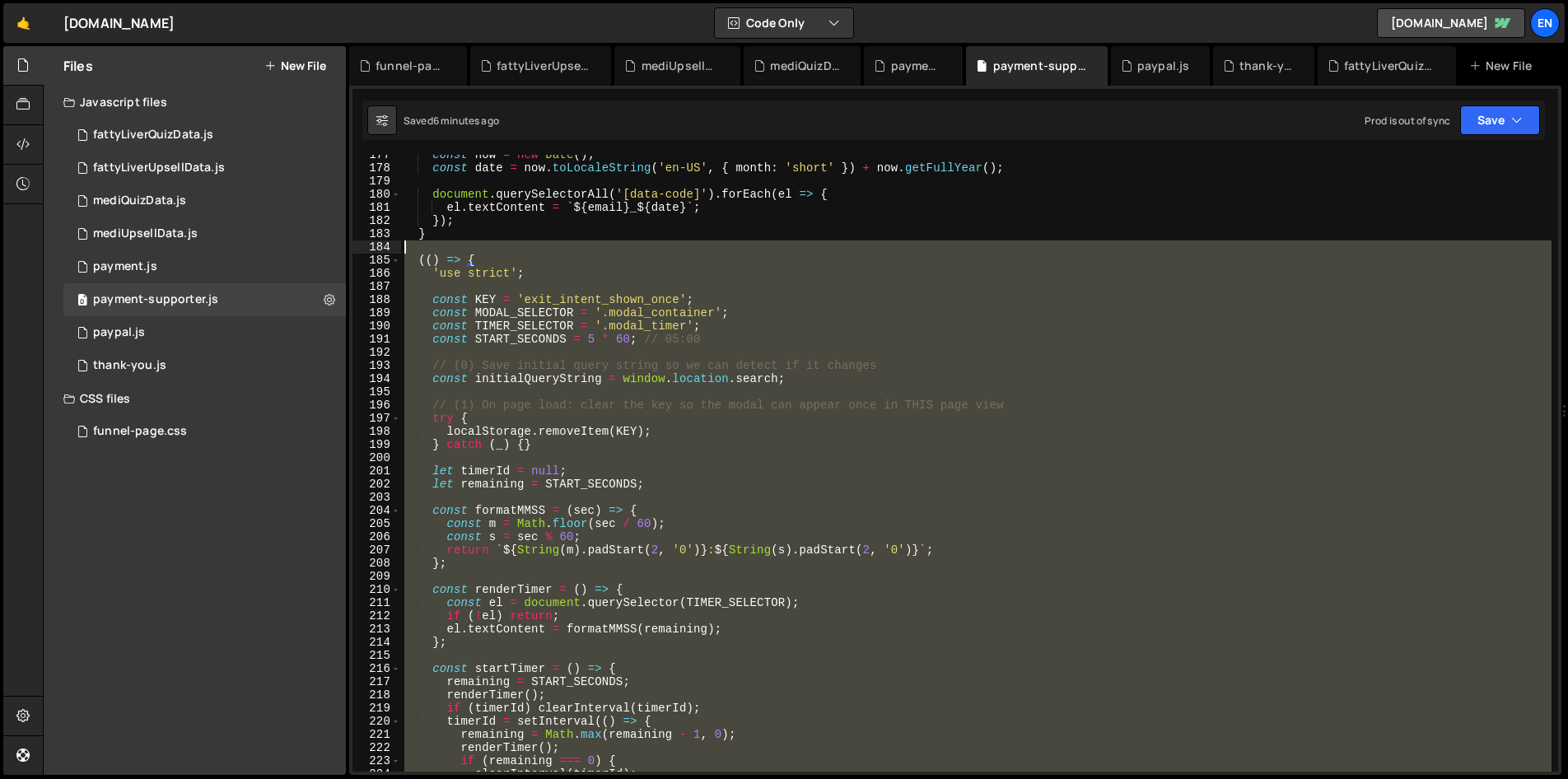
scroll to position [2322, 0]
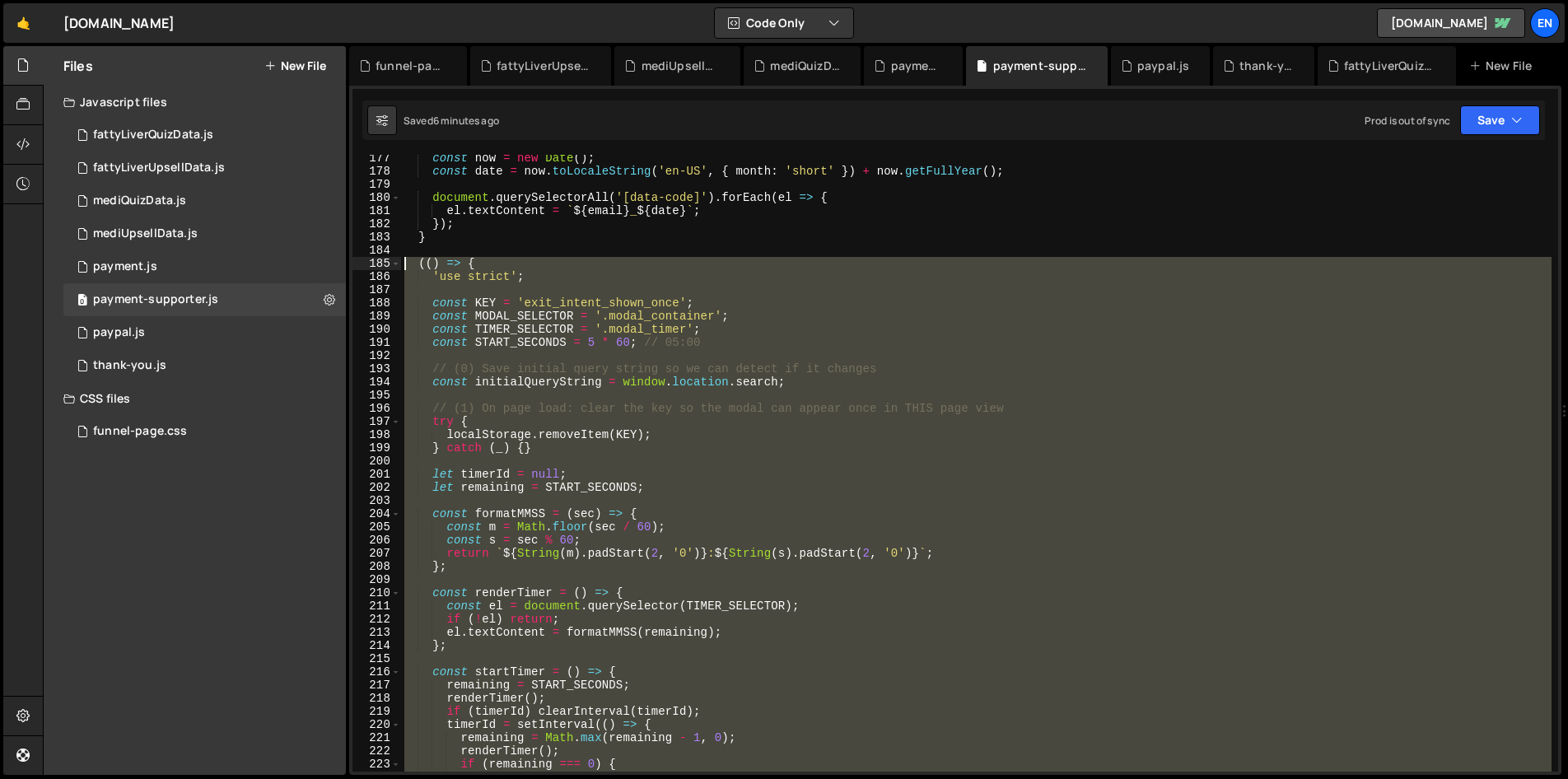
drag, startPoint x: 492, startPoint y: 455, endPoint x: 405, endPoint y: 260, distance: 213.5
click at [405, 260] on div "const now = new Date ( ) ; const date = now . toLocaleString ( 'en-US' , { mont…" at bounding box center [976, 472] width 1150 height 643
type textarea "(() => { 'use strict';"
paste textarea
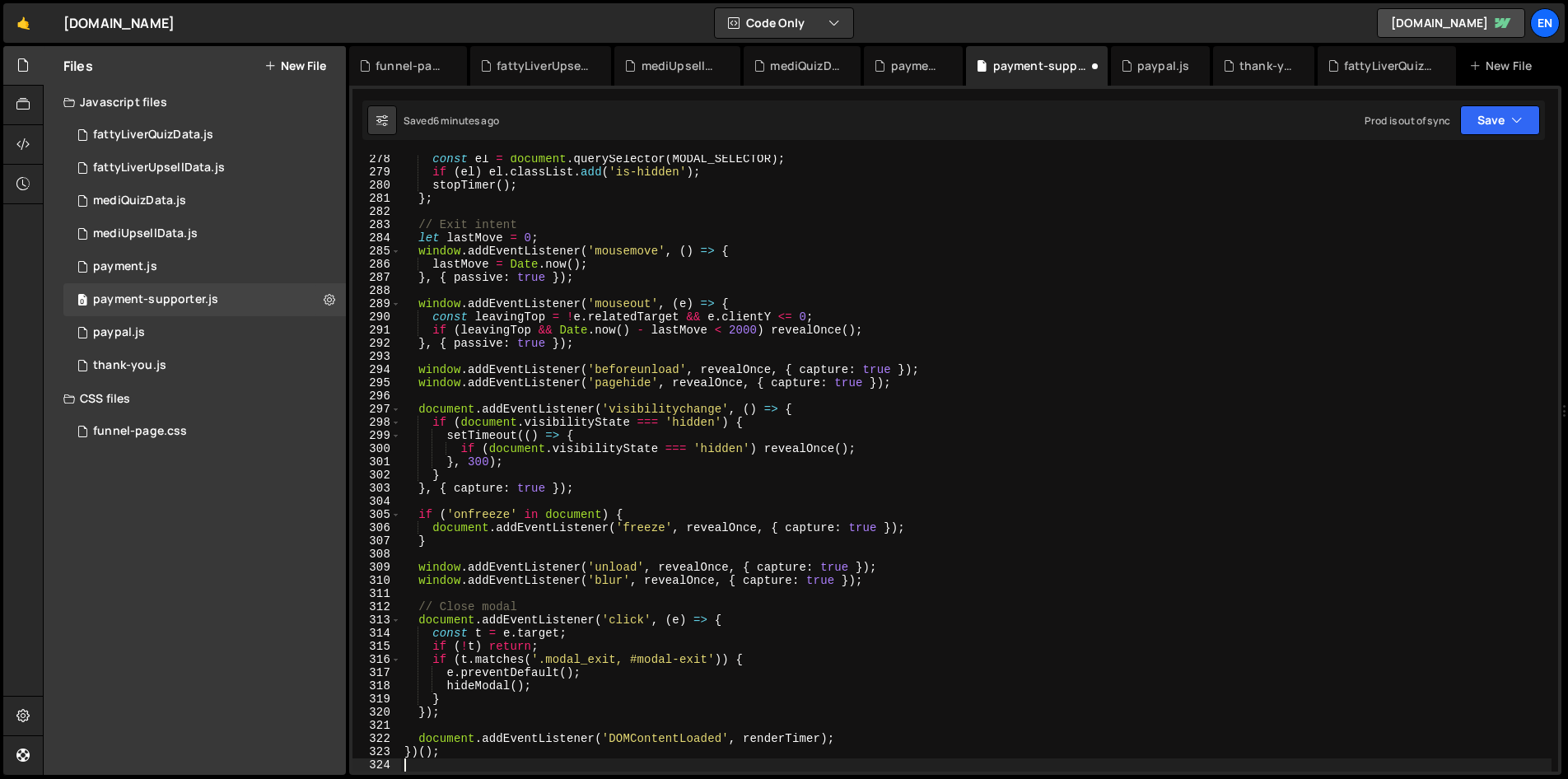
scroll to position [3652, 0]
click at [1493, 123] on button "Save" at bounding box center [1500, 120] width 80 height 30
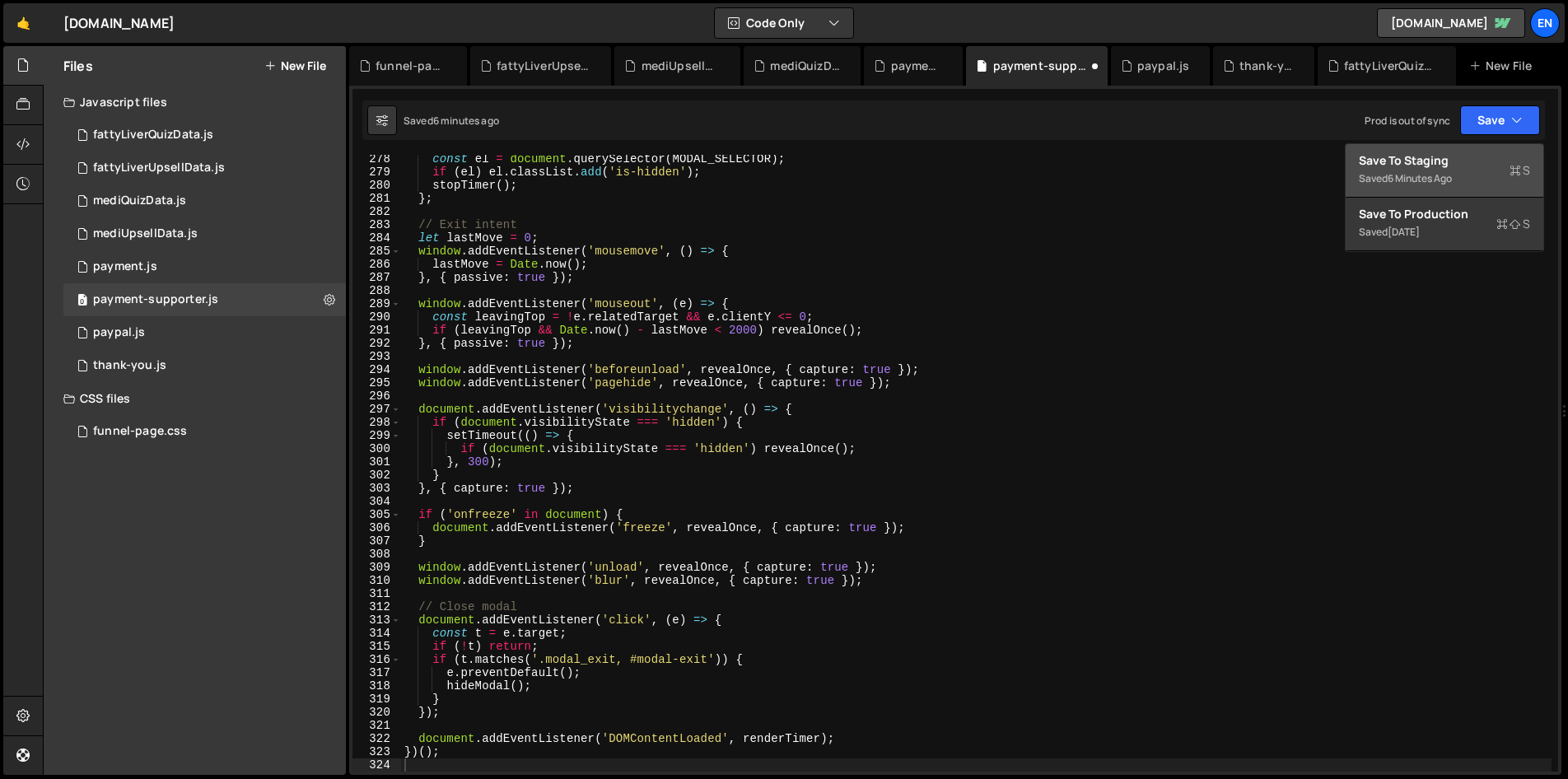
click at [1431, 161] on div "Save to Staging S" at bounding box center [1444, 160] width 172 height 16
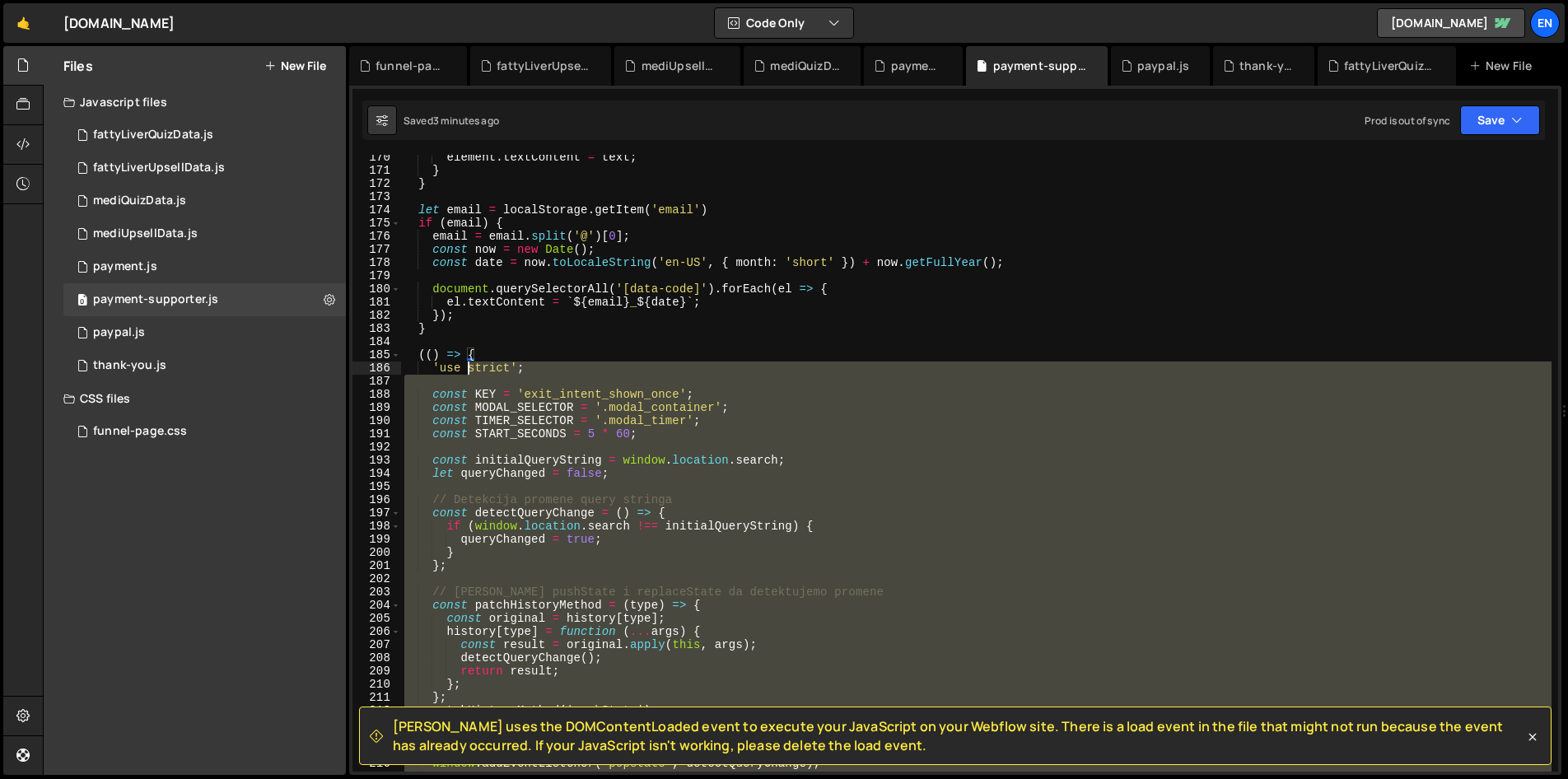
scroll to position [2231, 0]
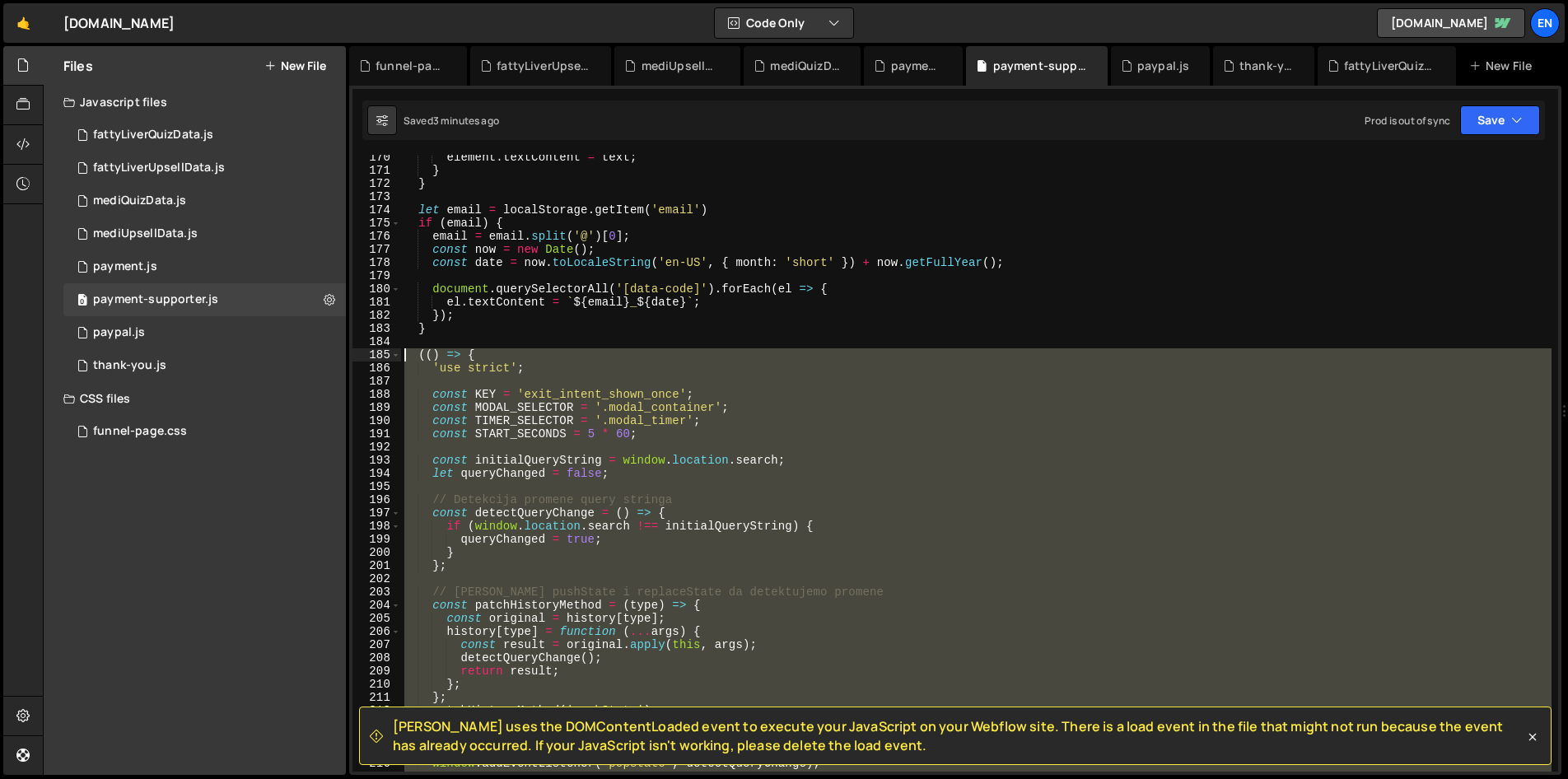
drag, startPoint x: 484, startPoint y: 456, endPoint x: 378, endPoint y: 353, distance: 147.8
click at [378, 353] on div "})(); 170 171 172 173 174 175 176 177 178 179 180 181 182 183 184 185 186 187 1…" at bounding box center [955, 463] width 1205 height 617
type textarea "(() => { 'use strict';"
paste textarea
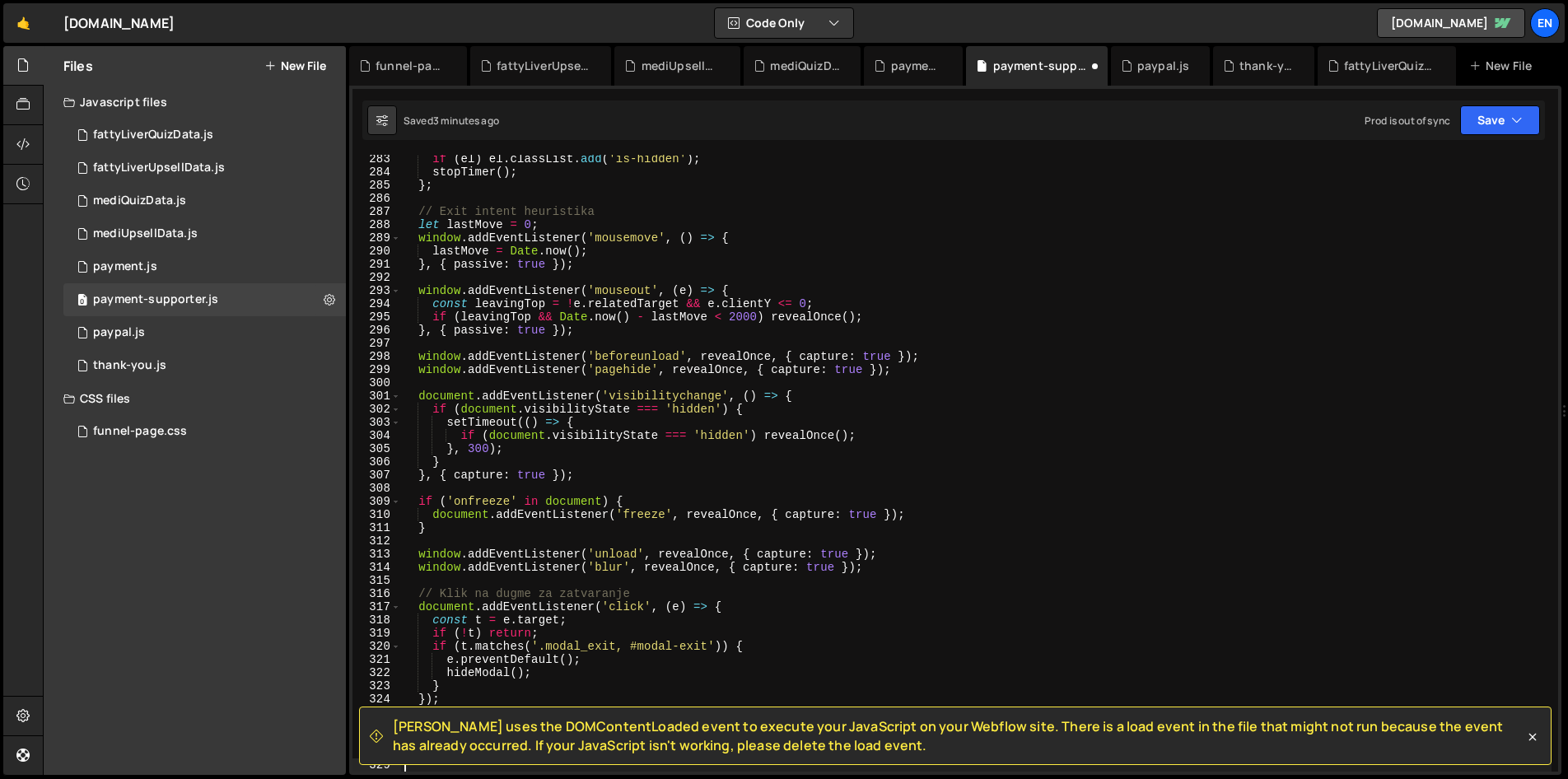
scroll to position [3717, 0]
click at [1498, 116] on button "Save" at bounding box center [1500, 120] width 80 height 30
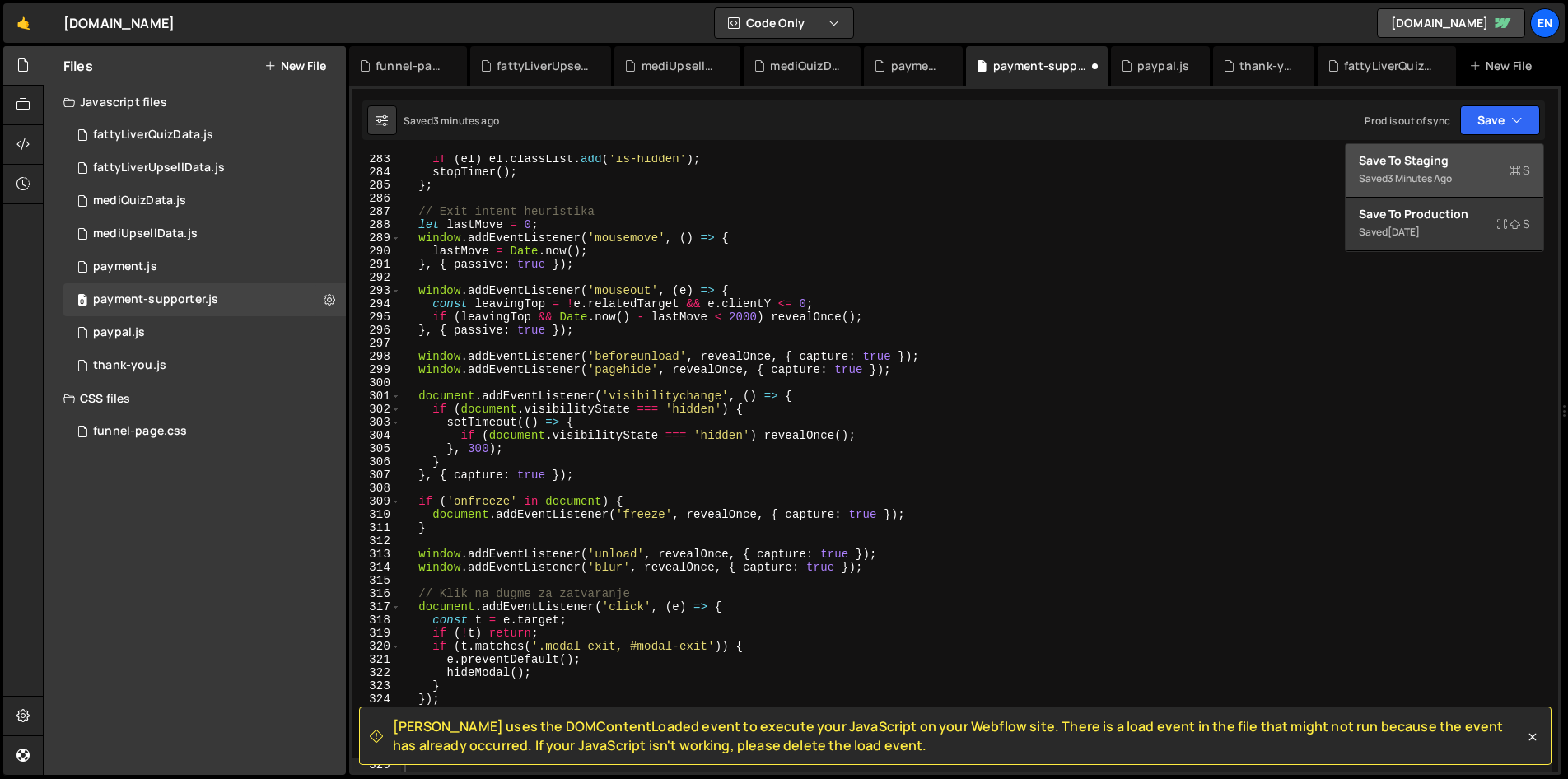
click at [1425, 176] on div "3 minutes ago" at bounding box center [1419, 178] width 65 height 14
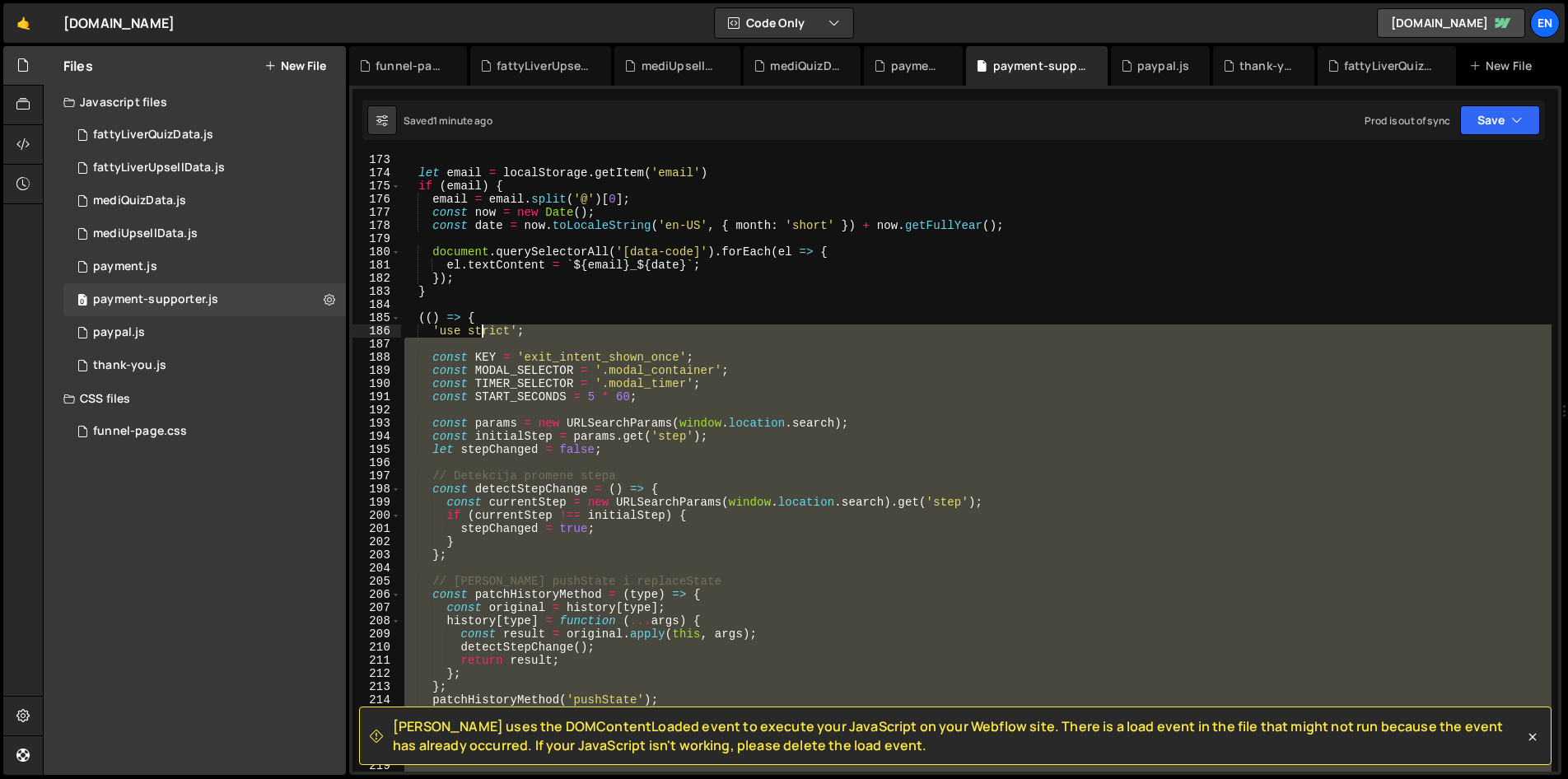
scroll to position [2268, 0]
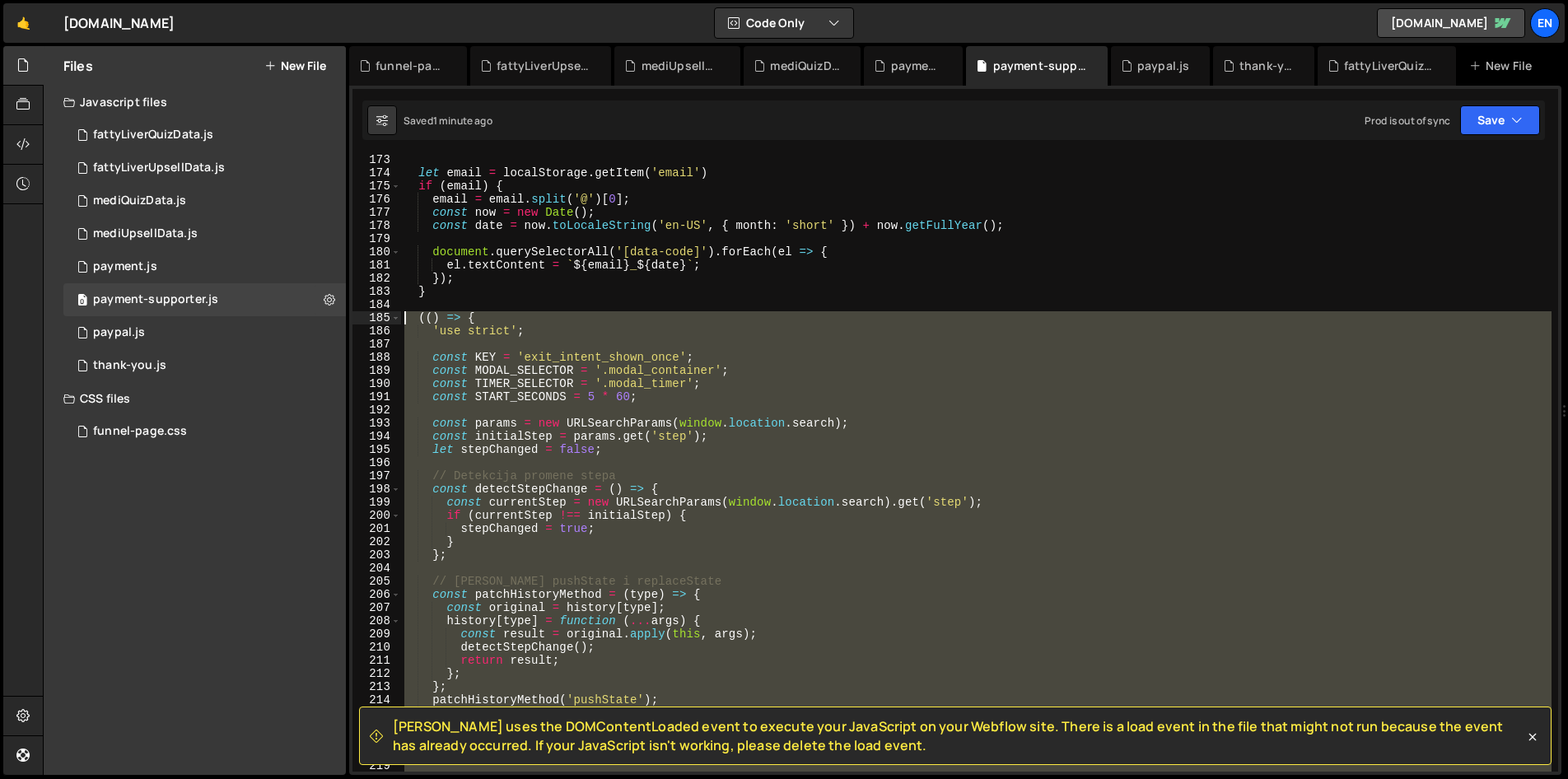
drag, startPoint x: 503, startPoint y: 461, endPoint x: 349, endPoint y: 316, distance: 211.5
click at [349, 316] on div "[PERSON_NAME] uses the DOMContentLoaded event to execute your JavaScript on you…" at bounding box center [955, 430] width 1212 height 689
type textarea "(() => { 'use strict';"
paste textarea
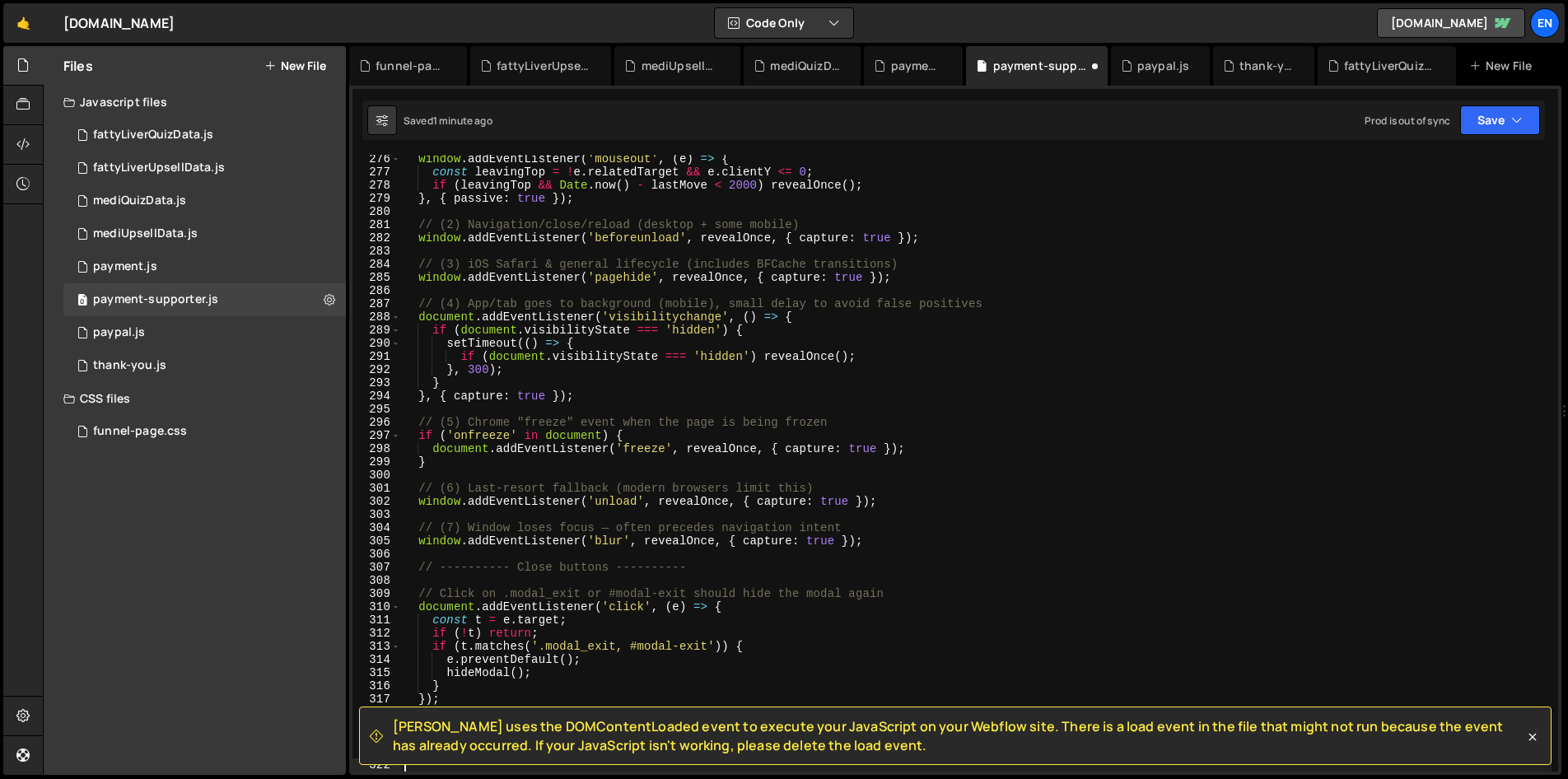
scroll to position [3626, 0]
click at [1506, 115] on button "Save" at bounding box center [1500, 120] width 80 height 30
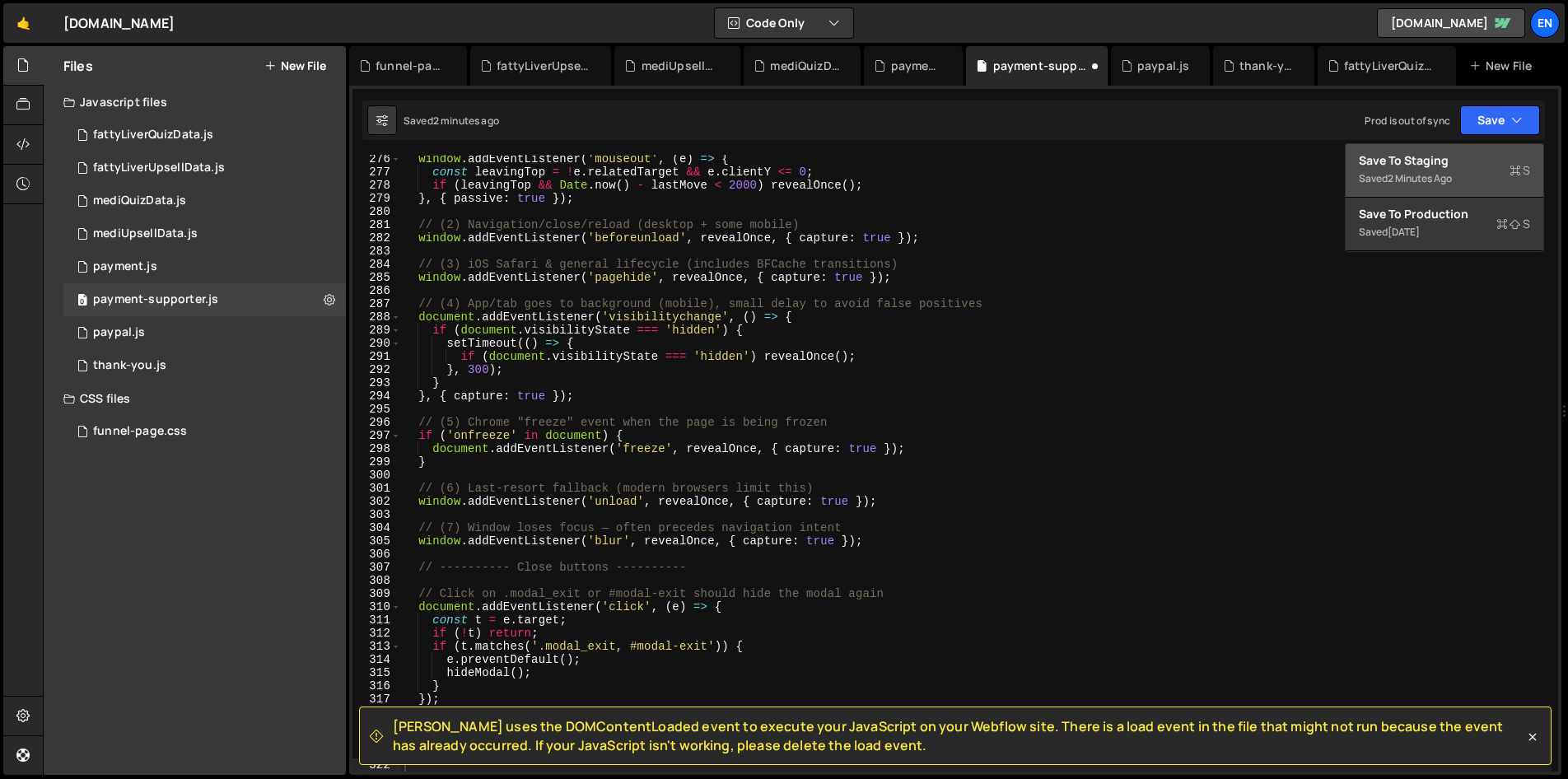
click at [1446, 160] on div "Save to Staging S" at bounding box center [1444, 160] width 172 height 16
